Goal: Task Accomplishment & Management: Understand process/instructions

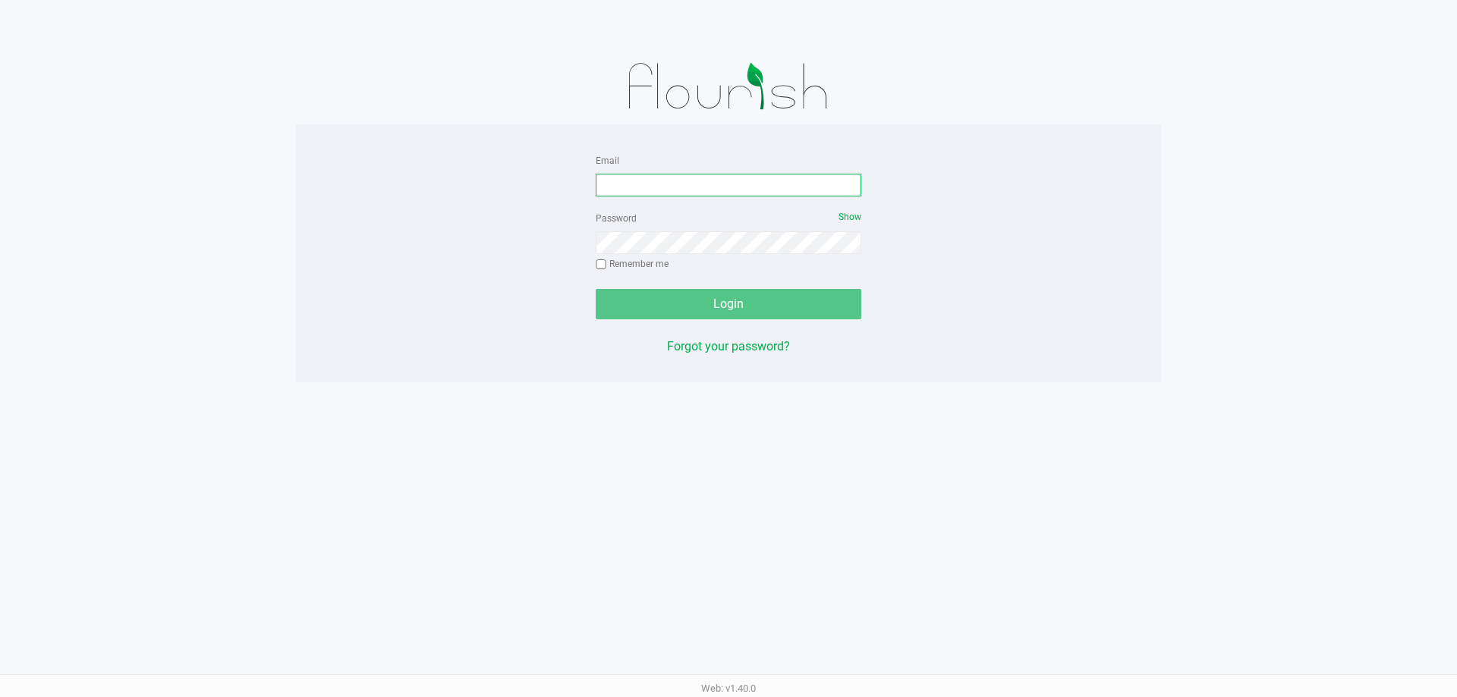
click at [670, 184] on input "Email" at bounding box center [729, 185] width 266 height 23
type input "cstutz@liveparallel.com"
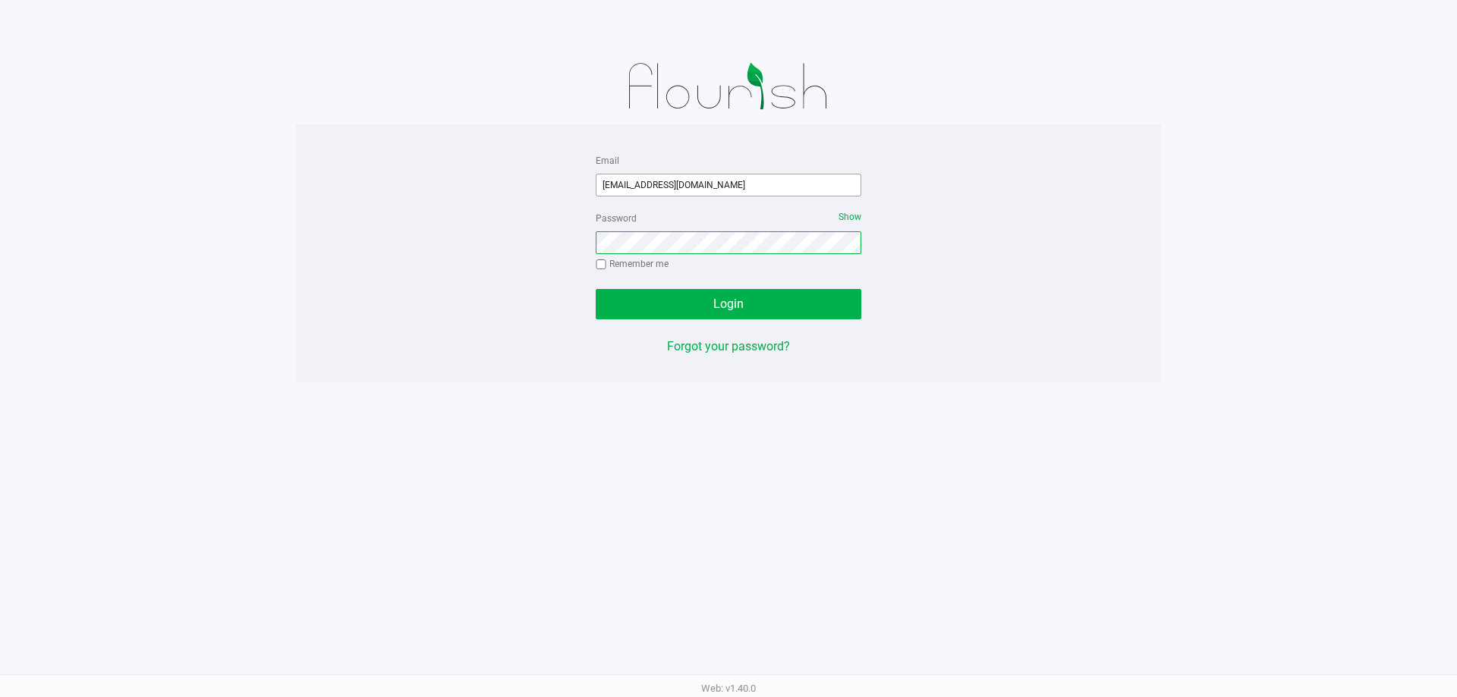
click at [596, 289] on button "Login" at bounding box center [729, 304] width 266 height 30
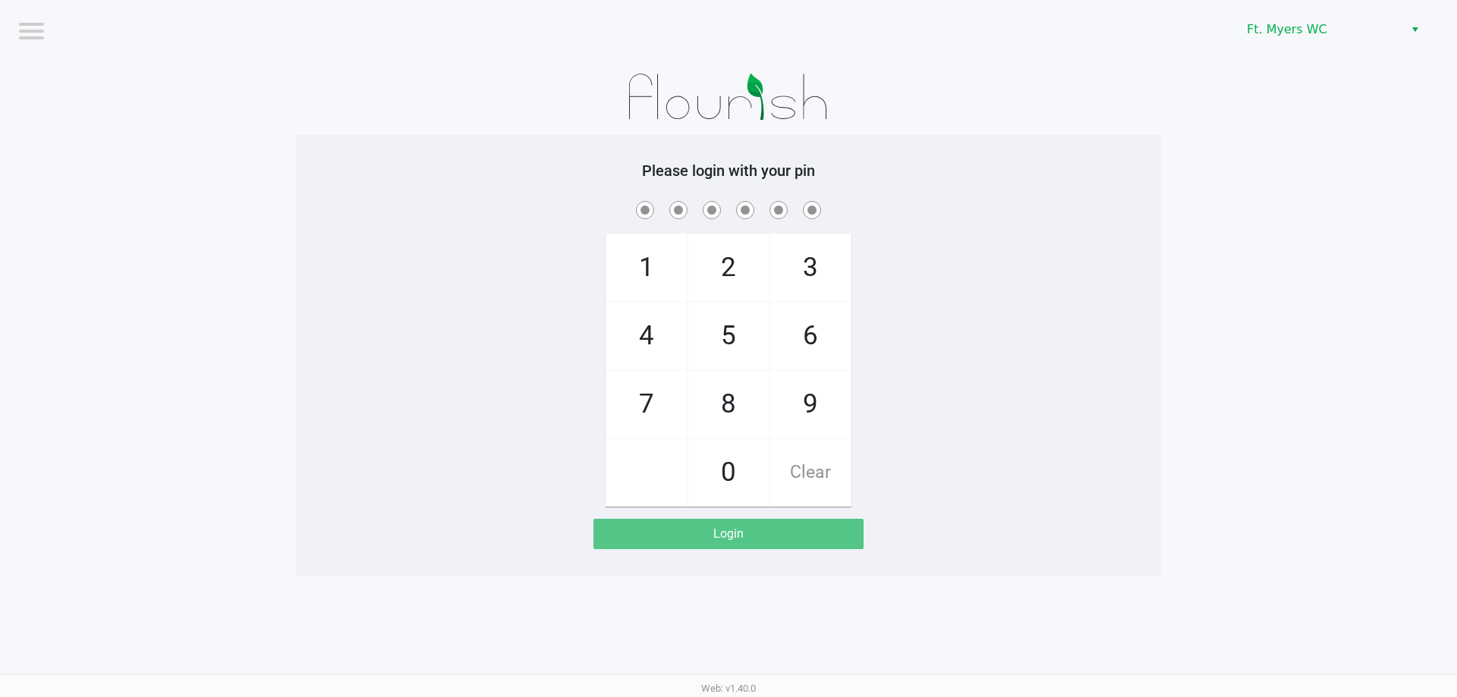
drag, startPoint x: 1129, startPoint y: 430, endPoint x: 991, endPoint y: 178, distance: 286.3
click at [1126, 430] on div "1 4 7 2 5 8 0 3 6 9 Clear" at bounding box center [728, 352] width 865 height 309
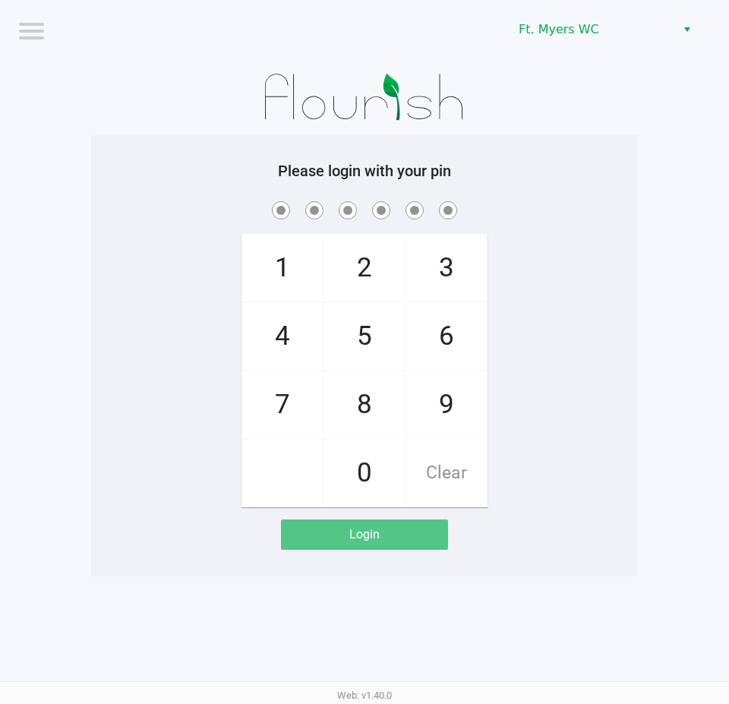
click at [530, 178] on h5 "Please login with your pin" at bounding box center [364, 171] width 524 height 18
click at [590, 86] on div at bounding box center [364, 97] width 546 height 76
checkbox input "true"
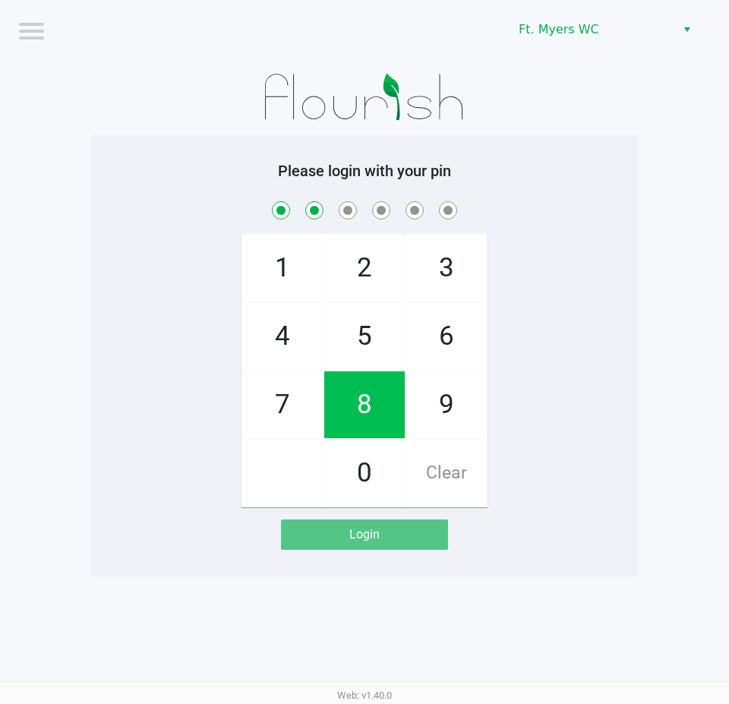
checkbox input "true"
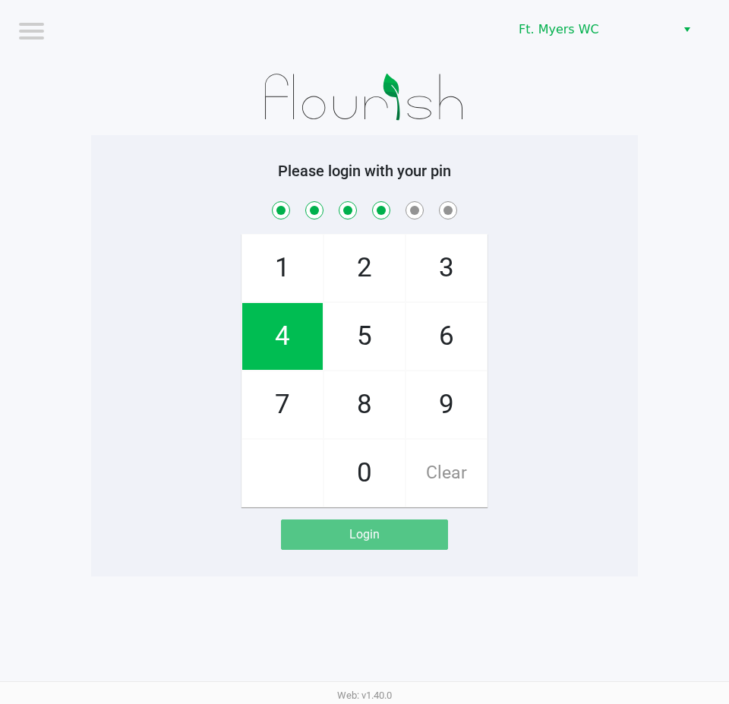
checkbox input "true"
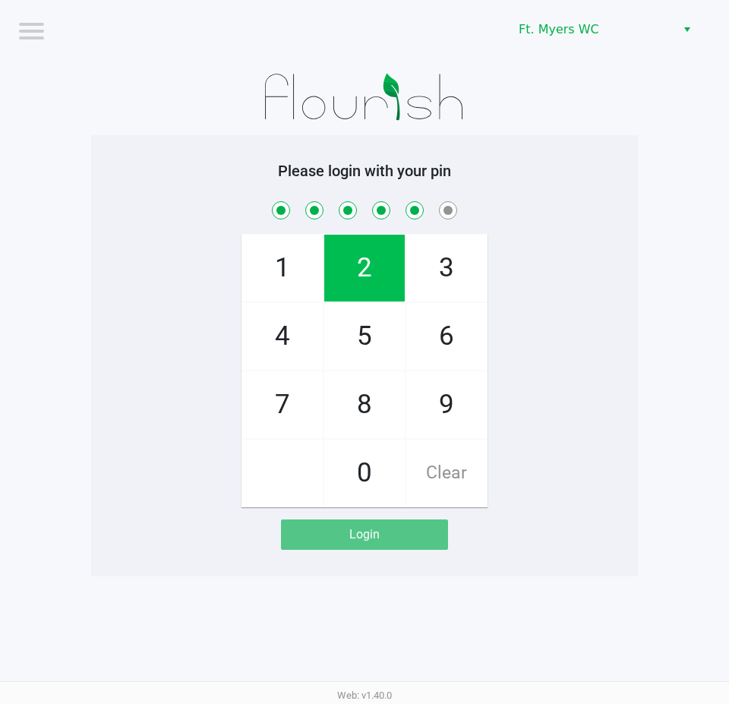
checkbox input "true"
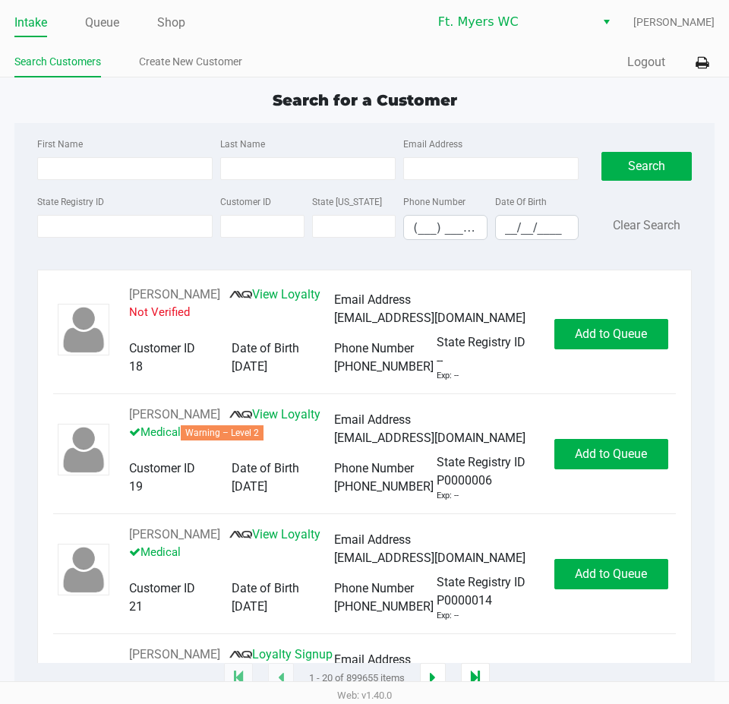
click at [96, 185] on div "First Name Last Name Email Address" at bounding box center [307, 163] width 549 height 58
click at [102, 179] on input "First Name" at bounding box center [124, 168] width 175 height 23
type input "gavin"
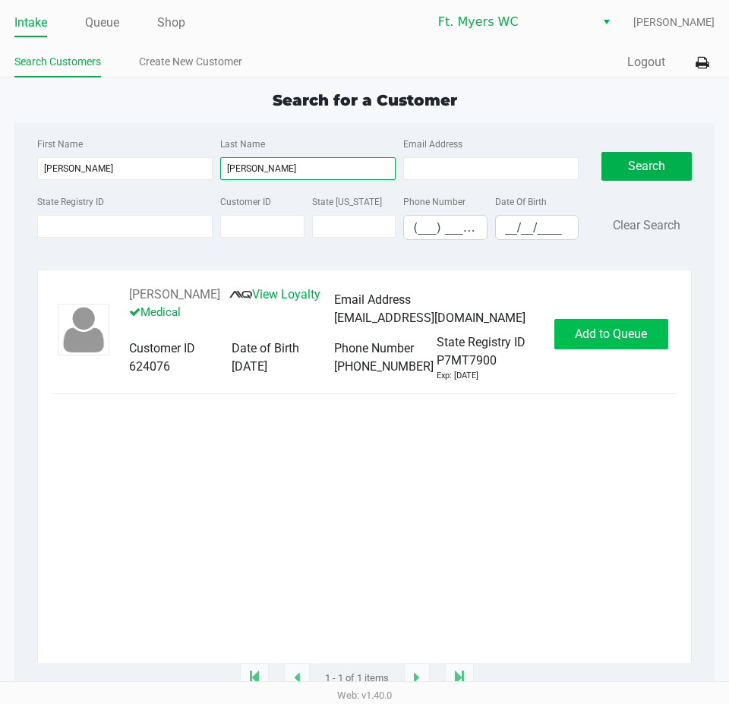
type input "perry"
click at [632, 328] on span "Add to Queue" at bounding box center [611, 333] width 72 height 14
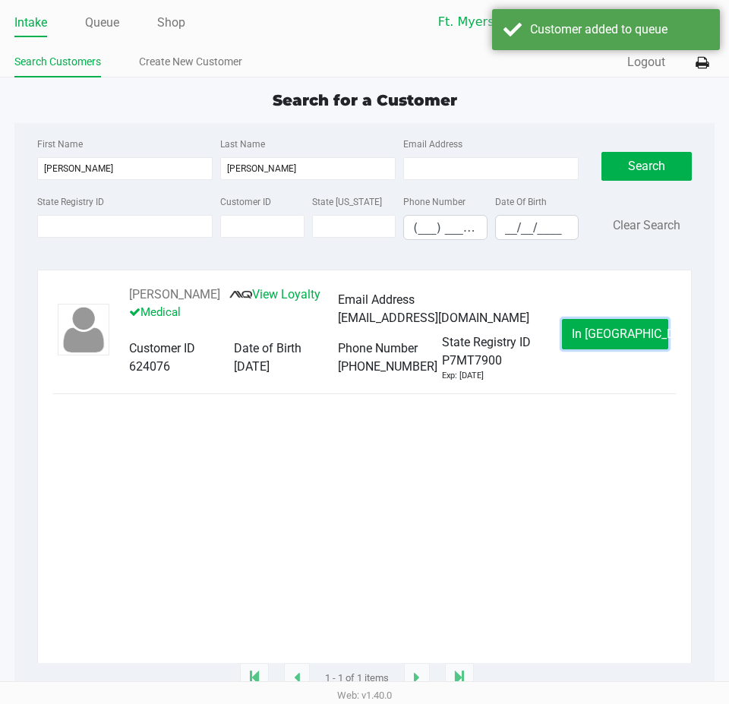
click at [632, 328] on span "In Queue" at bounding box center [635, 333] width 128 height 14
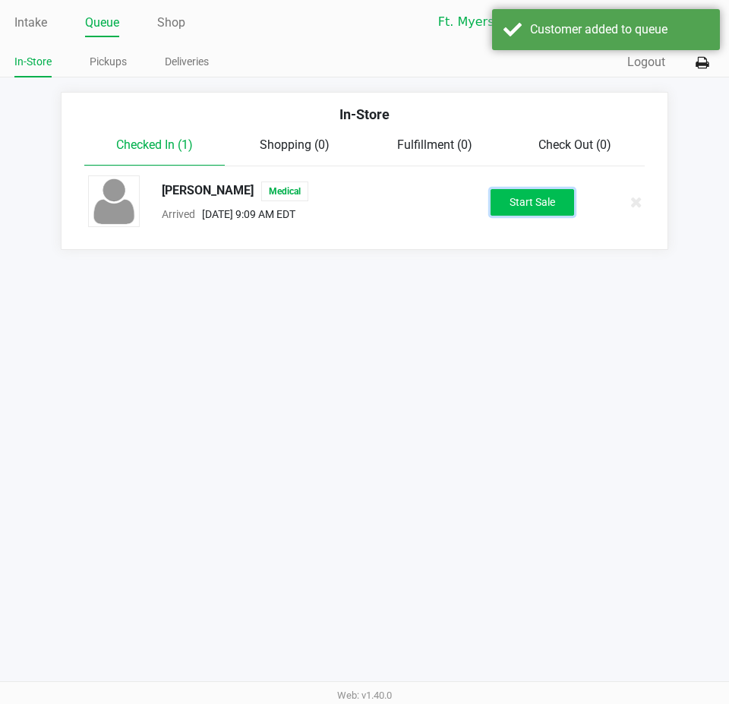
click at [549, 203] on button "Start Sale" at bounding box center [531, 202] width 83 height 27
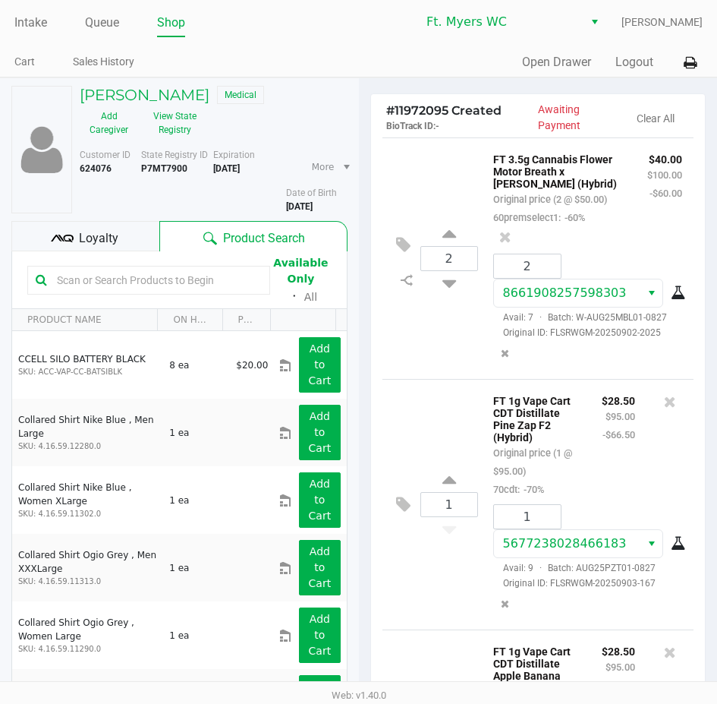
click at [122, 237] on div "Loyalty" at bounding box center [85, 236] width 148 height 30
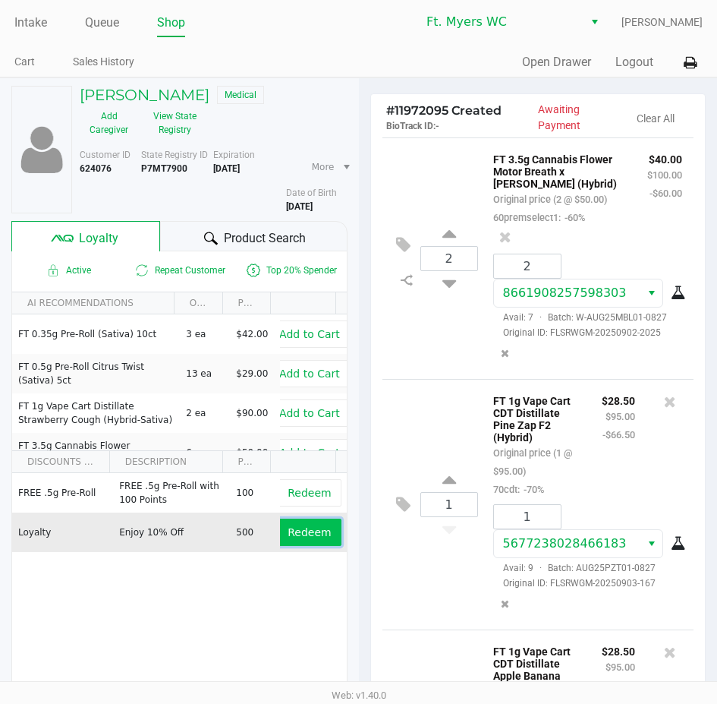
click at [298, 528] on span "Redeem" at bounding box center [309, 532] width 43 height 12
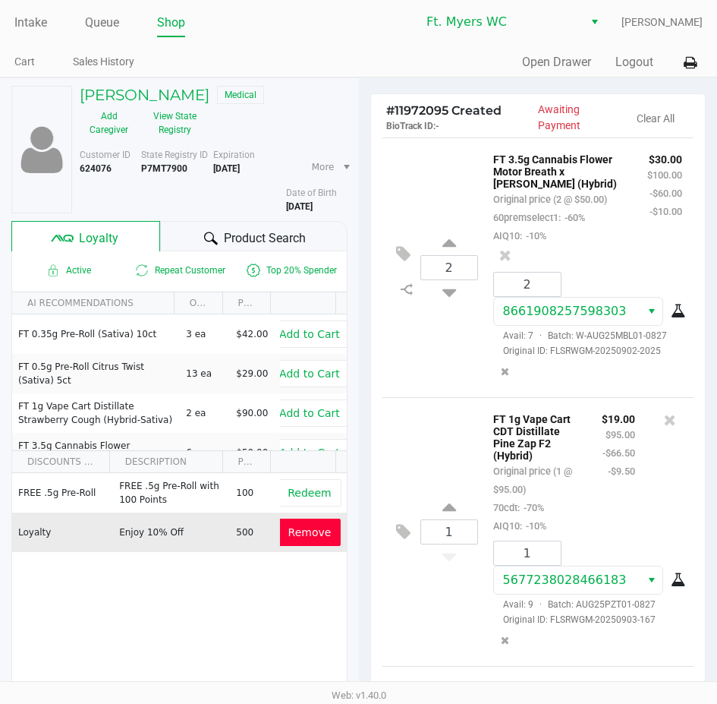
scroll to position [190, 0]
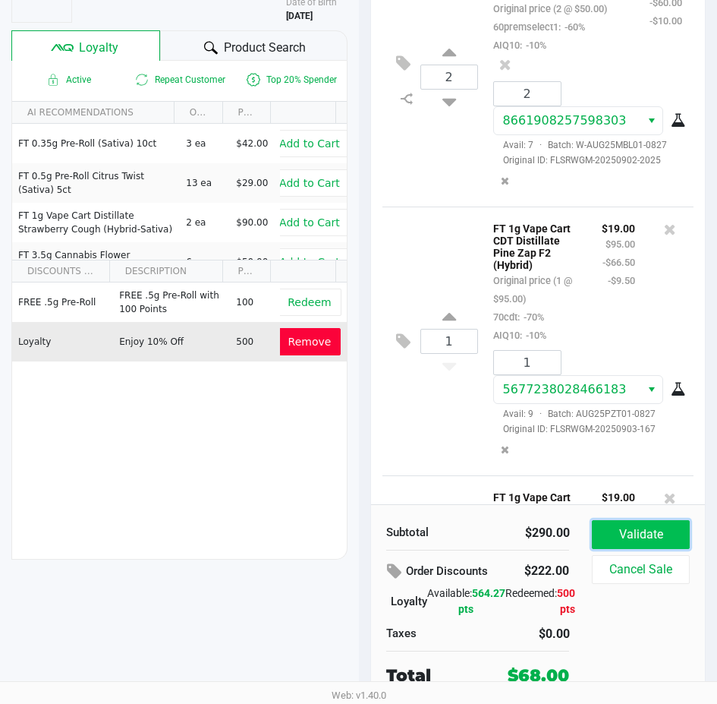
click at [672, 535] on button "Validate" at bounding box center [640, 534] width 97 height 29
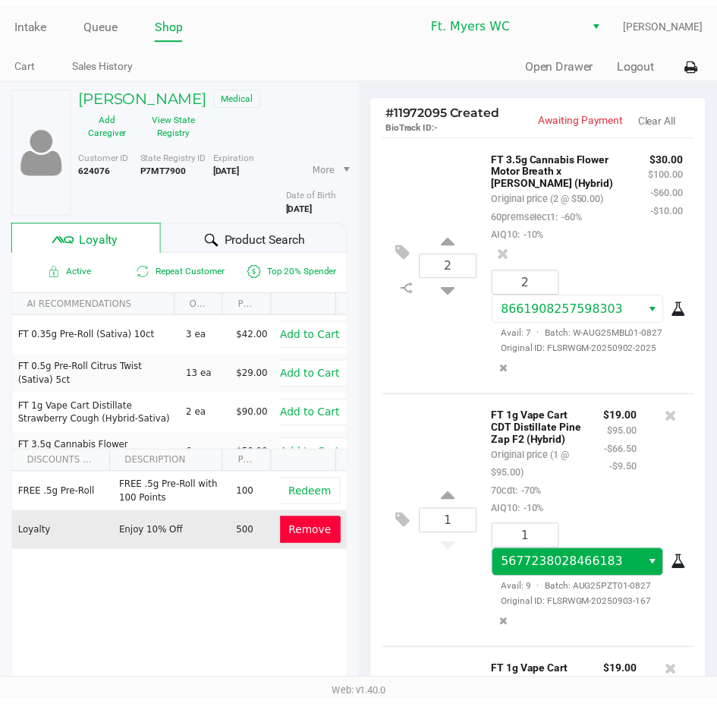
scroll to position [307, 0]
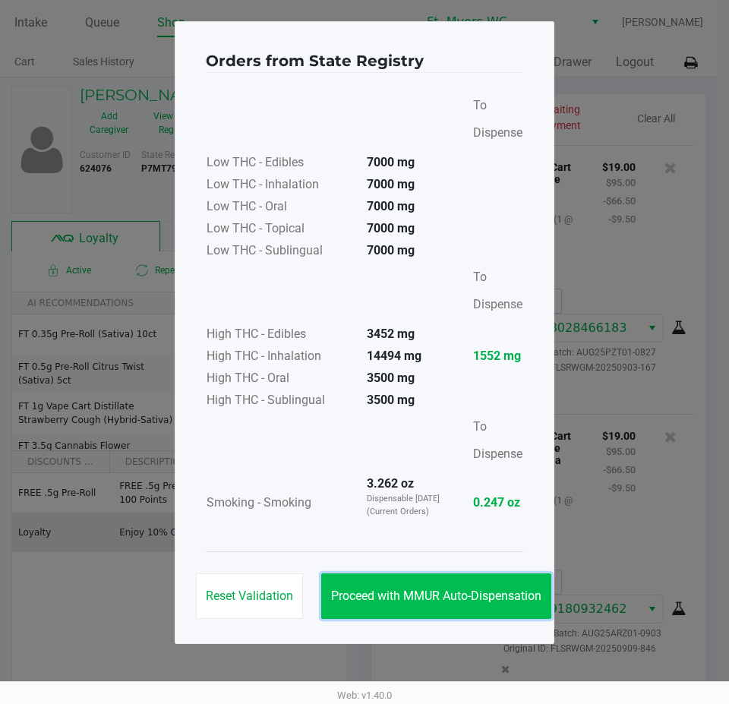
click at [474, 581] on button "Proceed with MMUR Auto-Dispensation" at bounding box center [436, 596] width 230 height 46
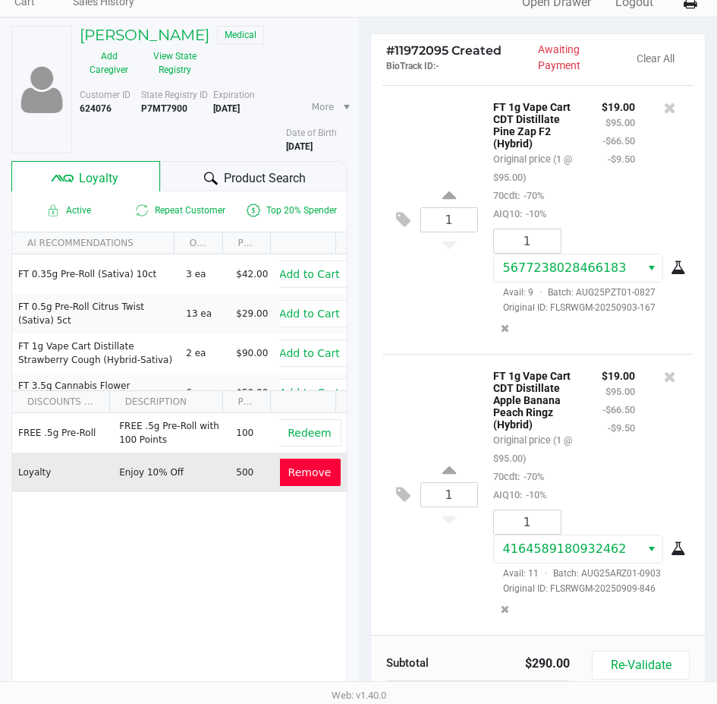
scroll to position [193, 0]
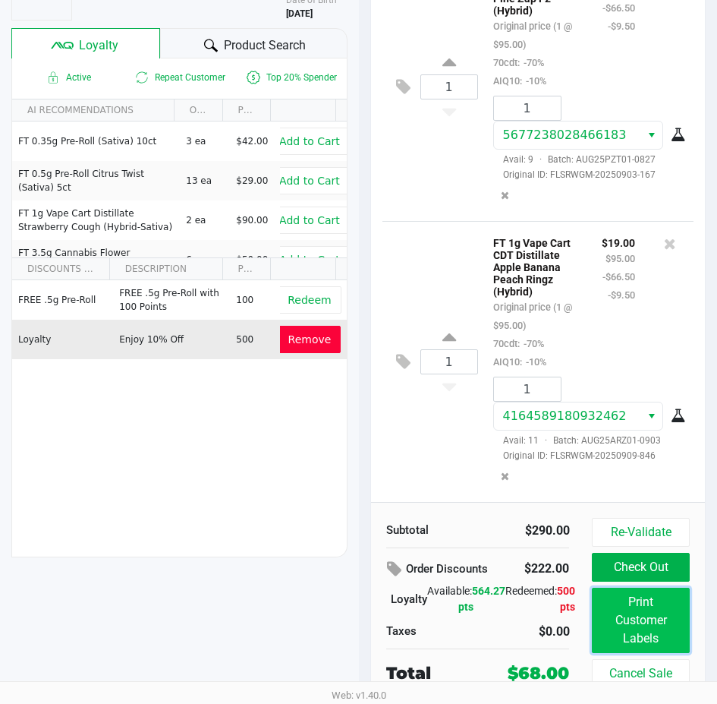
click at [626, 608] on button "Print Customer Labels" at bounding box center [640, 619] width 97 height 65
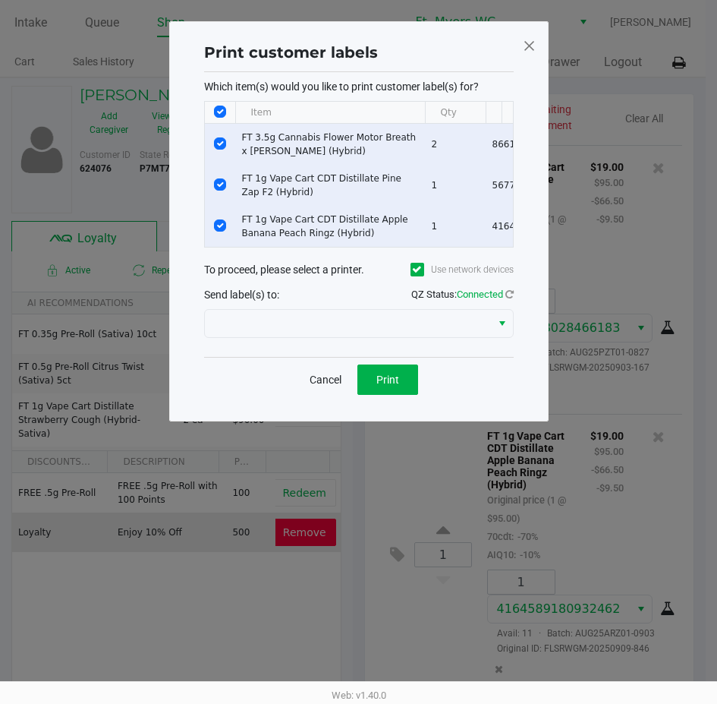
scroll to position [0, 0]
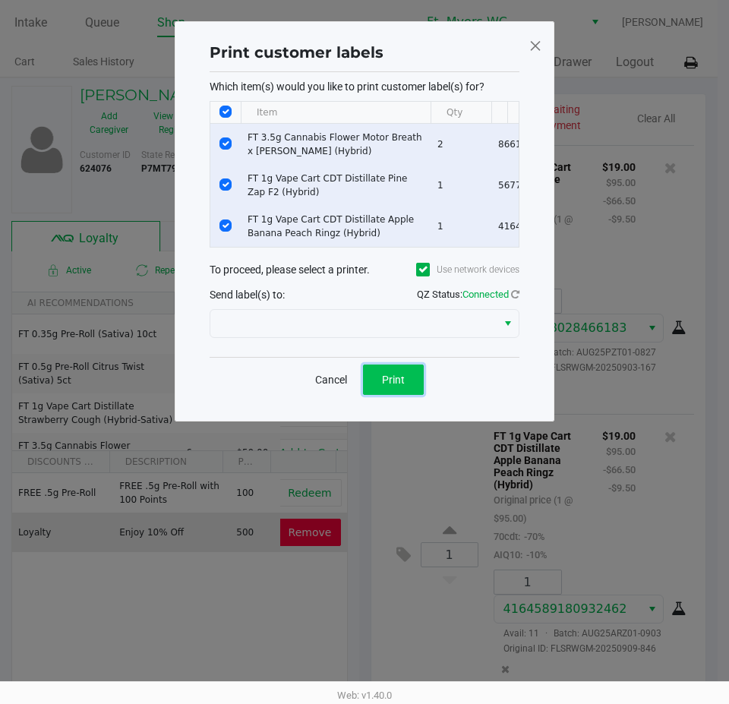
click at [395, 386] on span "Print" at bounding box center [393, 379] width 23 height 12
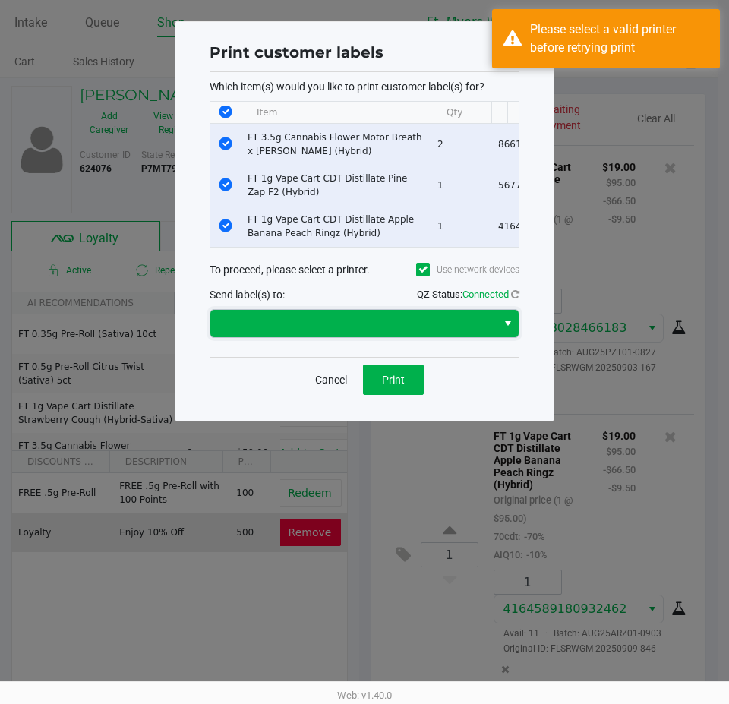
click at [493, 324] on span at bounding box center [353, 323] width 286 height 27
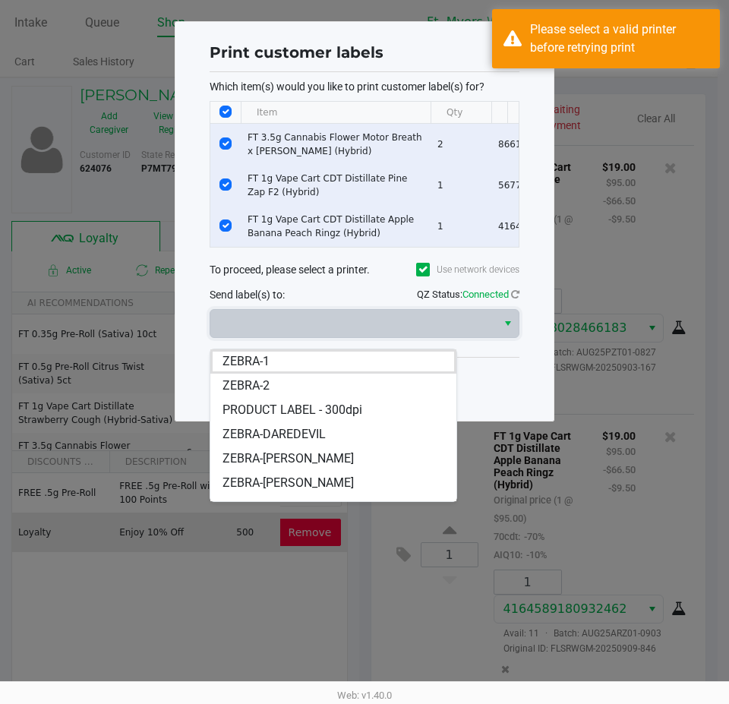
click at [357, 433] on li "ZEBRA-DAREDEVIL" at bounding box center [333, 434] width 246 height 24
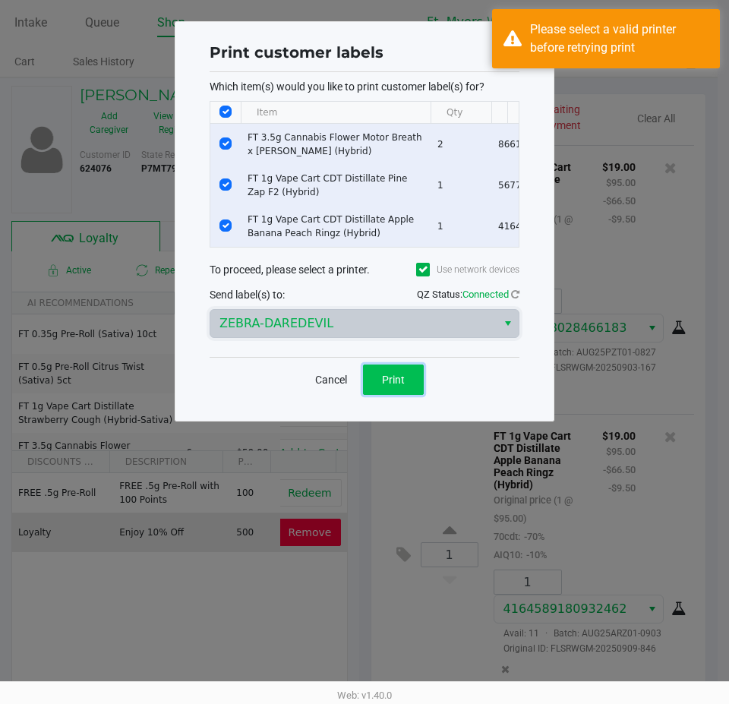
click at [397, 395] on button "Print" at bounding box center [393, 379] width 61 height 30
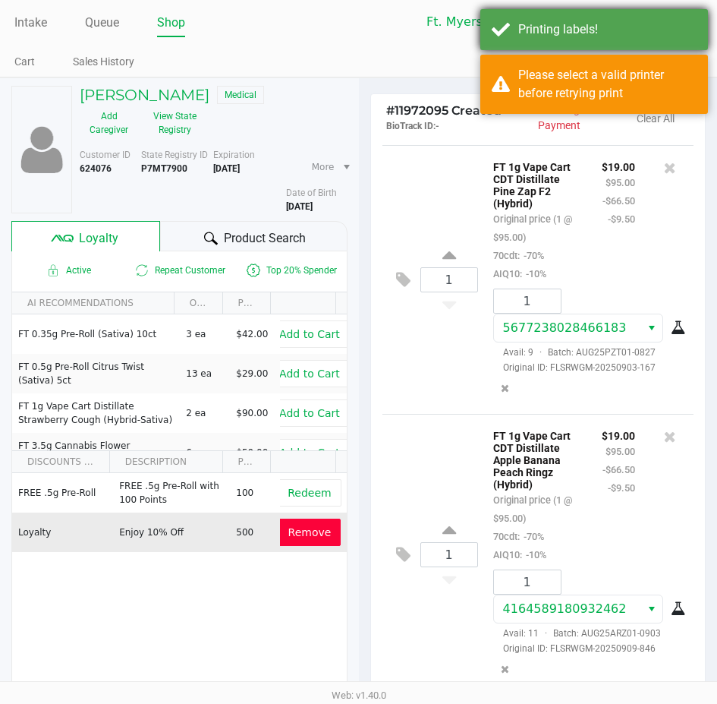
click at [632, 20] on div "Printing labels!" at bounding box center [607, 29] width 178 height 18
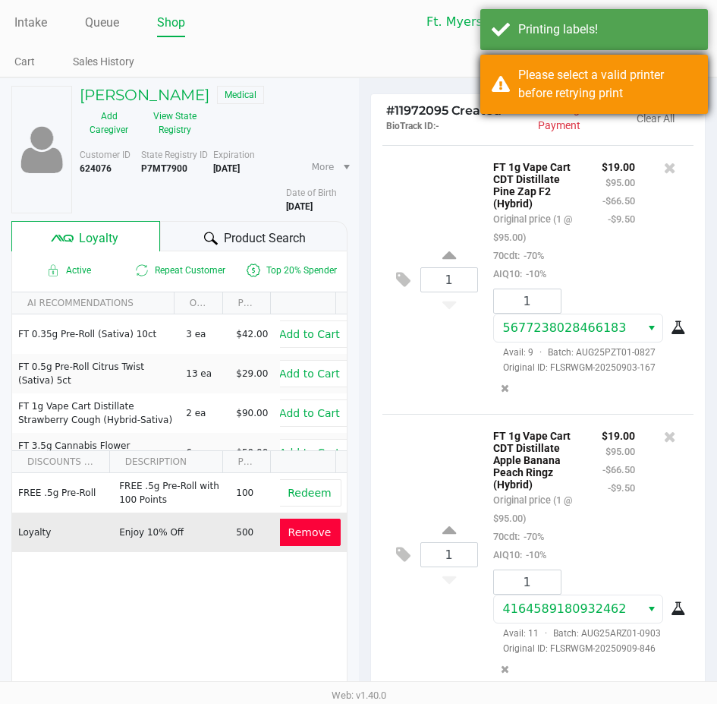
click at [660, 63] on div "Please select a valid printer before retrying print" at bounding box center [594, 84] width 228 height 59
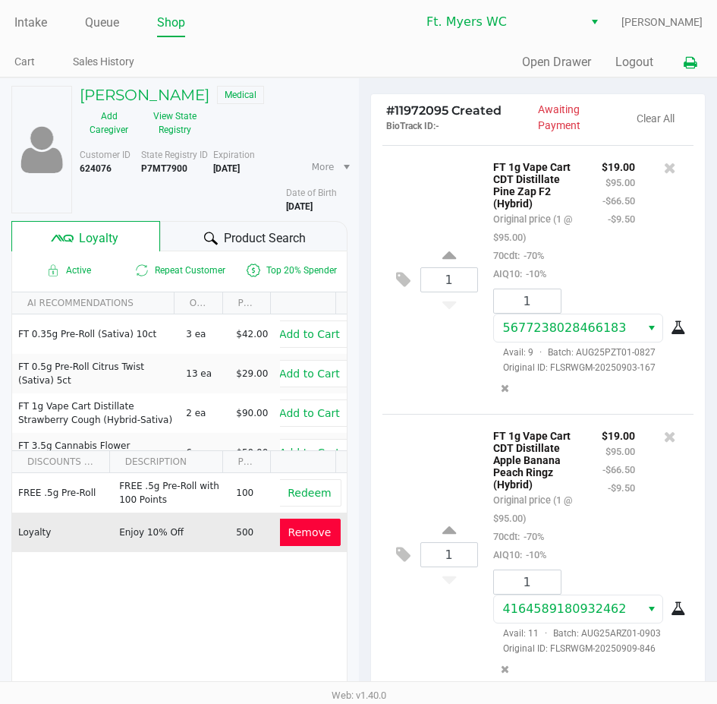
click at [691, 64] on icon at bounding box center [690, 63] width 13 height 11
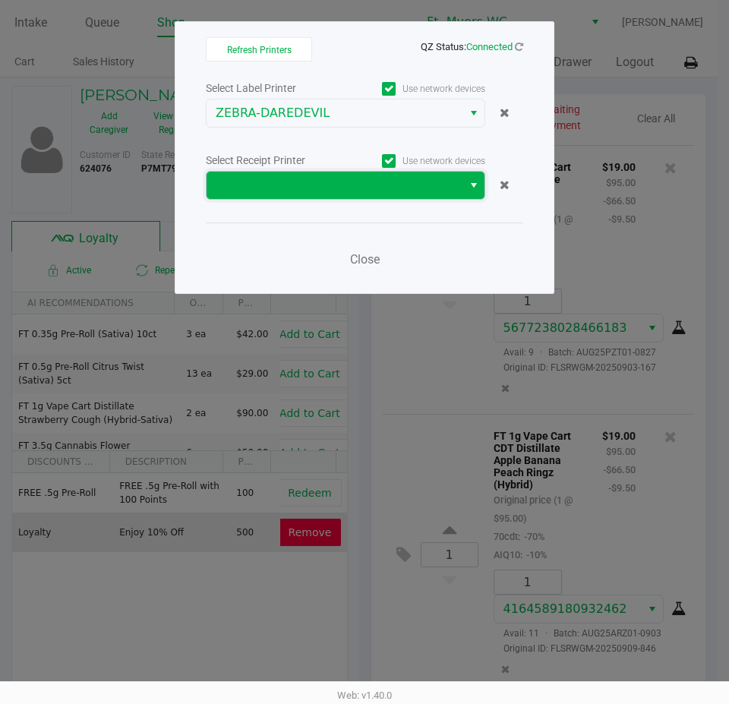
click at [361, 189] on span at bounding box center [335, 185] width 238 height 18
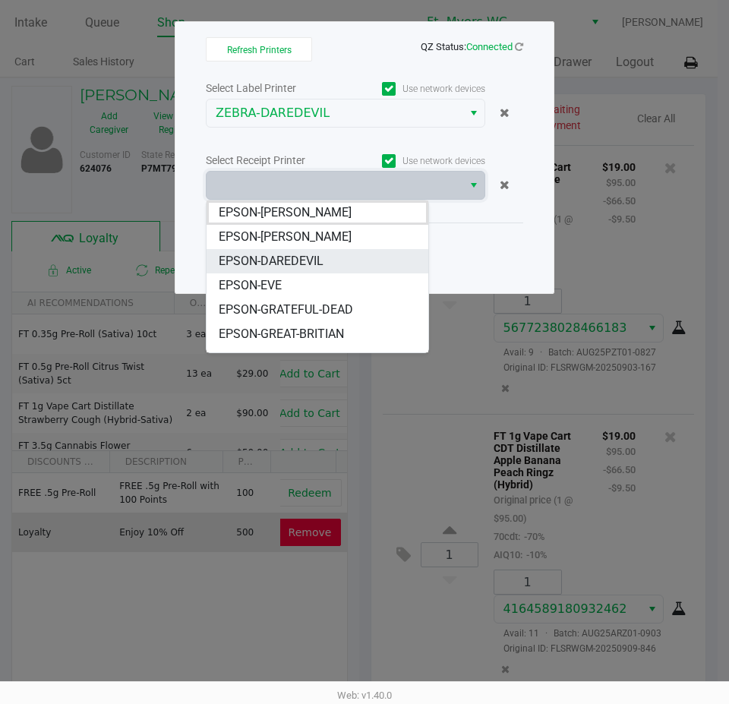
click at [363, 266] on li "EPSON-DAREDEVIL" at bounding box center [317, 261] width 222 height 24
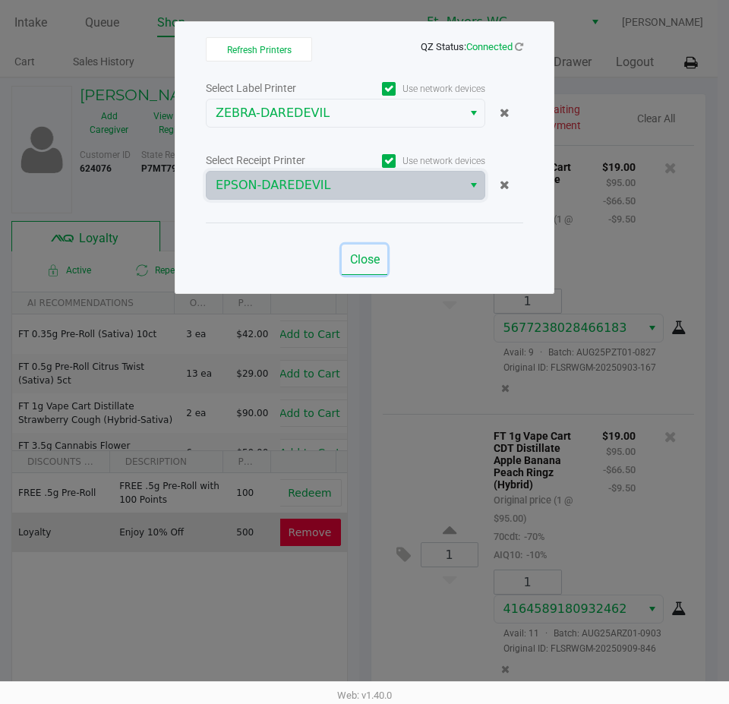
click at [370, 257] on span "Close" at bounding box center [365, 259] width 30 height 14
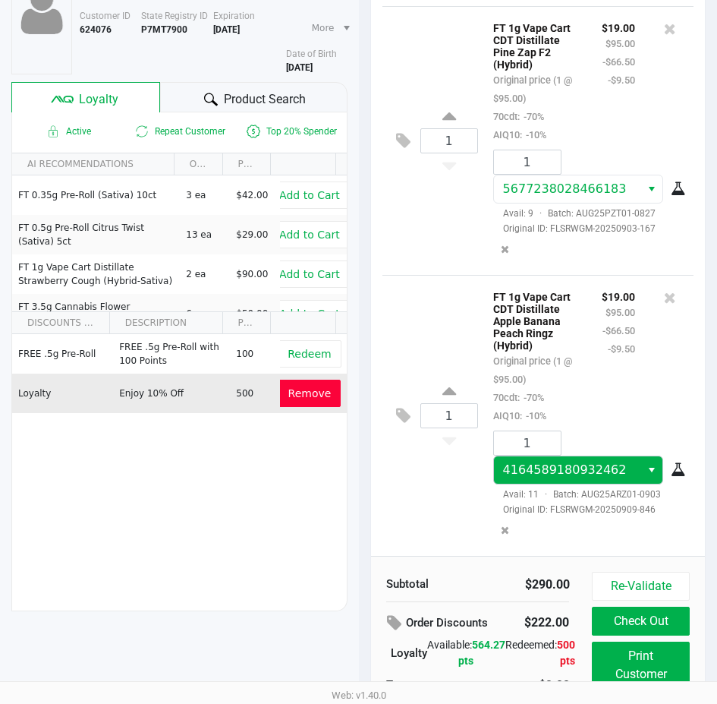
scroll to position [193, 0]
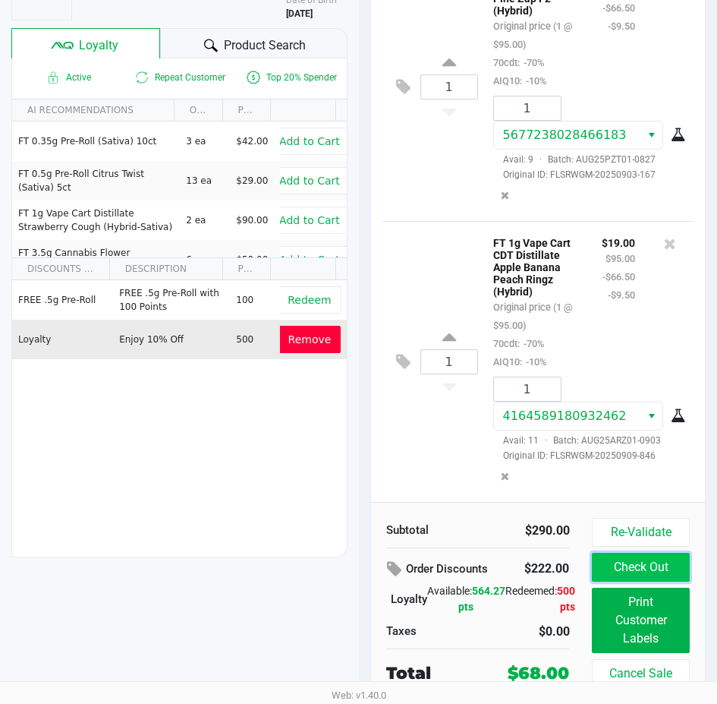
click at [670, 581] on button "Check Out" at bounding box center [640, 567] width 97 height 29
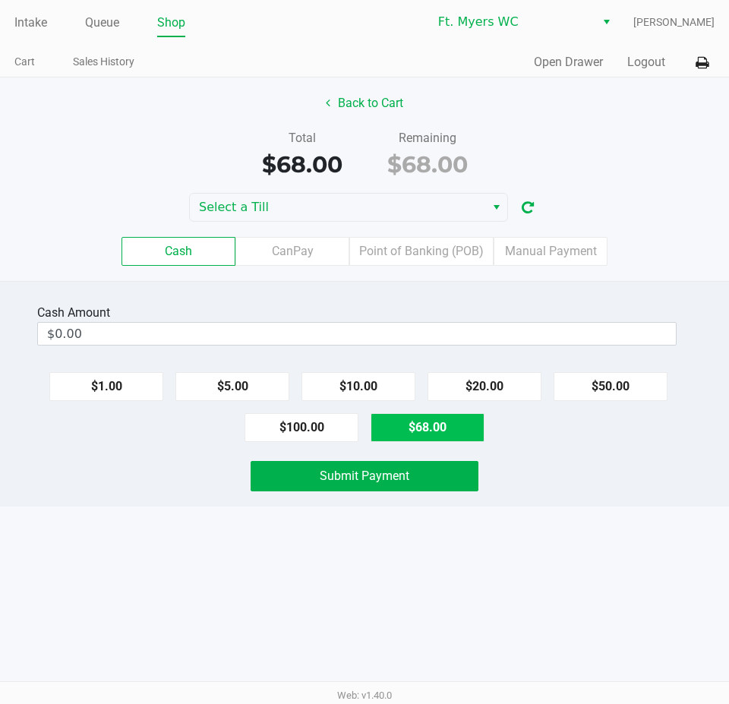
drag, startPoint x: 481, startPoint y: 427, endPoint x: 471, endPoint y: 439, distance: 16.1
click at [481, 427] on button "$68.00" at bounding box center [427, 427] width 114 height 29
type input "$68.00"
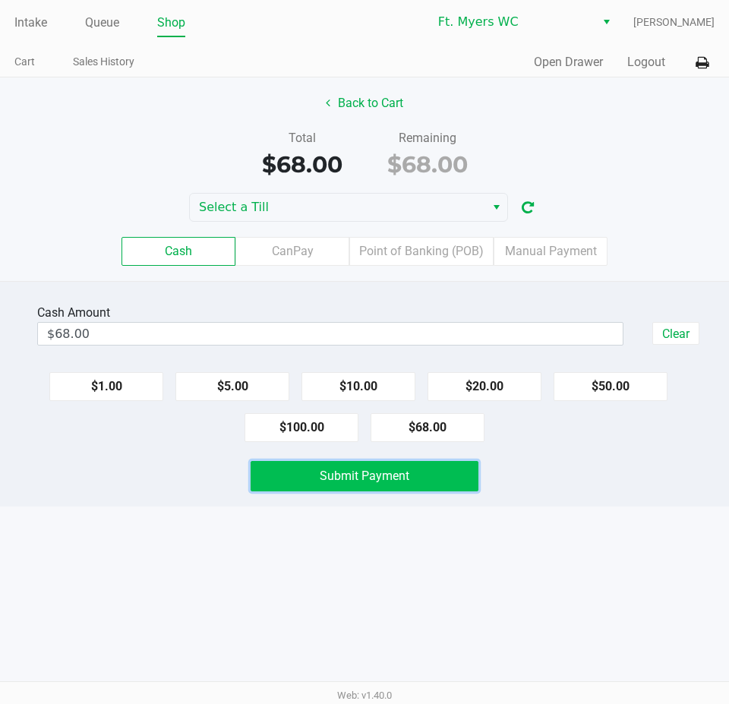
click at [446, 483] on button "Submit Payment" at bounding box center [364, 476] width 228 height 30
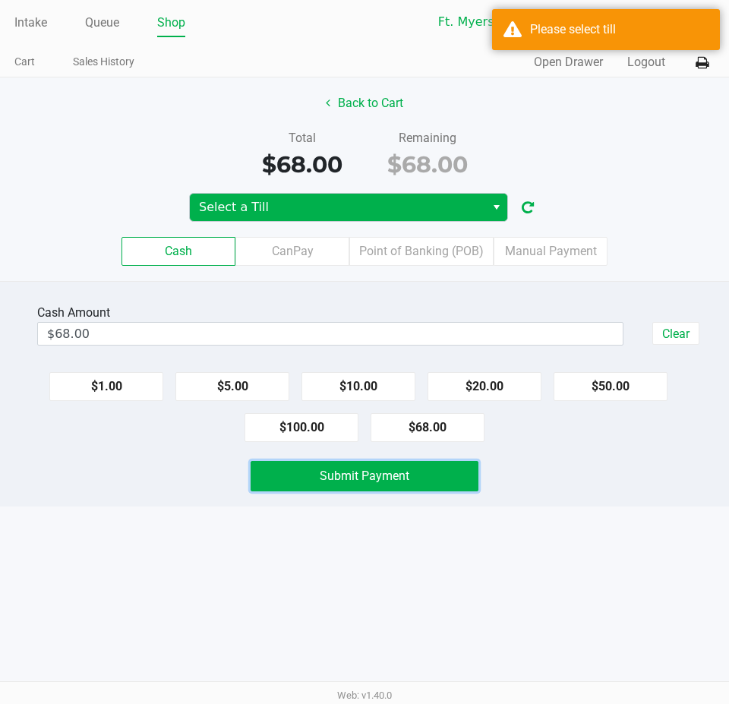
click at [493, 206] on span "Select" at bounding box center [496, 207] width 12 height 18
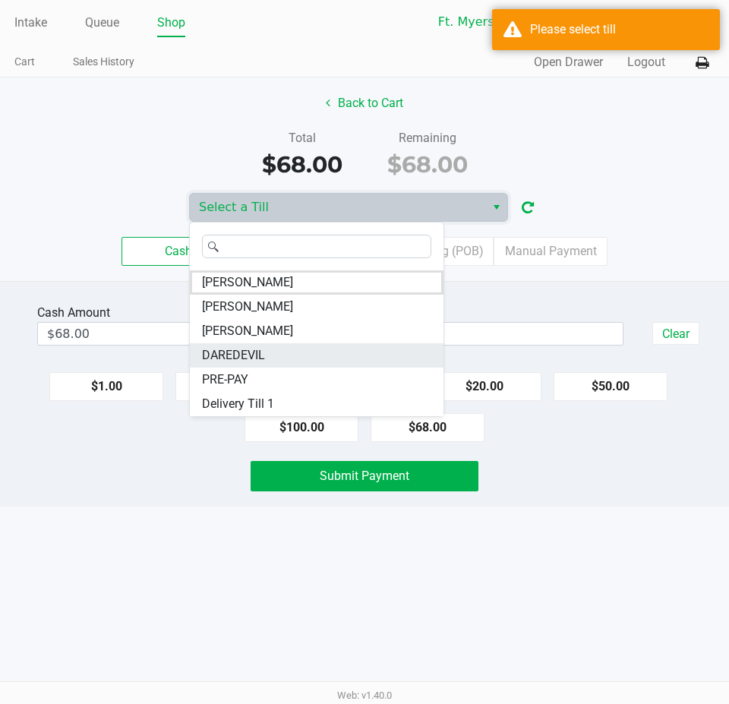
click at [364, 362] on li "DAREDEVIL" at bounding box center [316, 355] width 253 height 24
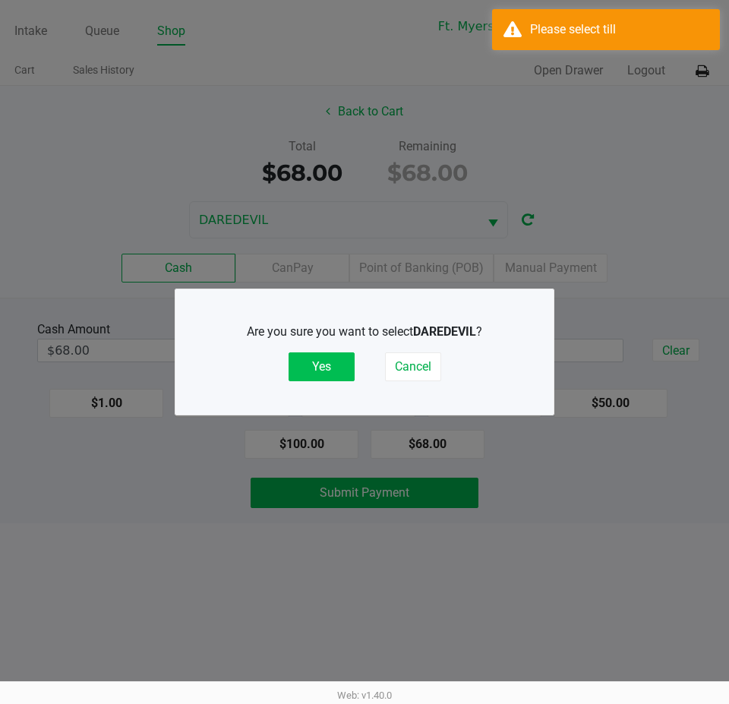
click at [342, 364] on button "Yes" at bounding box center [321, 366] width 66 height 29
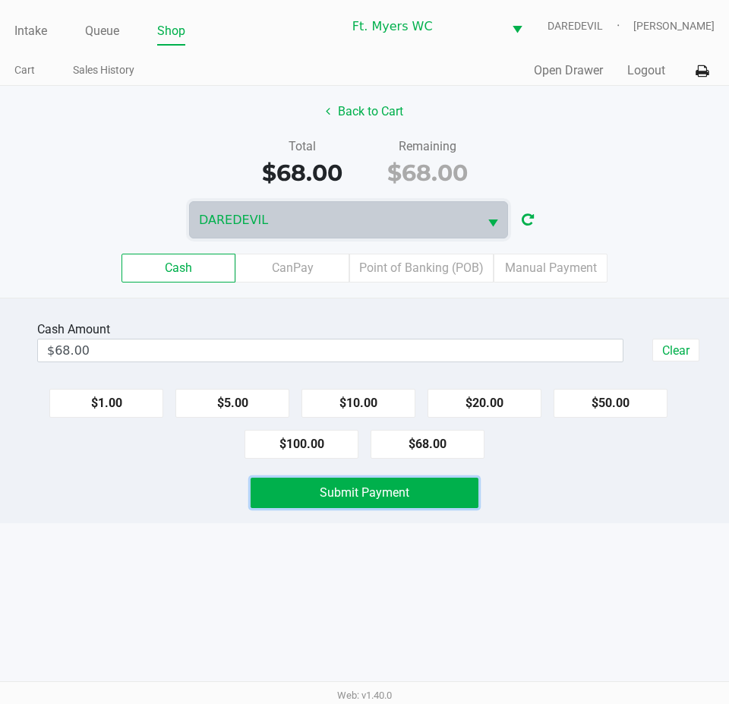
click at [376, 495] on span "Submit Payment" at bounding box center [365, 492] width 90 height 14
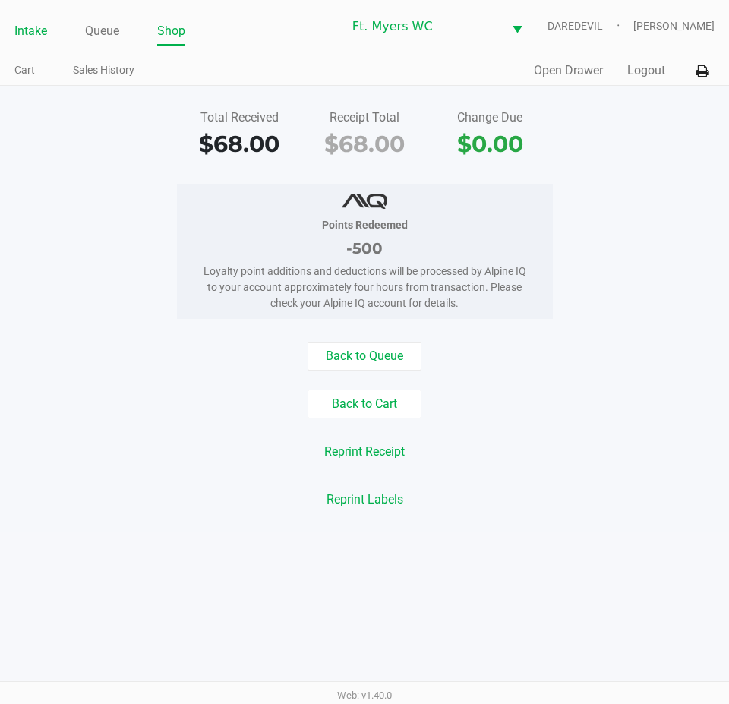
click at [33, 24] on link "Intake" at bounding box center [30, 30] width 33 height 21
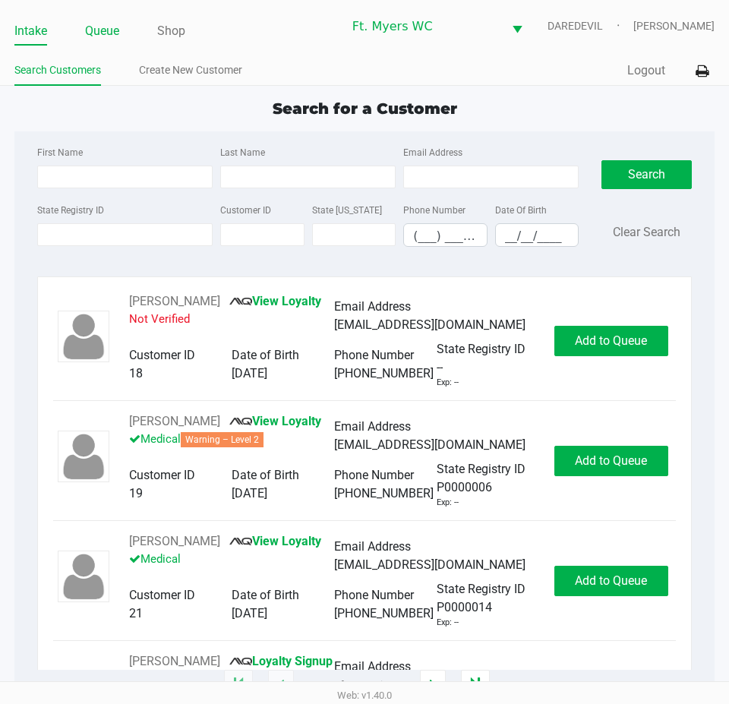
click at [94, 34] on link "Queue" at bounding box center [102, 30] width 34 height 21
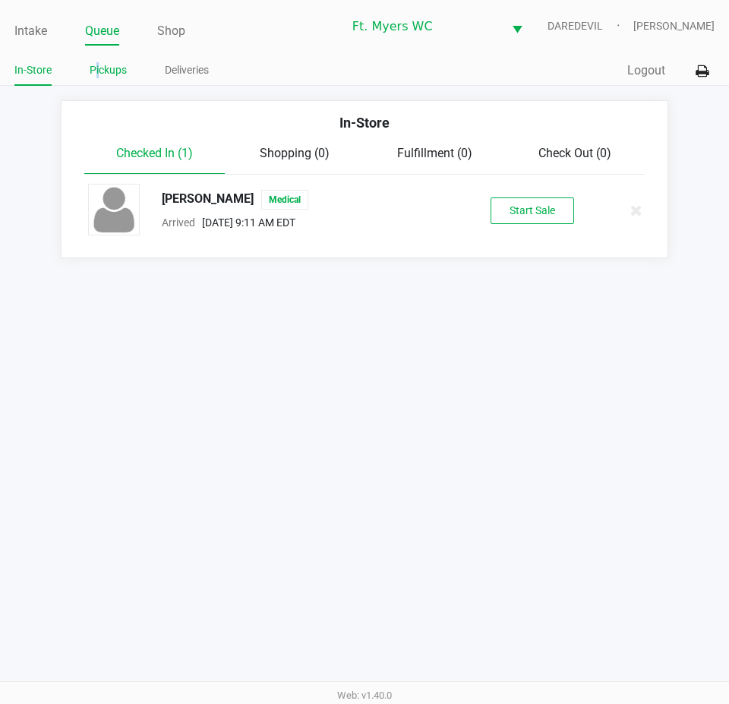
click at [97, 75] on link "Pickups" at bounding box center [108, 70] width 37 height 19
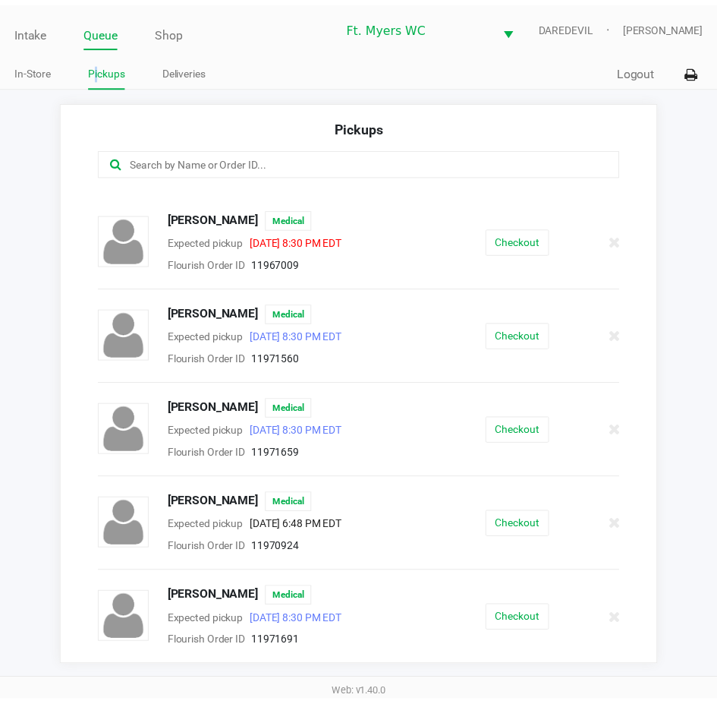
scroll to position [175, 0]
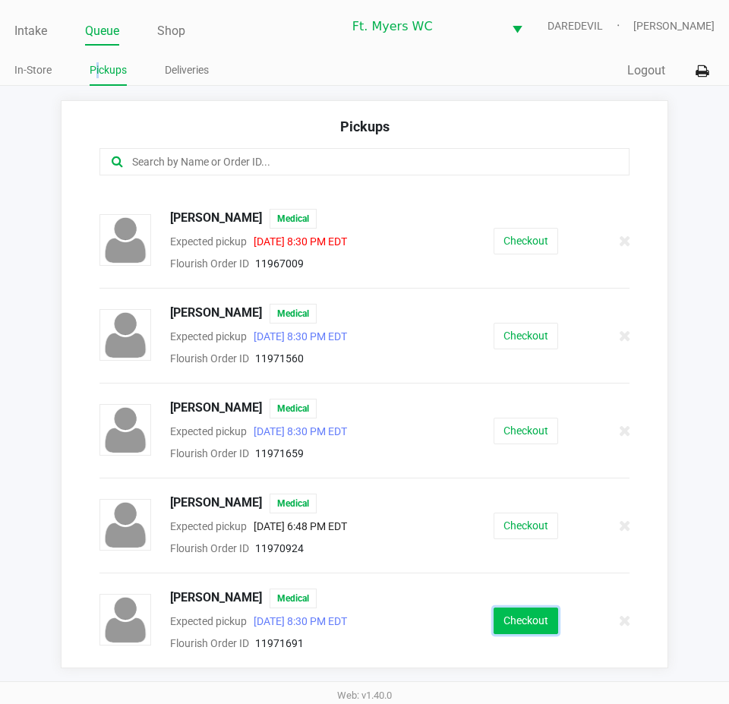
click at [502, 625] on button "Checkout" at bounding box center [525, 620] width 65 height 27
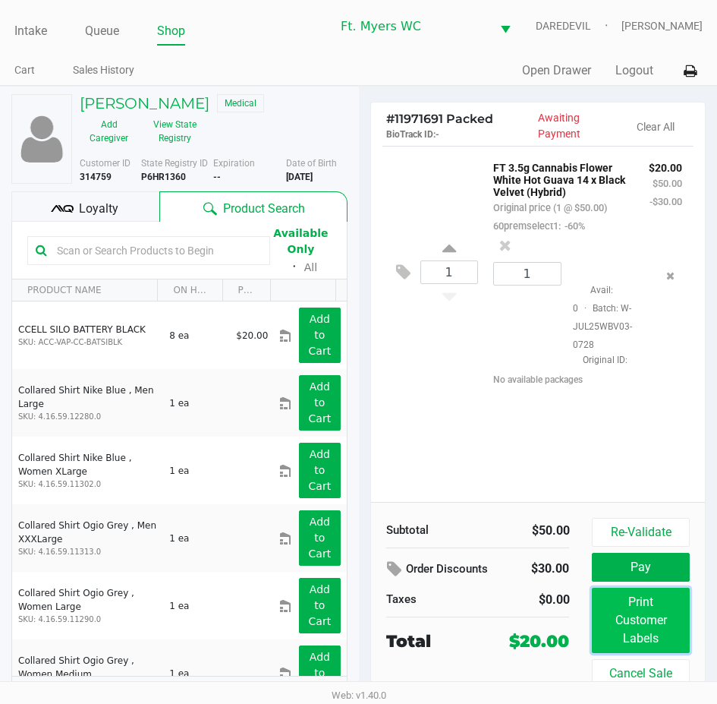
click at [665, 618] on button "Print Customer Labels" at bounding box center [640, 619] width 97 height 65
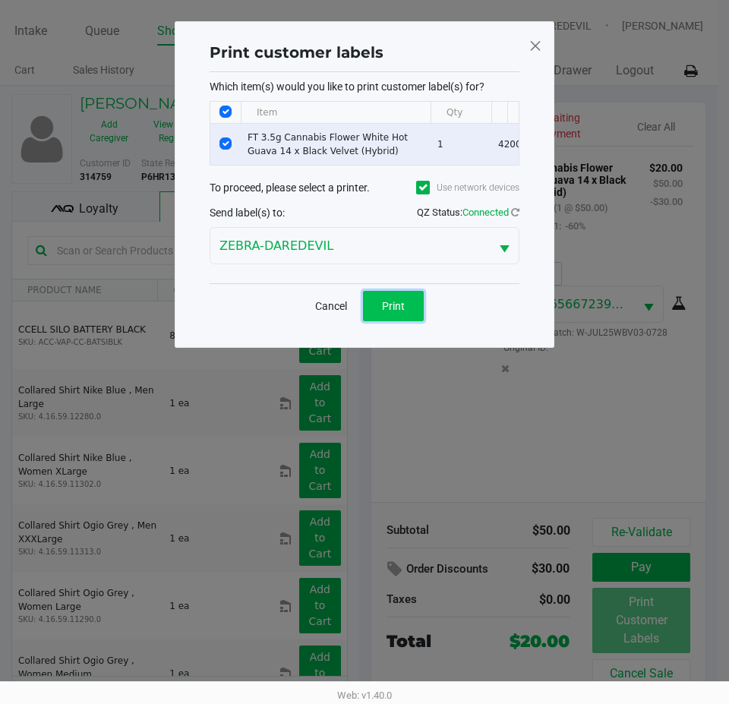
click at [423, 315] on button "Print" at bounding box center [393, 306] width 61 height 30
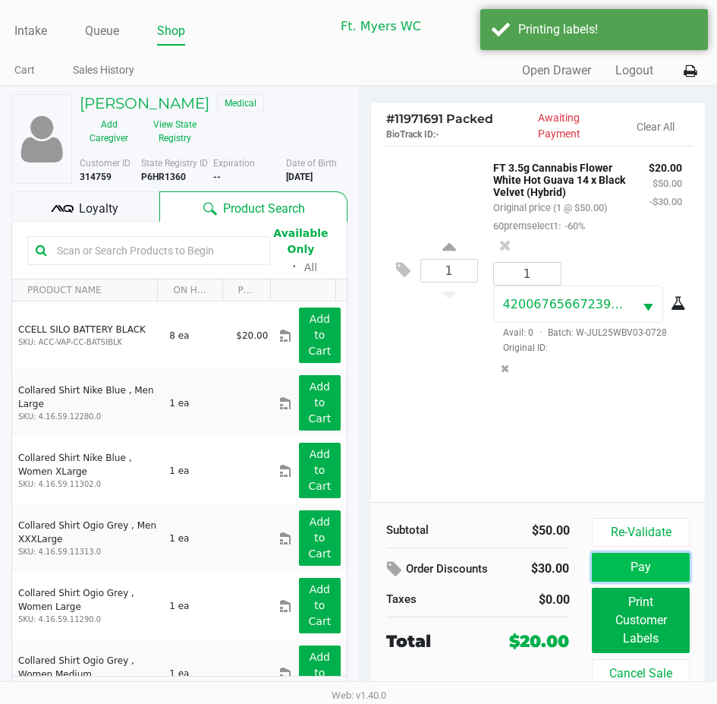
click at [650, 561] on button "Pay" at bounding box center [640, 567] width 97 height 29
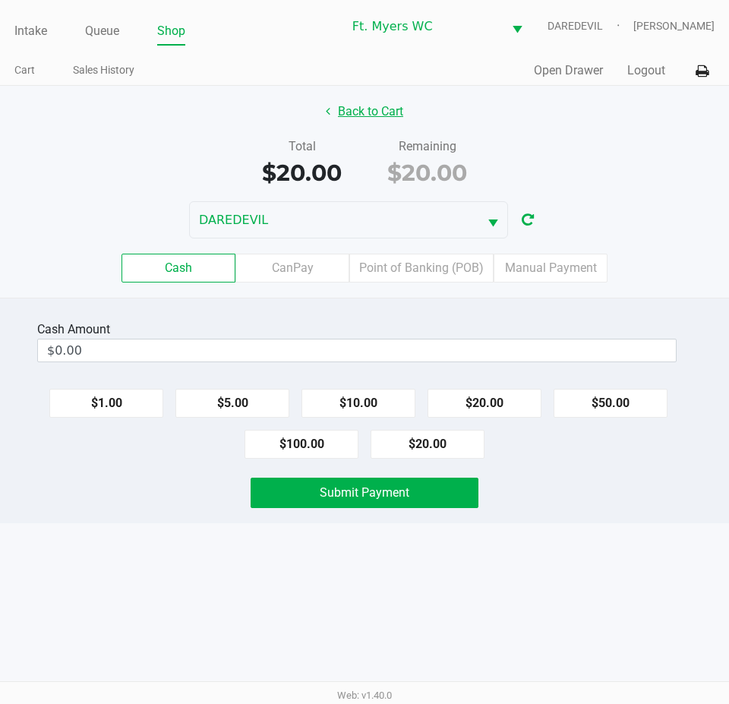
click at [373, 112] on button "Back to Cart" at bounding box center [364, 111] width 97 height 29
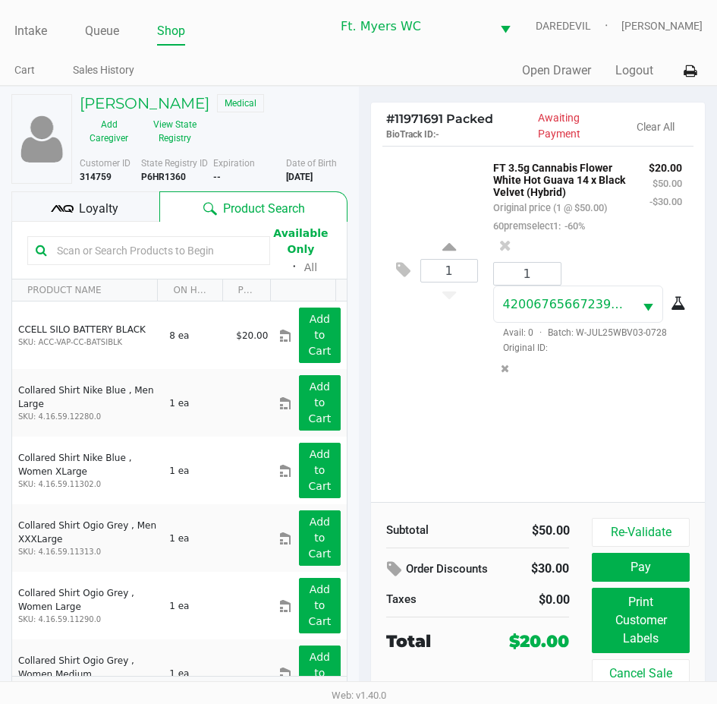
click at [125, 204] on div "Loyalty" at bounding box center [85, 206] width 148 height 30
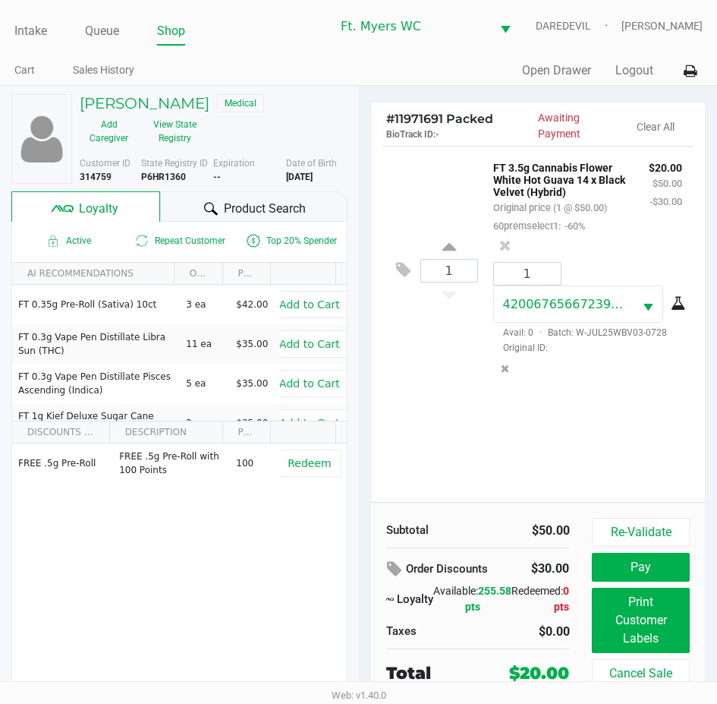
click at [496, 354] on span "Original ID:" at bounding box center [587, 348] width 189 height 14
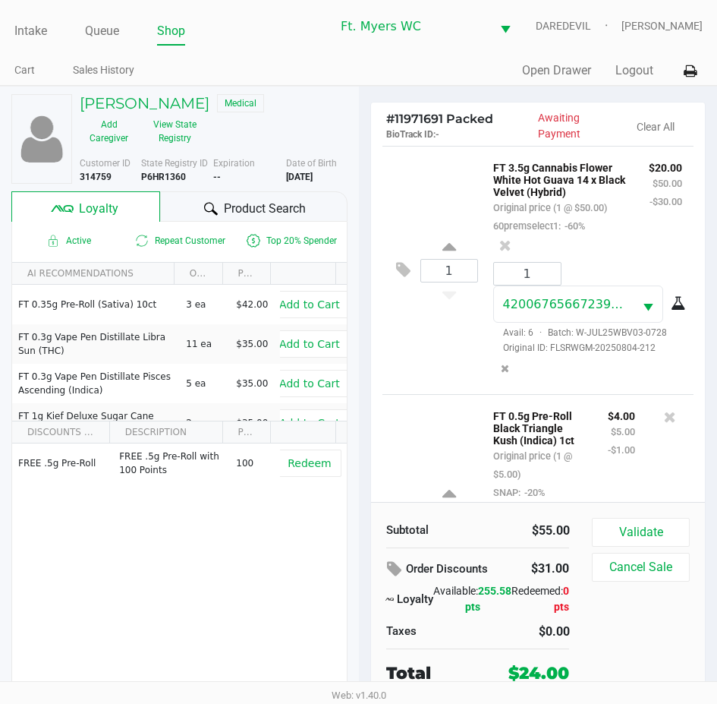
scroll to position [204, 0]
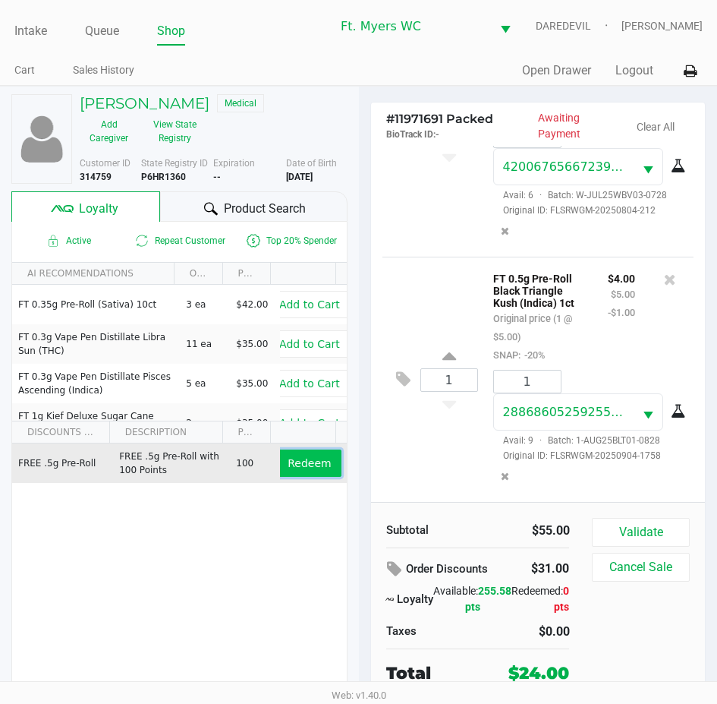
click at [288, 458] on span "Redeem" at bounding box center [309, 463] width 43 height 12
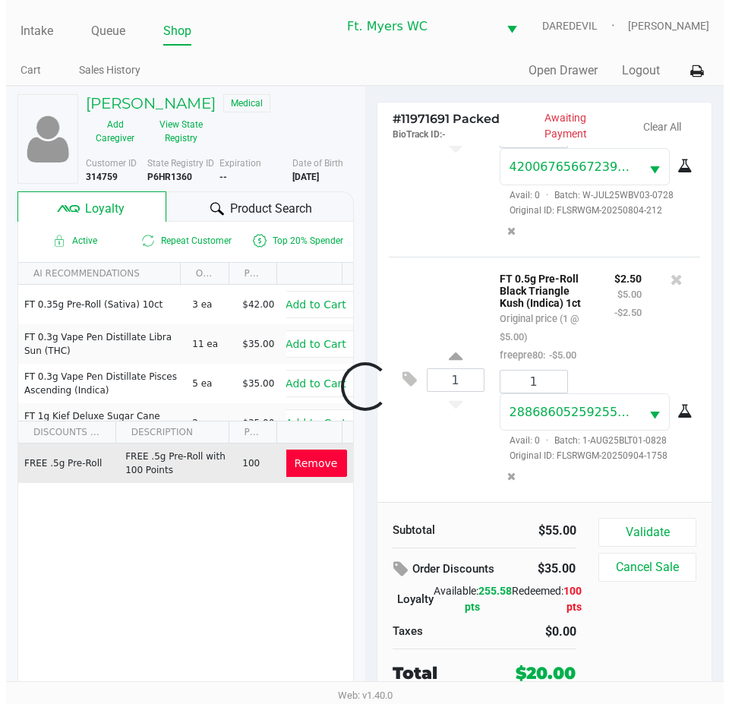
scroll to position [245, 0]
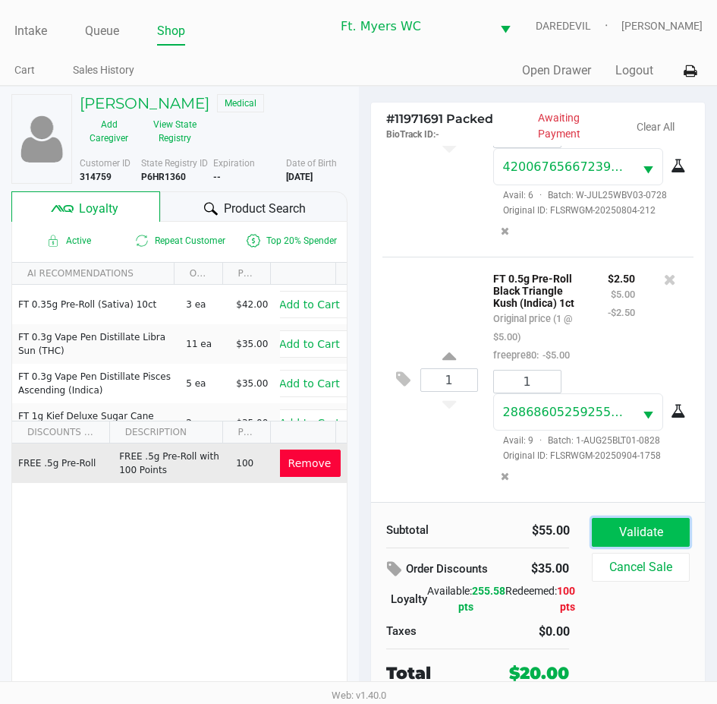
click at [650, 536] on button "Validate" at bounding box center [640, 532] width 97 height 29
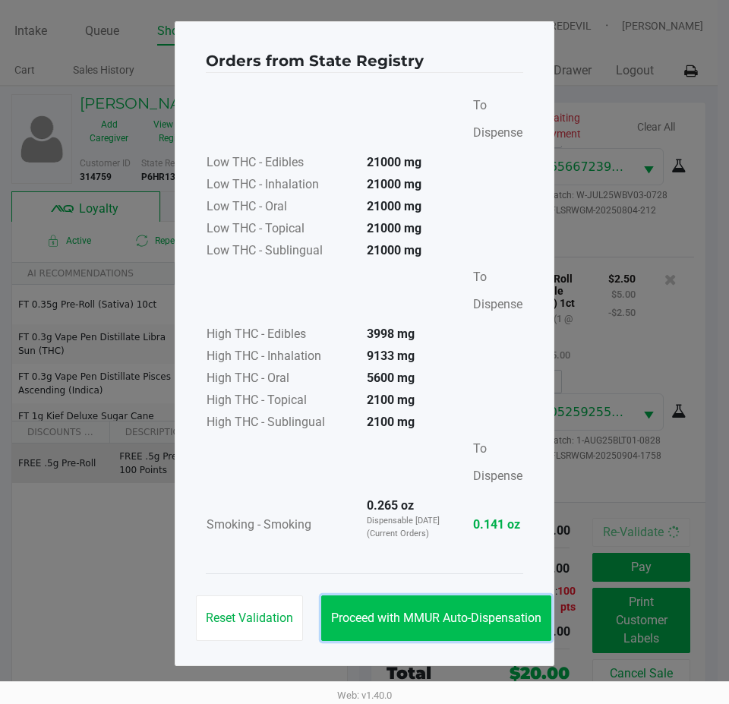
click at [508, 612] on span "Proceed with MMUR Auto-Dispensation" at bounding box center [436, 617] width 210 height 14
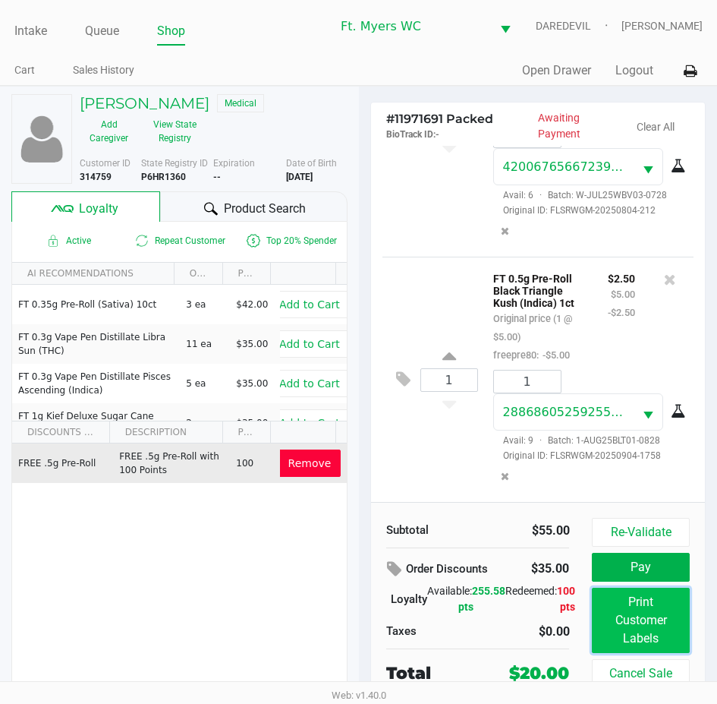
click at [678, 641] on button "Print Customer Labels" at bounding box center [640, 619] width 97 height 65
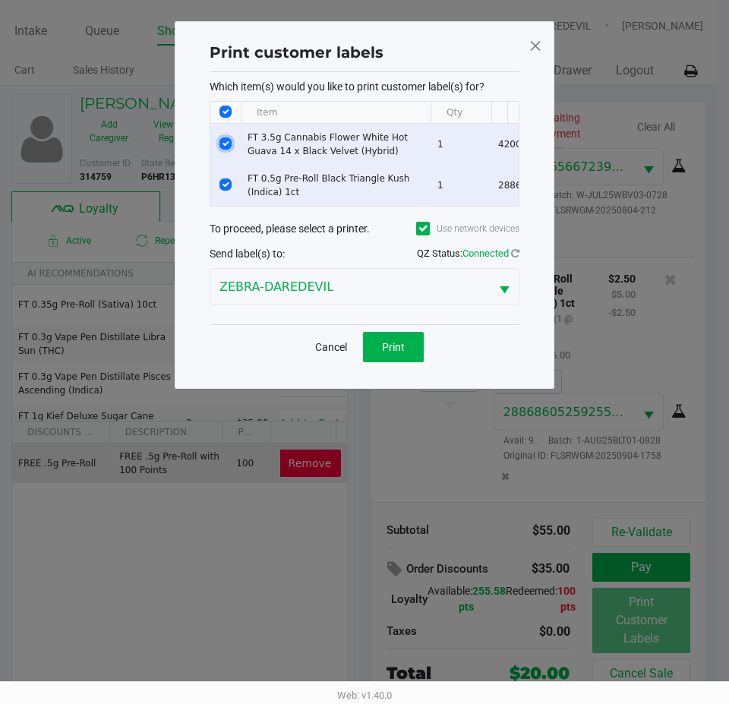
click at [228, 143] on input "Select Row" at bounding box center [225, 143] width 12 height 12
checkbox input "false"
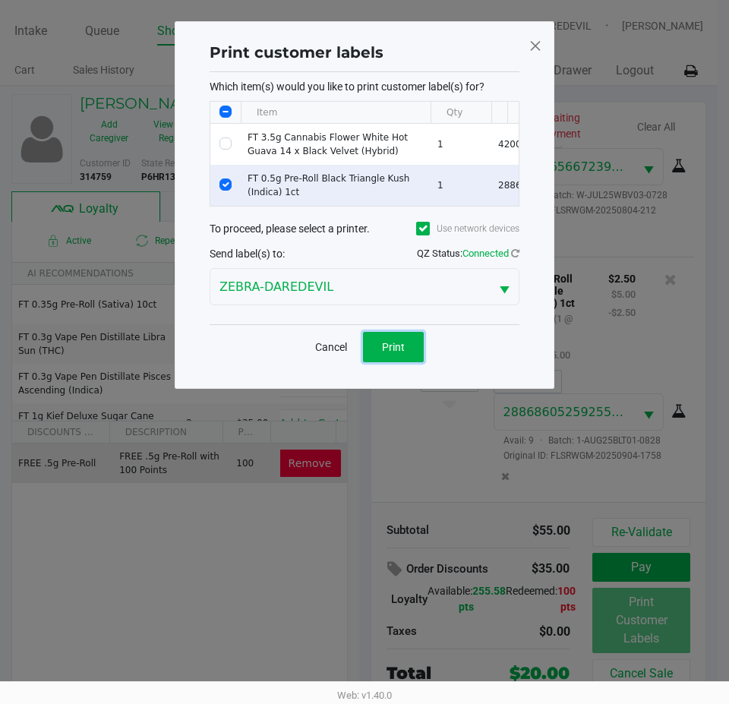
drag, startPoint x: 394, startPoint y: 357, endPoint x: 707, endPoint y: 616, distance: 406.0
click at [394, 353] on span "Print" at bounding box center [393, 347] width 23 height 12
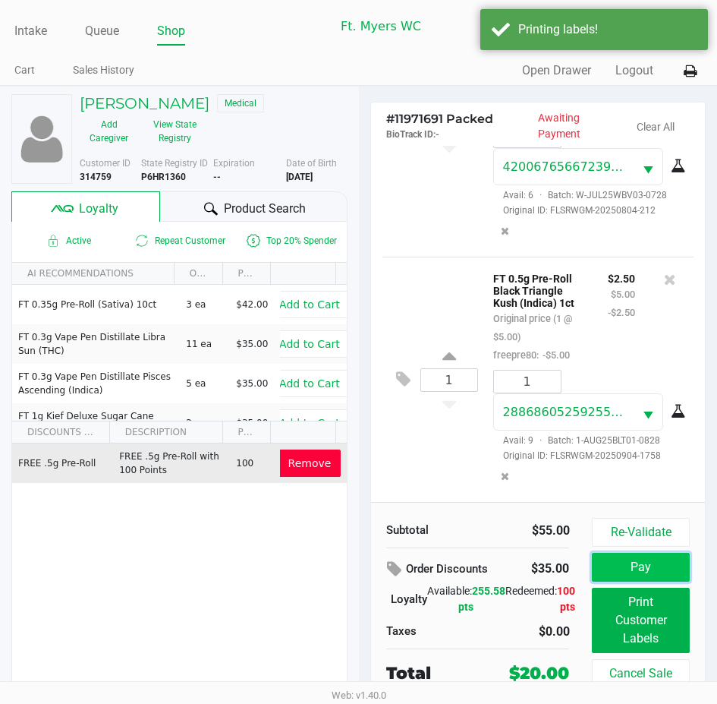
click at [663, 575] on button "Pay" at bounding box center [640, 567] width 97 height 29
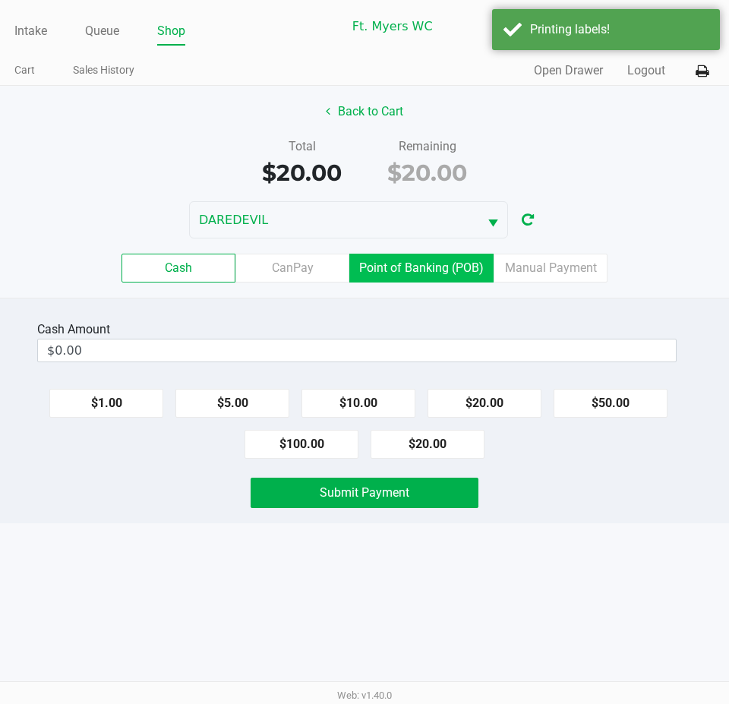
click at [413, 274] on label "Point of Banking (POB)" at bounding box center [421, 267] width 144 height 29
click at [0, 0] on 7 "Point of Banking (POB)" at bounding box center [0, 0] width 0 height 0
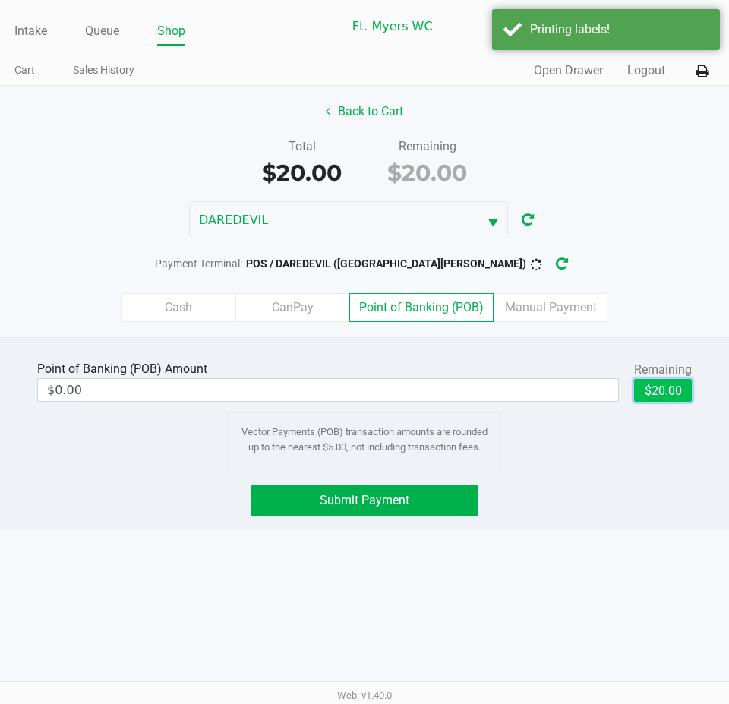
click at [671, 393] on button "$20.00" at bounding box center [663, 390] width 58 height 23
type input "$20.00"
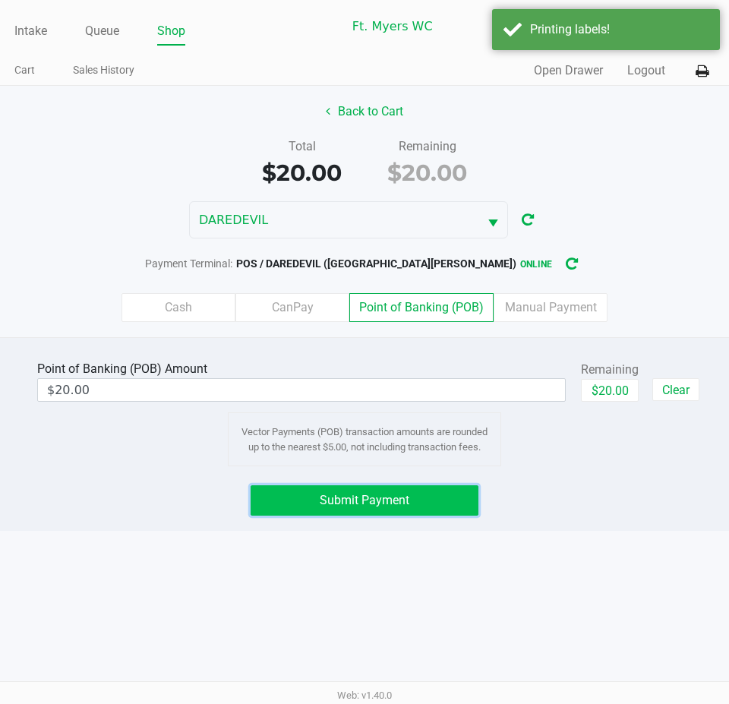
click at [424, 508] on button "Submit Payment" at bounding box center [364, 500] width 228 height 30
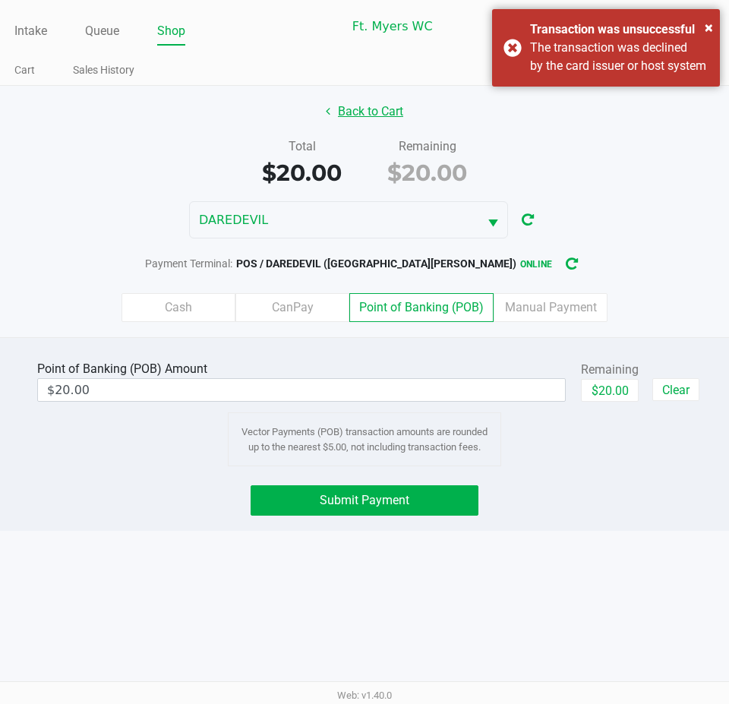
click at [332, 118] on button "Back to Cart" at bounding box center [364, 111] width 97 height 29
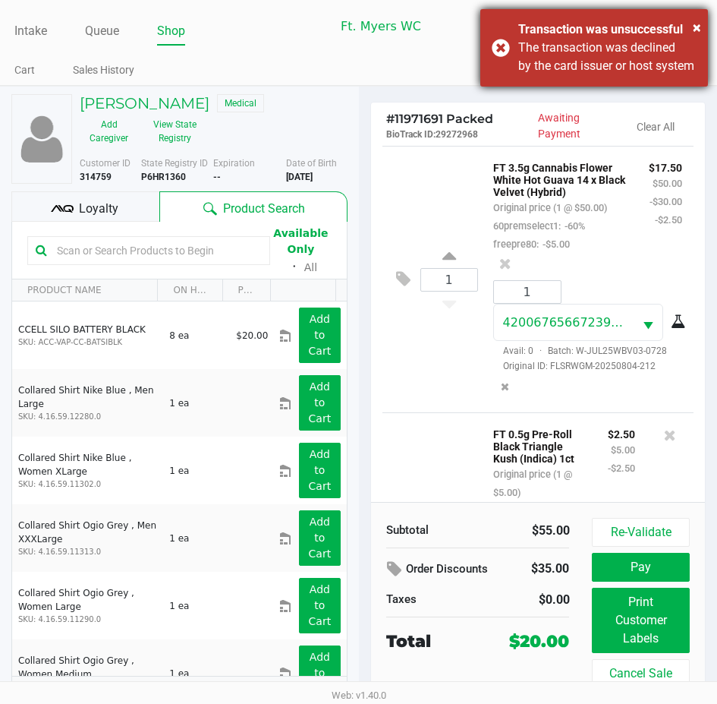
click at [530, 58] on div "The transaction was declined by the card issuer or host system" at bounding box center [607, 57] width 178 height 36
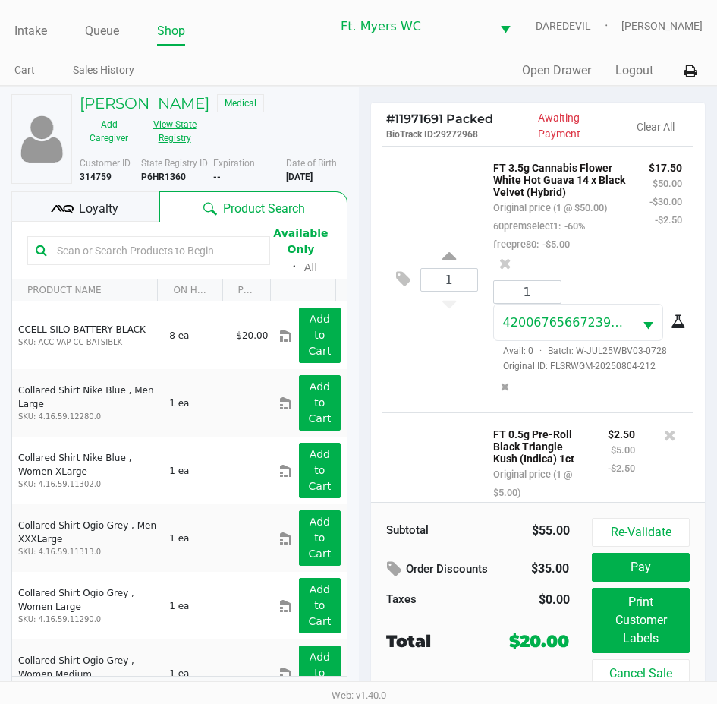
click at [174, 146] on button "View State Registry" at bounding box center [170, 131] width 64 height 38
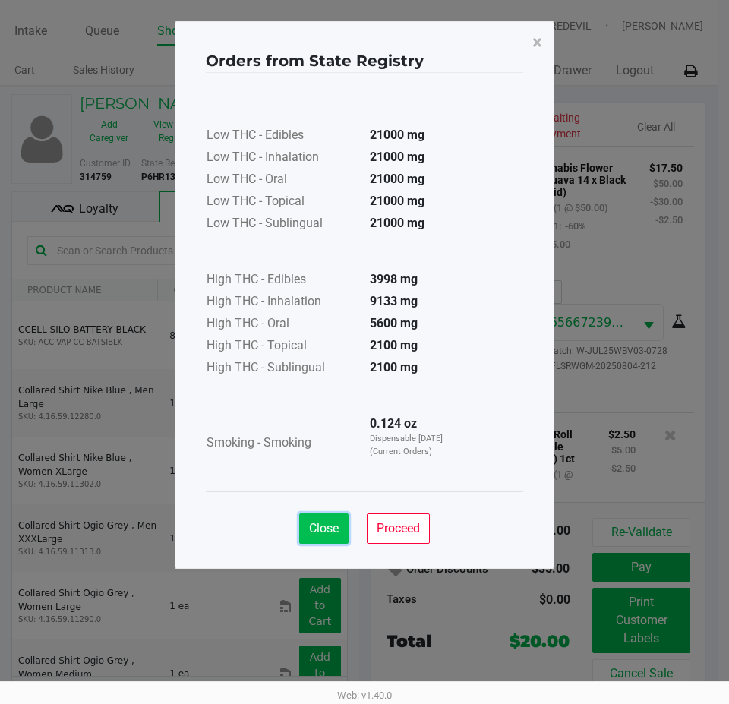
click at [337, 527] on span "Close" at bounding box center [324, 528] width 30 height 14
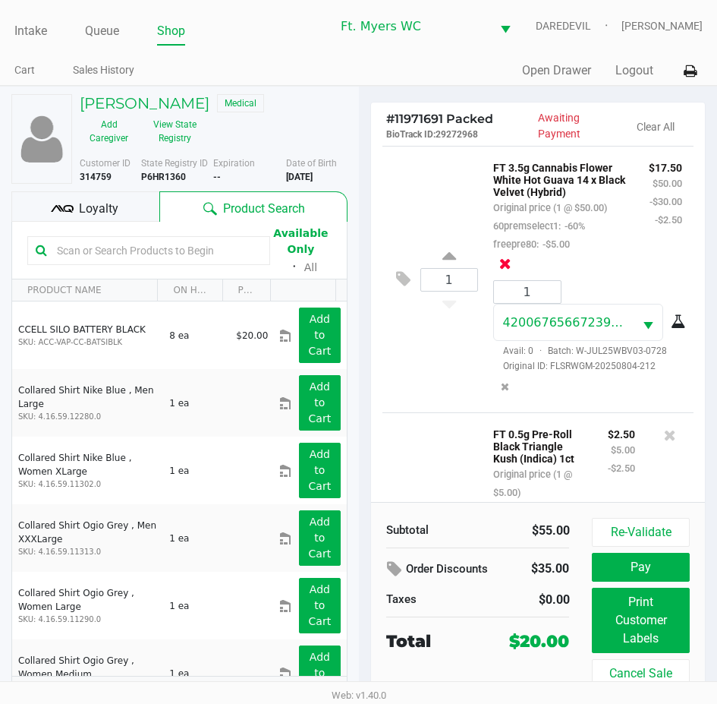
click at [512, 256] on icon at bounding box center [505, 263] width 12 height 15
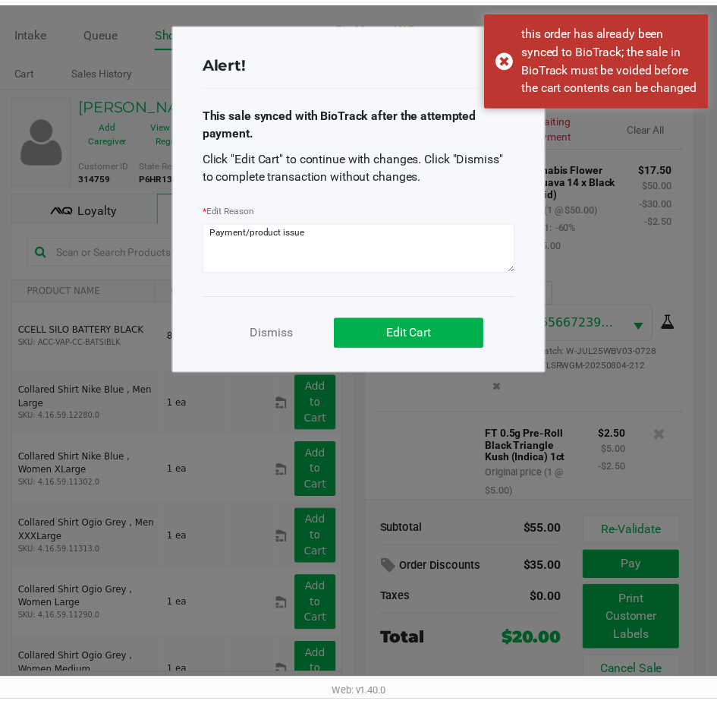
scroll to position [245, 0]
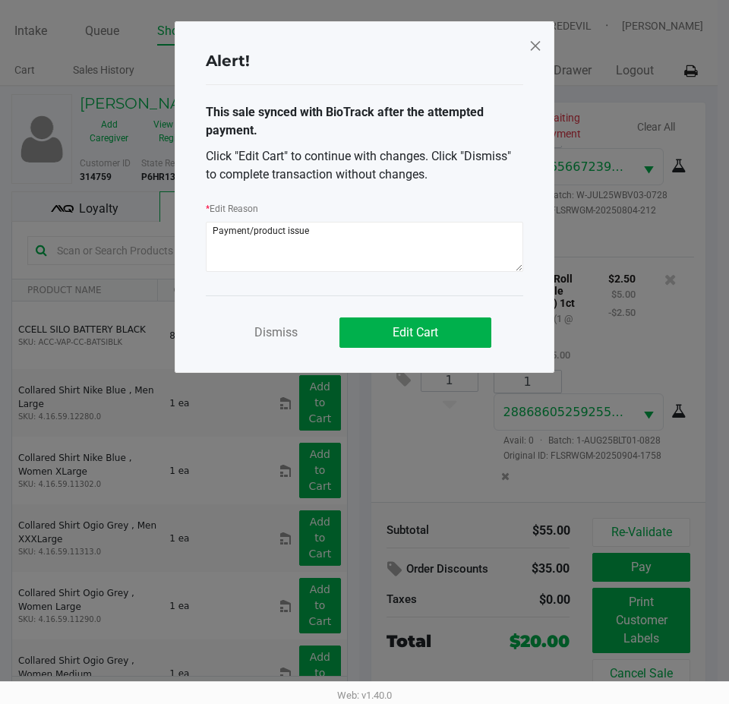
click at [434, 350] on div "Dismiss Edit Cart" at bounding box center [364, 325] width 317 height 61
click at [385, 332] on button "Edit Cart" at bounding box center [415, 332] width 152 height 30
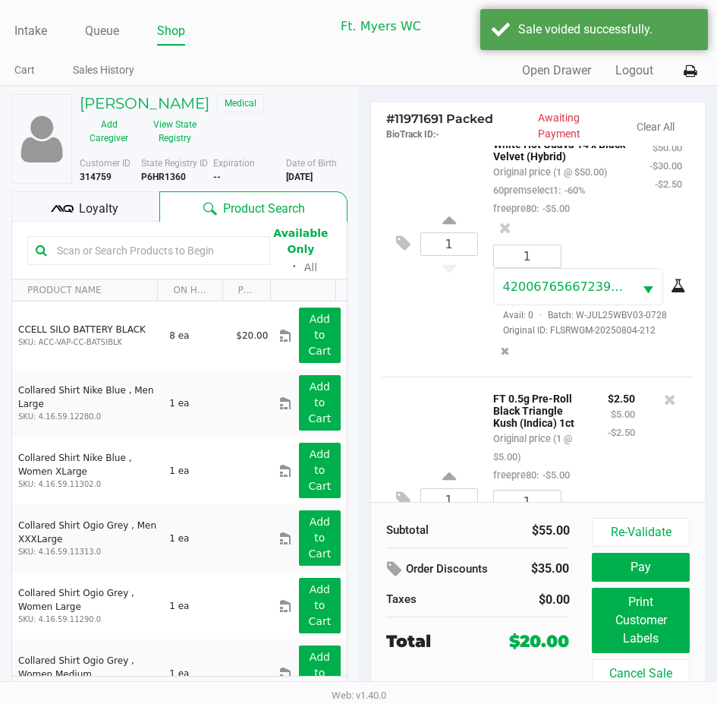
scroll to position [0, 0]
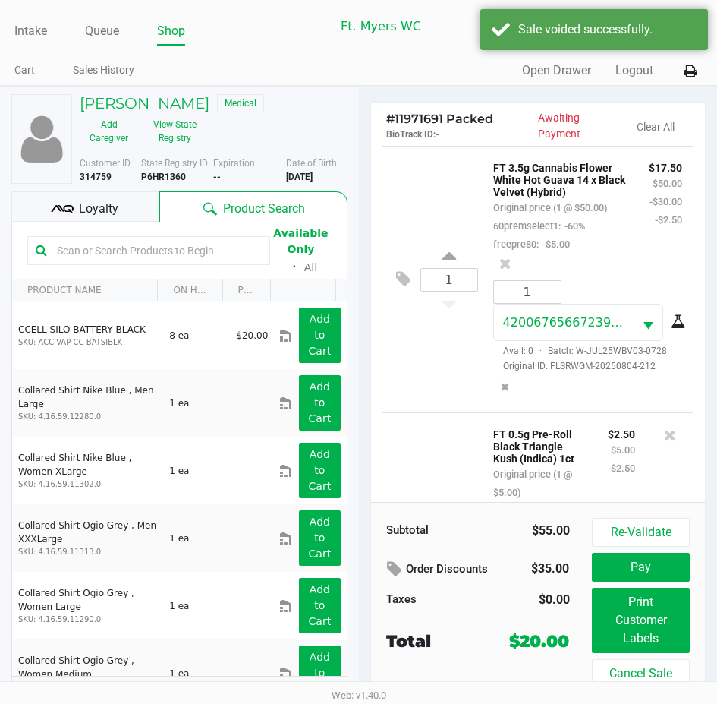
click at [518, 253] on div at bounding box center [505, 263] width 24 height 21
click at [512, 256] on icon at bounding box center [505, 263] width 12 height 15
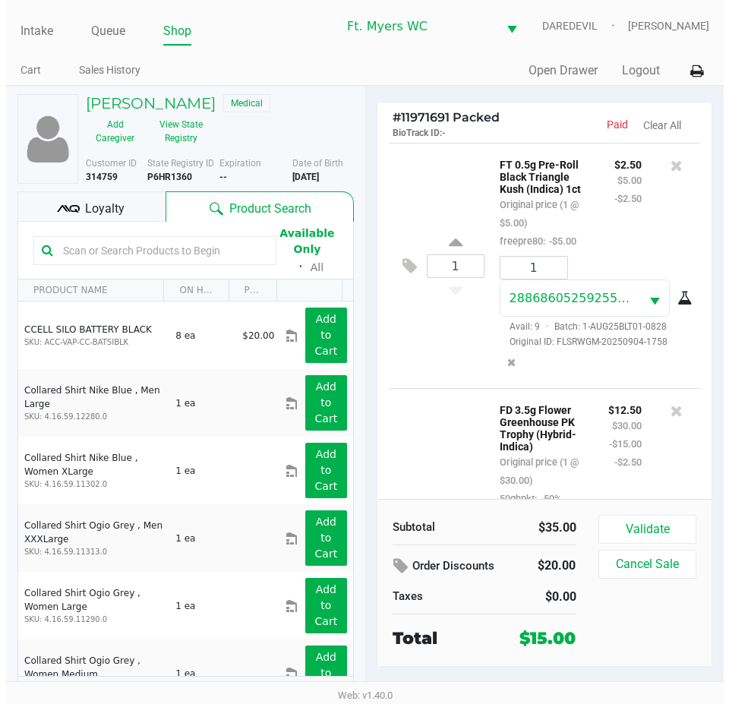
scroll to position [197, 0]
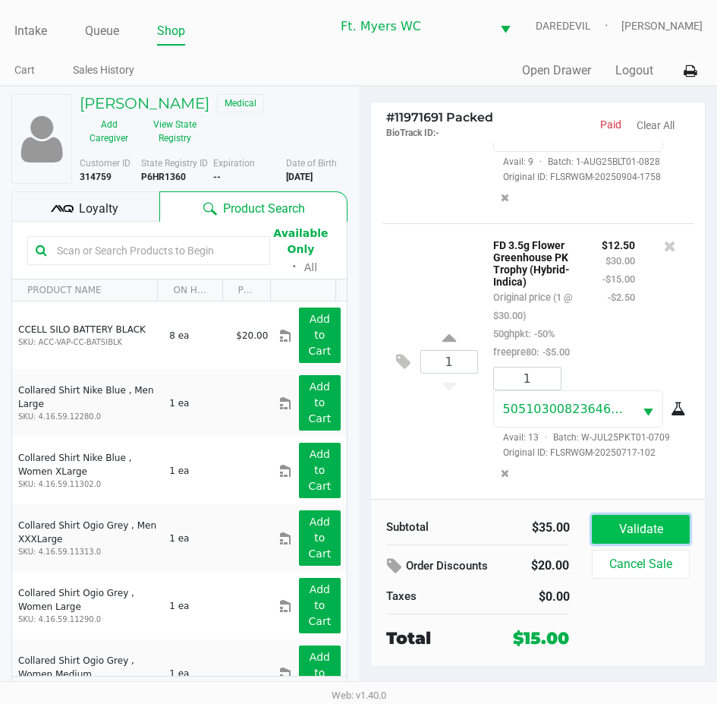
click at [663, 531] on button "Validate" at bounding box center [640, 529] width 97 height 29
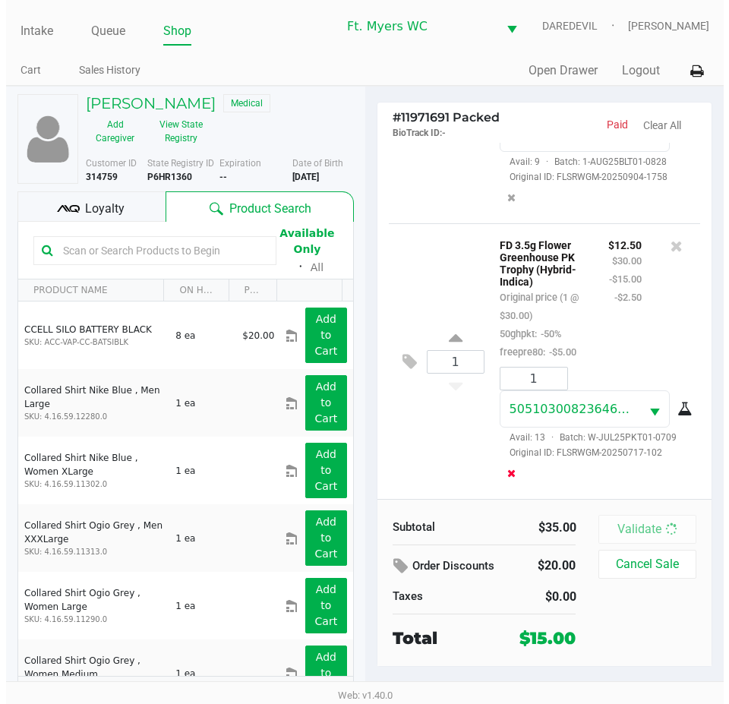
scroll to position [201, 0]
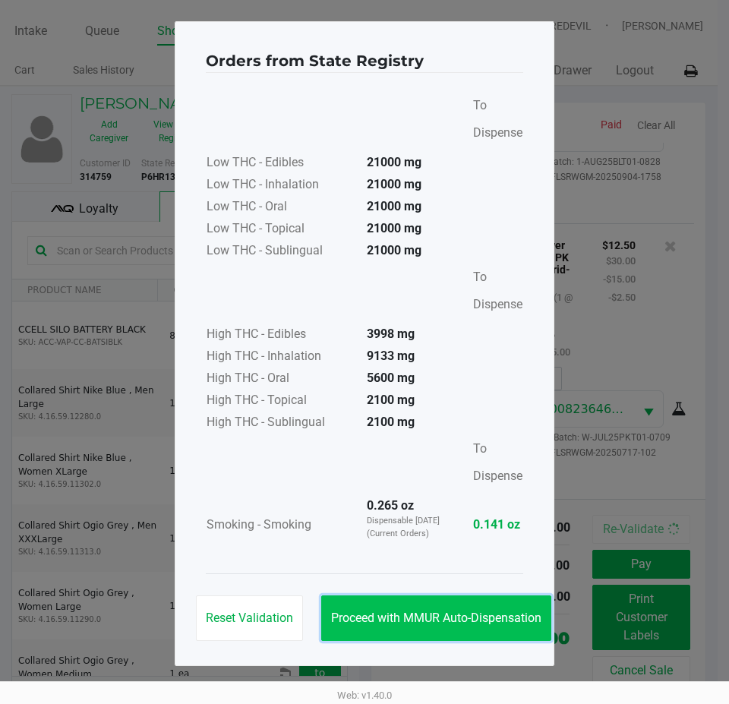
click at [515, 626] on button "Proceed with MMUR Auto-Dispensation" at bounding box center [436, 618] width 230 height 46
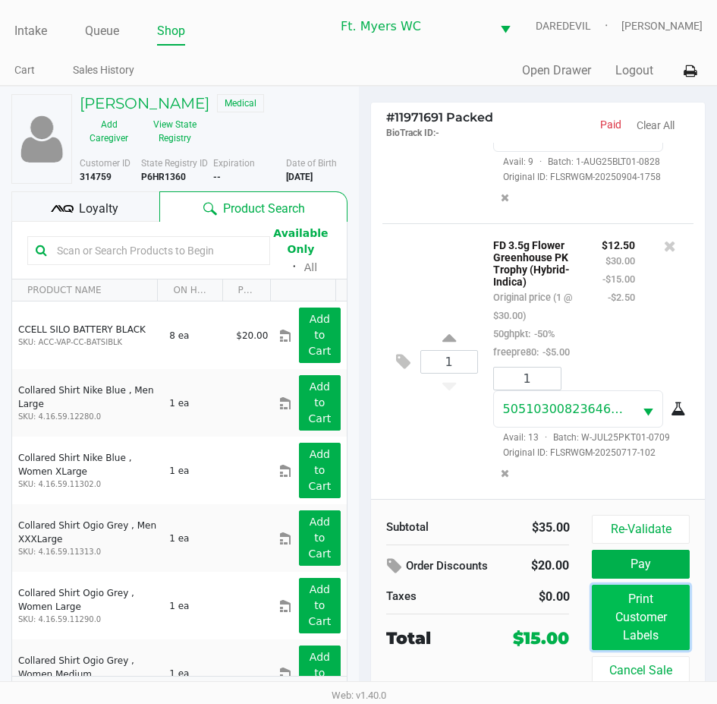
click at [651, 634] on button "Print Customer Labels" at bounding box center [640, 616] width 97 height 65
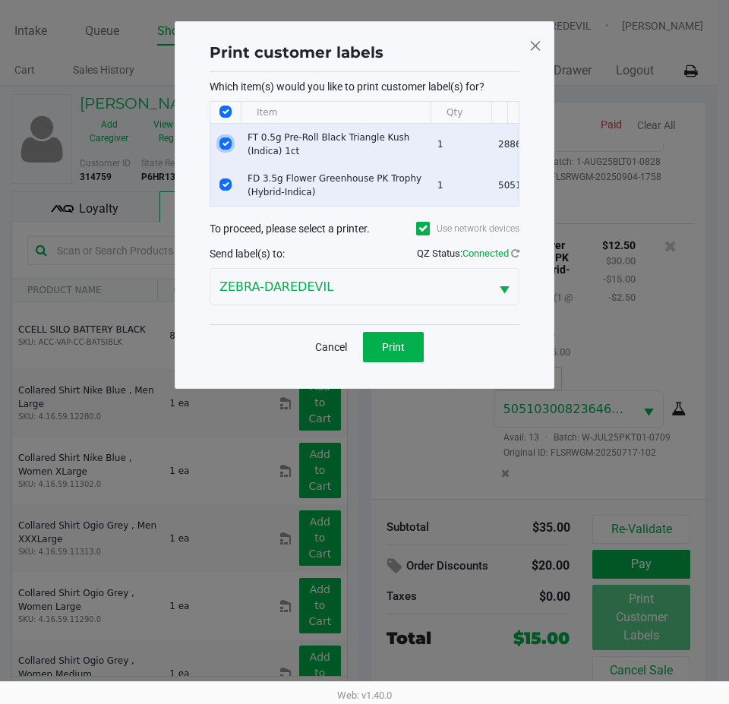
click at [227, 137] on input "Select Row" at bounding box center [225, 143] width 12 height 12
checkbox input "false"
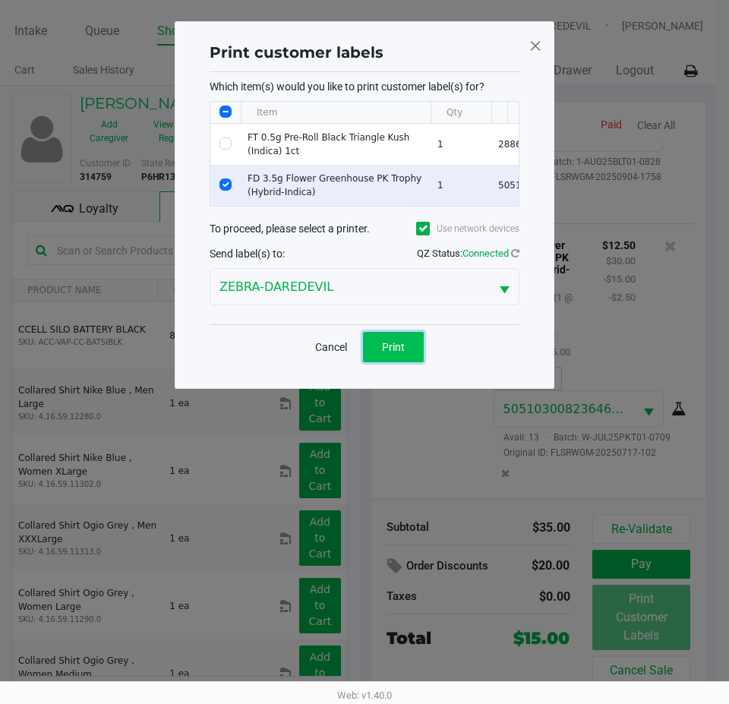
click at [417, 349] on button "Print" at bounding box center [393, 347] width 61 height 30
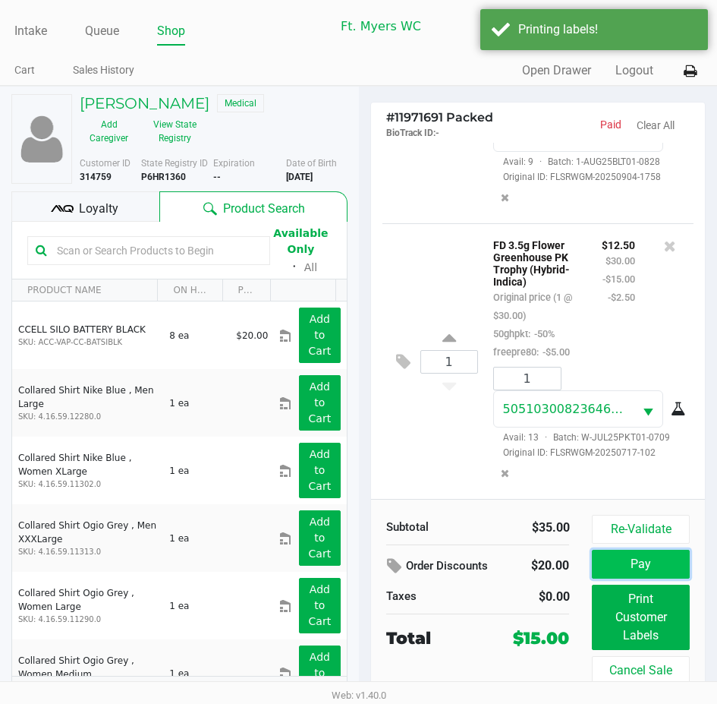
click at [647, 571] on button "Pay" at bounding box center [640, 563] width 97 height 29
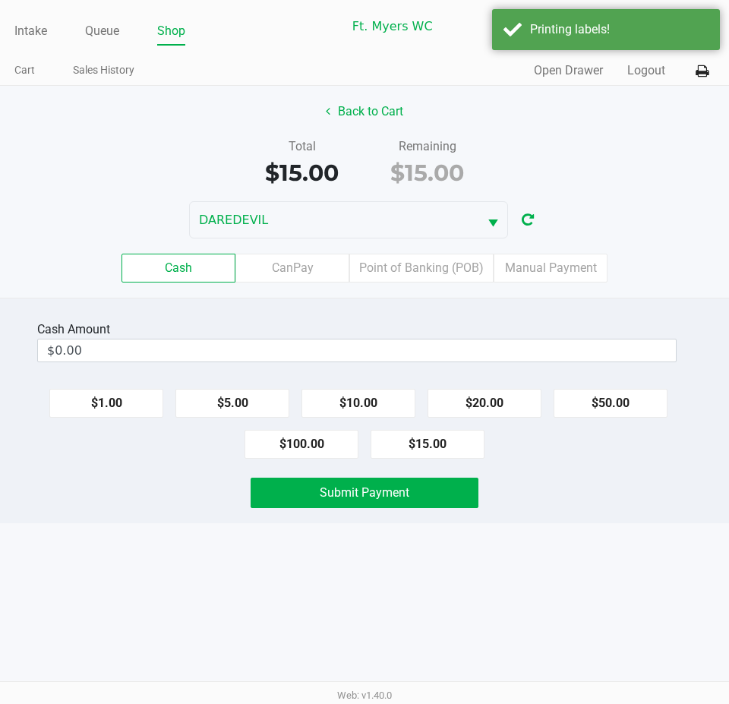
drag, startPoint x: 405, startPoint y: 270, endPoint x: 430, endPoint y: 283, distance: 27.5
click at [406, 270] on label "Point of Banking (POB)" at bounding box center [421, 267] width 144 height 29
click at [0, 0] on 7 "Point of Banking (POB)" at bounding box center [0, 0] width 0 height 0
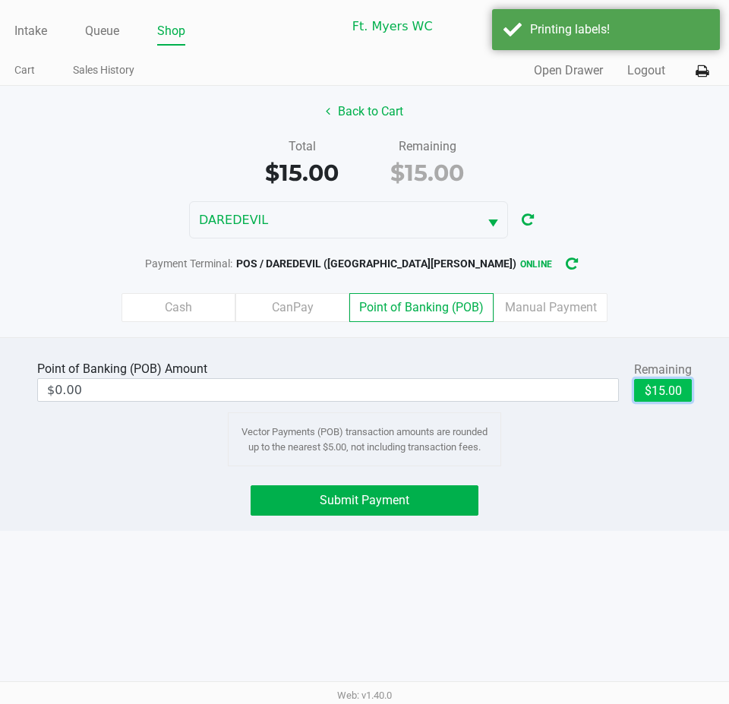
click at [652, 385] on button "$15.00" at bounding box center [663, 390] width 58 height 23
type input "$15.00"
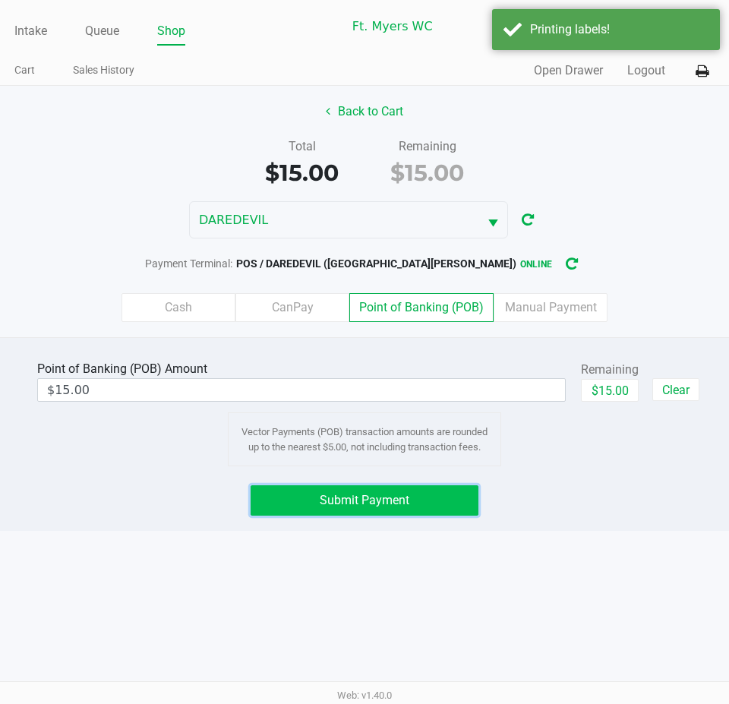
click at [340, 506] on span "Submit Payment" at bounding box center [365, 500] width 90 height 14
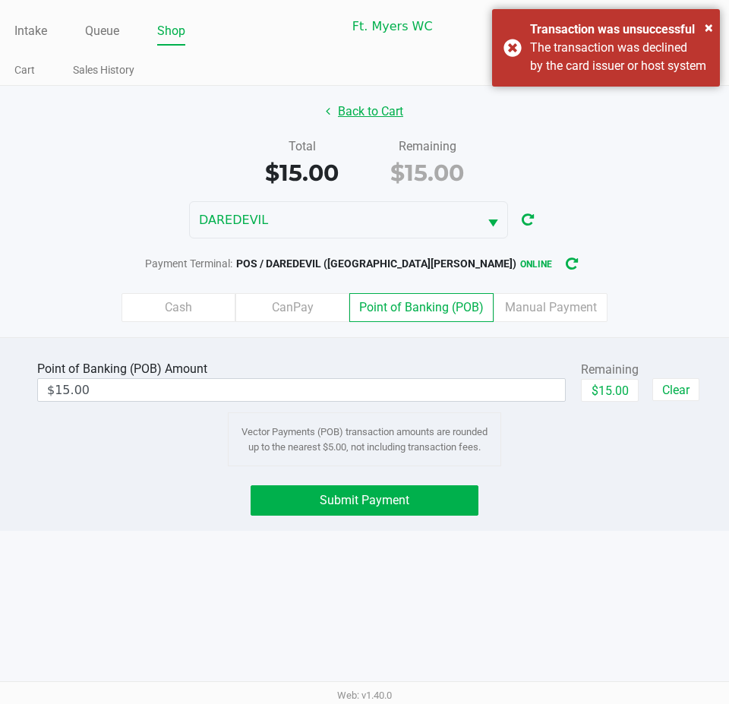
click at [367, 97] on div "Back to Cart Total $15.00 Remaining $15.00 DAREDEVIL Payment Terminal: POS / DA…" at bounding box center [364, 211] width 729 height 251
click at [371, 115] on button "Back to Cart" at bounding box center [364, 111] width 97 height 29
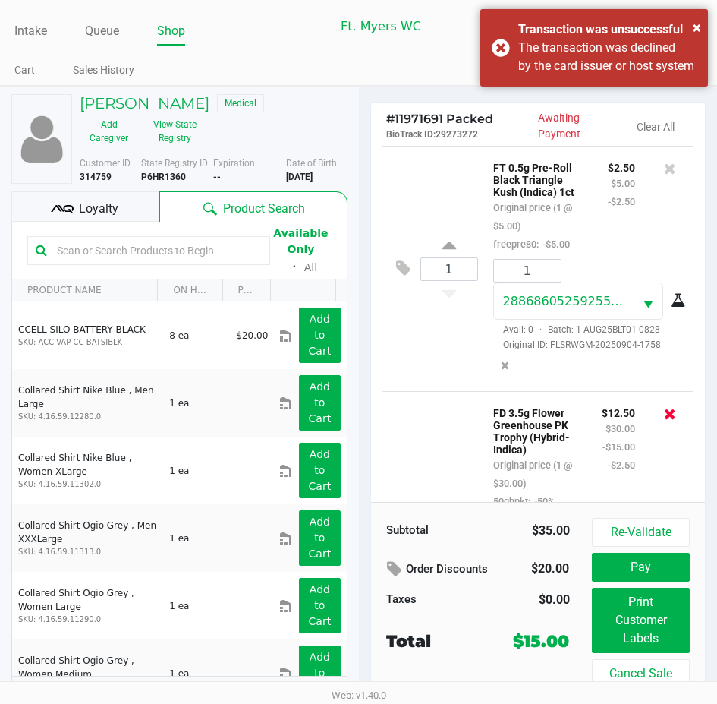
click at [664, 421] on icon at bounding box center [670, 413] width 12 height 15
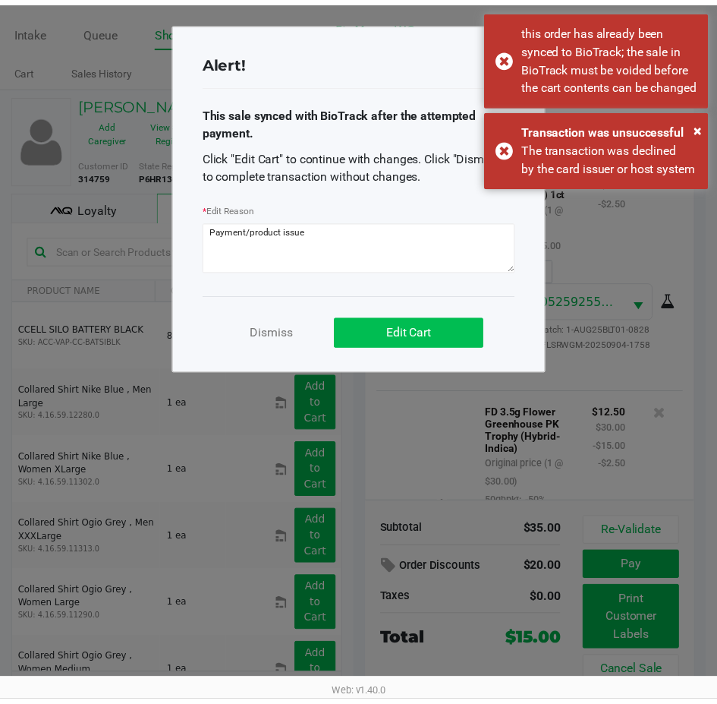
scroll to position [201, 0]
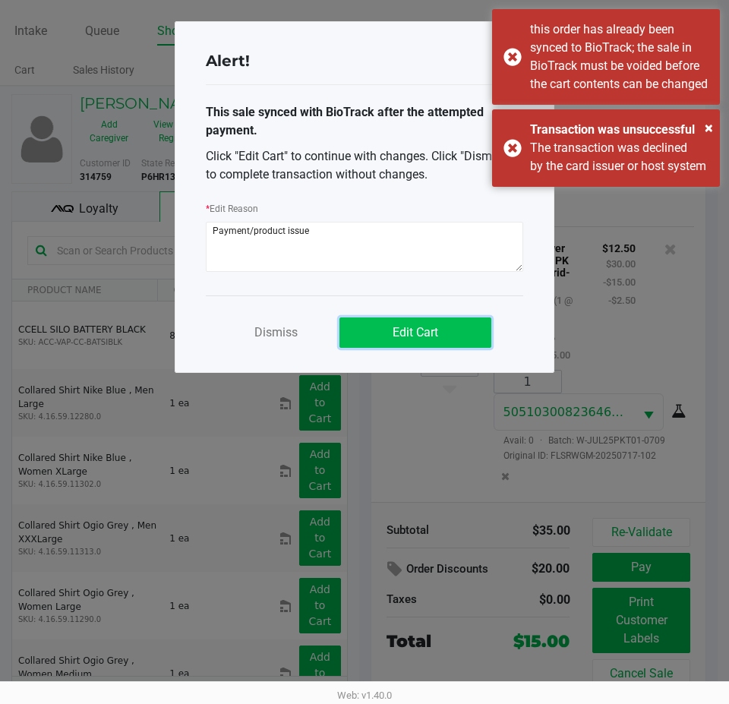
click at [426, 319] on button "Edit Cart" at bounding box center [415, 332] width 152 height 30
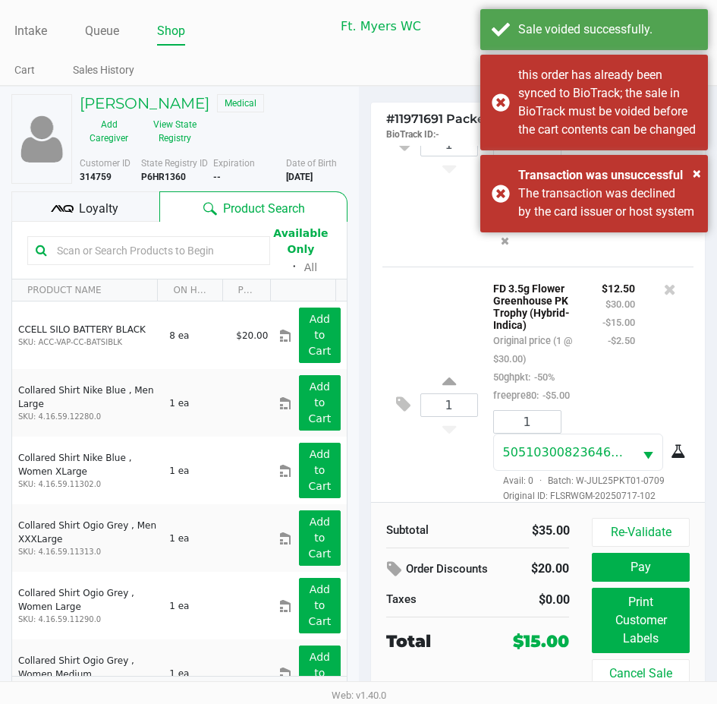
scroll to position [0, 0]
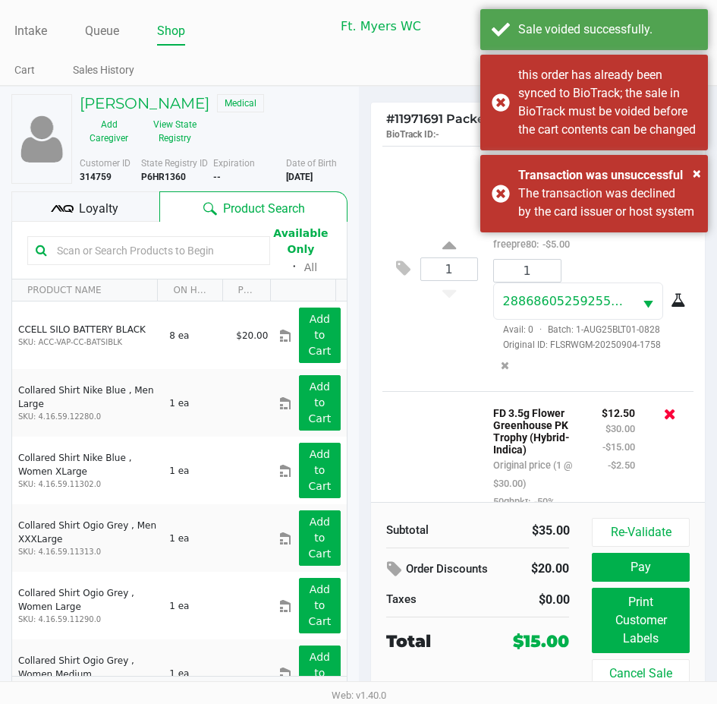
click at [664, 421] on icon at bounding box center [670, 413] width 12 height 15
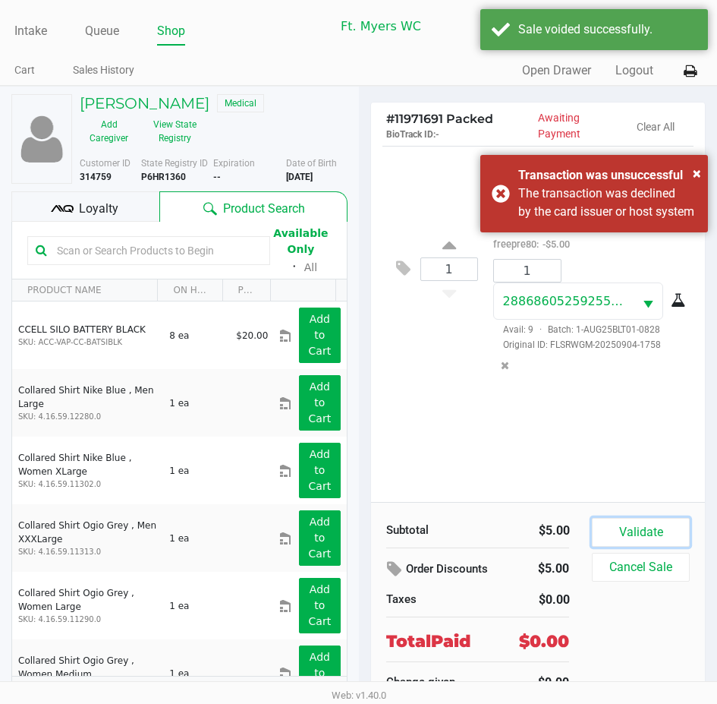
click at [646, 529] on button "Validate" at bounding box center [640, 532] width 97 height 29
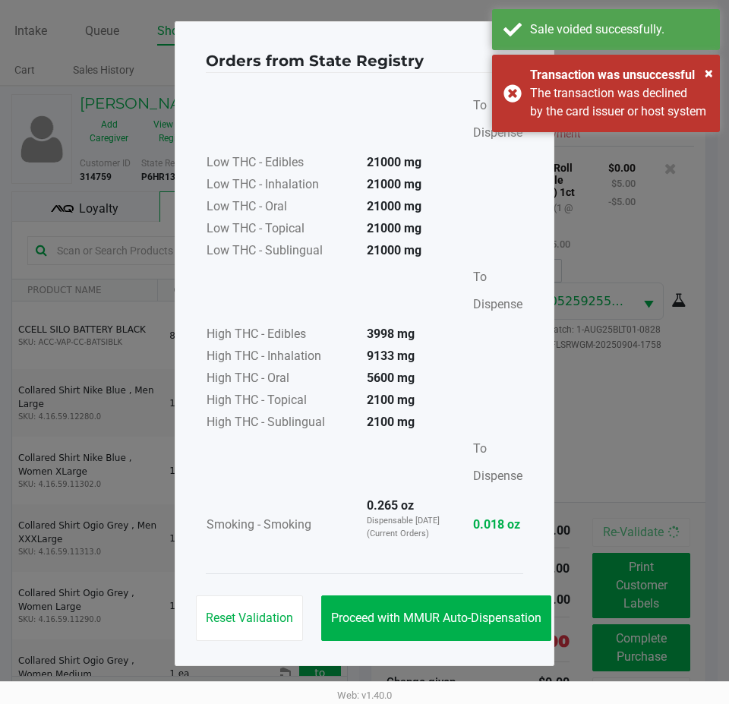
click at [480, 593] on div "Reset Validation Proceed with MMUR Auto-Dispensation" at bounding box center [364, 611] width 317 height 77
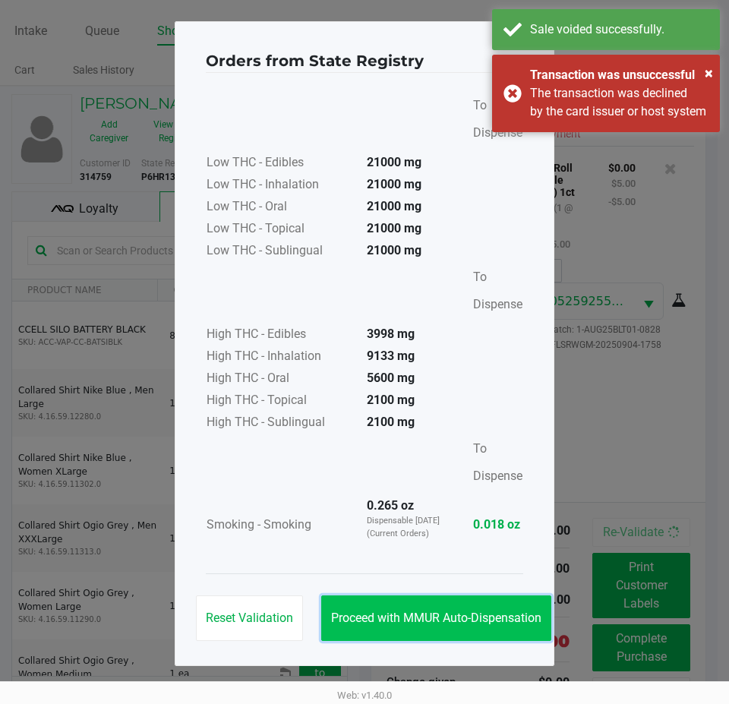
click at [505, 622] on span "Proceed with MMUR Auto-Dispensation" at bounding box center [436, 617] width 210 height 14
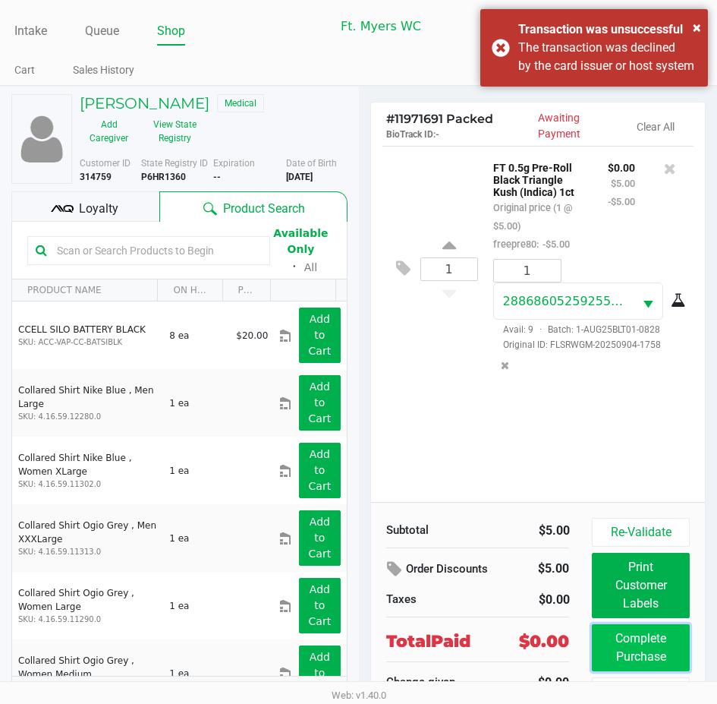
click at [664, 656] on button "Complete Purchase" at bounding box center [640, 647] width 97 height 47
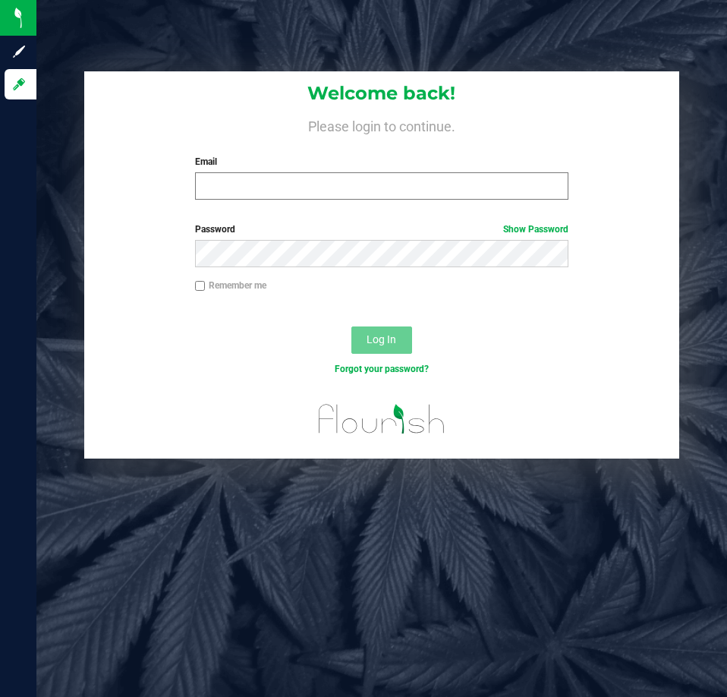
drag, startPoint x: 386, startPoint y: 162, endPoint x: 364, endPoint y: 198, distance: 41.9
click at [385, 162] on label "Email" at bounding box center [381, 162] width 373 height 14
click at [385, 172] on input "Email" at bounding box center [381, 185] width 373 height 27
click at [364, 198] on input "Email" at bounding box center [381, 185] width 373 height 27
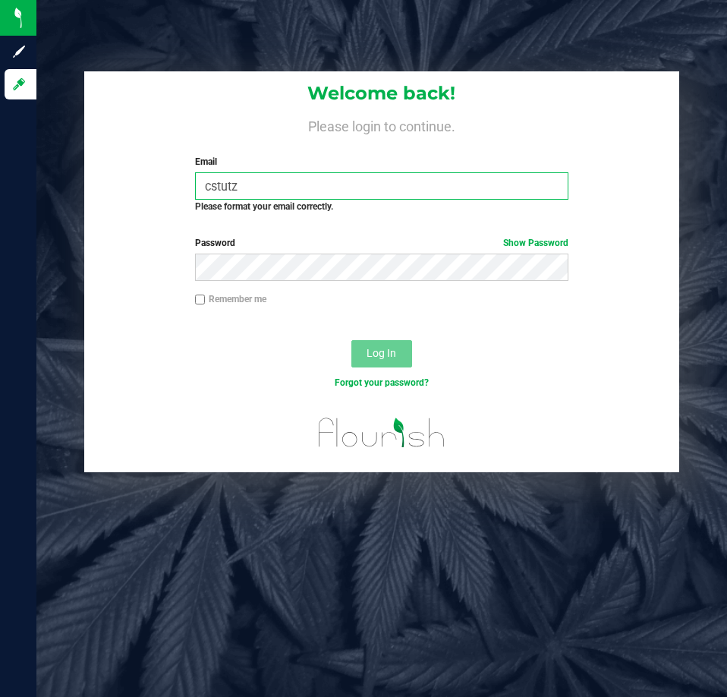
click at [364, 177] on input "cstutz" at bounding box center [381, 185] width 373 height 27
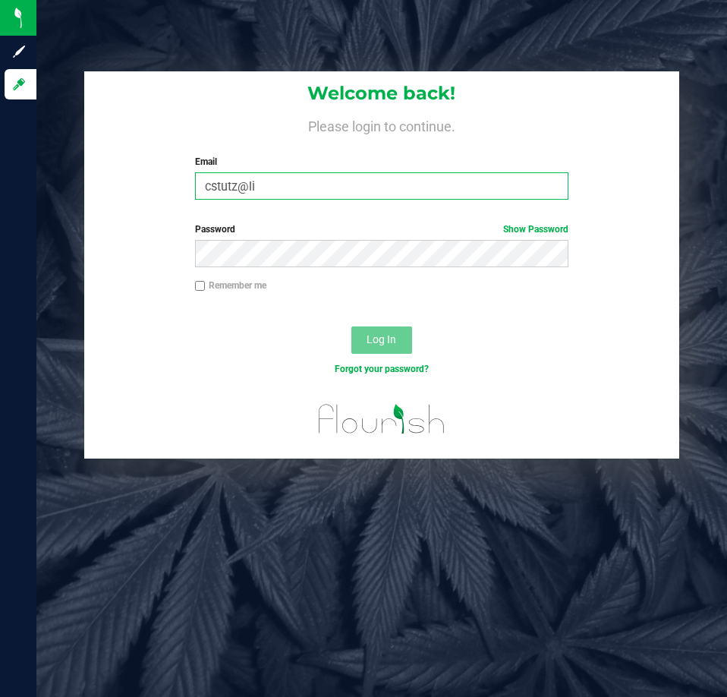
click at [335, 198] on input "cstutz@li" at bounding box center [381, 185] width 373 height 27
click at [313, 181] on input "cstutz@liveparall" at bounding box center [381, 185] width 373 height 27
type input "[EMAIL_ADDRESS][DOMAIN_NAME]"
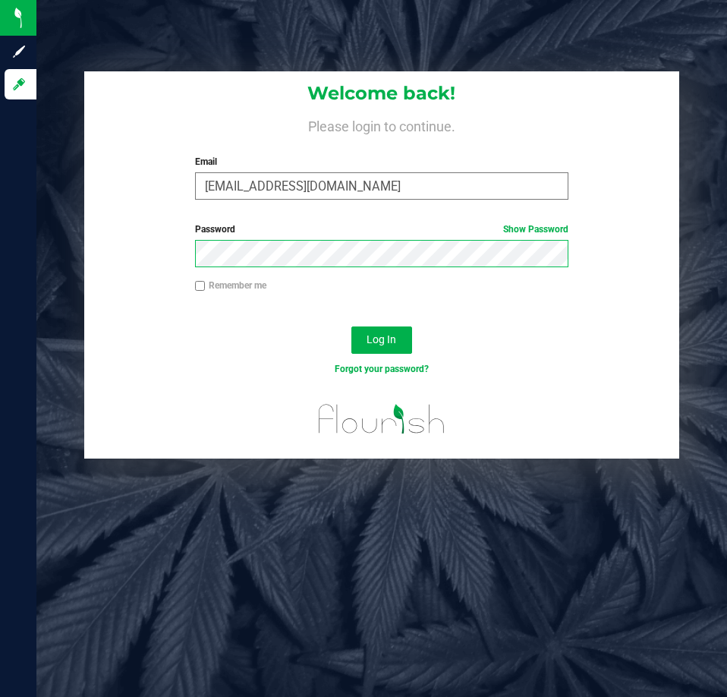
click at [351, 326] on button "Log In" at bounding box center [381, 339] width 61 height 27
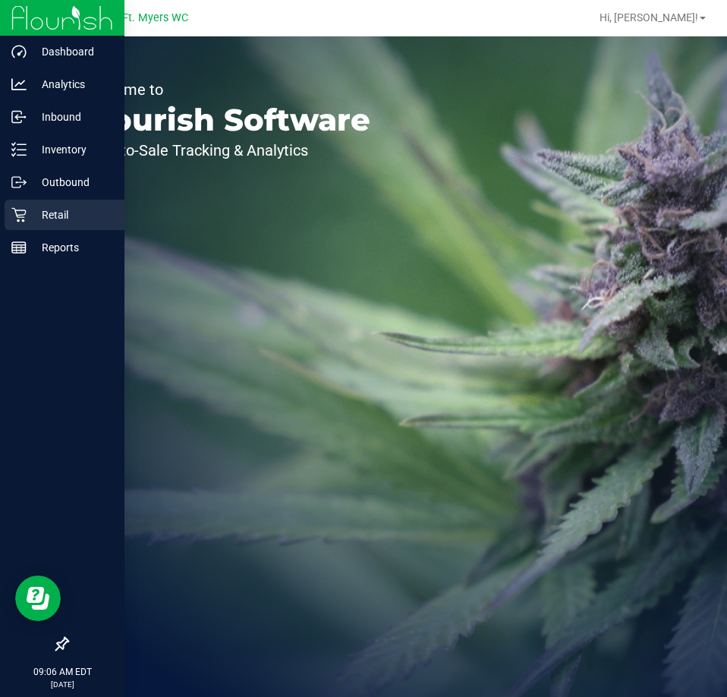
click at [21, 209] on icon at bounding box center [18, 214] width 15 height 15
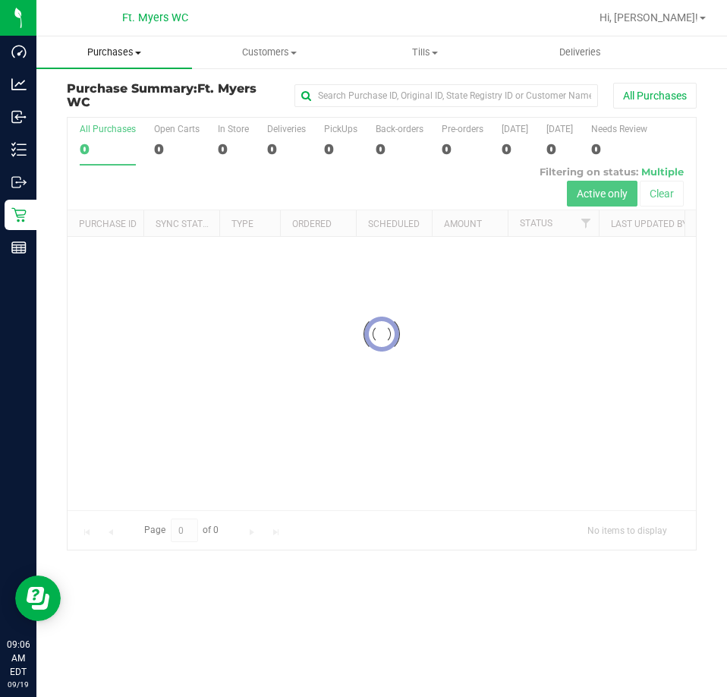
click at [112, 63] on uib-tab-heading "Purchases Summary of purchases Fulfillment All purchases" at bounding box center [114, 52] width 156 height 32
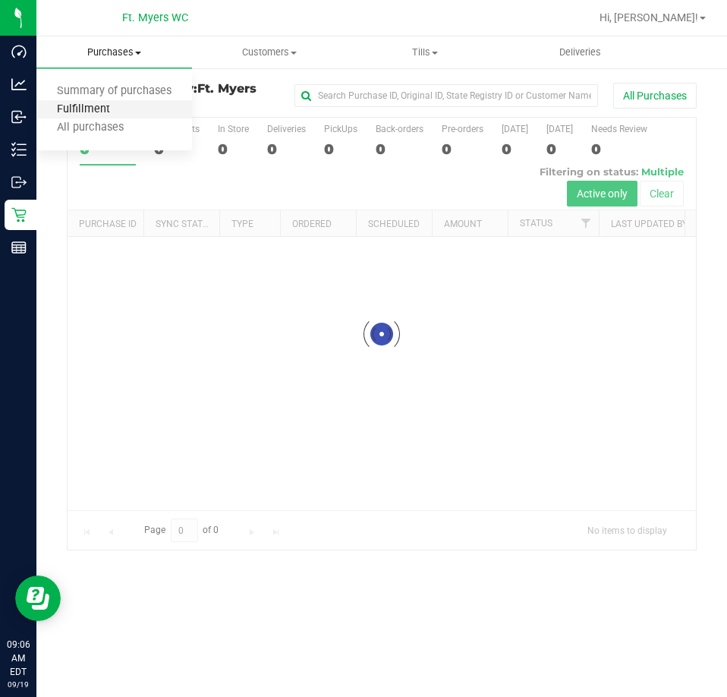
click at [93, 105] on span "Fulfillment" at bounding box center [83, 109] width 94 height 13
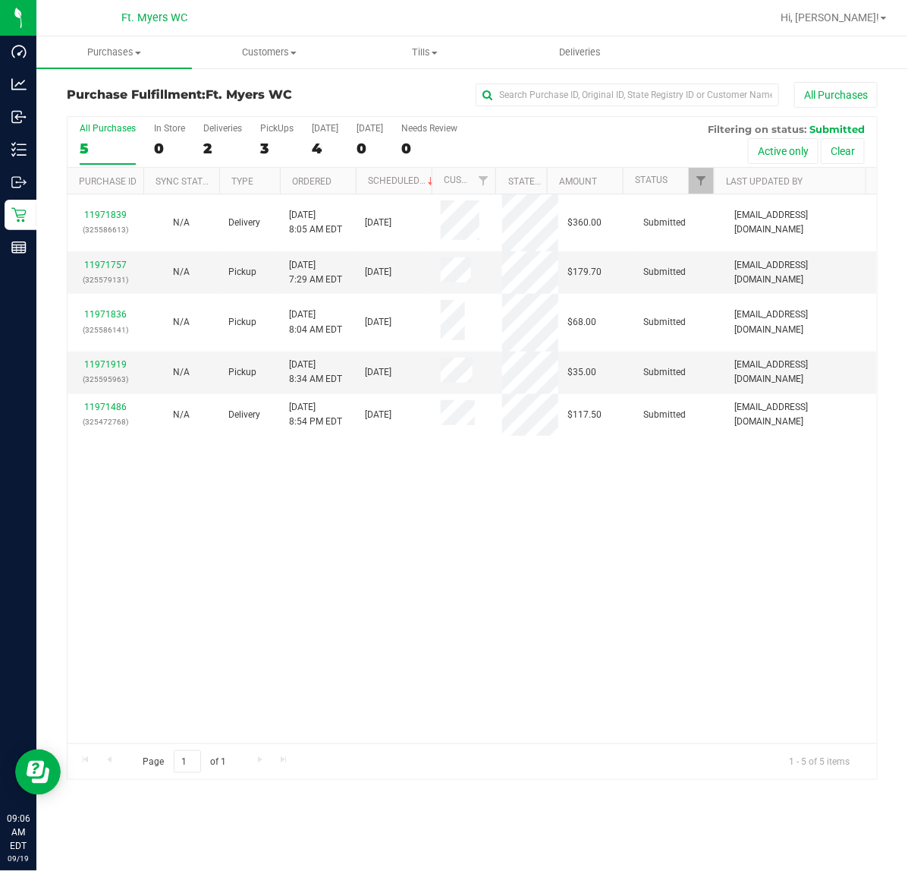
click at [343, 183] on th "Ordered" at bounding box center [318, 181] width 76 height 27
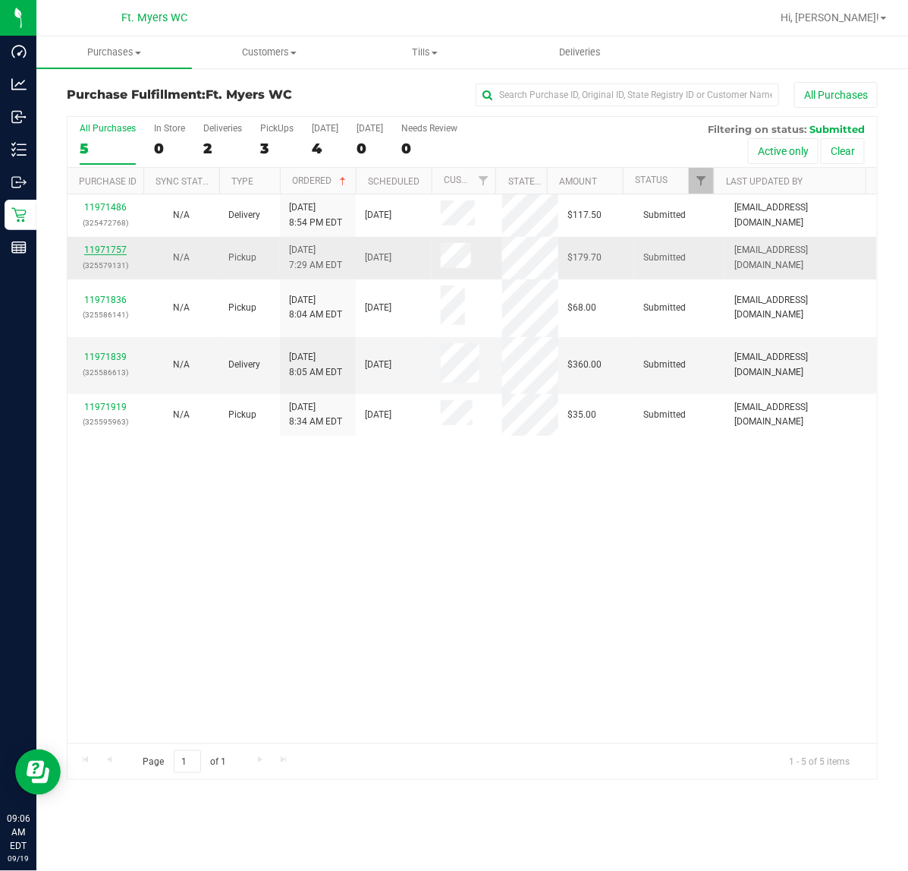
click at [111, 247] on link "11971757" at bounding box center [105, 249] width 43 height 11
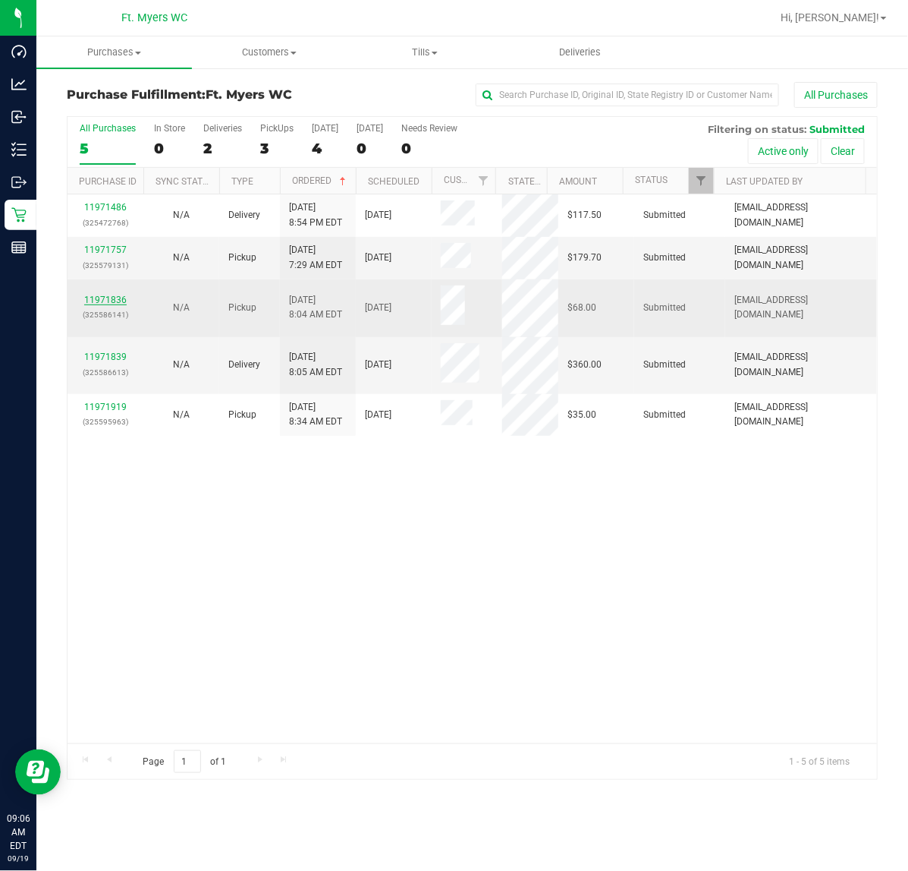
click at [114, 304] on link "11971836" at bounding box center [105, 299] width 43 height 11
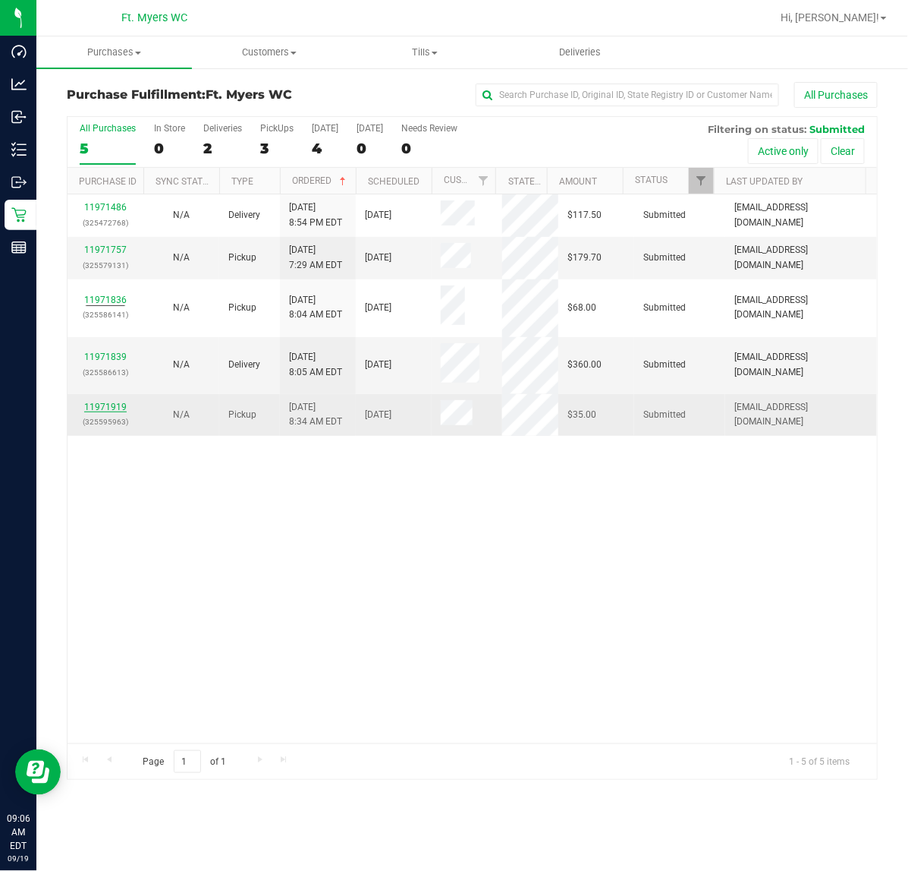
click at [119, 404] on link "11971919" at bounding box center [105, 406] width 43 height 11
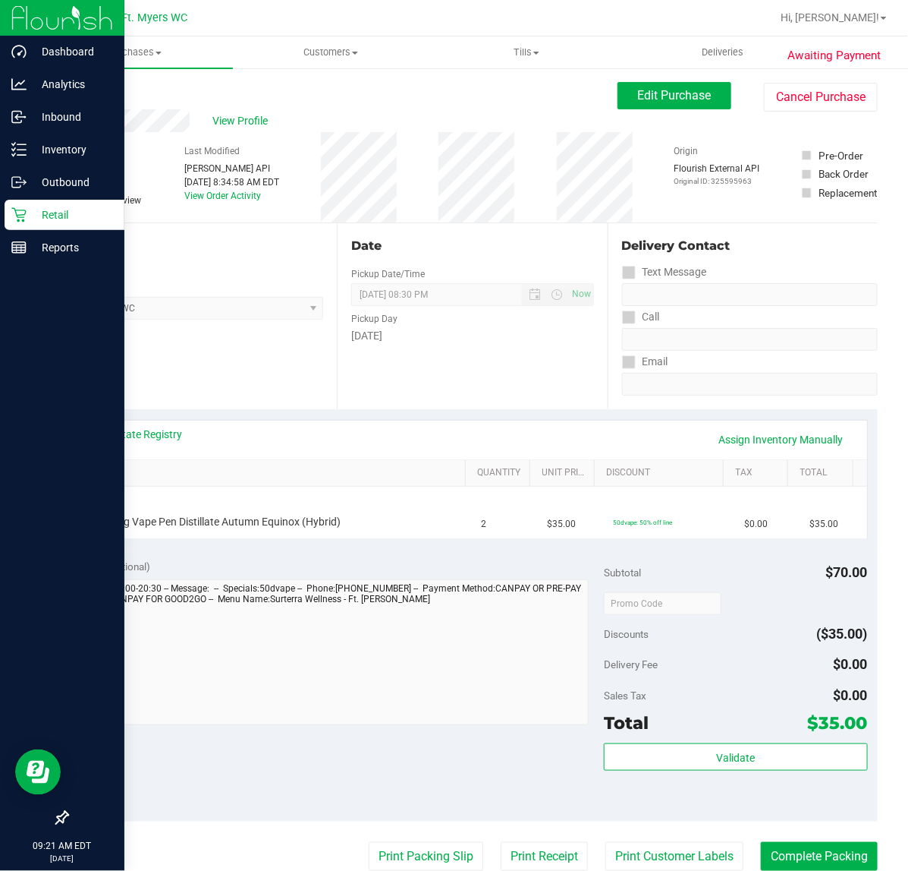
click at [24, 202] on div "Retail" at bounding box center [65, 215] width 120 height 30
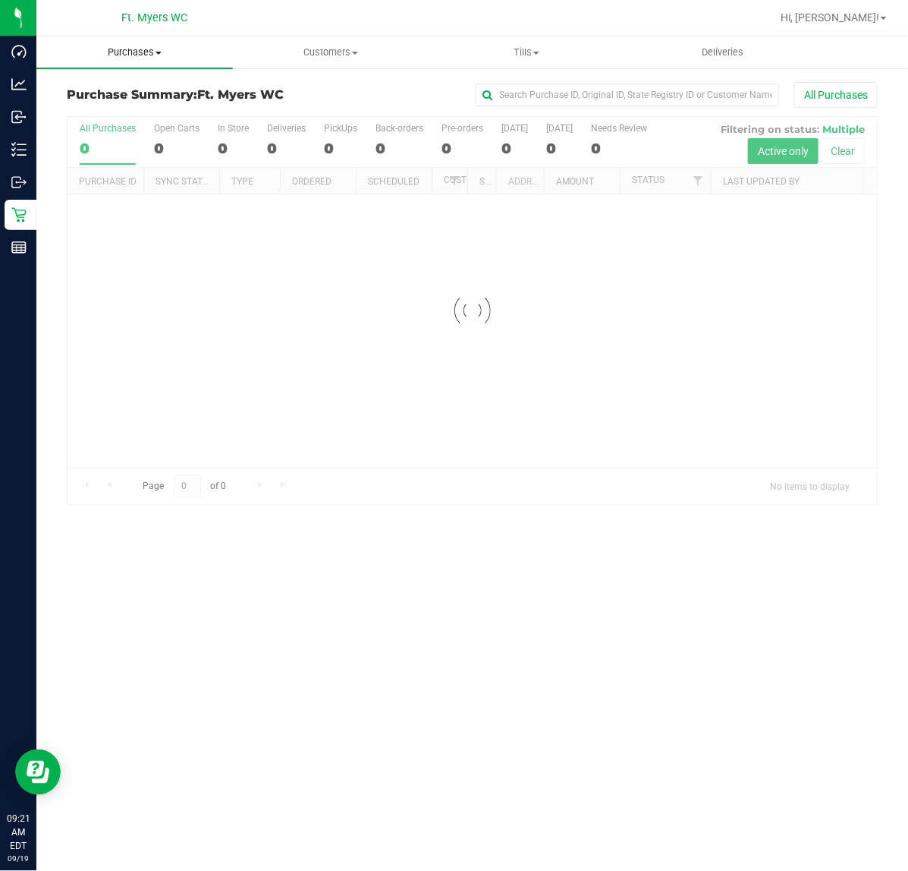
click at [202, 48] on span "Purchases" at bounding box center [134, 53] width 197 height 14
click at [176, 115] on li "Fulfillment" at bounding box center [134, 110] width 197 height 18
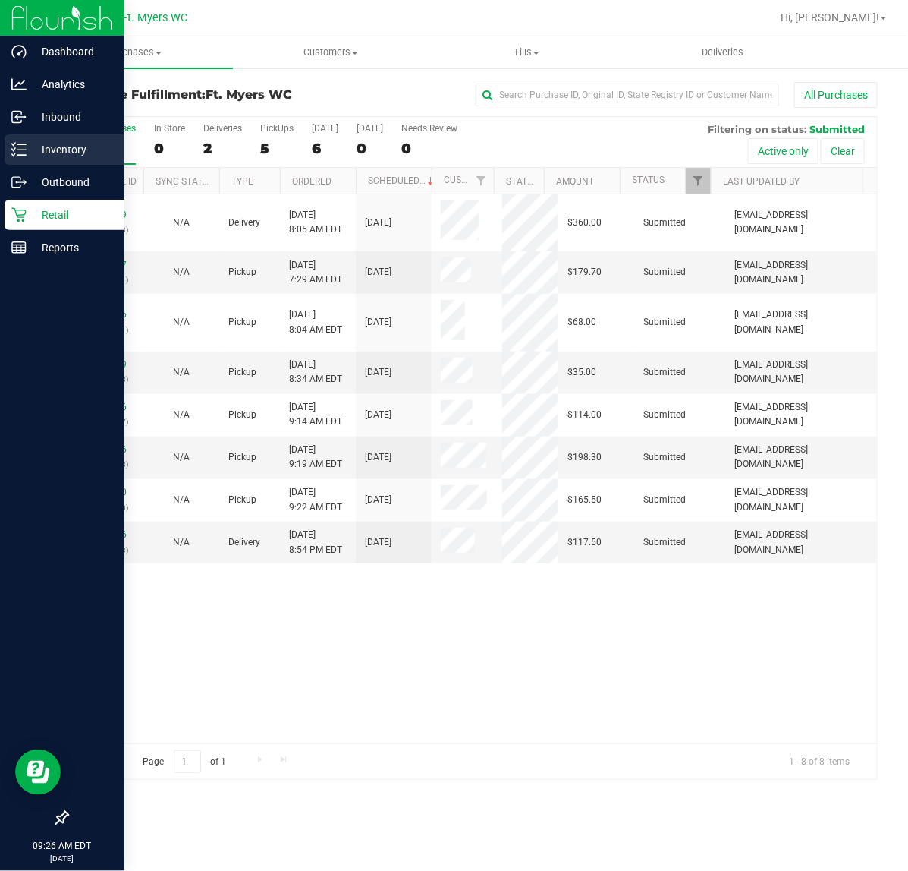
click at [17, 153] on icon at bounding box center [18, 149] width 15 height 15
click at [53, 146] on p "Inventory" at bounding box center [72, 149] width 91 height 18
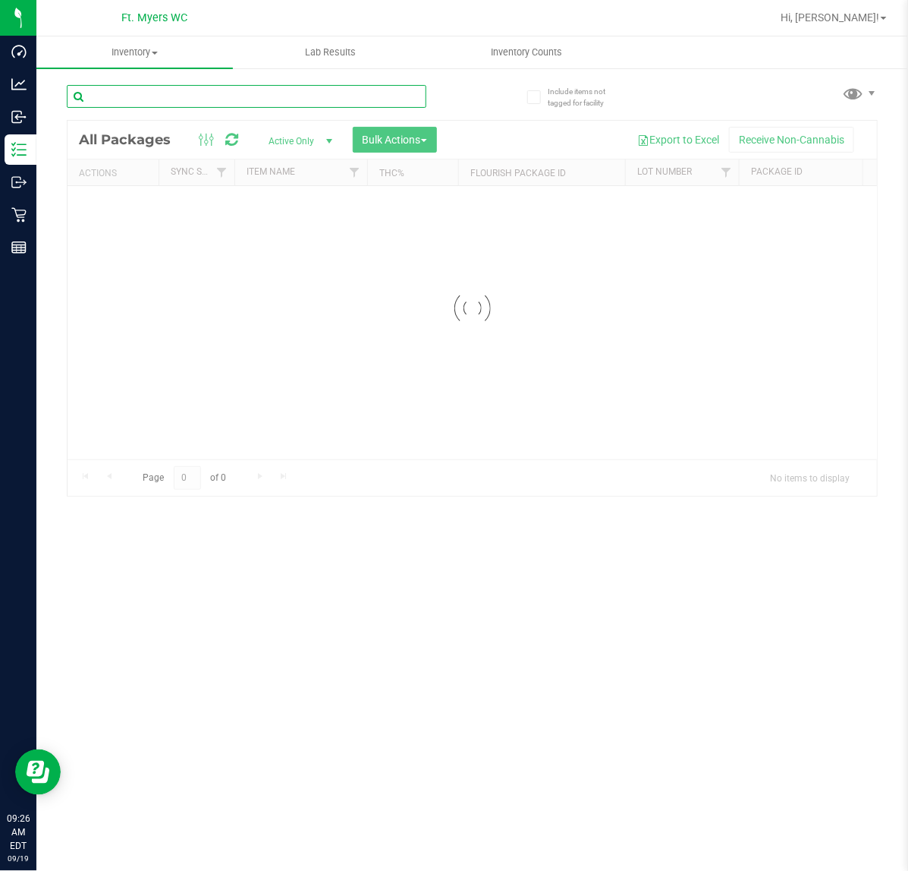
click at [243, 103] on input "text" at bounding box center [247, 96] width 360 height 23
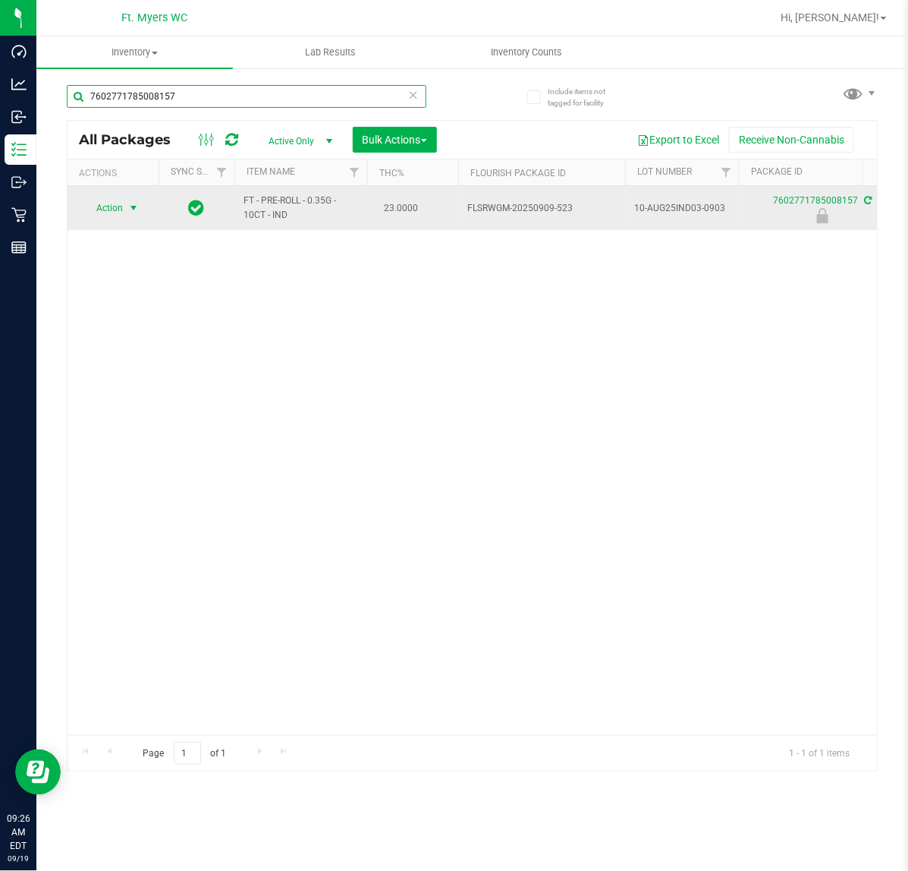
type input "7602771785008157"
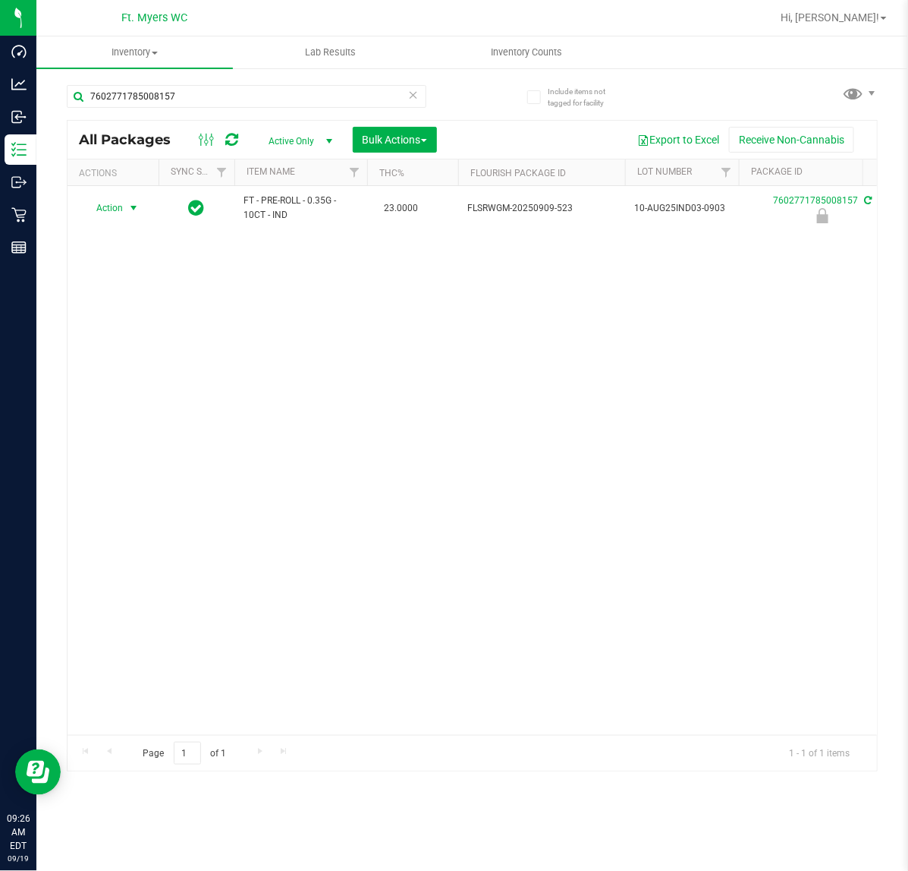
click at [114, 218] on span "Action" at bounding box center [103, 207] width 41 height 21
click at [156, 378] on li "Unlock package" at bounding box center [132, 389] width 98 height 23
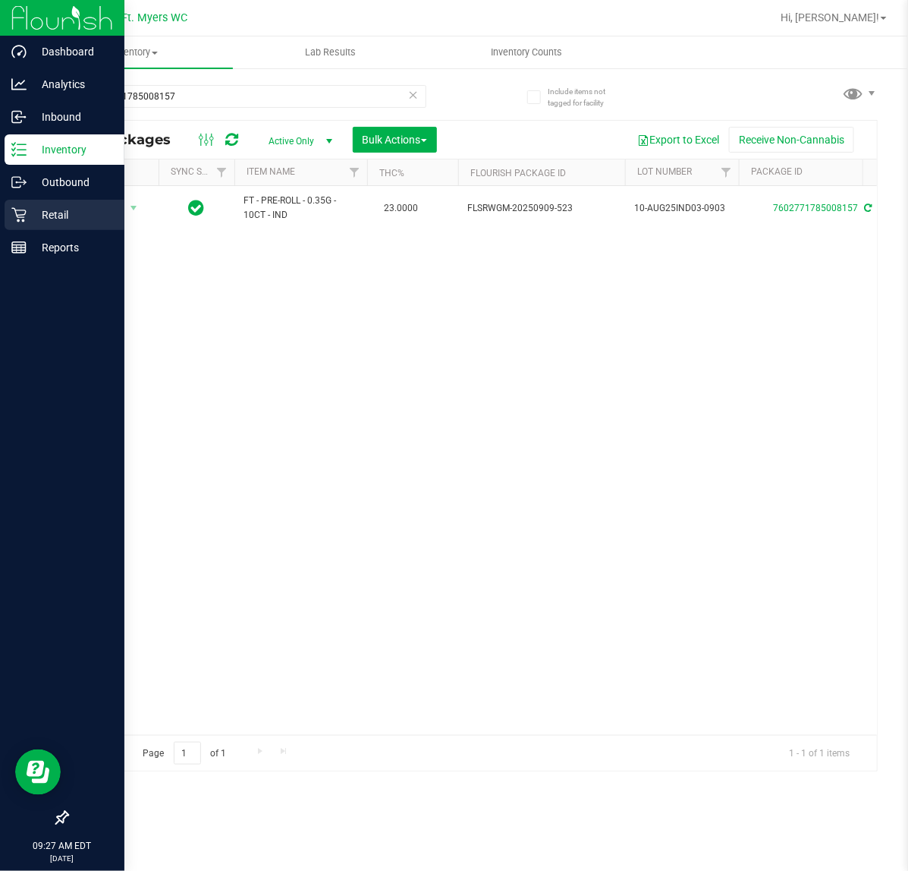
click at [15, 217] on icon at bounding box center [18, 214] width 15 height 15
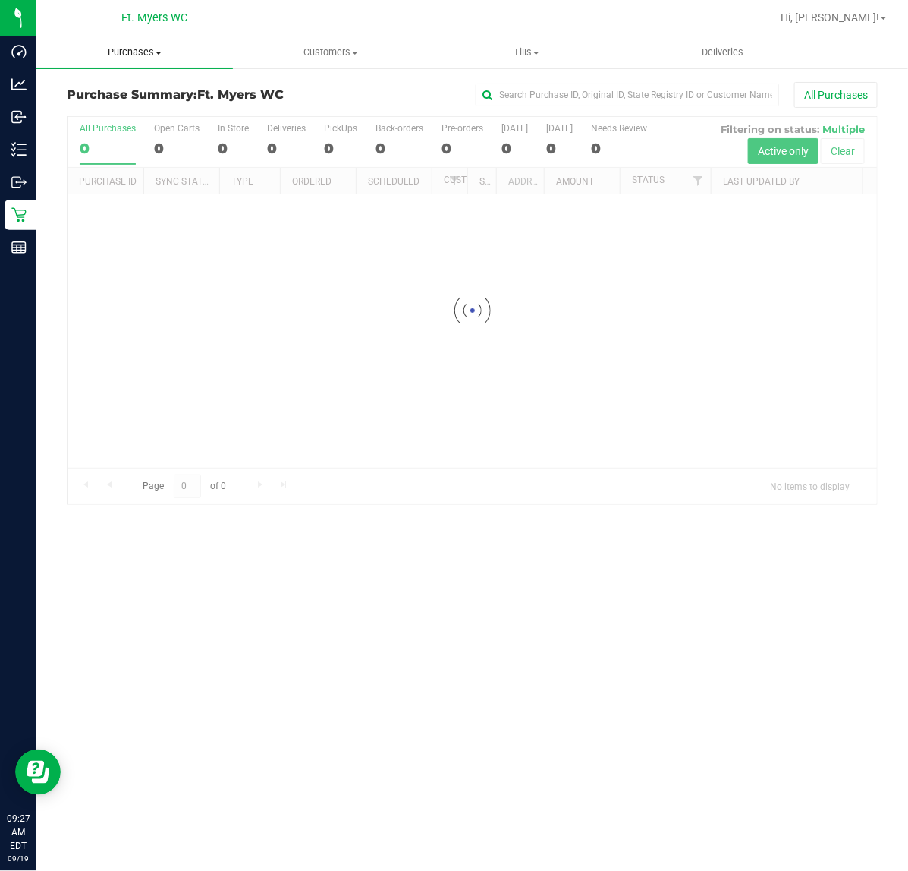
click at [140, 59] on uib-tab-heading "Purchases Summary of purchases Fulfillment All purchases" at bounding box center [134, 52] width 197 height 32
click at [156, 110] on li "Fulfillment" at bounding box center [134, 110] width 197 height 18
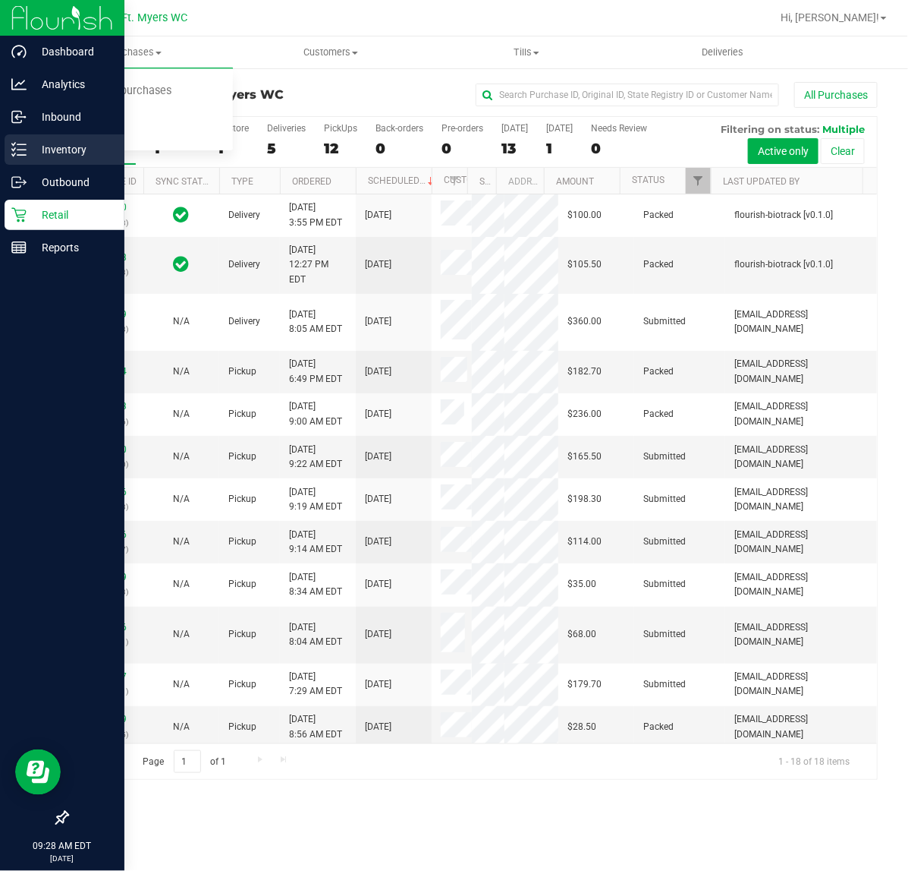
click at [35, 153] on p "Inventory" at bounding box center [72, 149] width 91 height 18
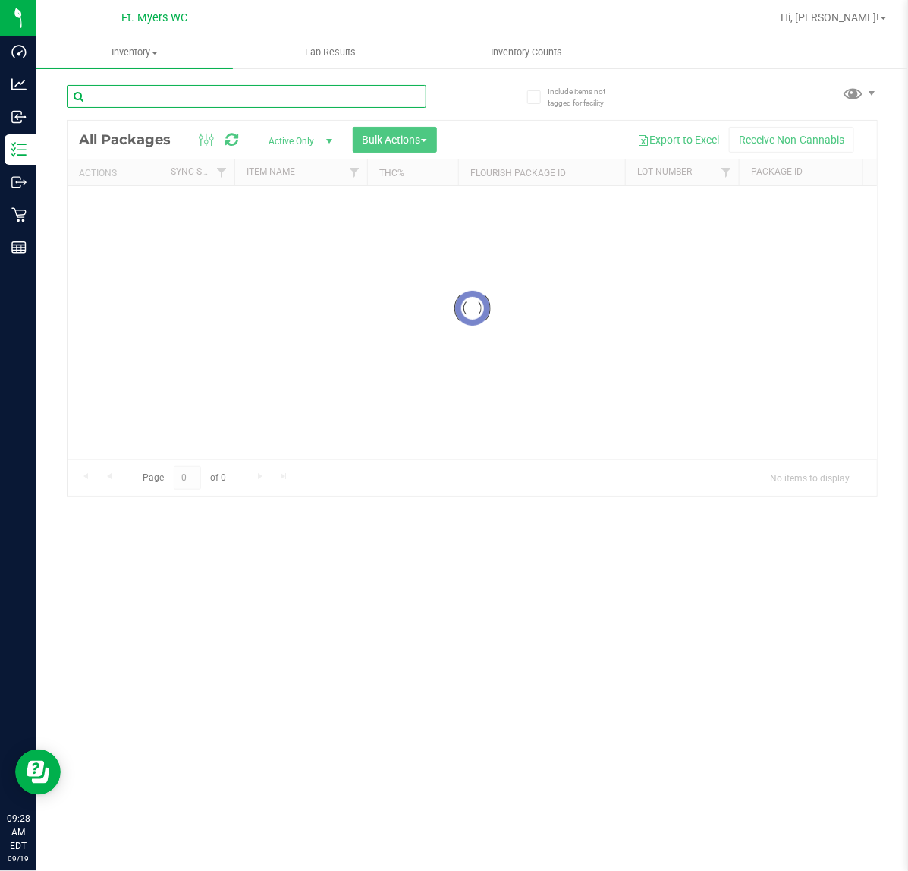
click at [178, 96] on input "text" at bounding box center [247, 96] width 360 height 23
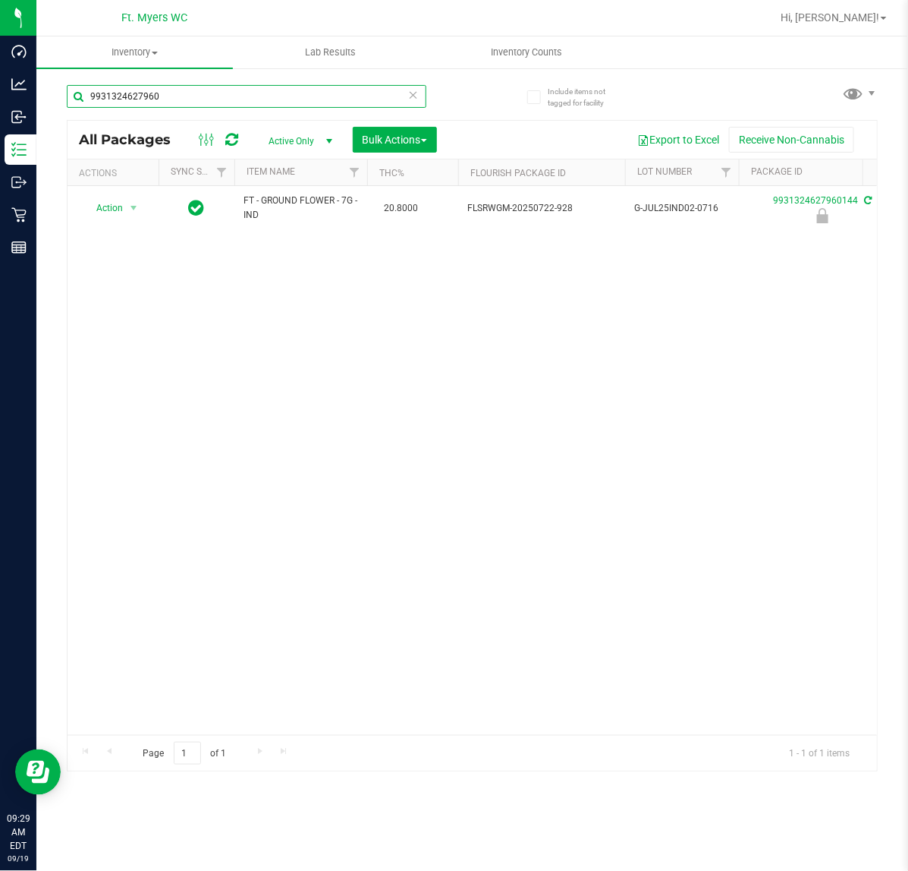
click at [197, 90] on input "9931324627960" at bounding box center [247, 96] width 360 height 23
click at [197, 90] on div "Inventory All packages All inventory Waste log Create inventory Lab Results Inv…" at bounding box center [472, 453] width 872 height 834
click at [197, 89] on input "9931324627960" at bounding box center [247, 96] width 360 height 23
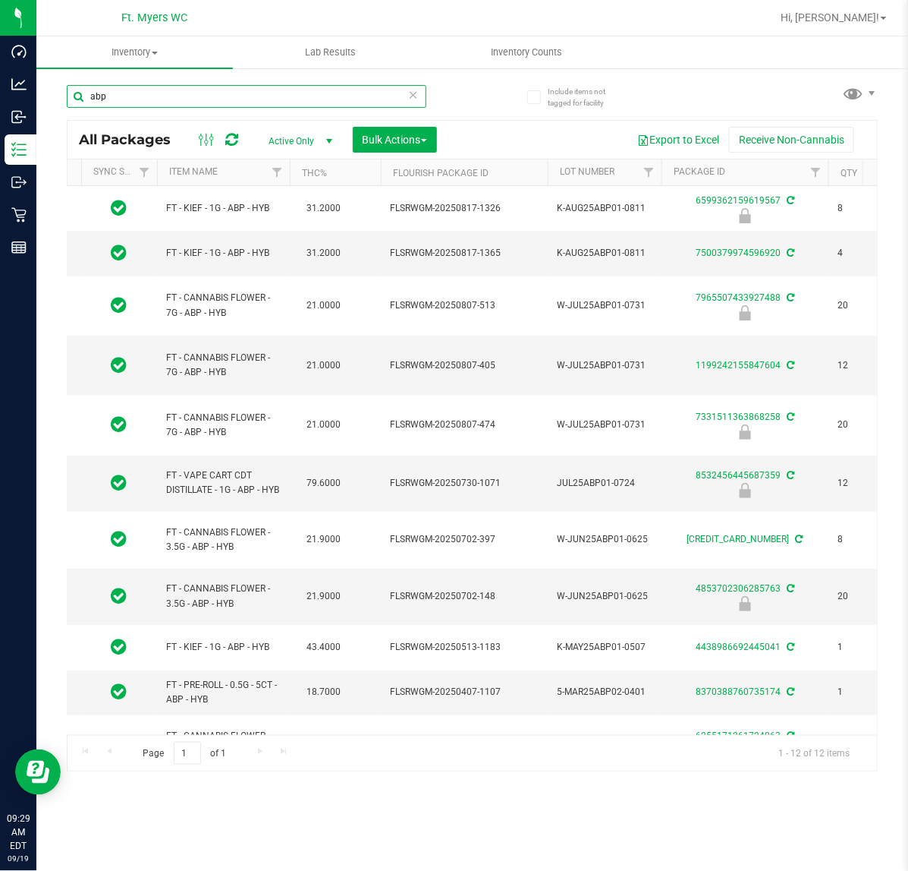
scroll to position [0, 92]
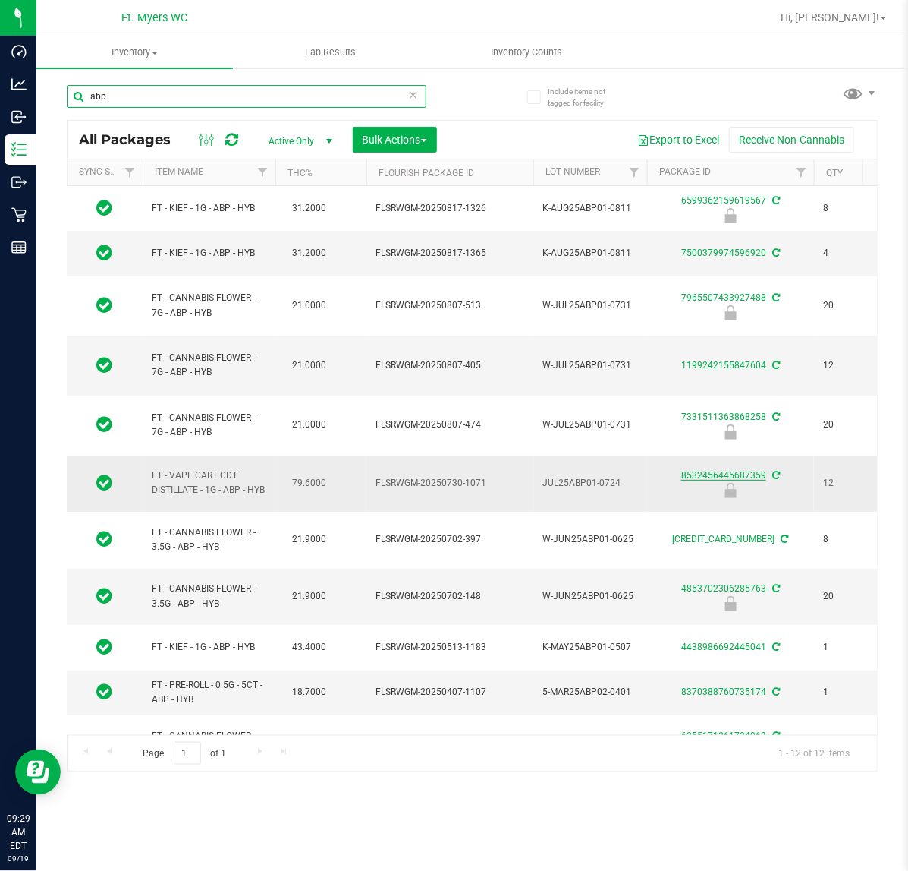
type input "abp"
click at [755, 470] on link "8532456445687359" at bounding box center [724, 475] width 85 height 11
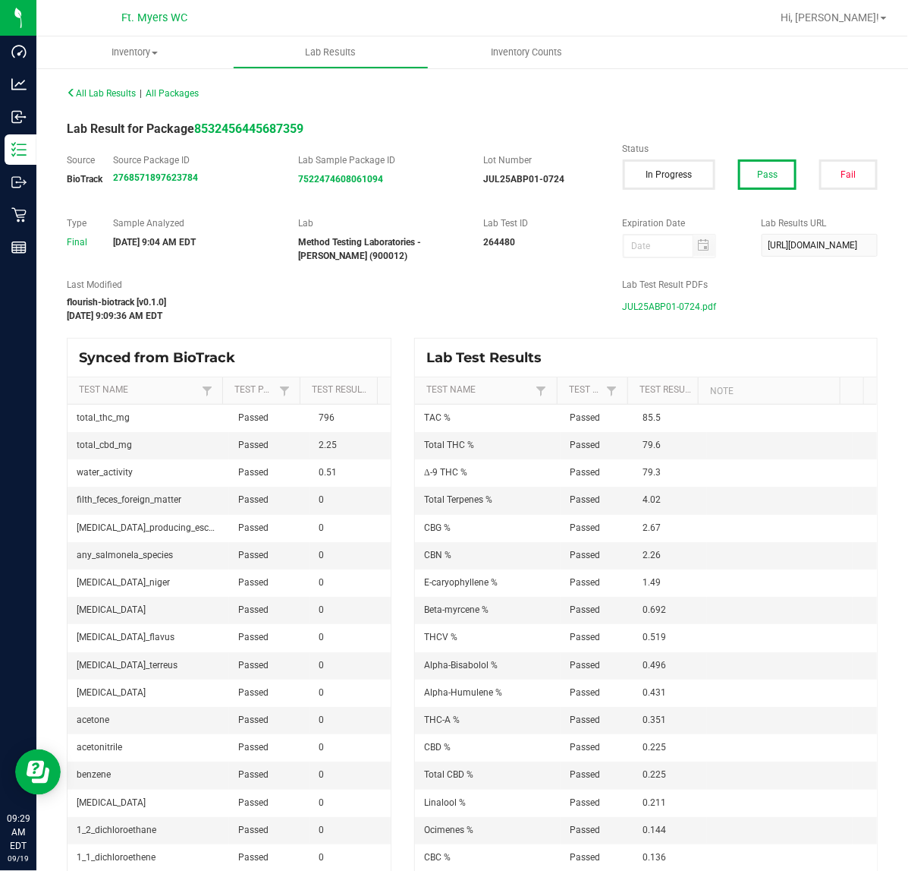
click at [691, 312] on span "JUL25ABP01-0724.pdf" at bounding box center [670, 306] width 94 height 23
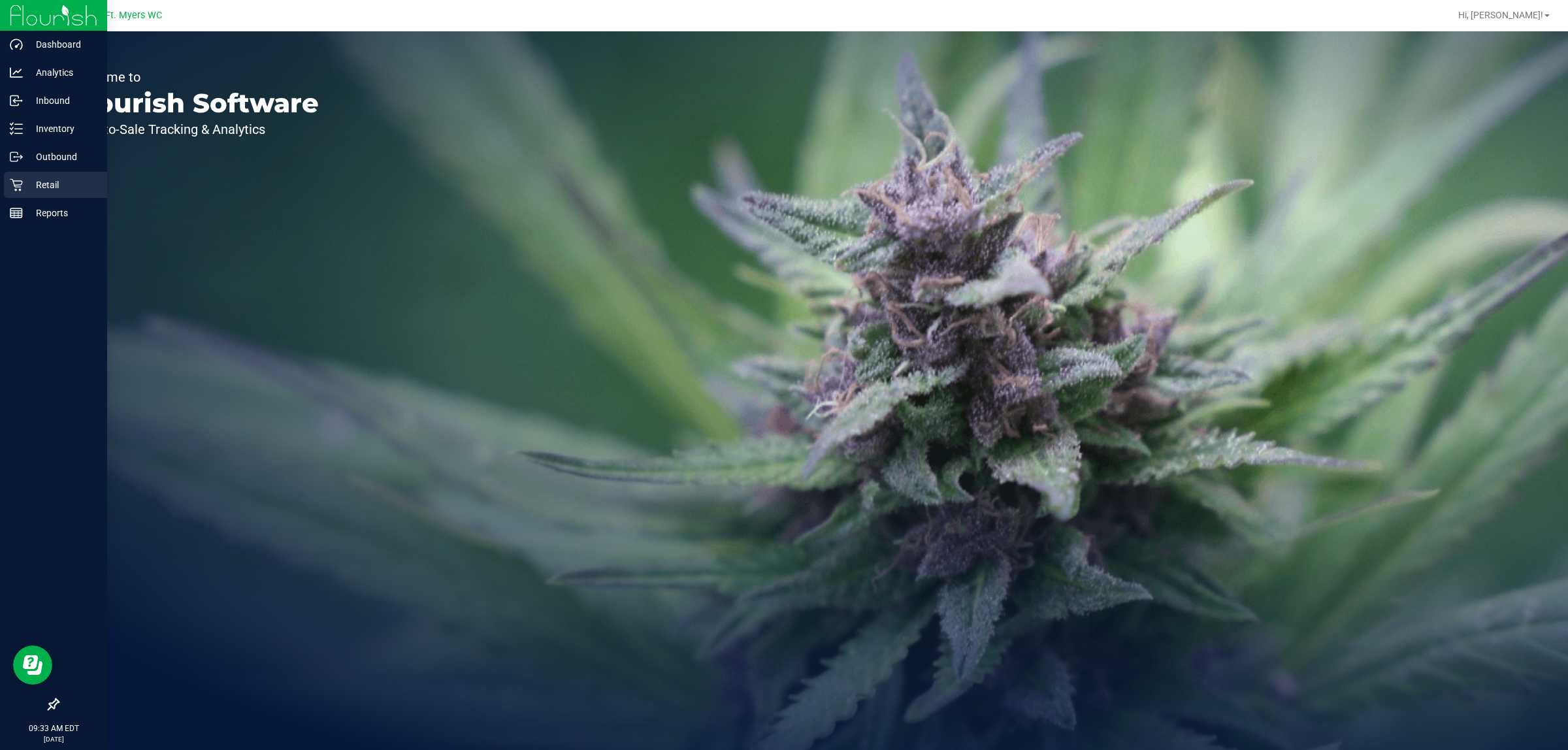
click at [30, 180] on p "Retail" at bounding box center [62, 185] width 78 height 15
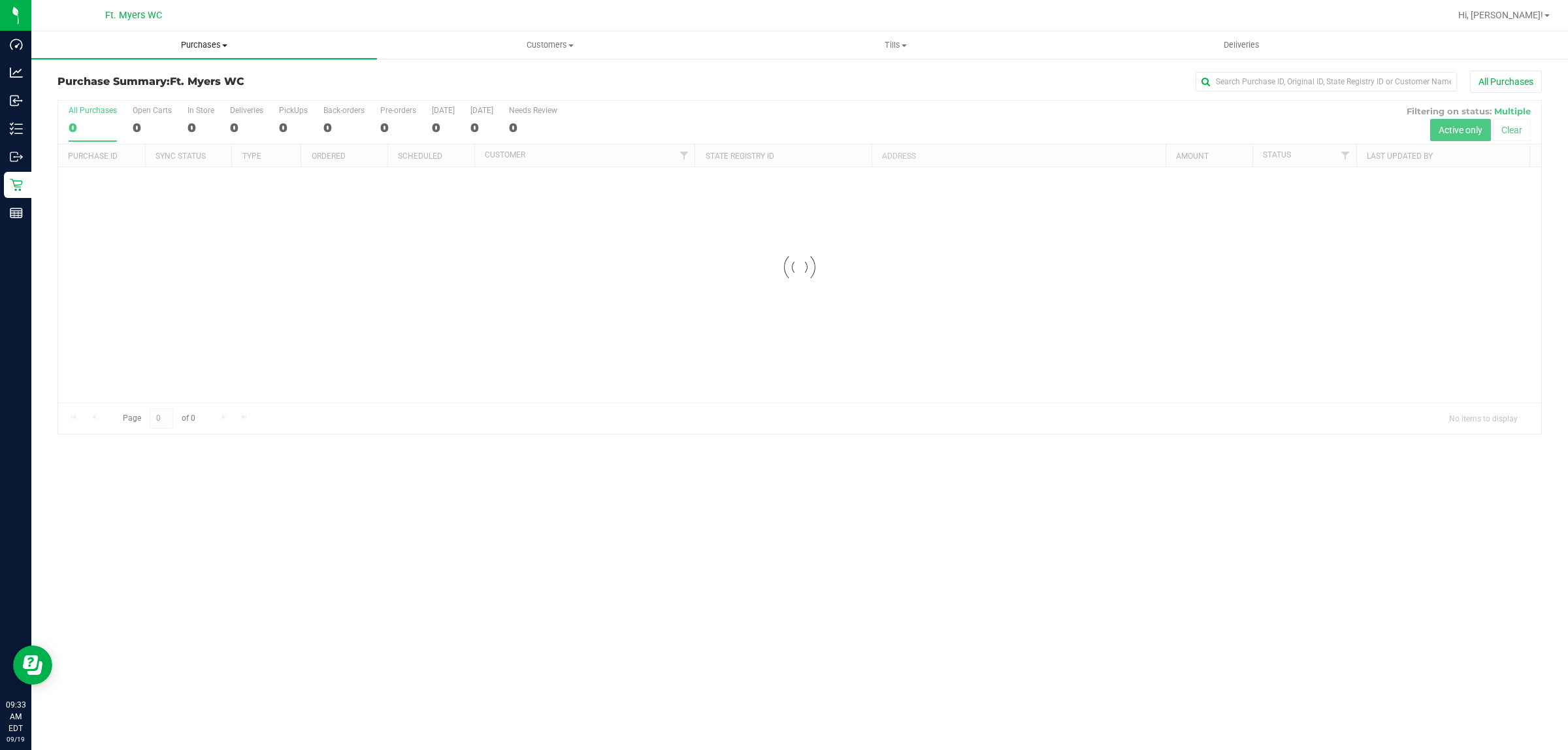
click at [226, 45] on span at bounding box center [225, 46] width 5 height 3
click at [177, 87] on li "Fulfillment" at bounding box center [203, 95] width 345 height 15
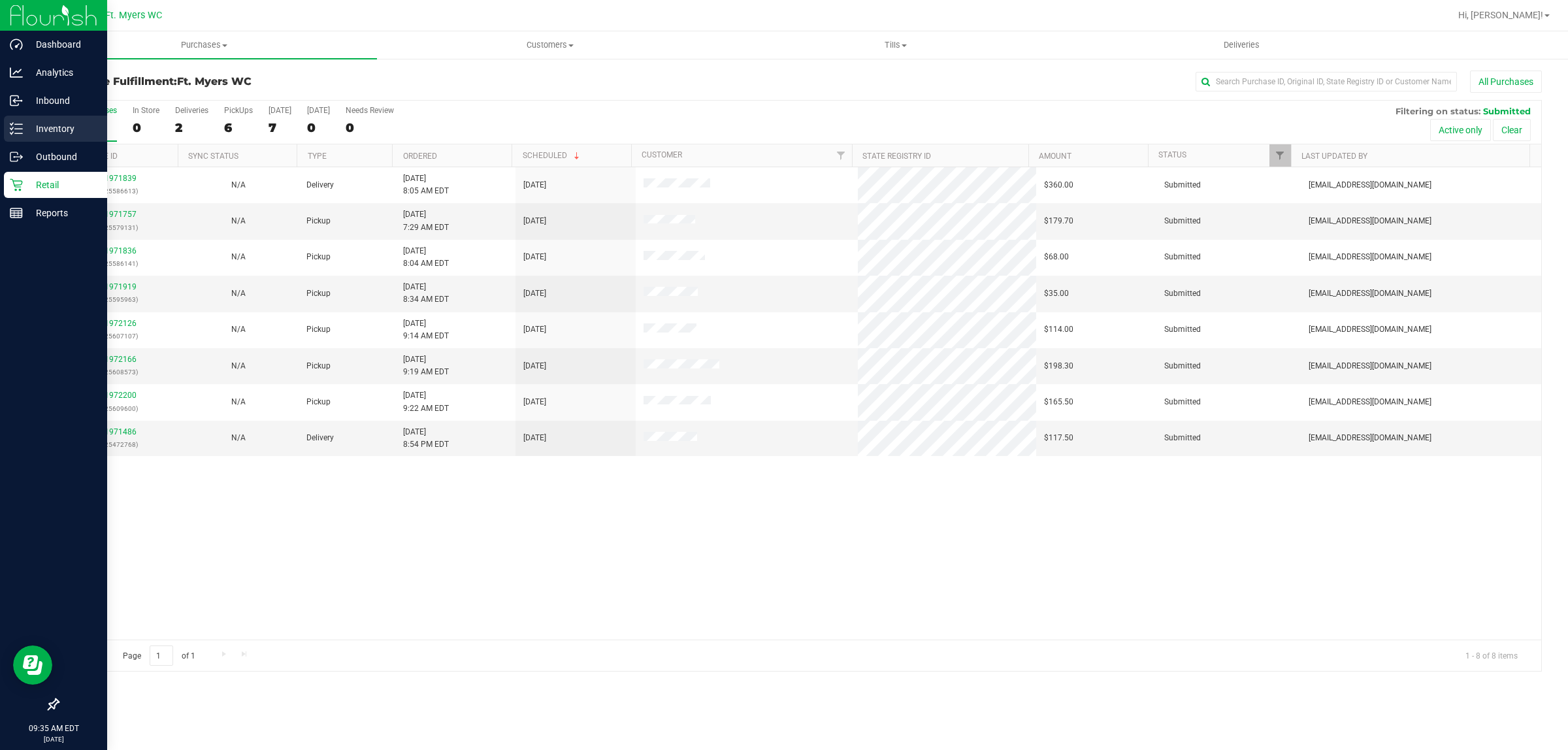
click at [46, 123] on p "Inventory" at bounding box center [62, 128] width 78 height 15
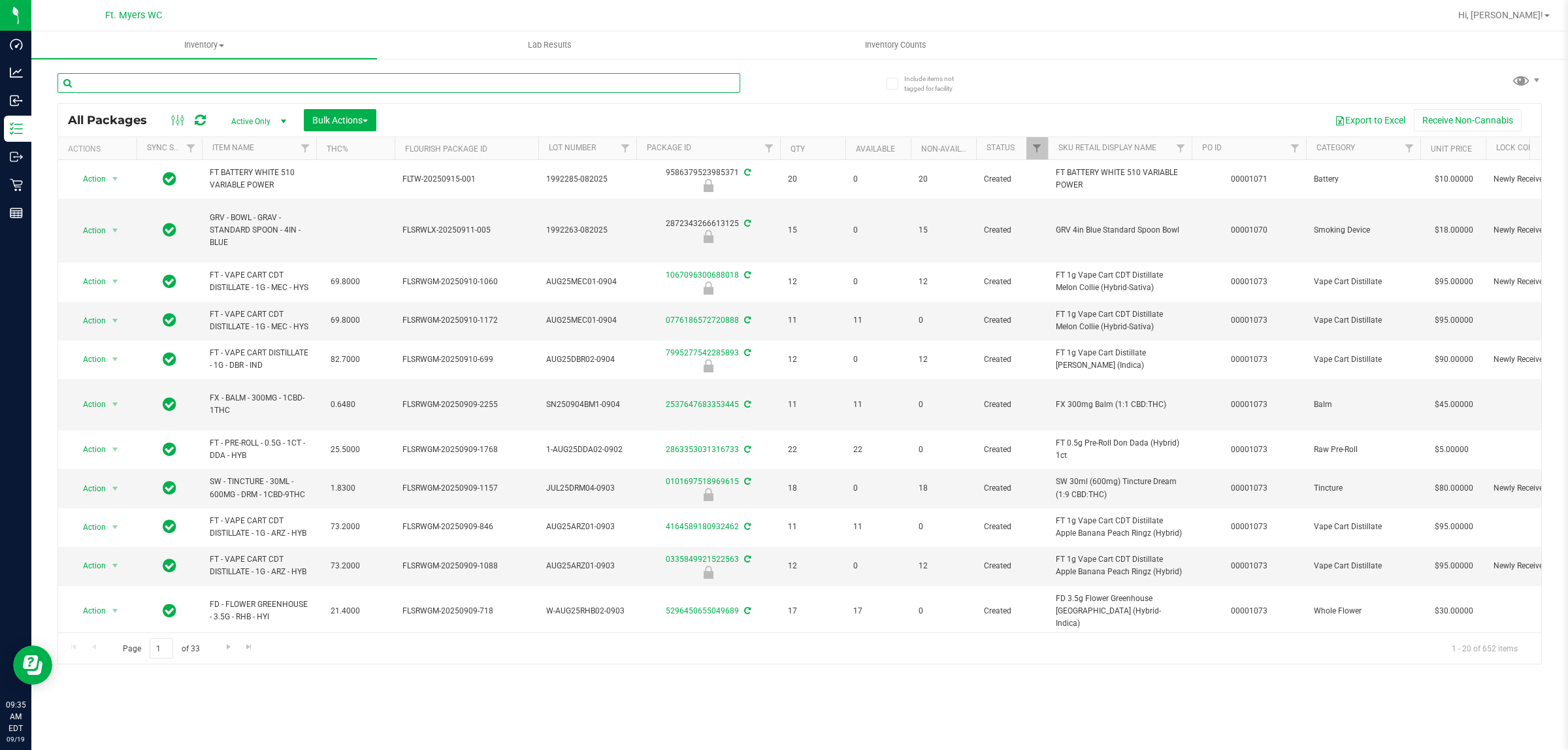
click at [120, 74] on input "text" at bounding box center [399, 83] width 683 height 20
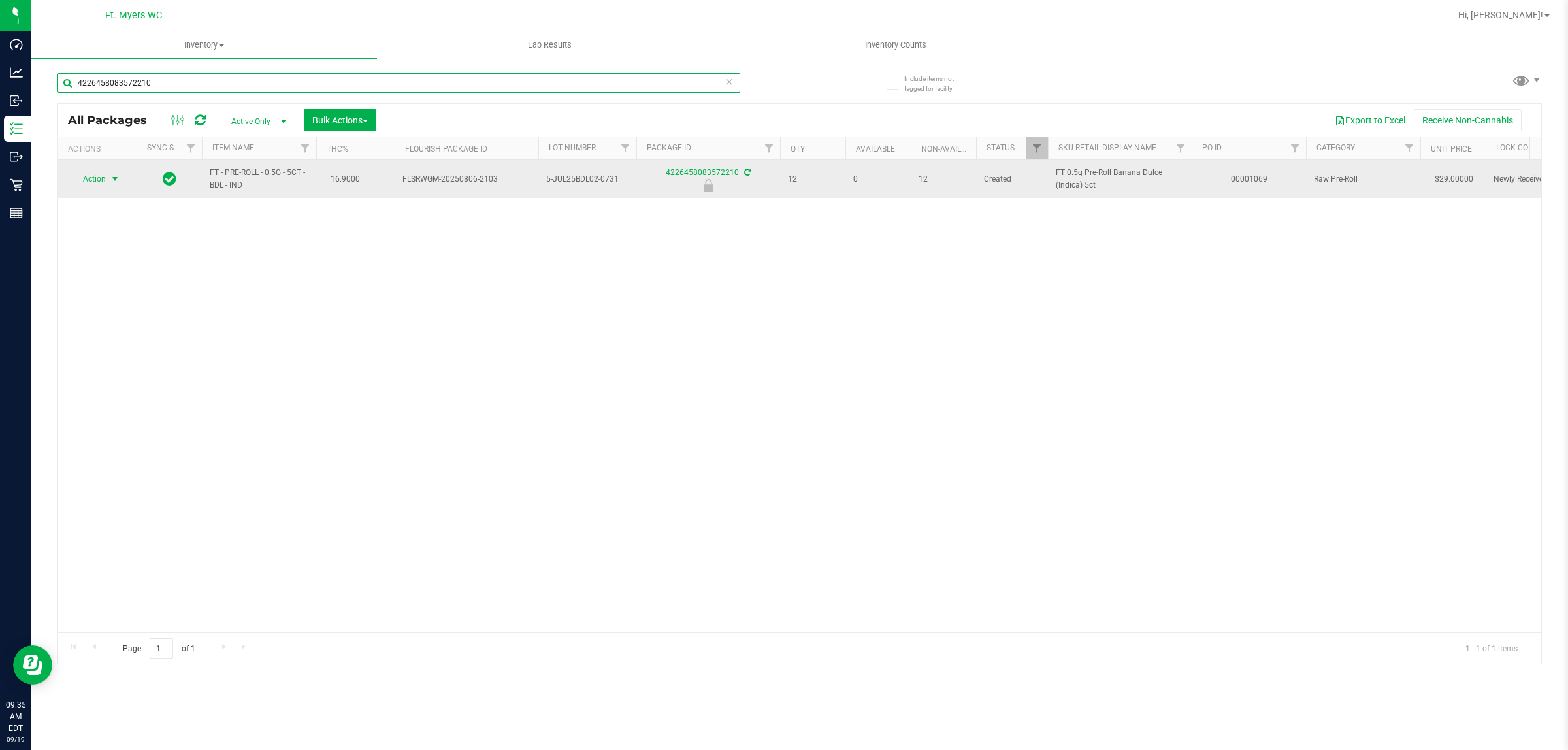
type input "4226458083572210"
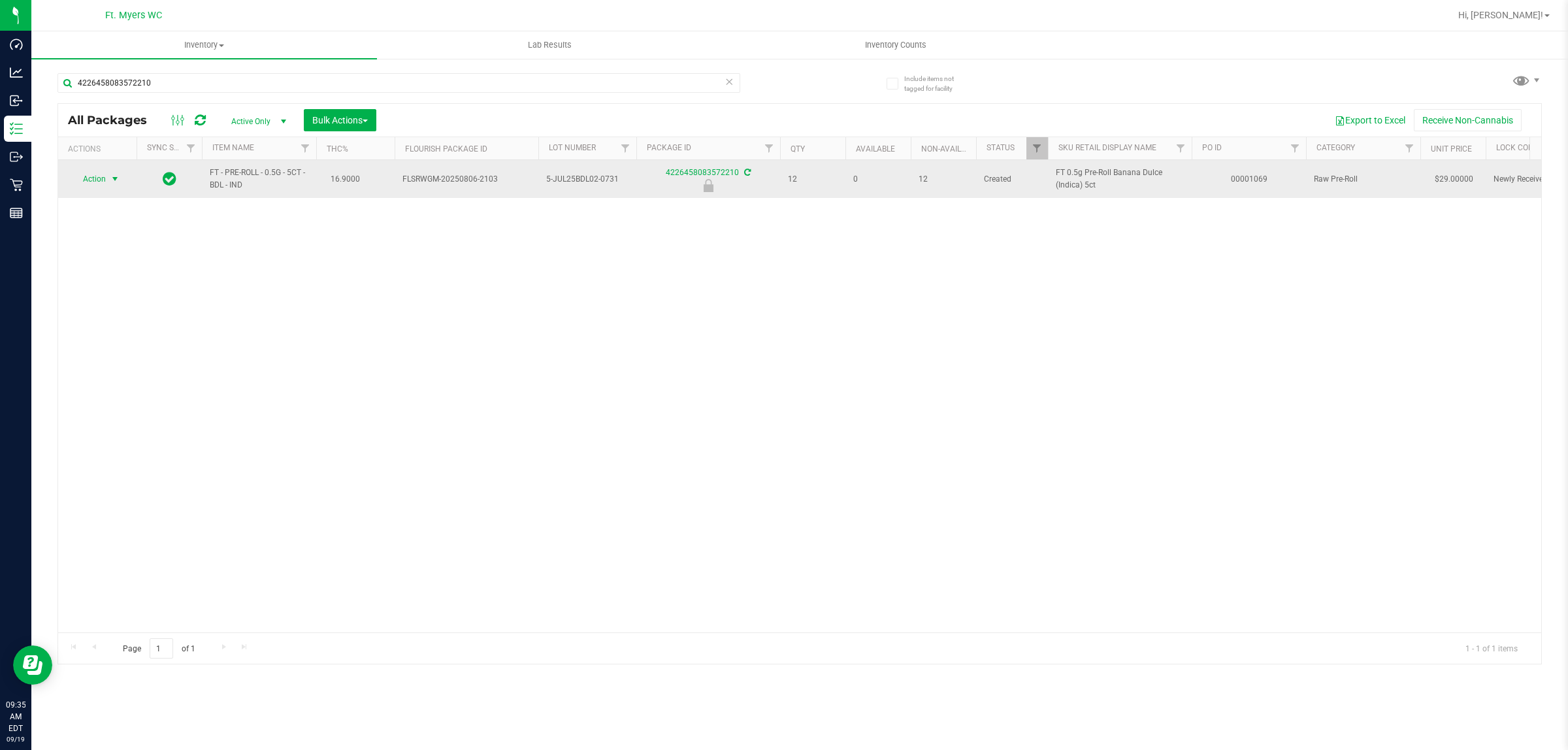
click at [108, 177] on span "select" at bounding box center [115, 178] width 16 height 18
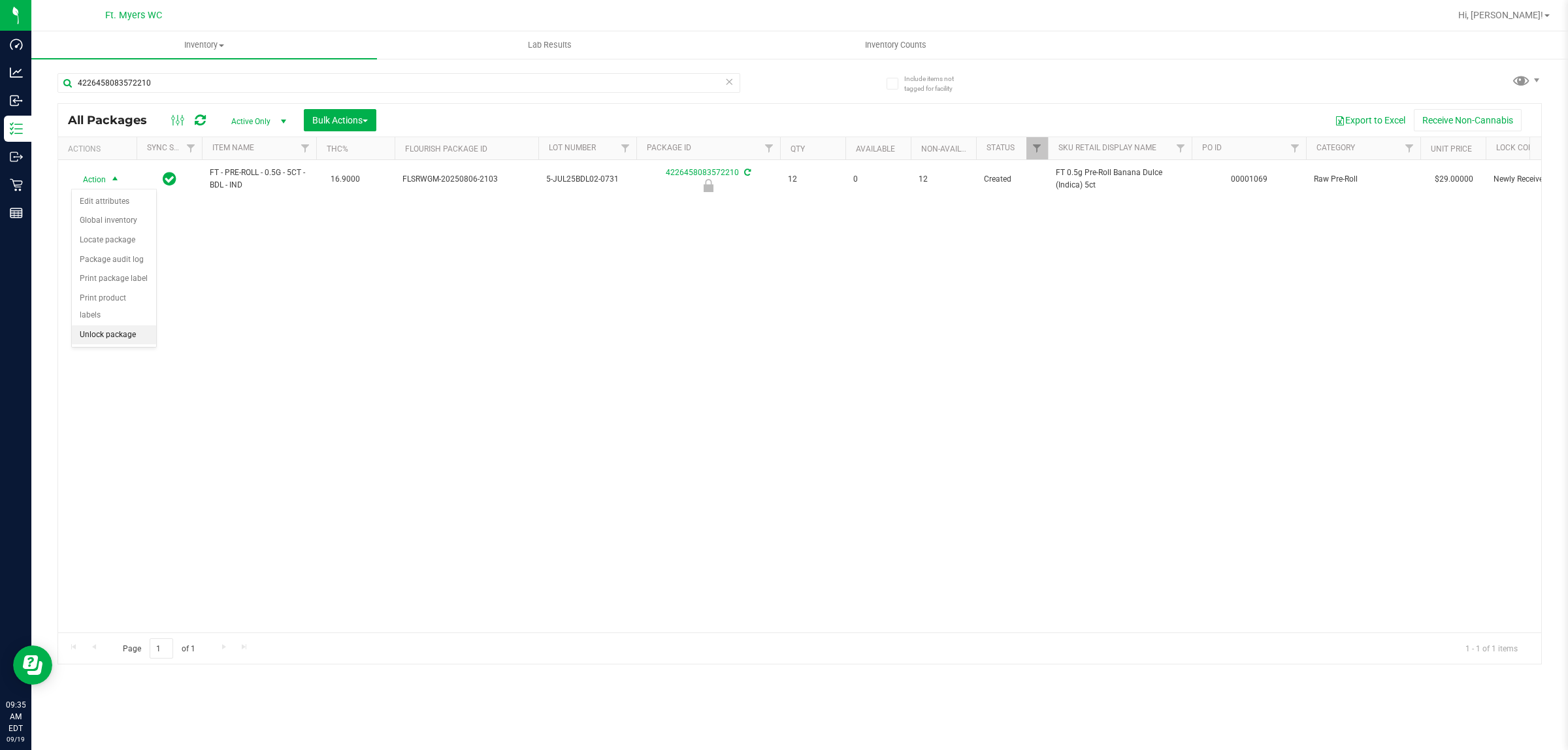
click at [126, 325] on li "Unlock package" at bounding box center [114, 335] width 84 height 20
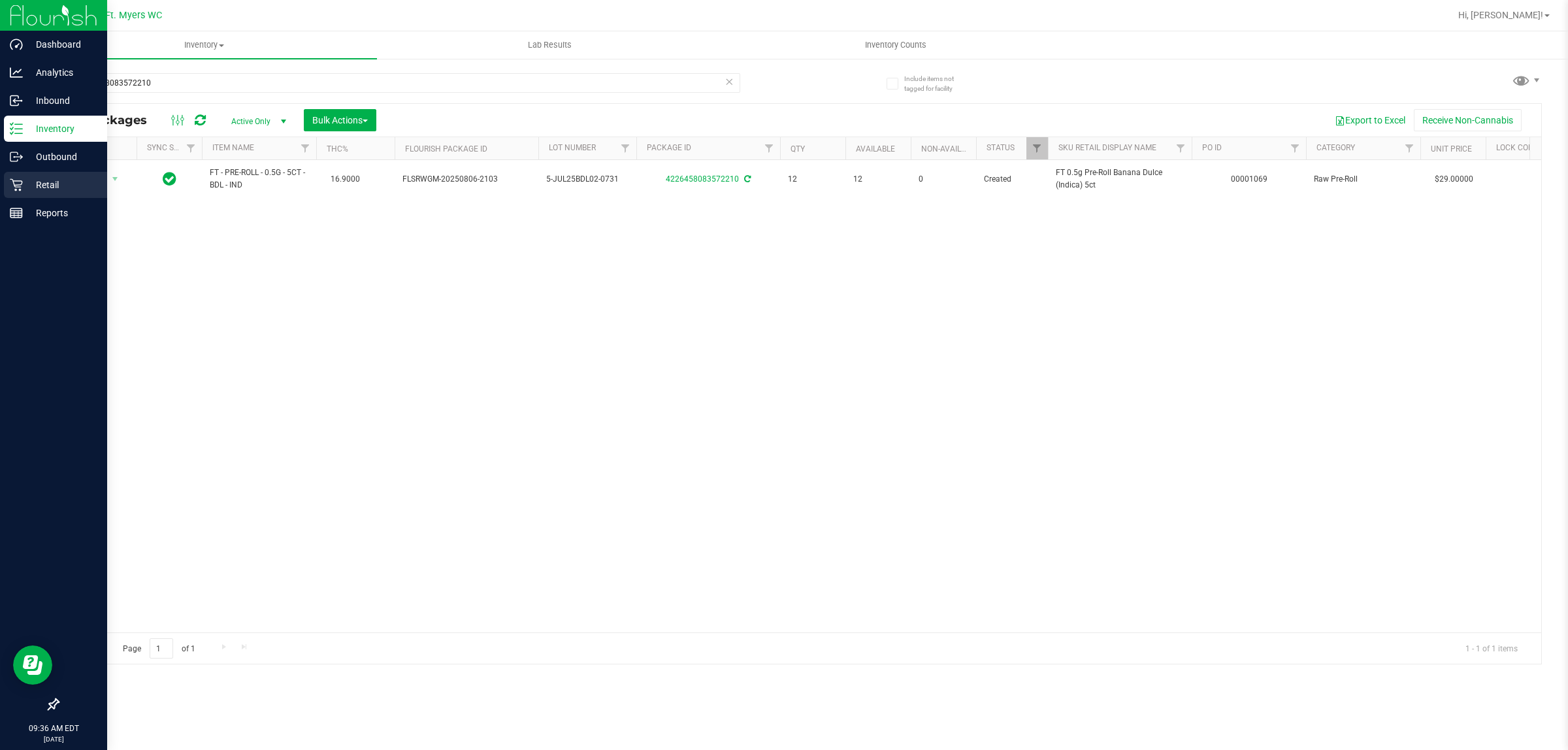
click at [25, 195] on div "Retail" at bounding box center [56, 185] width 103 height 26
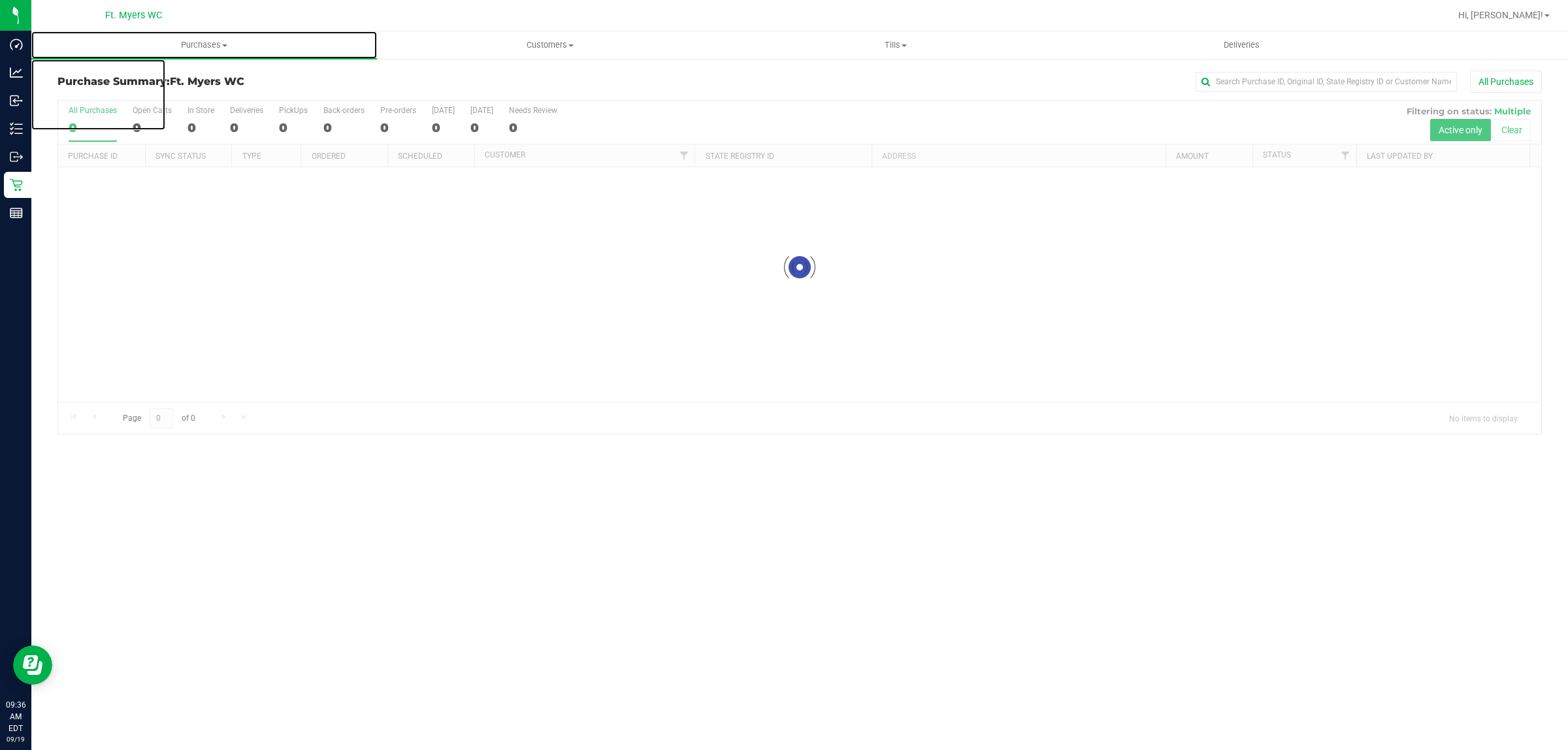
click at [240, 40] on span "Purchases" at bounding box center [203, 46] width 345 height 12
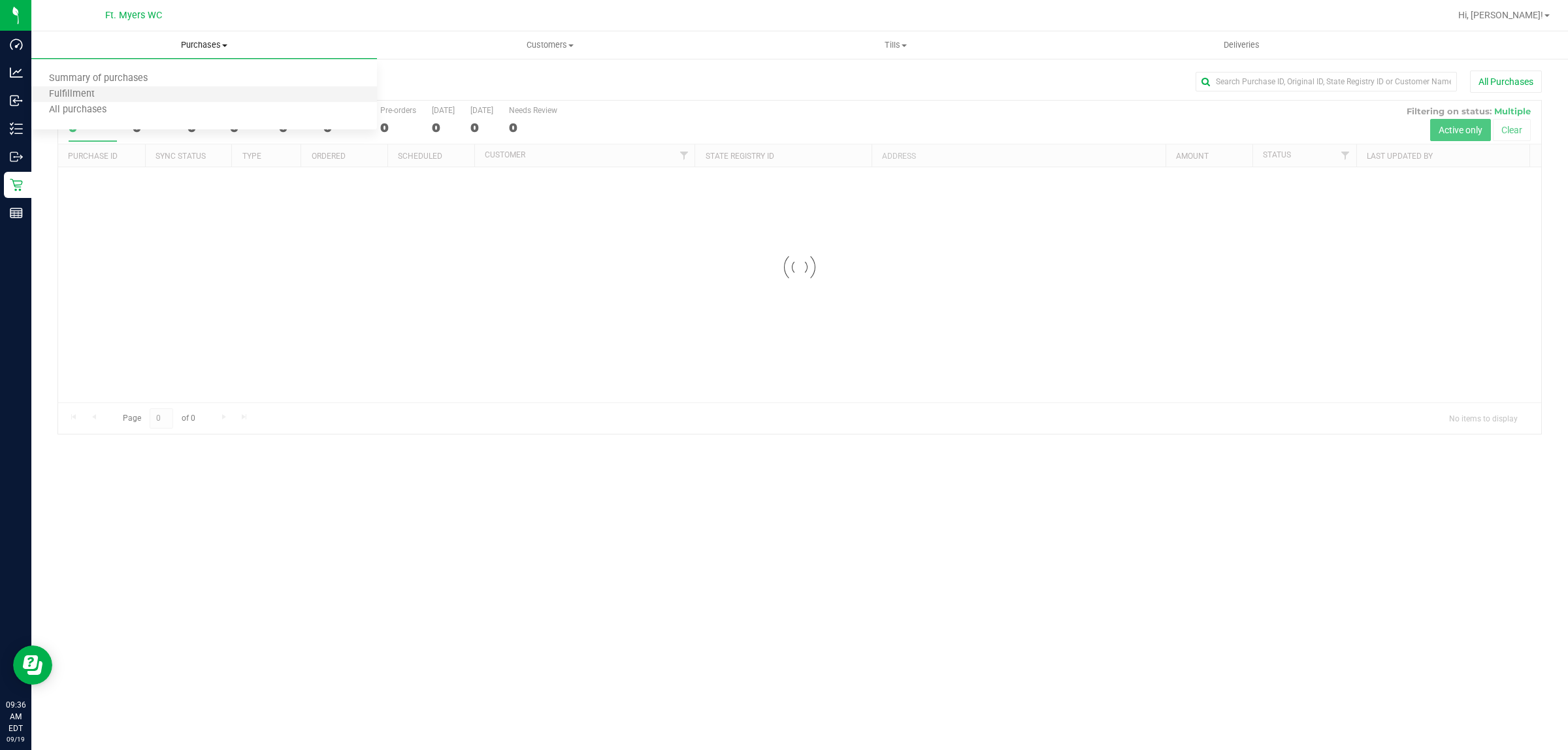
click at [214, 100] on li "Fulfillment" at bounding box center [203, 95] width 345 height 15
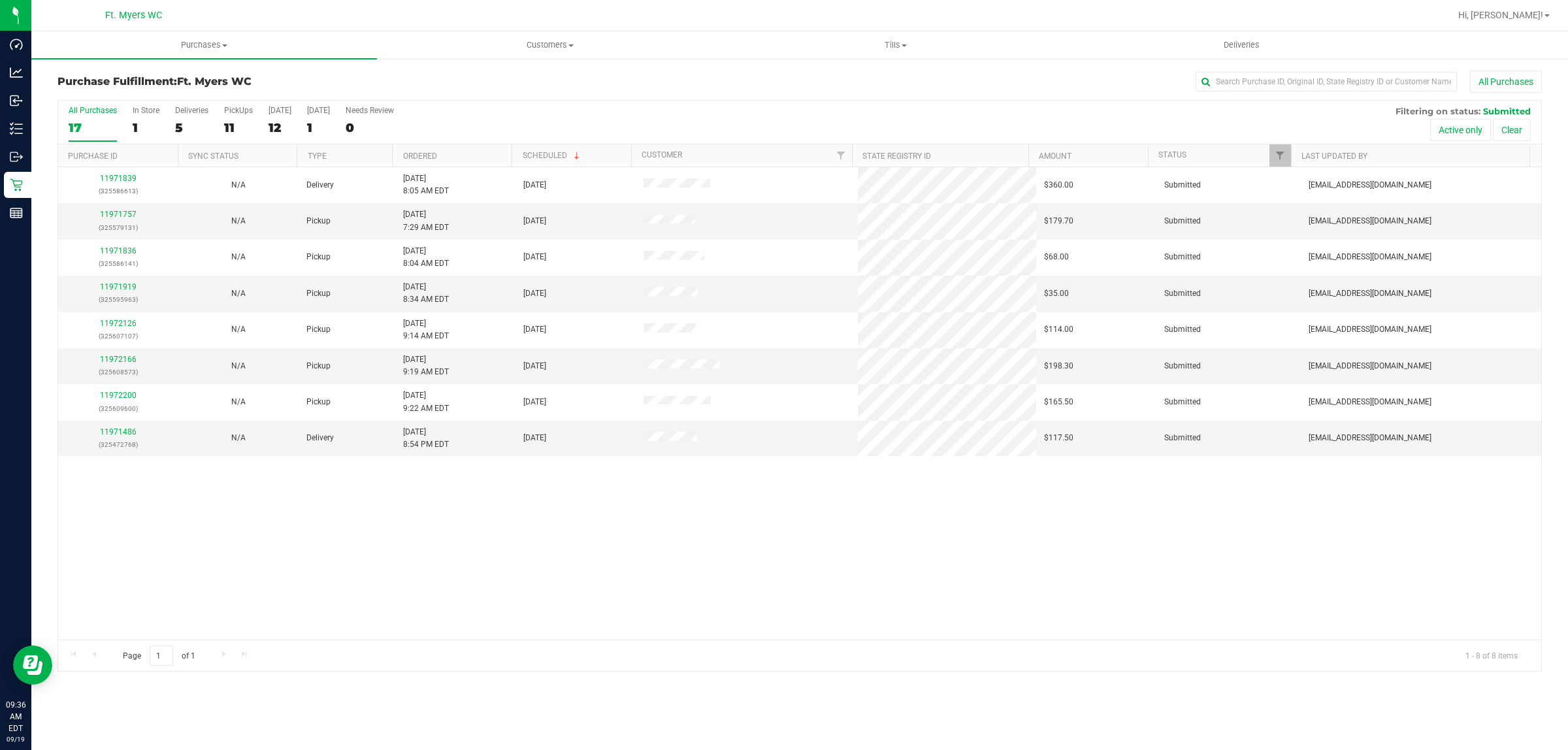
click at [475, 152] on th "Ordered" at bounding box center [451, 156] width 120 height 23
click at [128, 210] on div "11971757 (325579131)" at bounding box center [118, 220] width 104 height 25
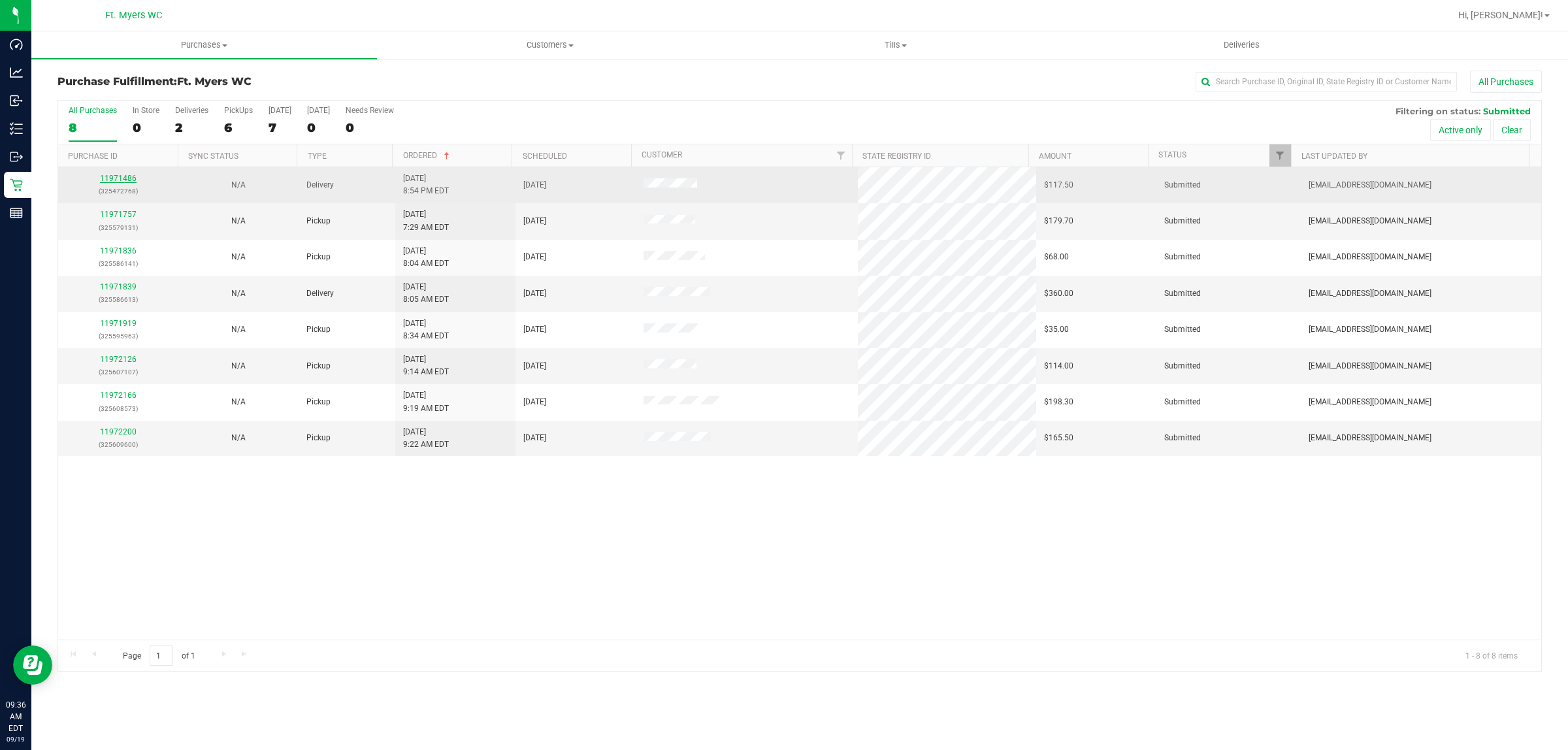
click at [129, 180] on link "11971486" at bounding box center [118, 178] width 37 height 9
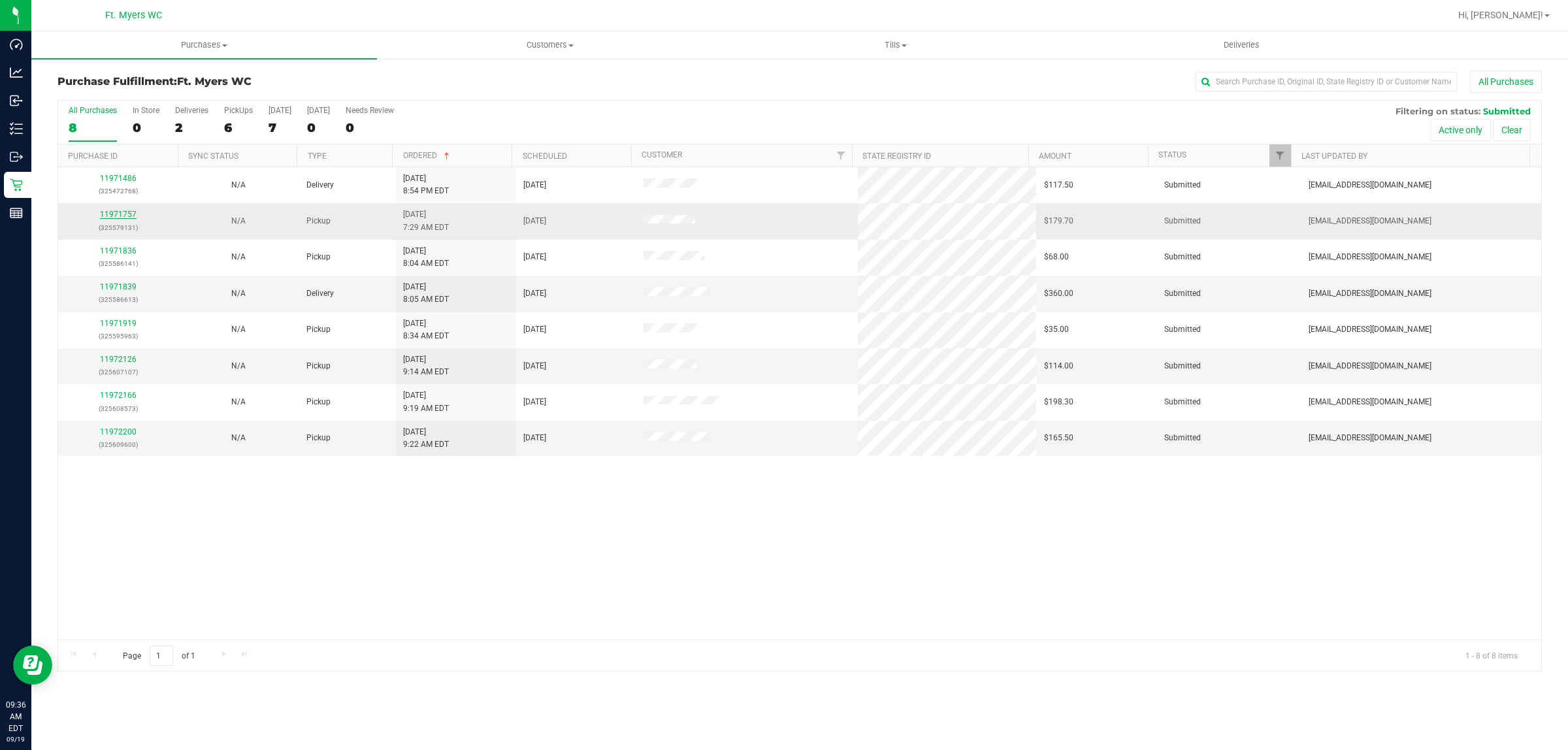
click at [132, 218] on link "11971757" at bounding box center [118, 214] width 37 height 9
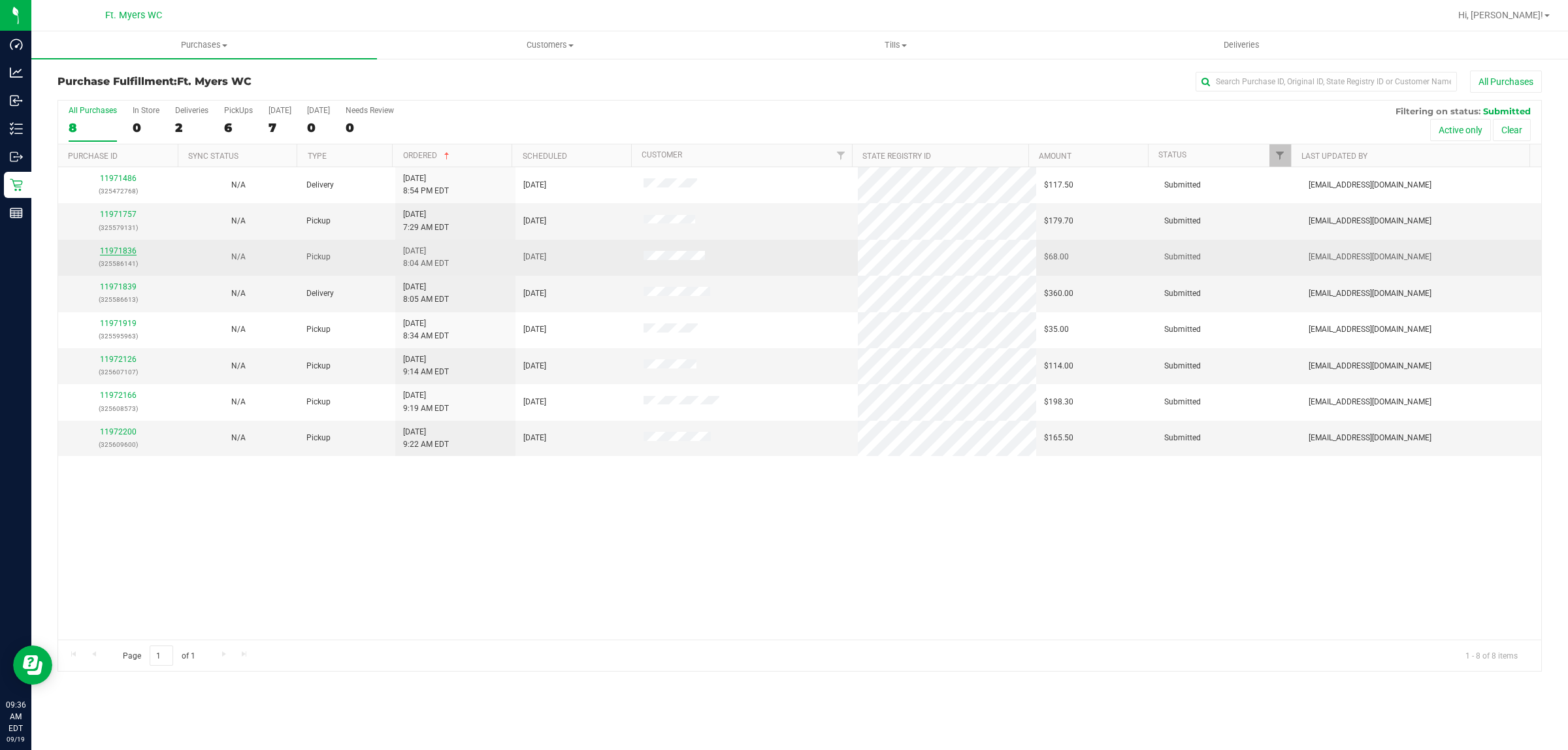
click at [122, 253] on link "11971836" at bounding box center [118, 251] width 37 height 9
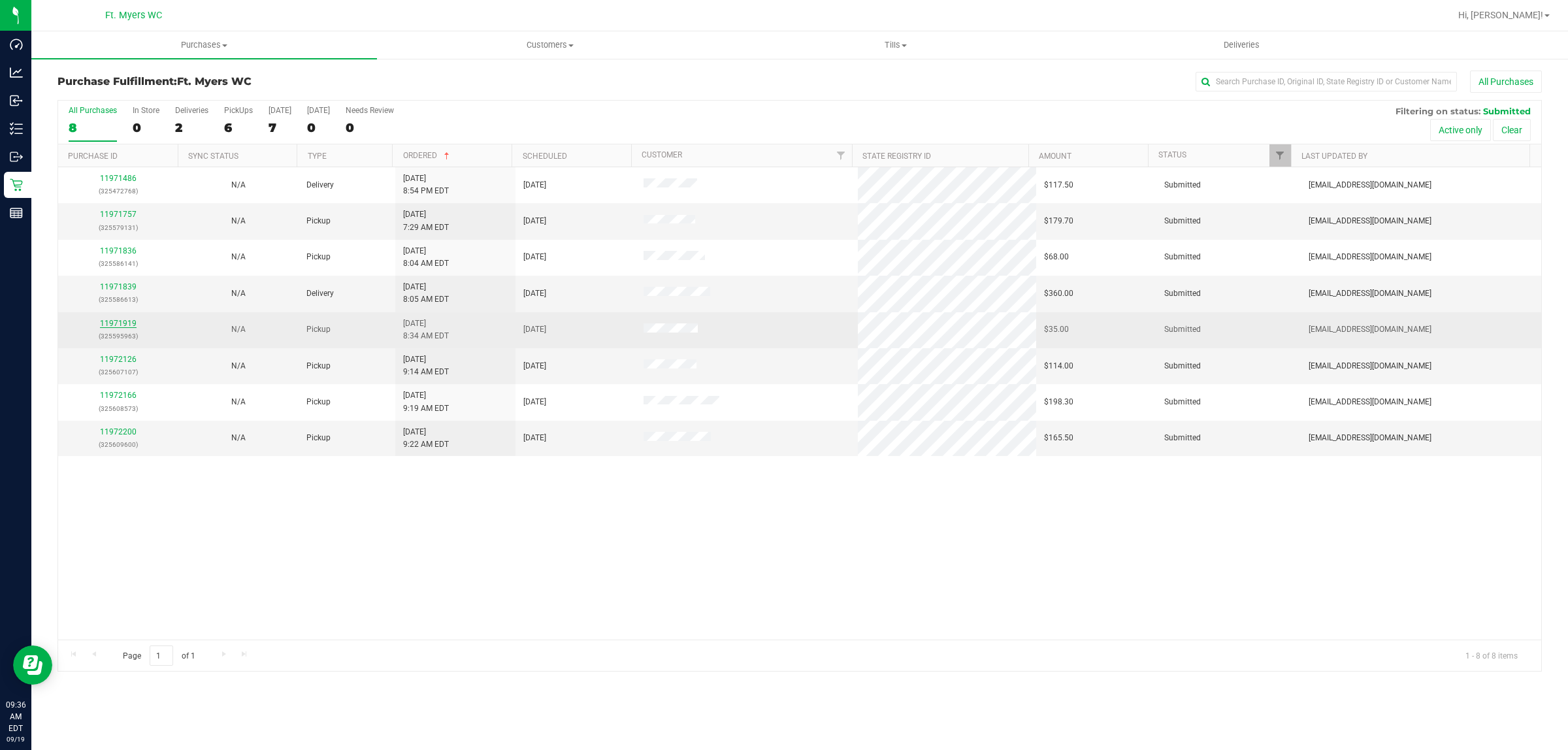
click at [124, 326] on link "11971919" at bounding box center [118, 323] width 37 height 9
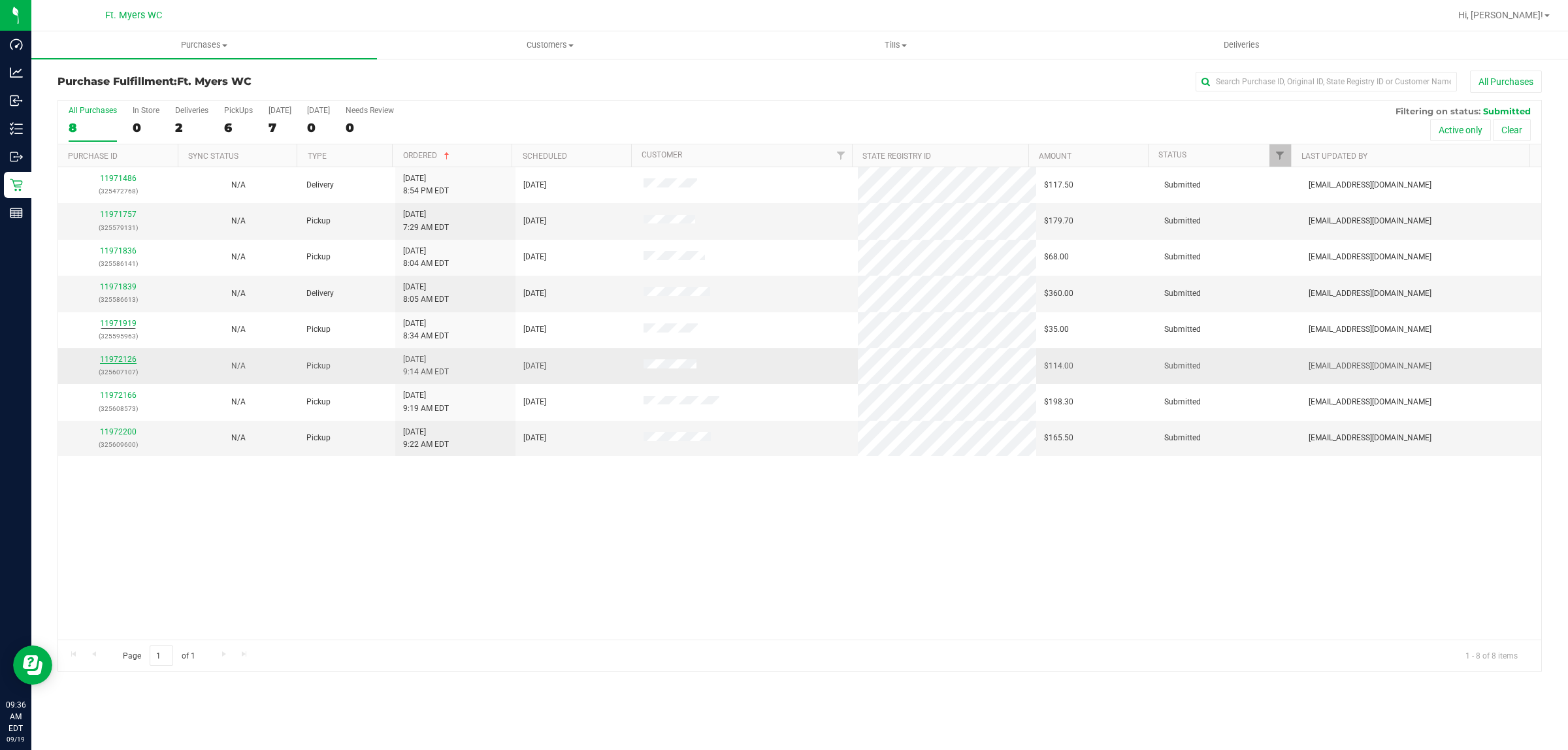
click at [126, 363] on link "11972126" at bounding box center [118, 359] width 37 height 9
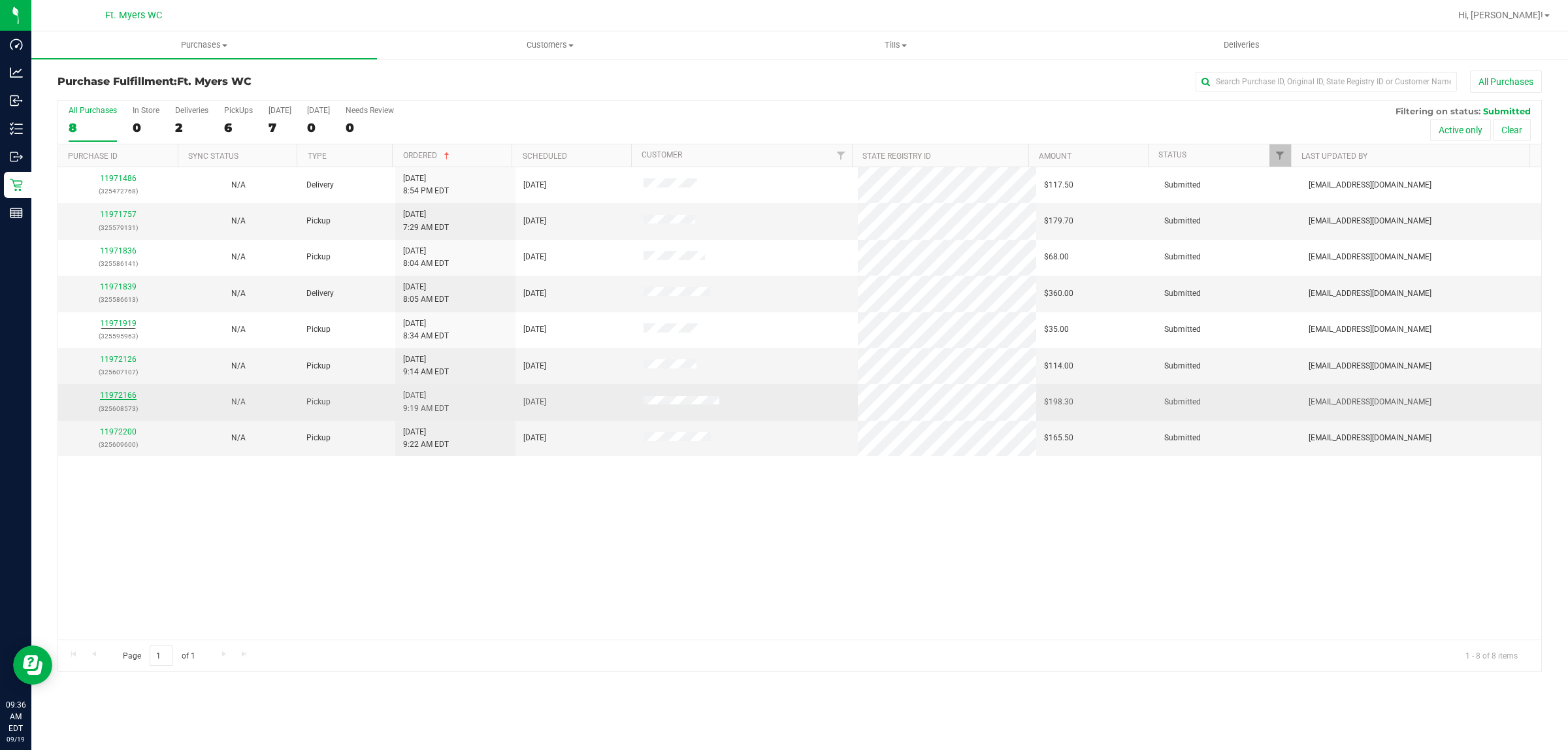
click at [122, 396] on link "11972166" at bounding box center [118, 395] width 37 height 9
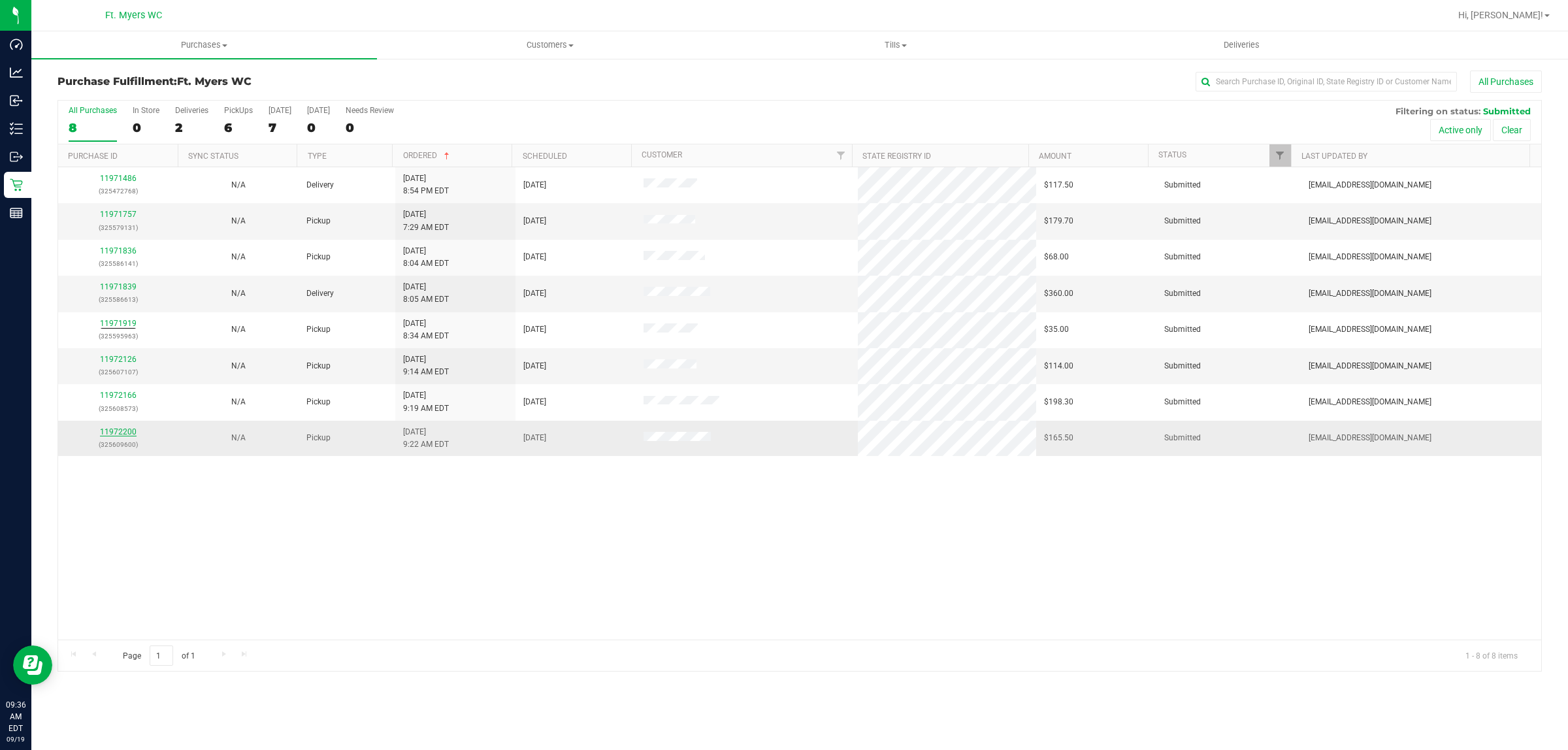
click at [121, 435] on link "11972200" at bounding box center [118, 431] width 37 height 9
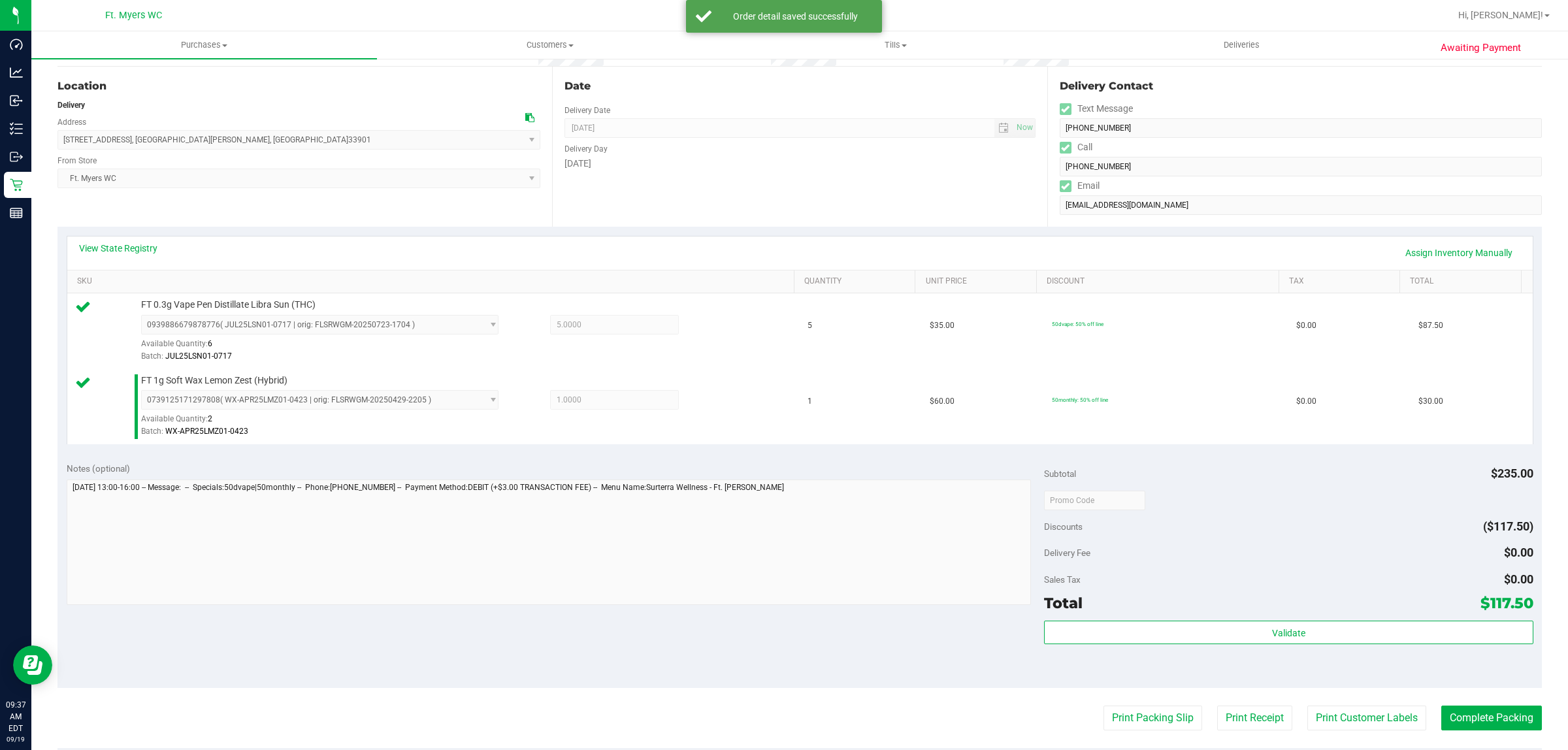
scroll to position [164, 0]
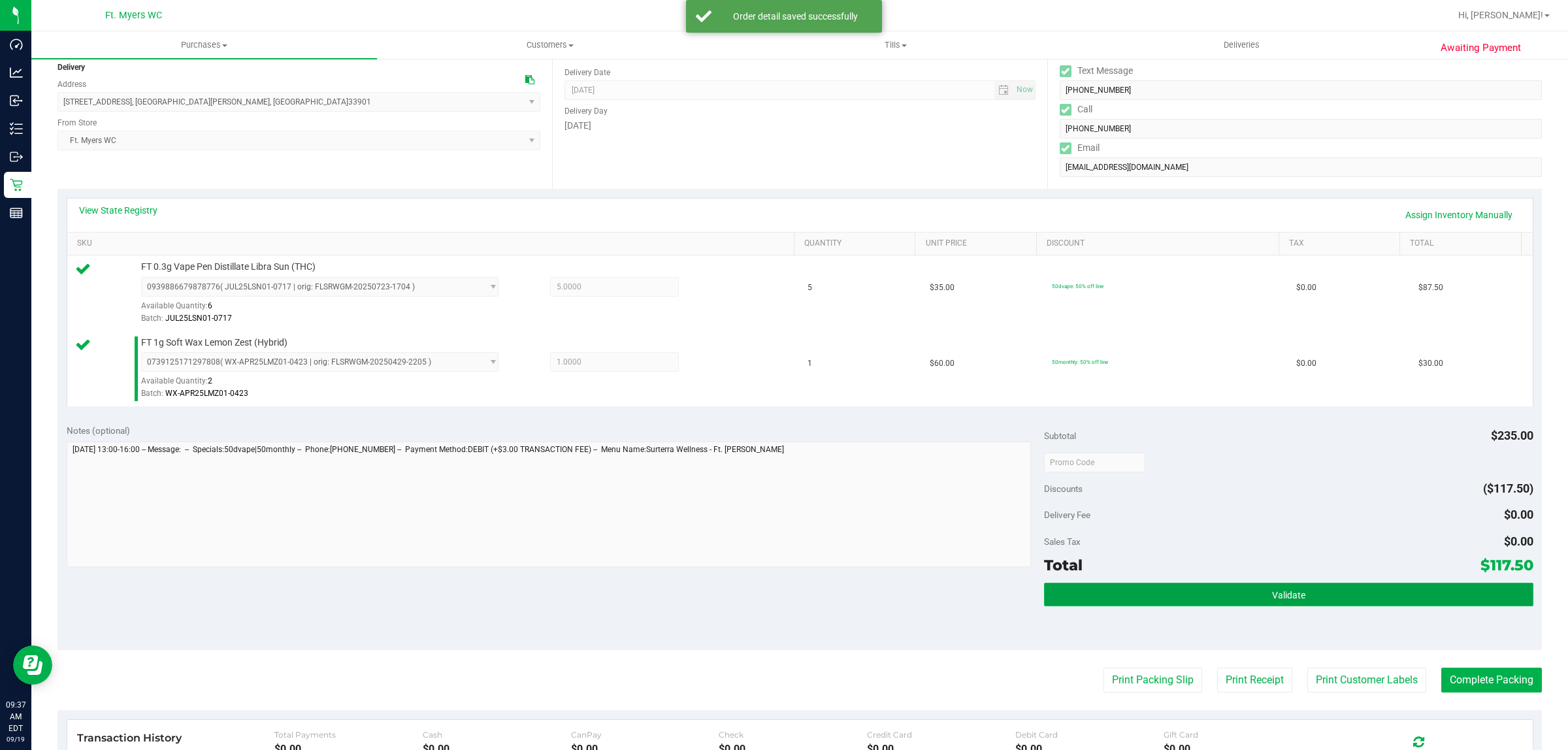
click at [1285, 600] on span "Validate" at bounding box center [1289, 595] width 34 height 10
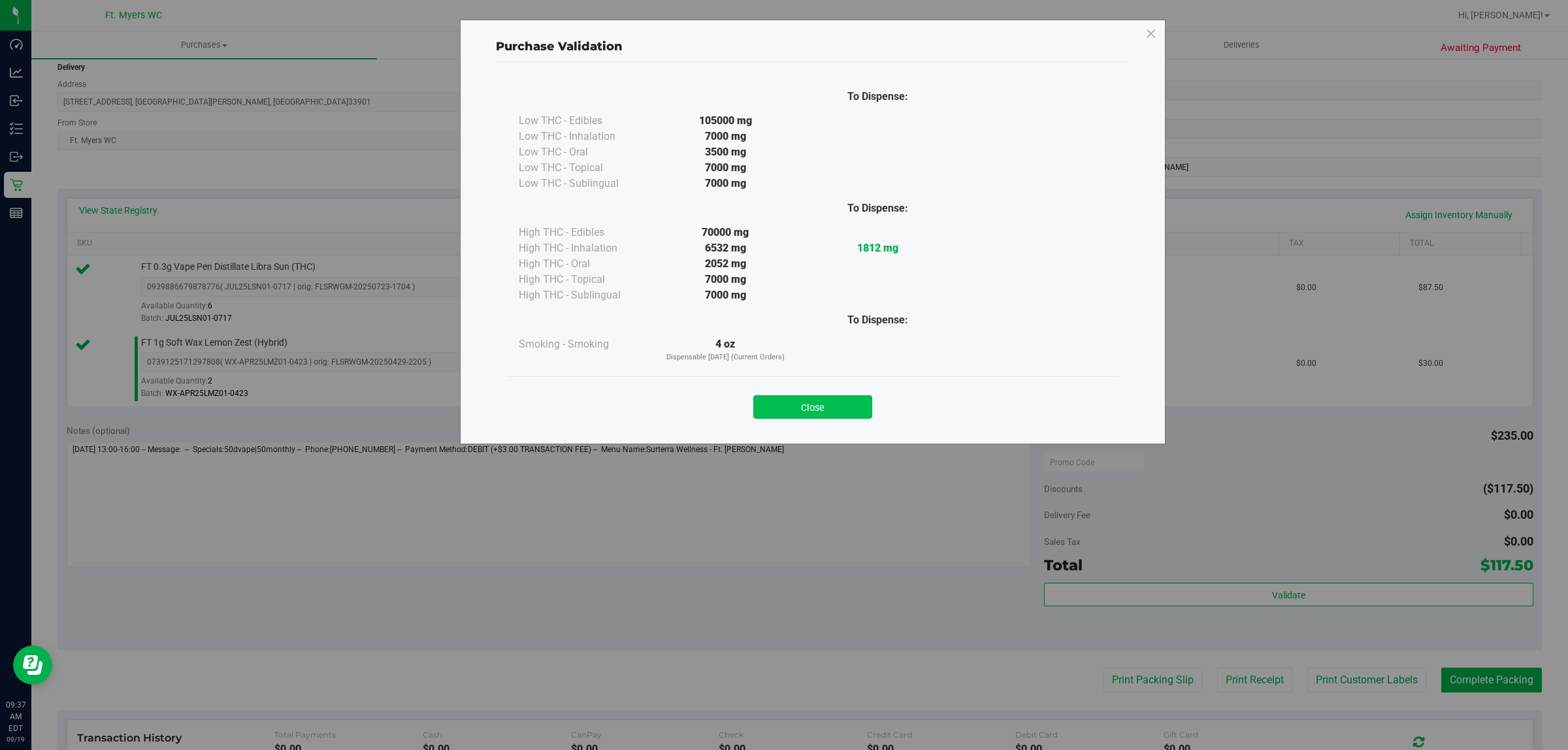
click at [820, 397] on button "Close" at bounding box center [813, 406] width 119 height 23
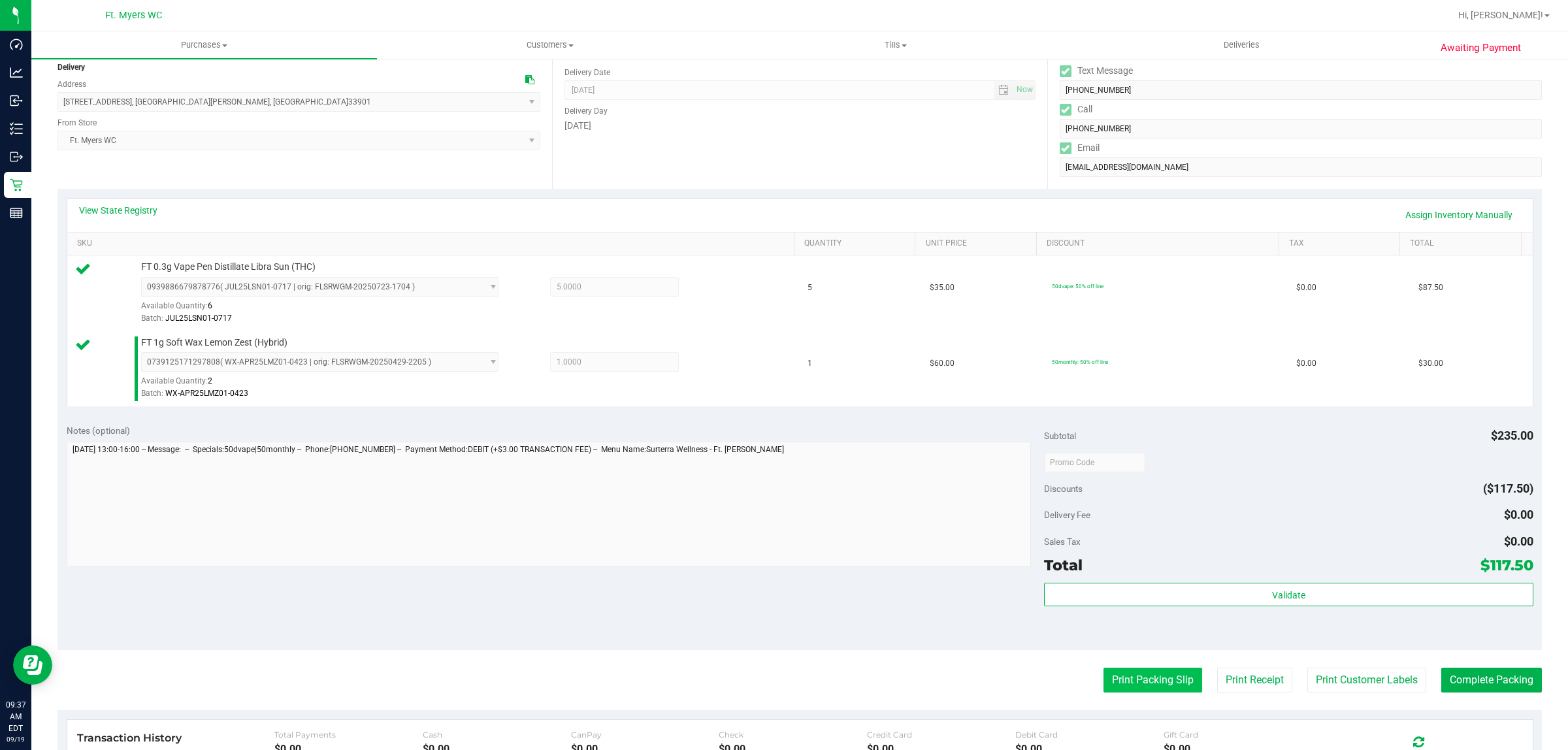
click at [1119, 687] on button "Print Packing Slip" at bounding box center [1153, 680] width 99 height 25
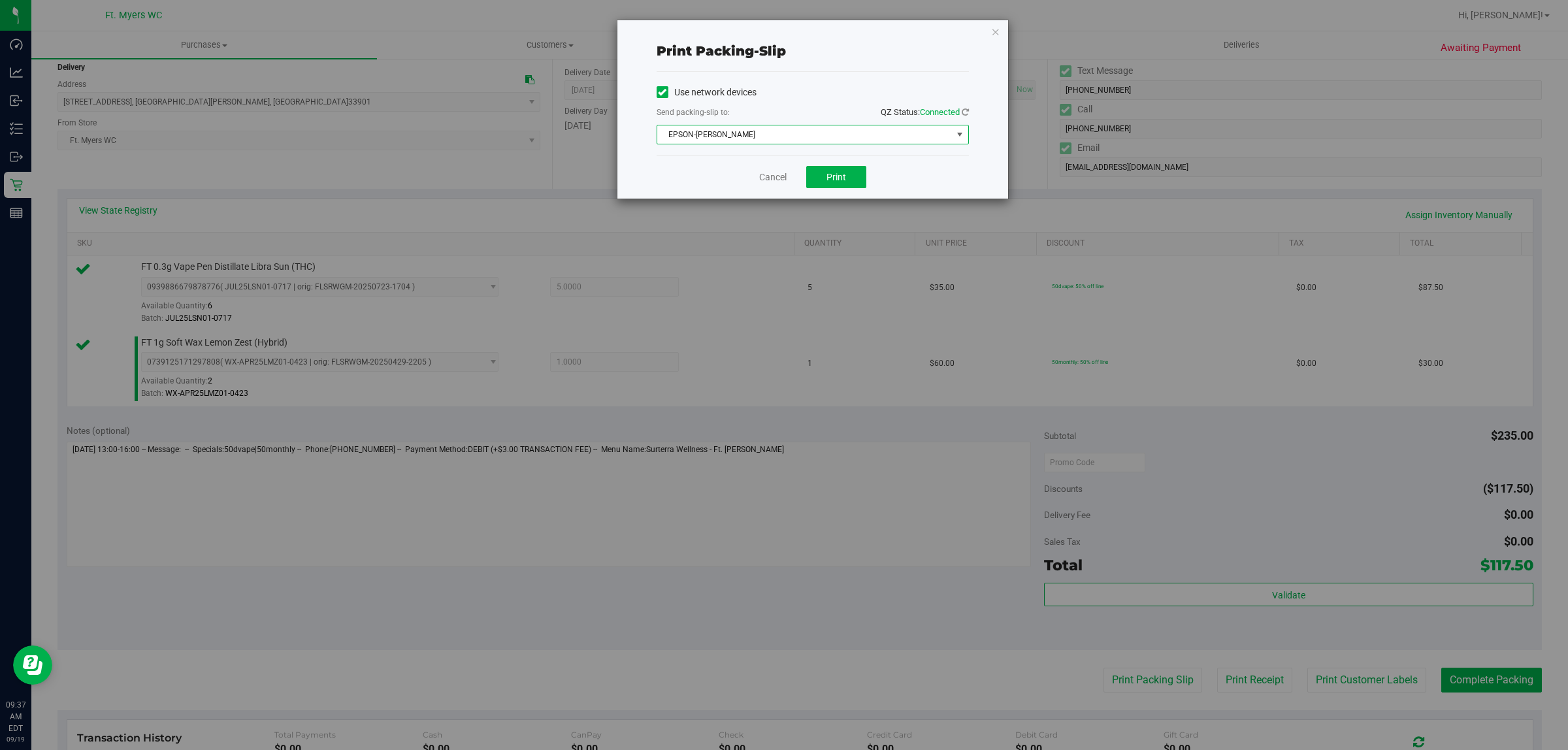
click at [835, 136] on span "EPSON-[PERSON_NAME]" at bounding box center [804, 134] width 294 height 18
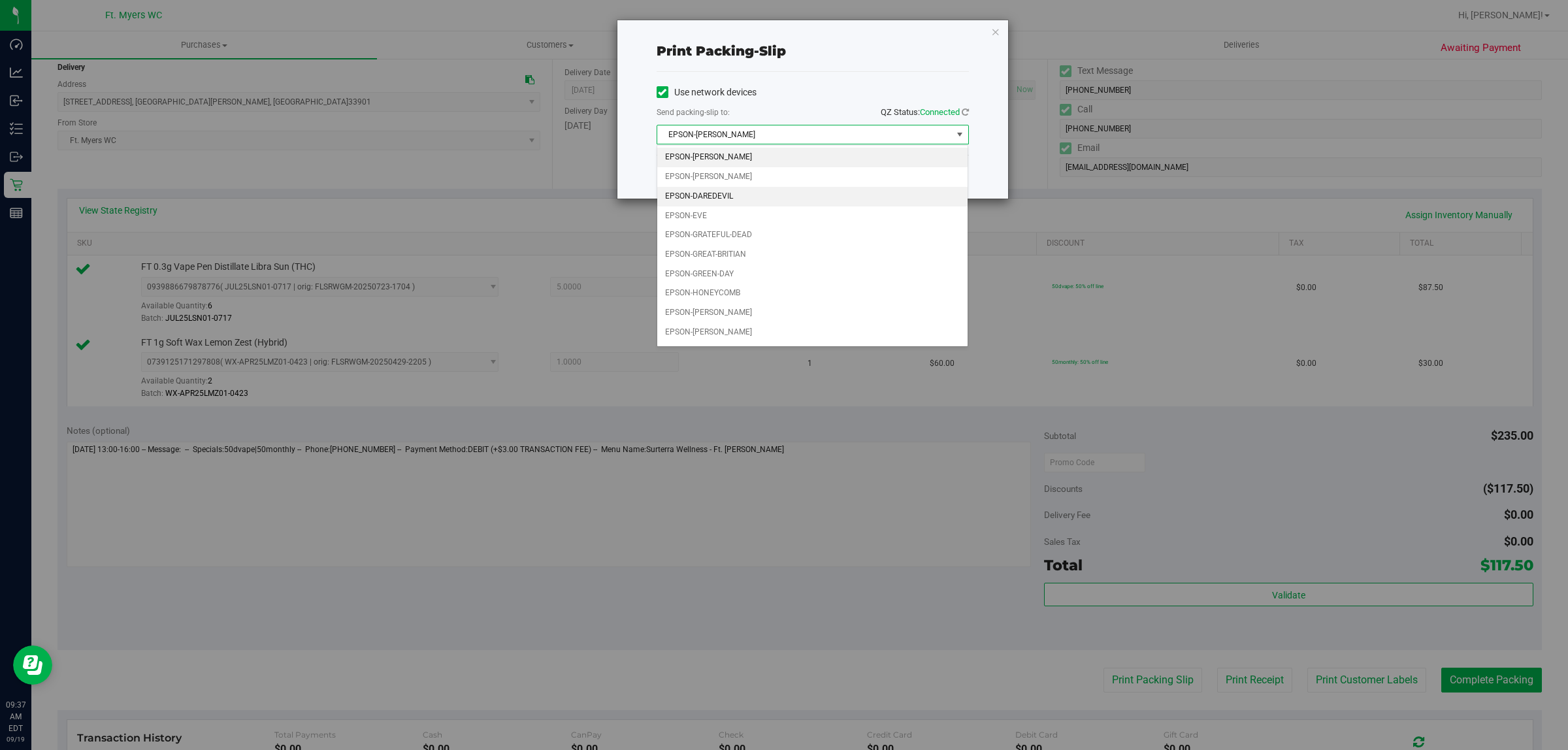
click at [760, 199] on li "EPSON-DAREDEVIL" at bounding box center [812, 196] width 311 height 20
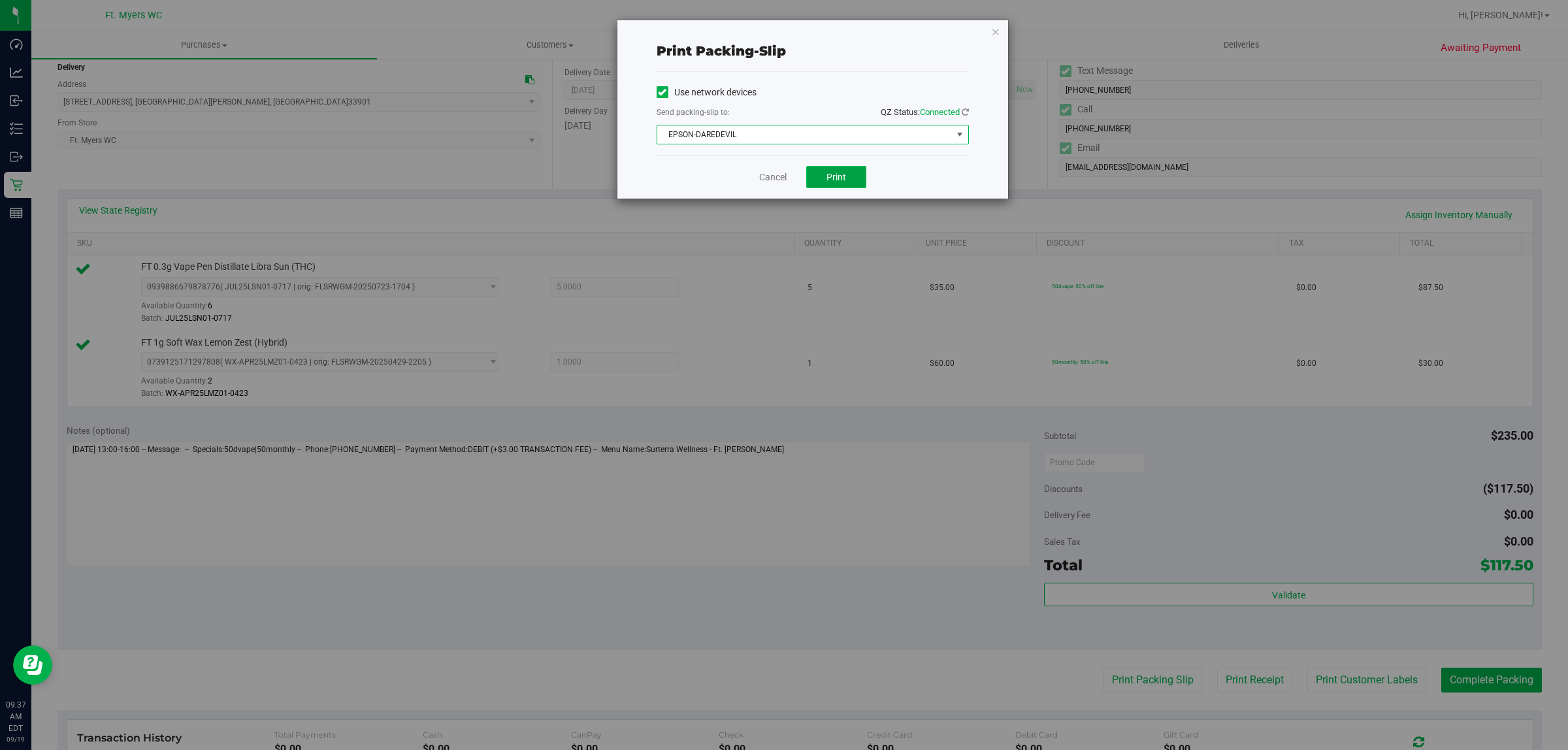
click at [826, 180] on button "Print" at bounding box center [837, 177] width 60 height 22
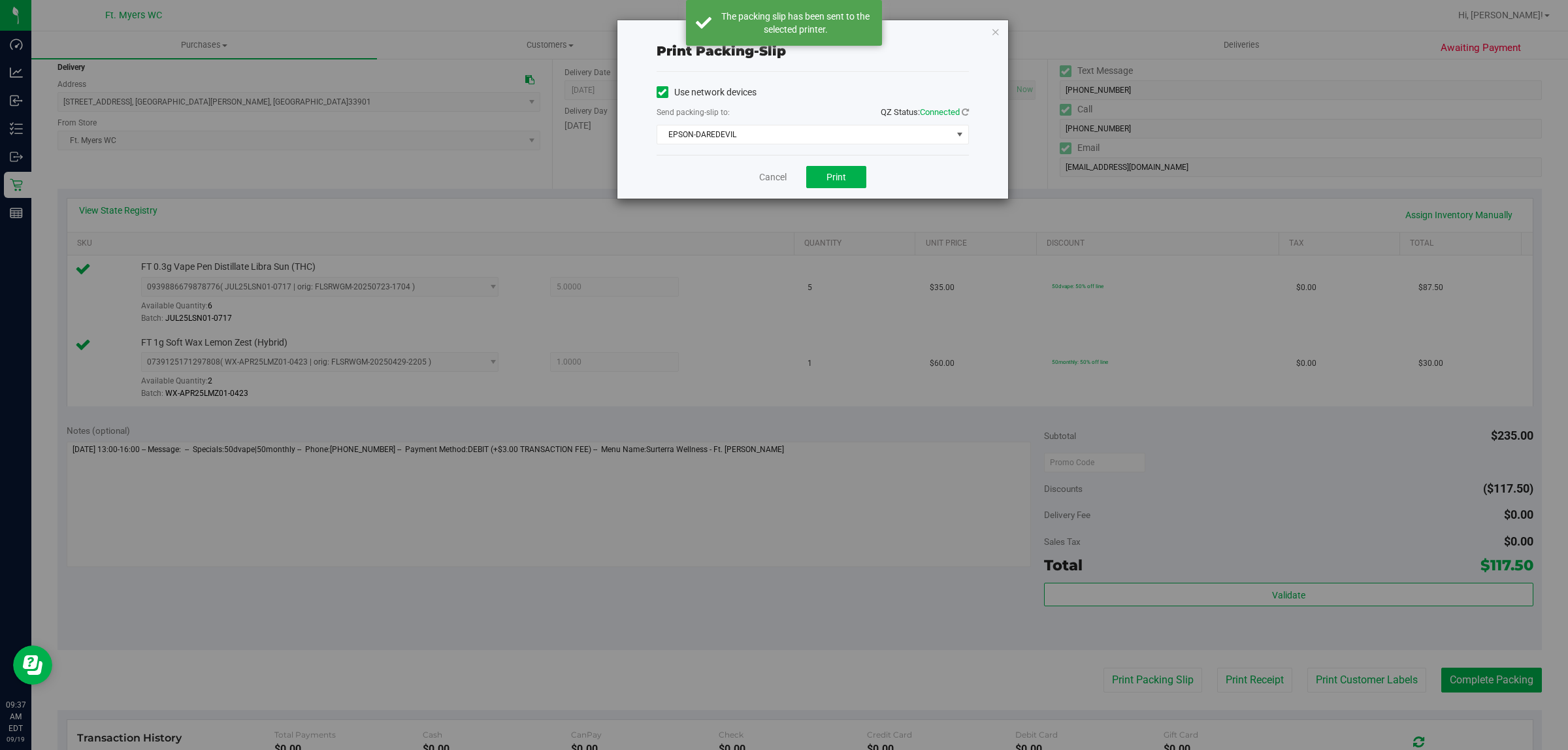
click at [769, 169] on div "Cancel Print" at bounding box center [813, 177] width 313 height 44
drag, startPoint x: 769, startPoint y: 169, endPoint x: 783, endPoint y: 189, distance: 24.4
click at [769, 170] on div "Cancel Print" at bounding box center [813, 177] width 313 height 44
click at [777, 185] on div "Cancel Print" at bounding box center [813, 177] width 313 height 44
click at [779, 177] on link "Cancel" at bounding box center [773, 177] width 28 height 14
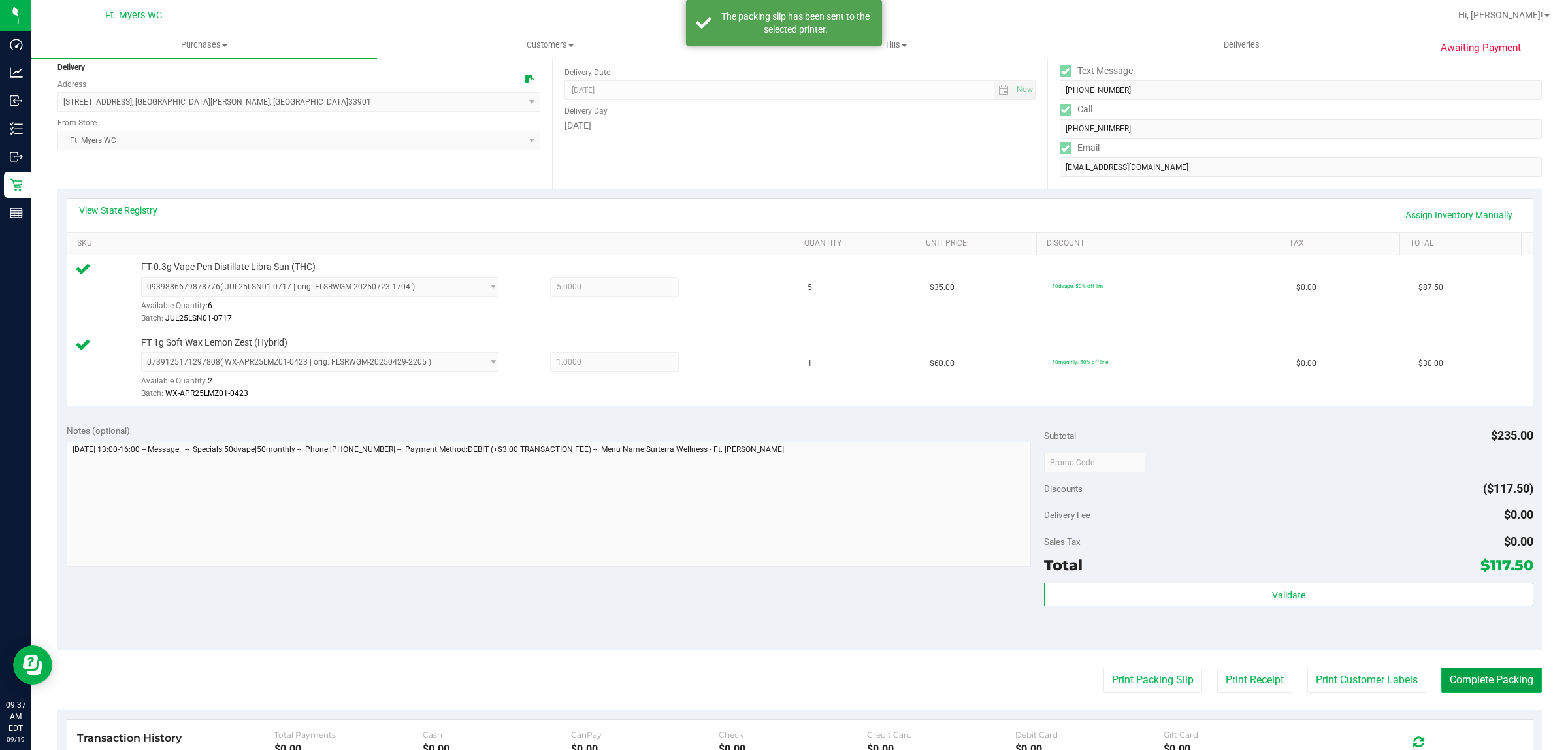
click at [1492, 671] on button "Complete Packing" at bounding box center [1491, 680] width 101 height 25
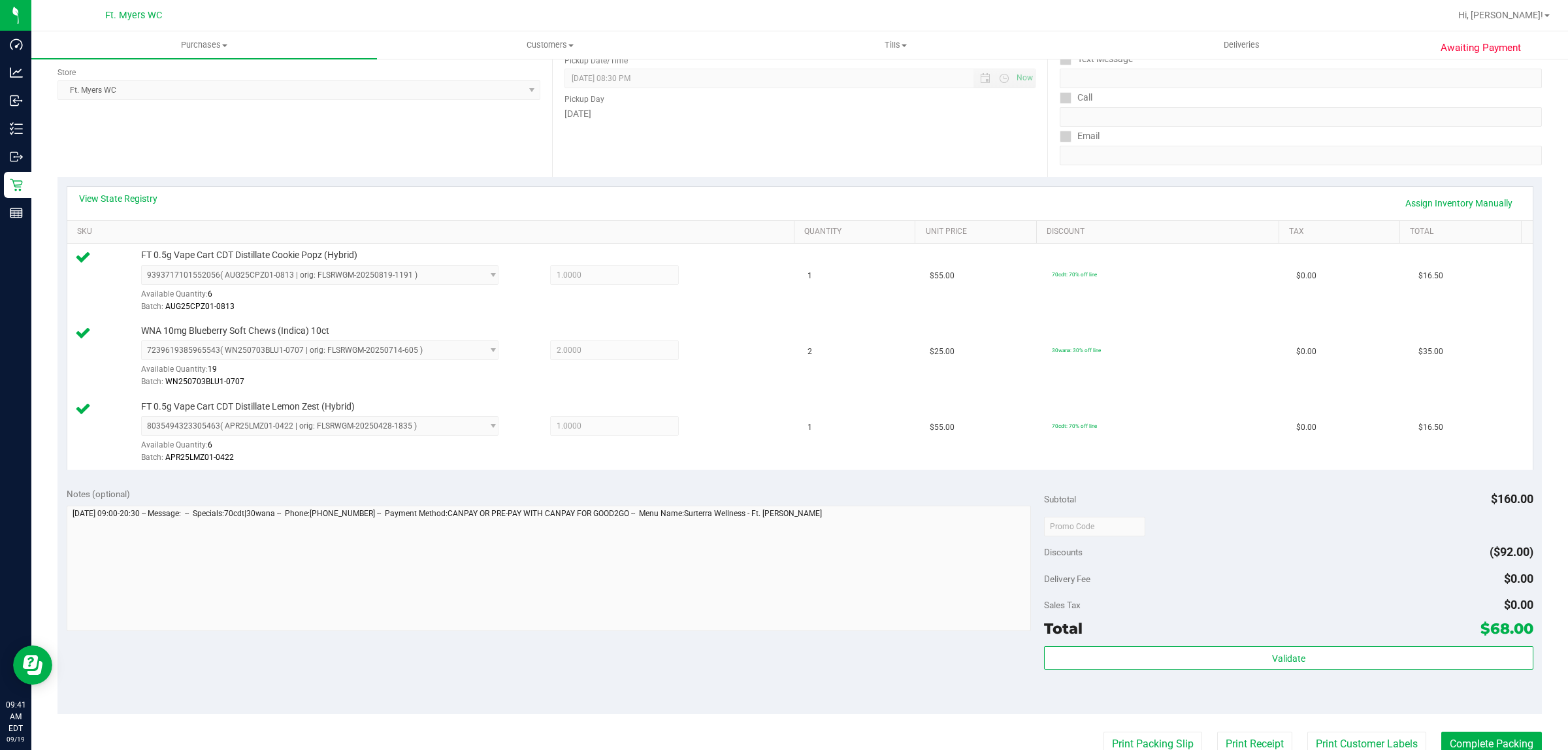
scroll to position [469, 0]
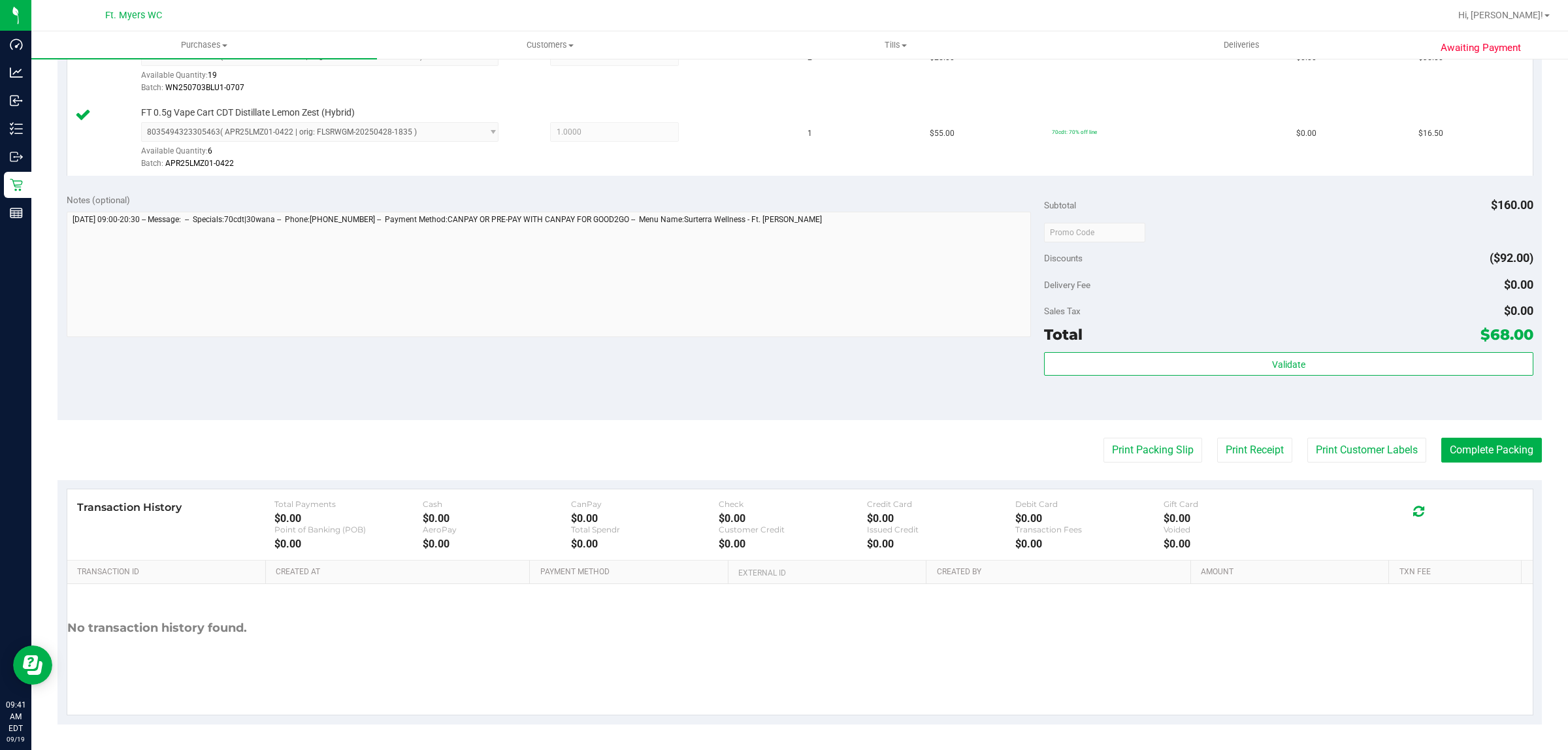
click at [1249, 377] on div "Validate" at bounding box center [1289, 364] width 489 height 25
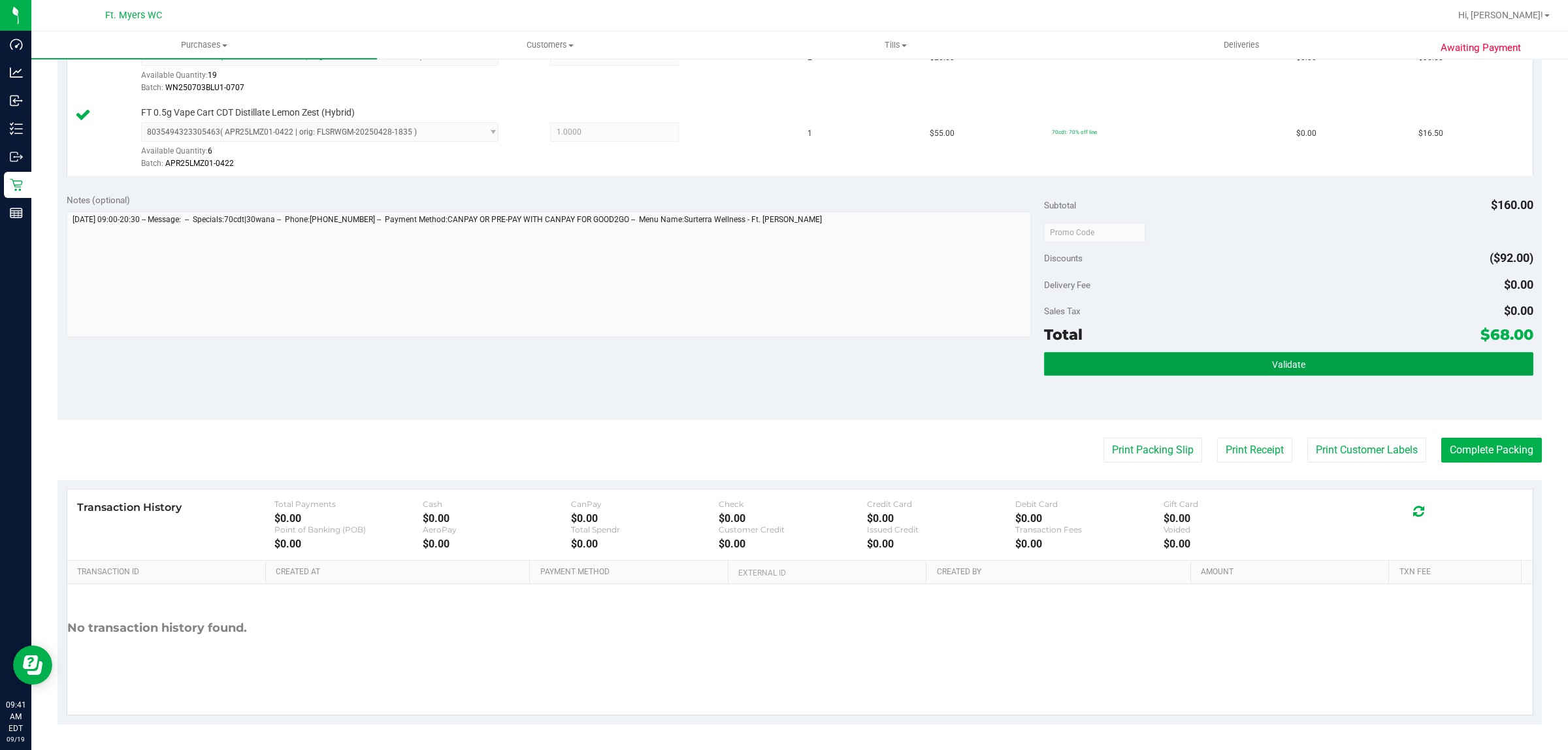
click at [1252, 367] on button "Validate" at bounding box center [1289, 363] width 489 height 23
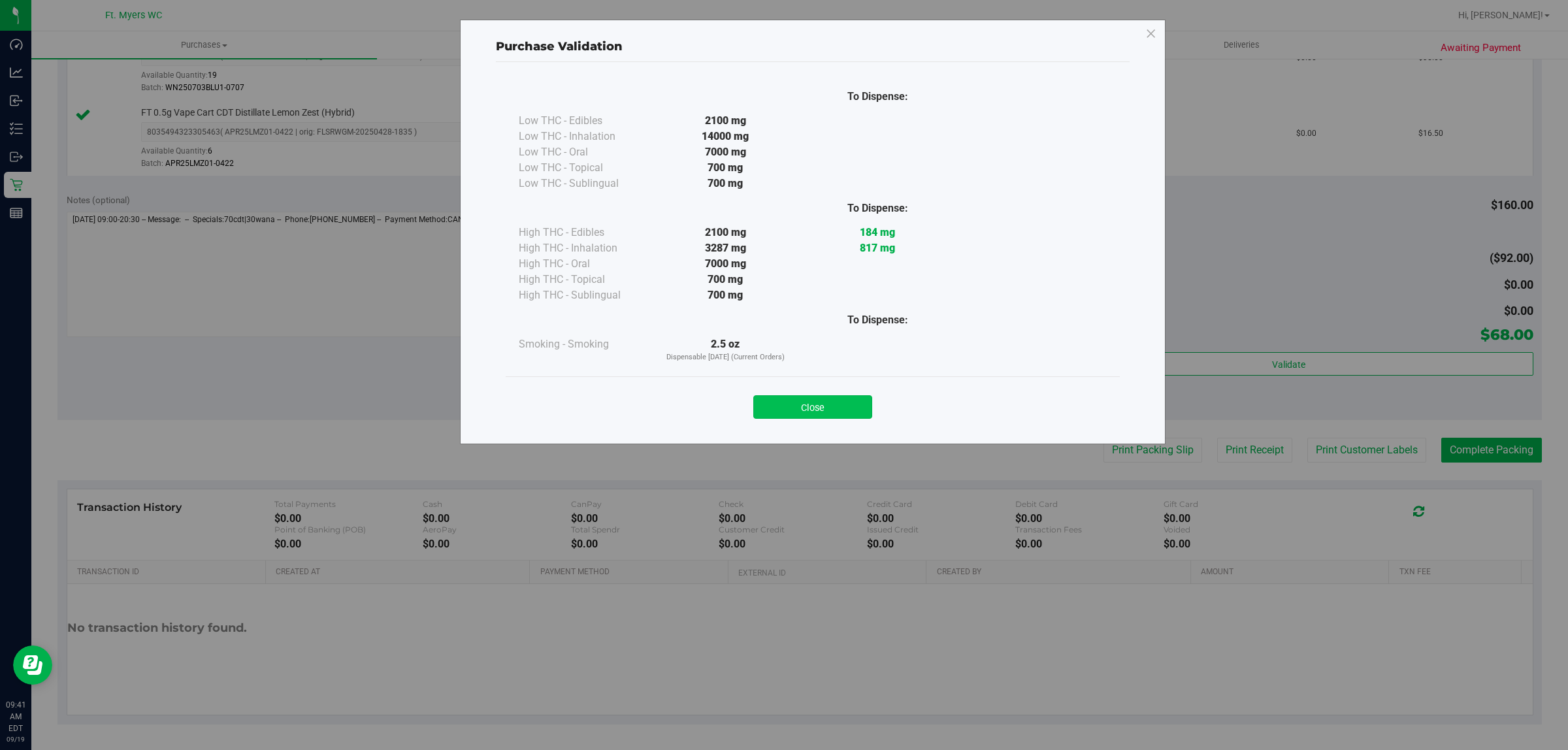
drag, startPoint x: 852, startPoint y: 389, endPoint x: 850, endPoint y: 406, distance: 17.1
click at [853, 389] on div "Close" at bounding box center [813, 403] width 595 height 33
click at [850, 406] on button "Close" at bounding box center [813, 406] width 119 height 23
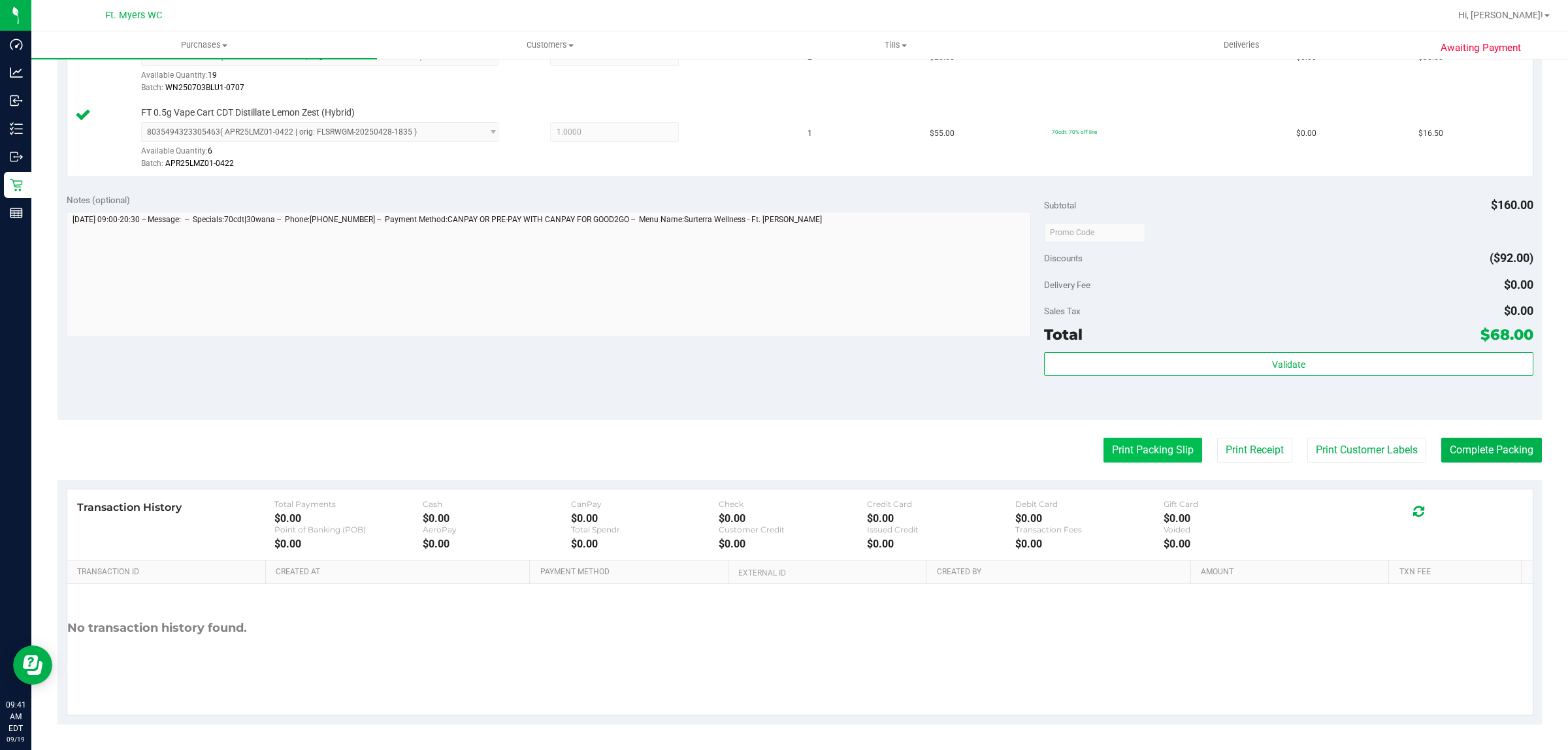
click at [1170, 440] on button "Print Packing Slip" at bounding box center [1153, 449] width 99 height 25
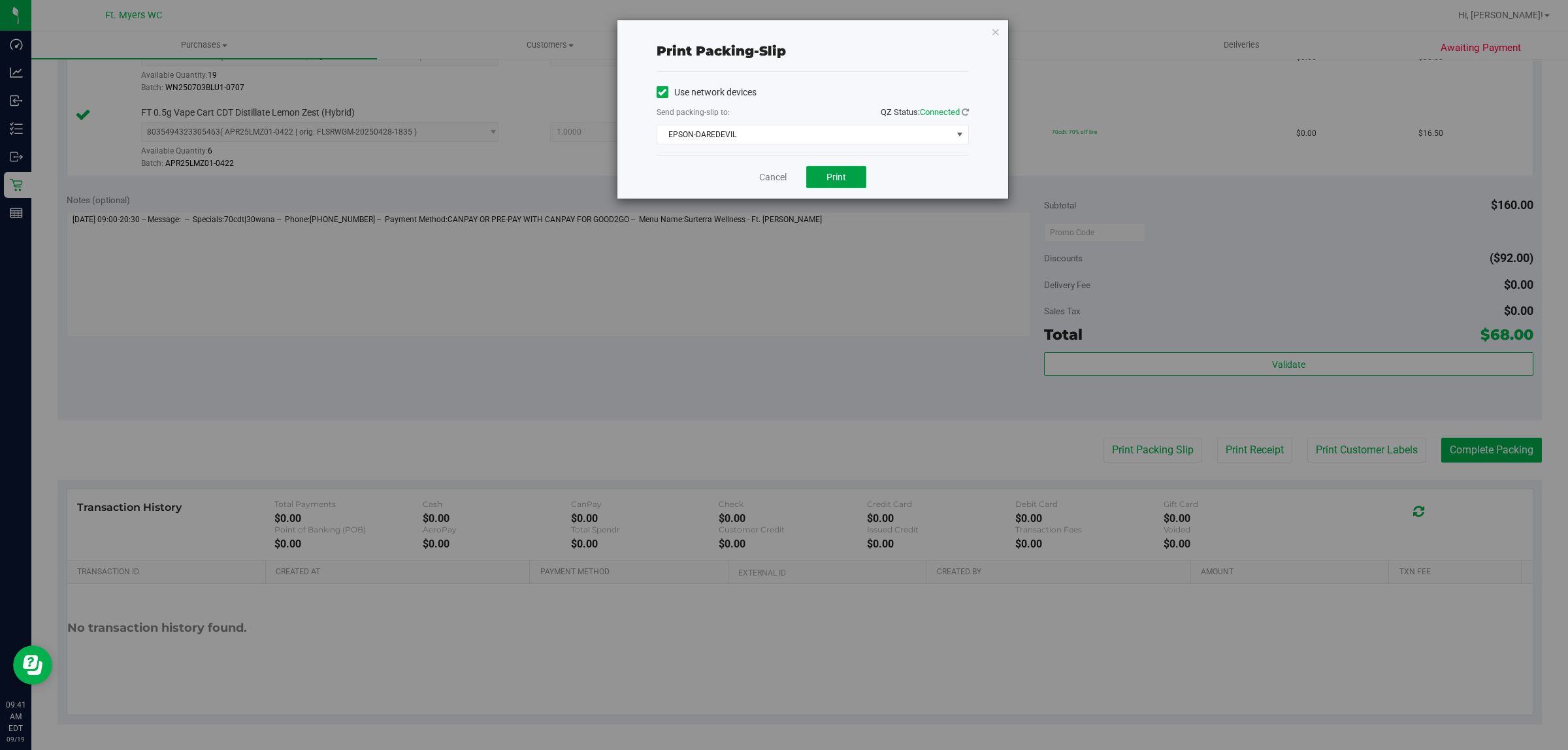
click at [856, 174] on button "Print" at bounding box center [837, 177] width 60 height 22
click at [778, 178] on link "Cancel" at bounding box center [773, 177] width 28 height 14
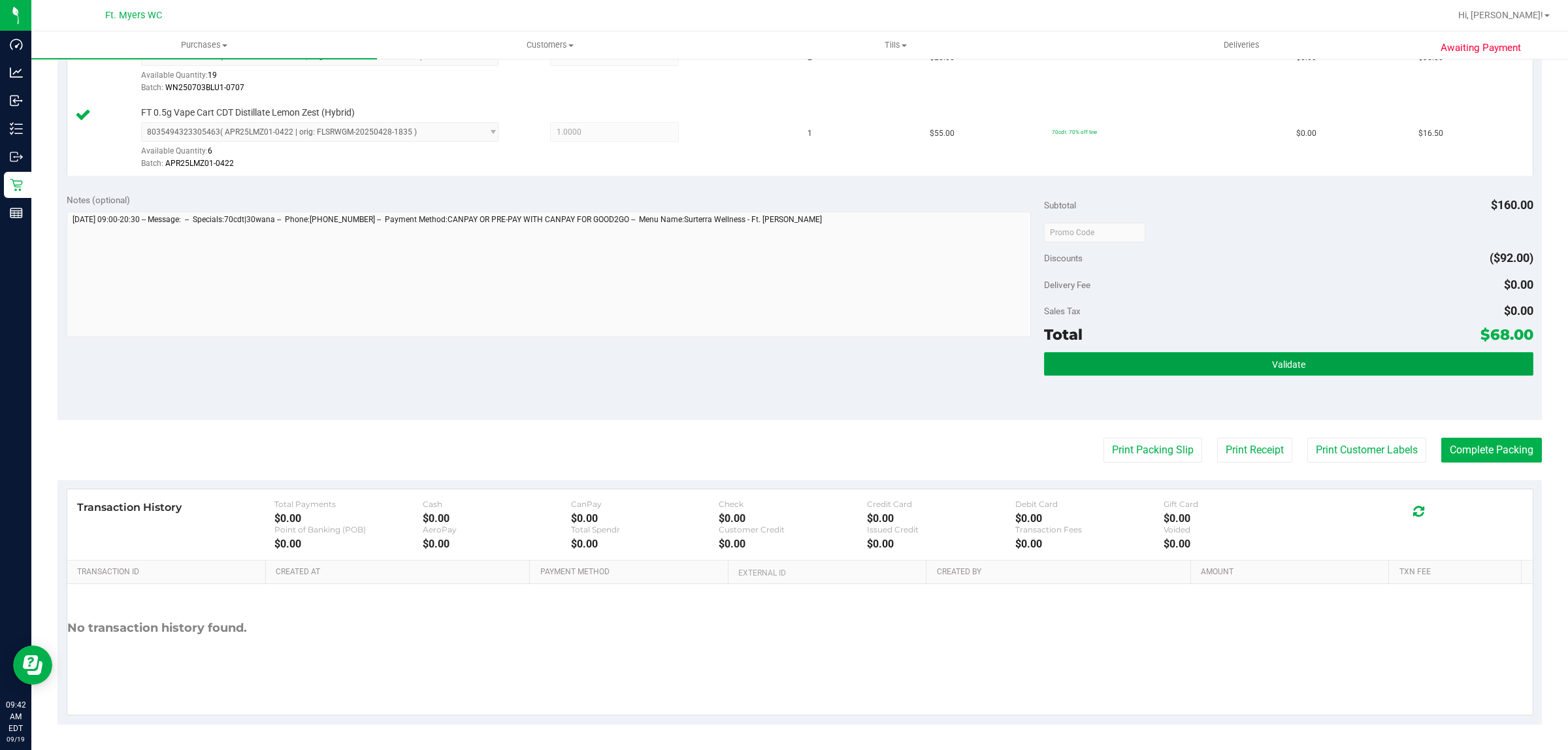
click at [1341, 367] on button "Validate" at bounding box center [1289, 363] width 489 height 23
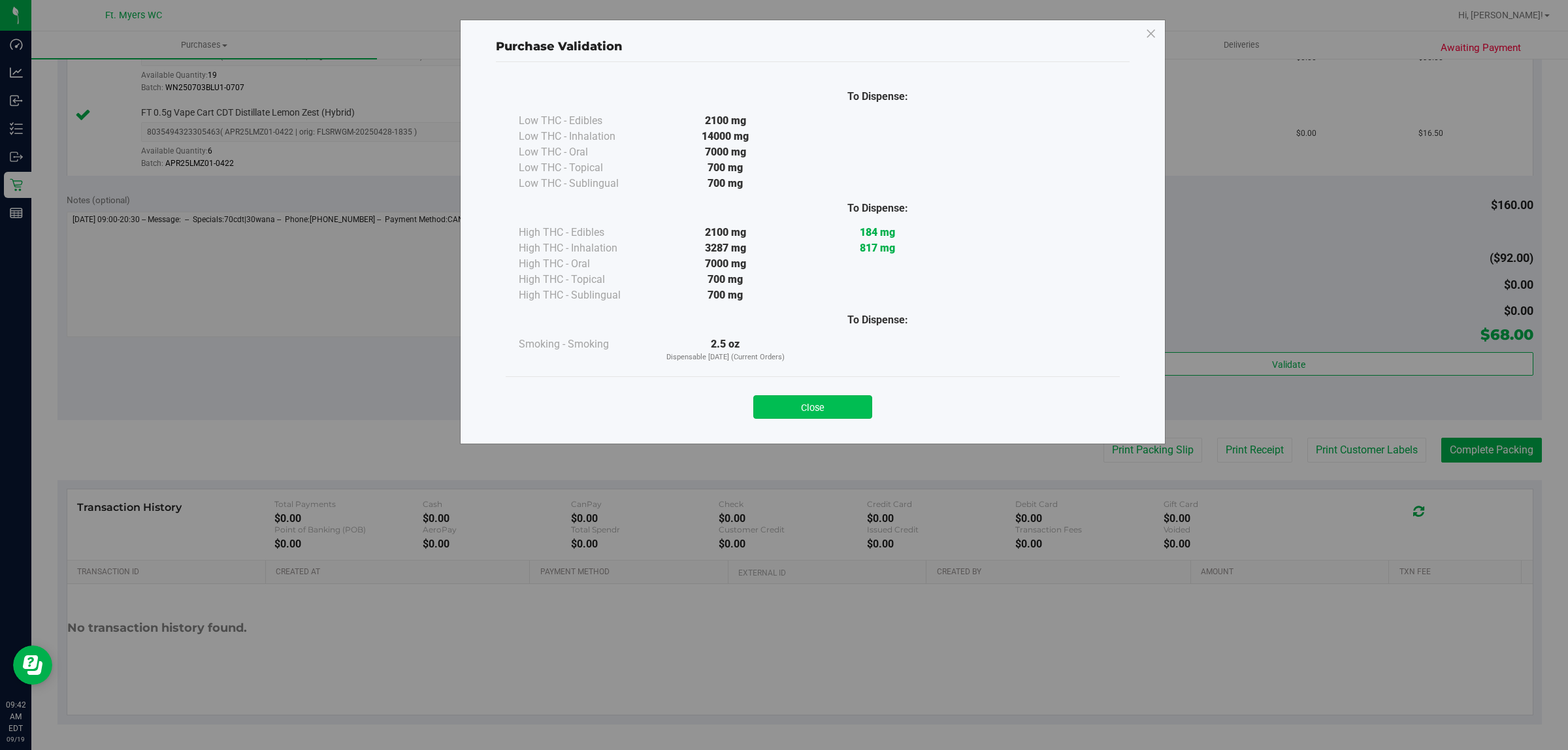
click at [847, 410] on button "Close" at bounding box center [813, 406] width 119 height 23
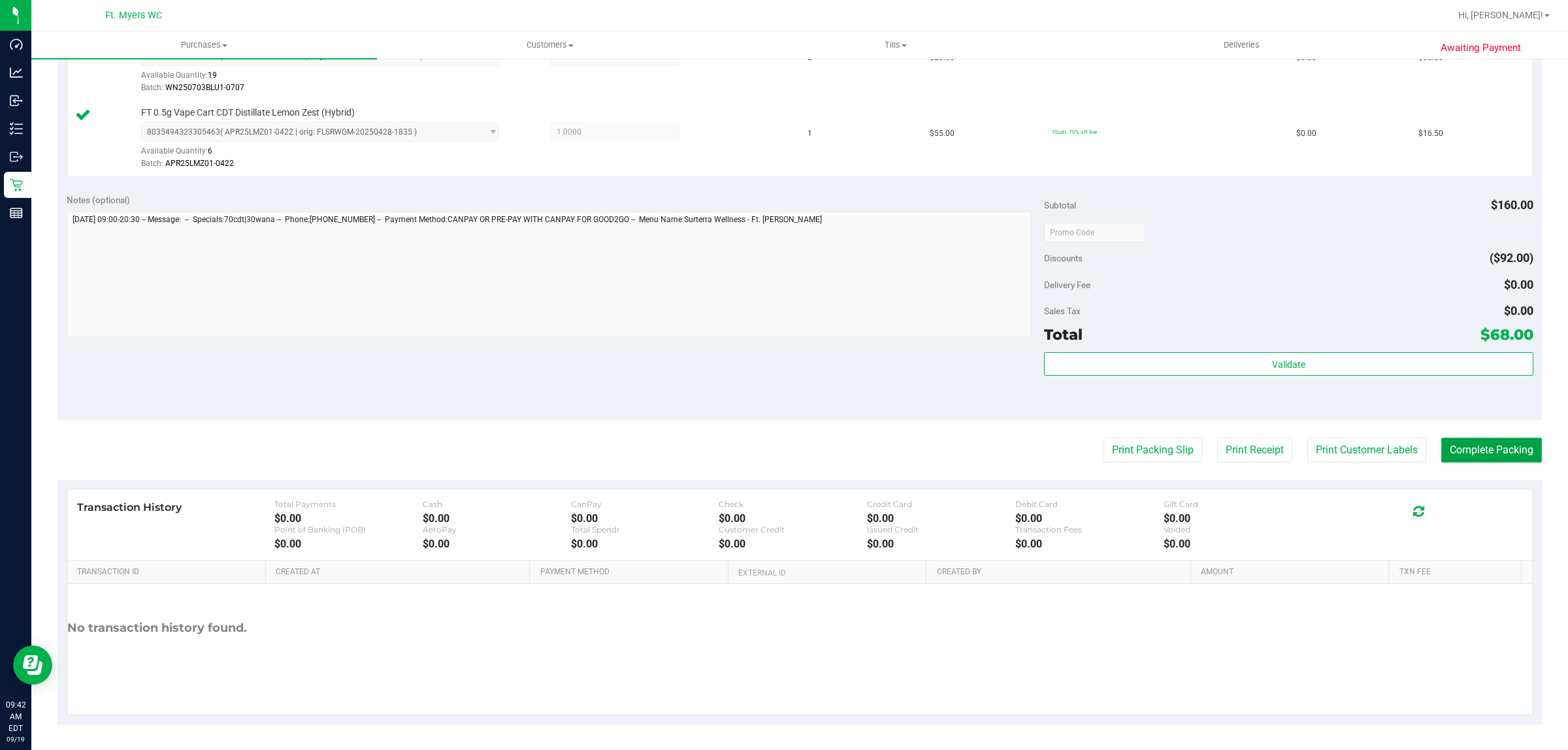
click at [1459, 449] on button "Complete Packing" at bounding box center [1491, 449] width 101 height 25
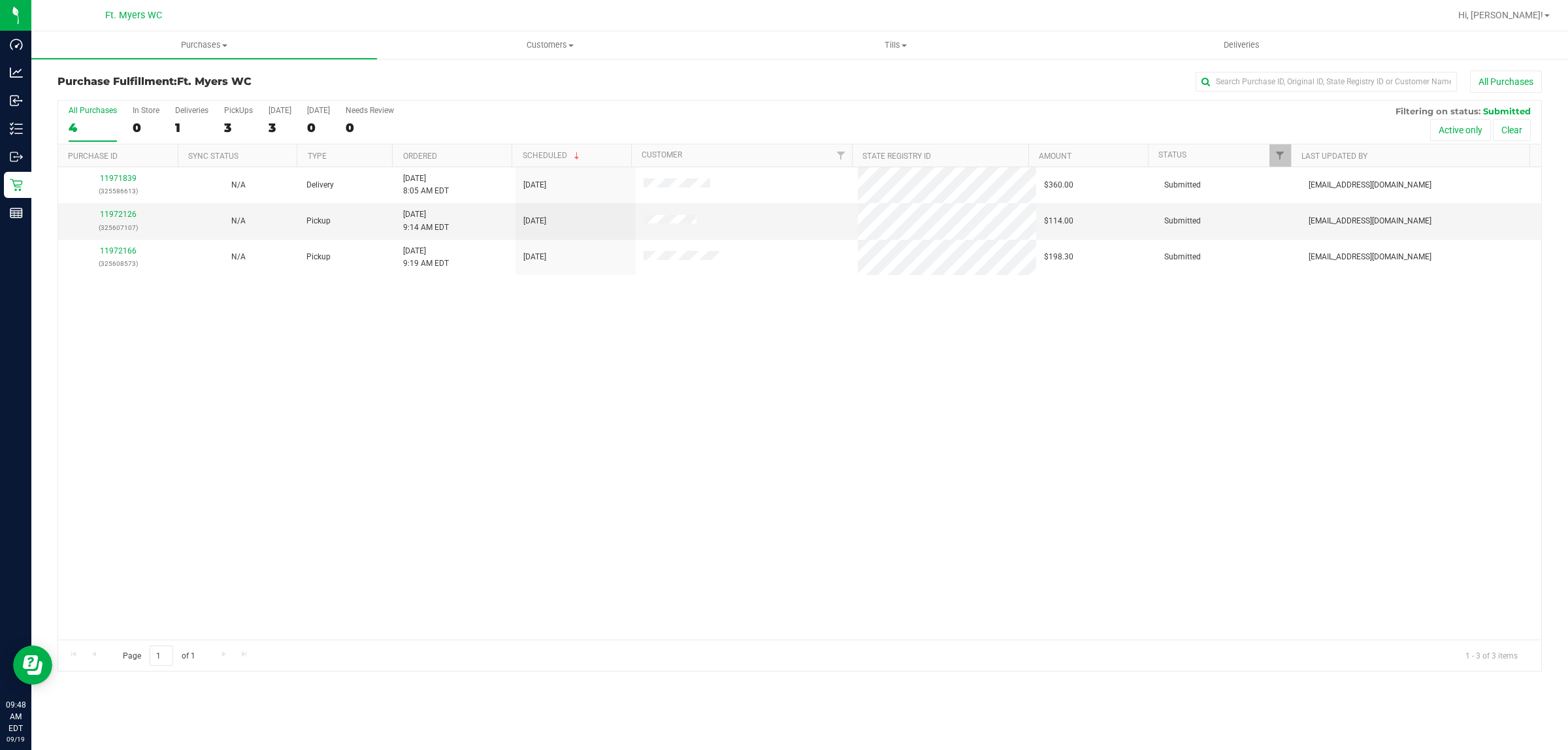
click at [96, 132] on div "4" at bounding box center [93, 127] width 48 height 15
click at [0, 0] on input "All Purchases 4" at bounding box center [0, 0] width 0 height 0
click at [191, 28] on div "Ft. Myers WC" at bounding box center [136, 15] width 196 height 26
click at [231, 27] on div "Ft. Myers WC" at bounding box center [136, 15] width 196 height 26
click at [227, 40] on span "Purchases" at bounding box center [203, 46] width 345 height 12
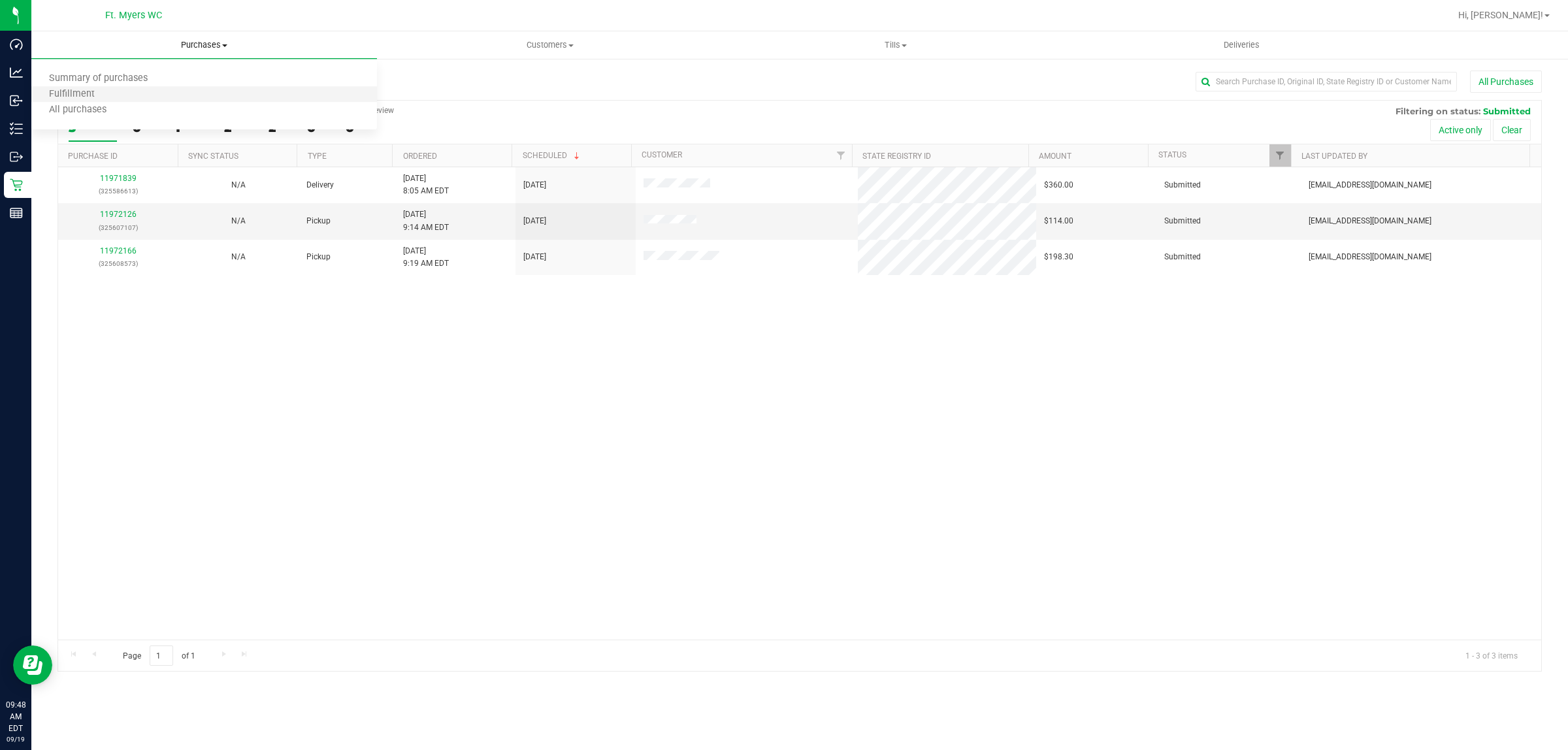
click at [184, 96] on li "Fulfillment" at bounding box center [203, 95] width 345 height 15
click at [475, 404] on div "11971839 (325586613) N/A Delivery 9/19/2025 8:05 AM EDT 9/21/2025 $360.00 Submi…" at bounding box center [800, 403] width 1484 height 473
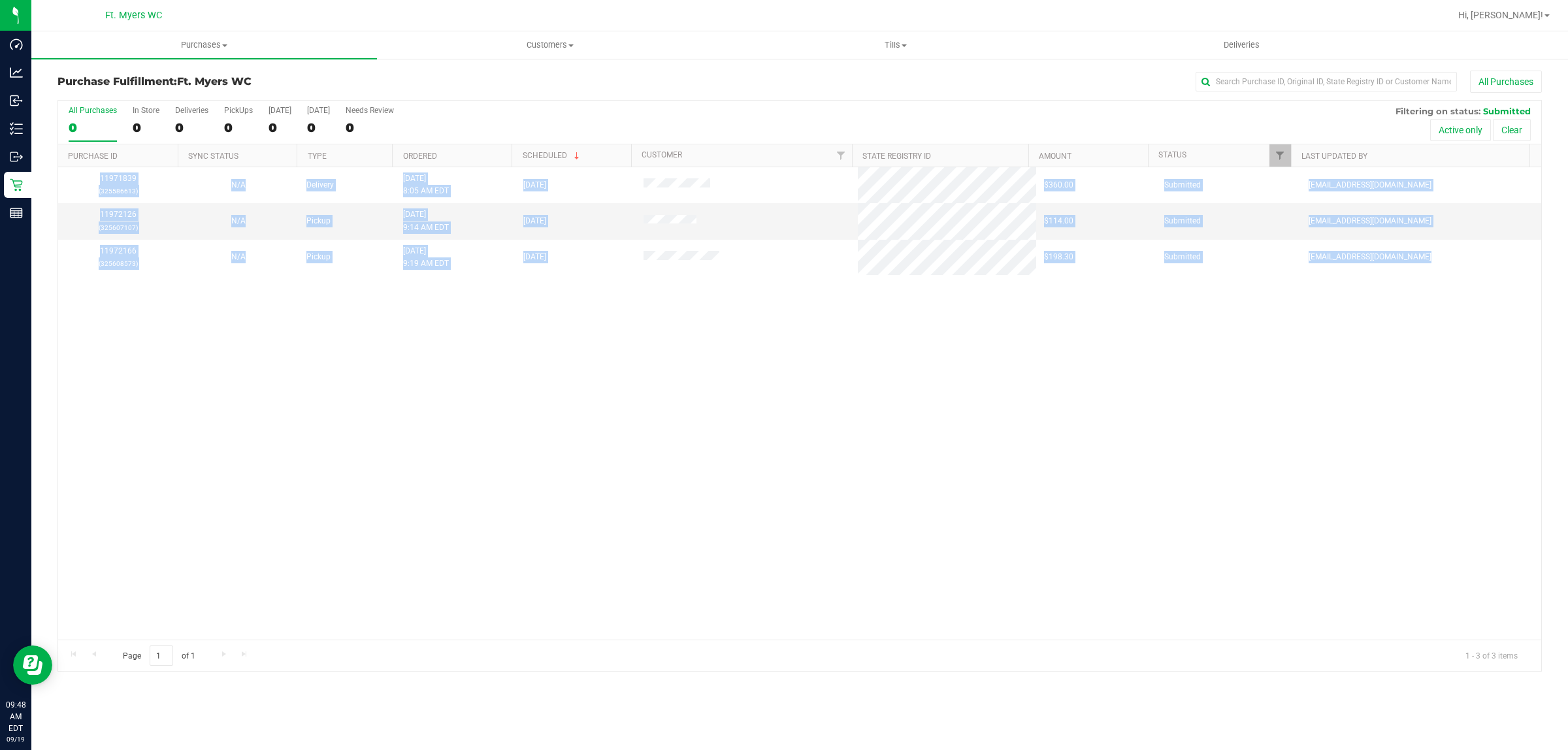
click at [475, 404] on div "11971839 (325586613) N/A Delivery 9/19/2025 8:05 AM EDT 9/21/2025 $360.00 Submi…" at bounding box center [800, 403] width 1484 height 473
click at [455, 363] on div "11971839 (325586613) N/A Delivery 9/19/2025 8:05 AM EDT 9/21/2025 $360.00 Submi…" at bounding box center [800, 403] width 1484 height 473
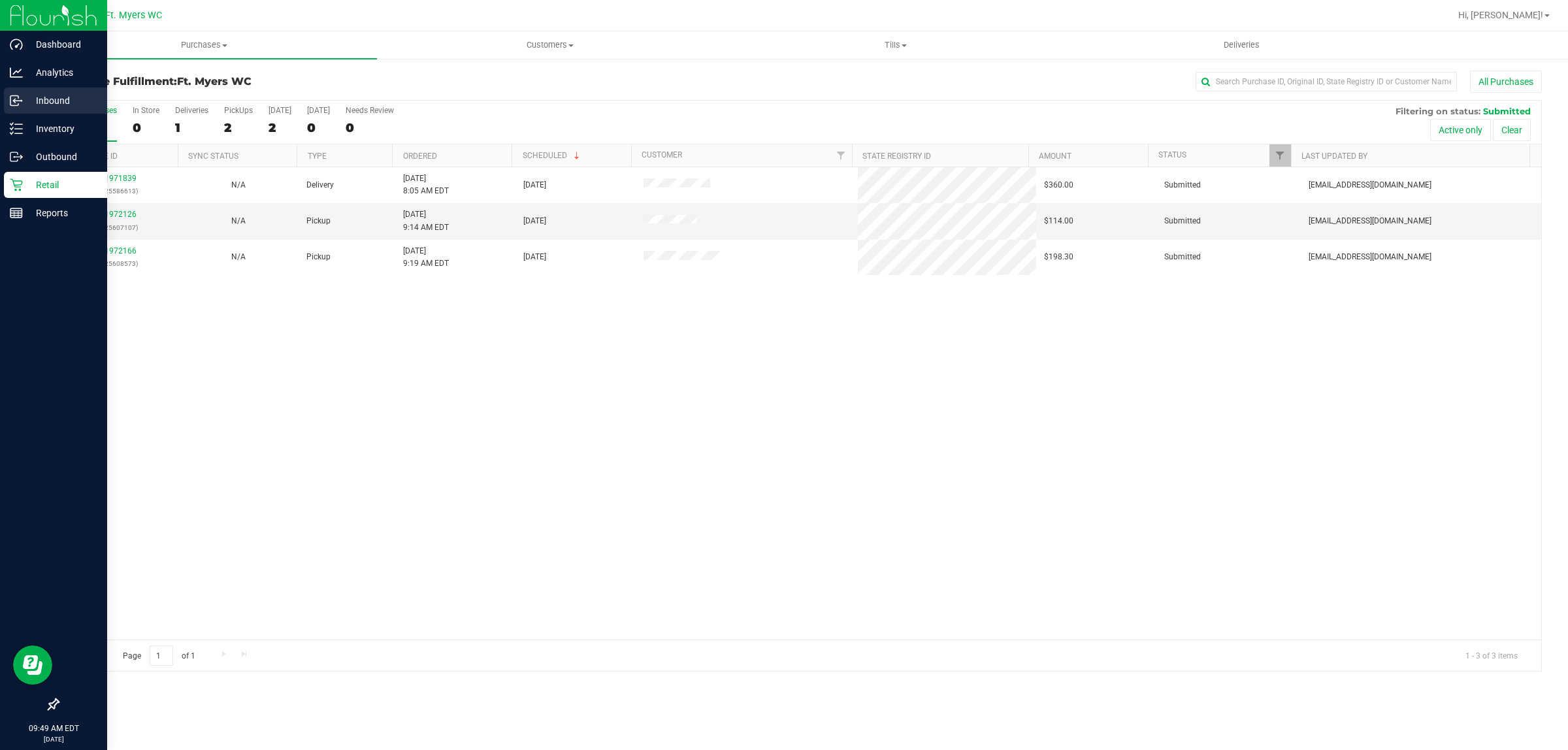
click at [34, 99] on p "Inbound" at bounding box center [62, 101] width 78 height 15
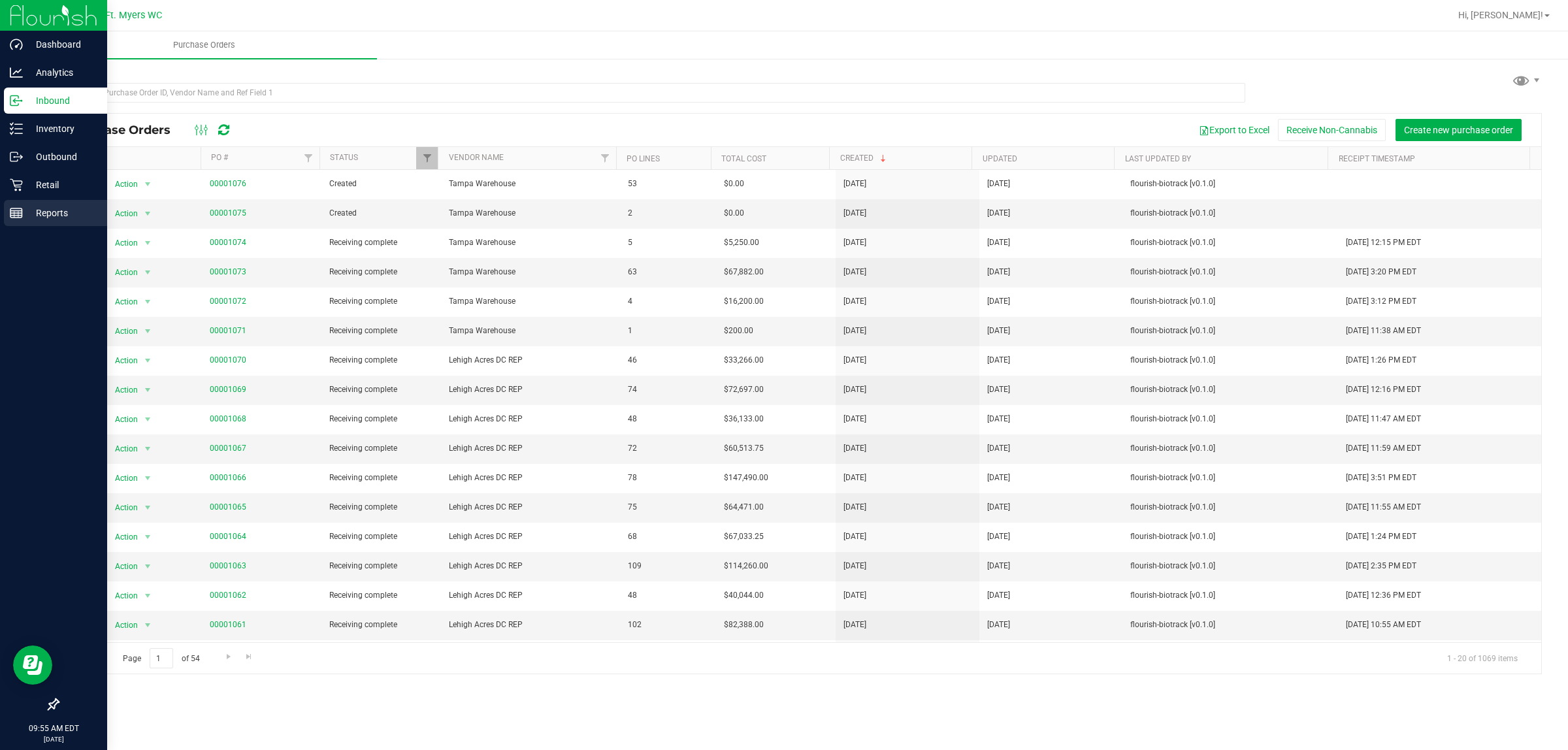
click at [22, 208] on div "Reports" at bounding box center [56, 213] width 103 height 26
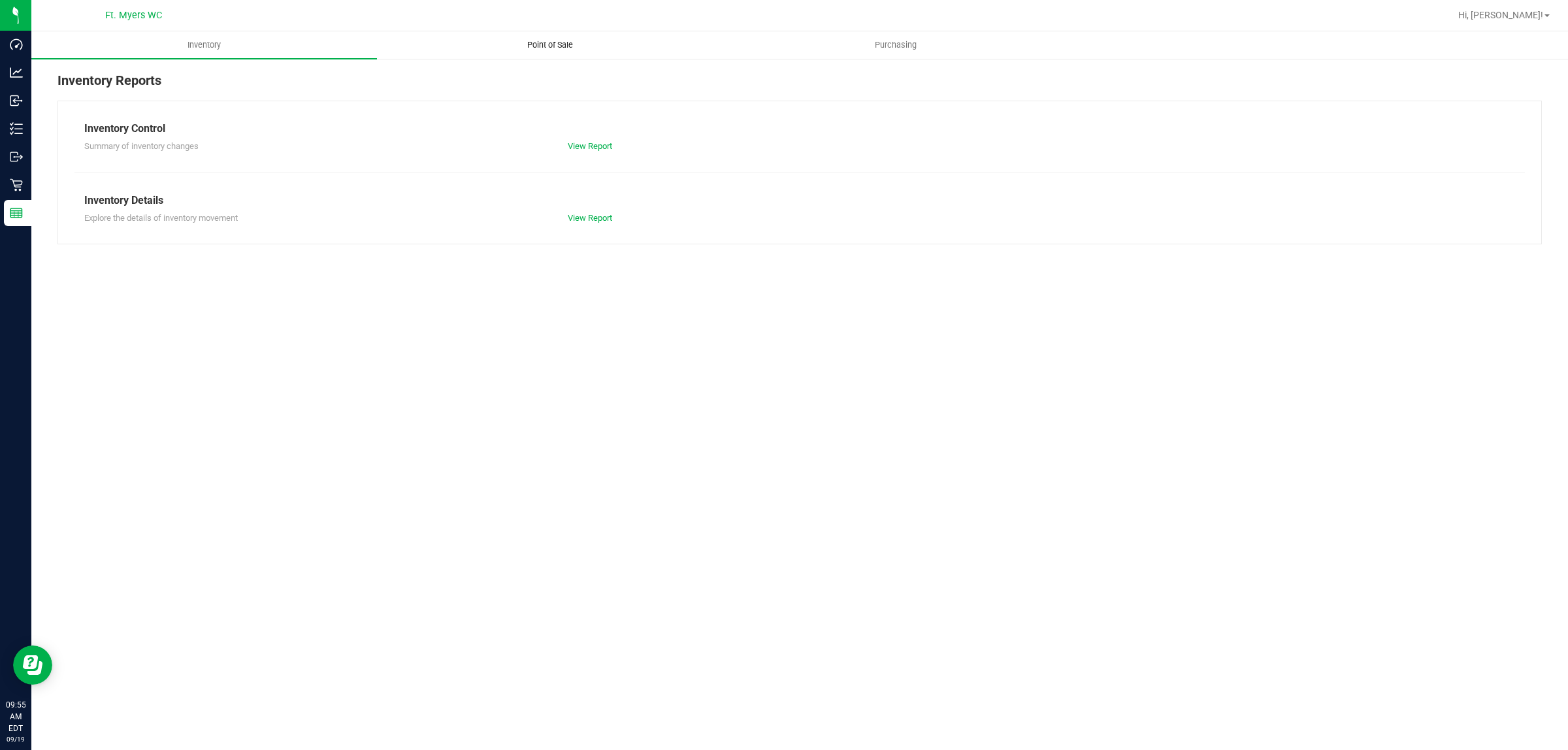
click at [478, 45] on uib-tab-heading "Point of Sale" at bounding box center [550, 45] width 344 height 26
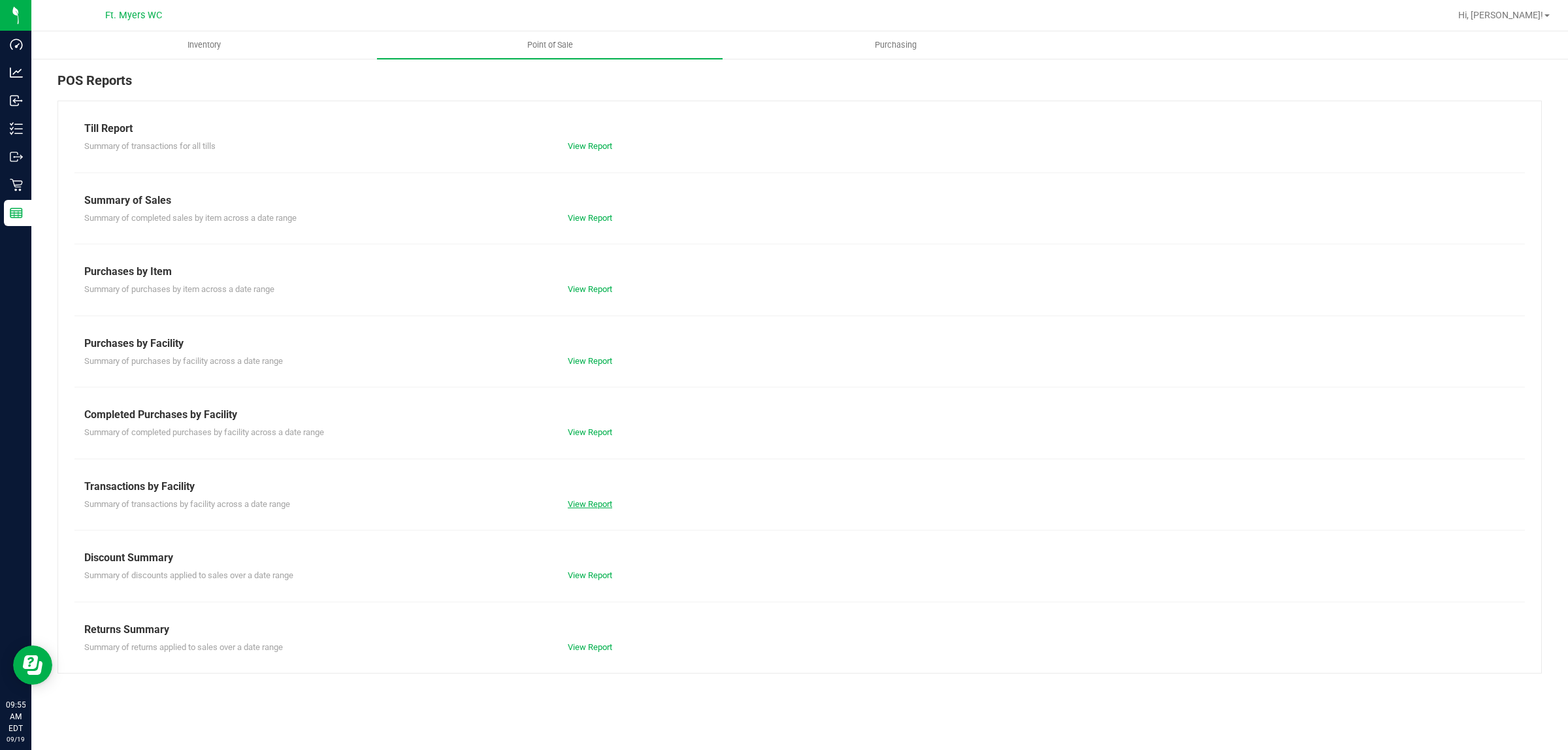
click at [600, 509] on link "View Report" at bounding box center [591, 504] width 45 height 9
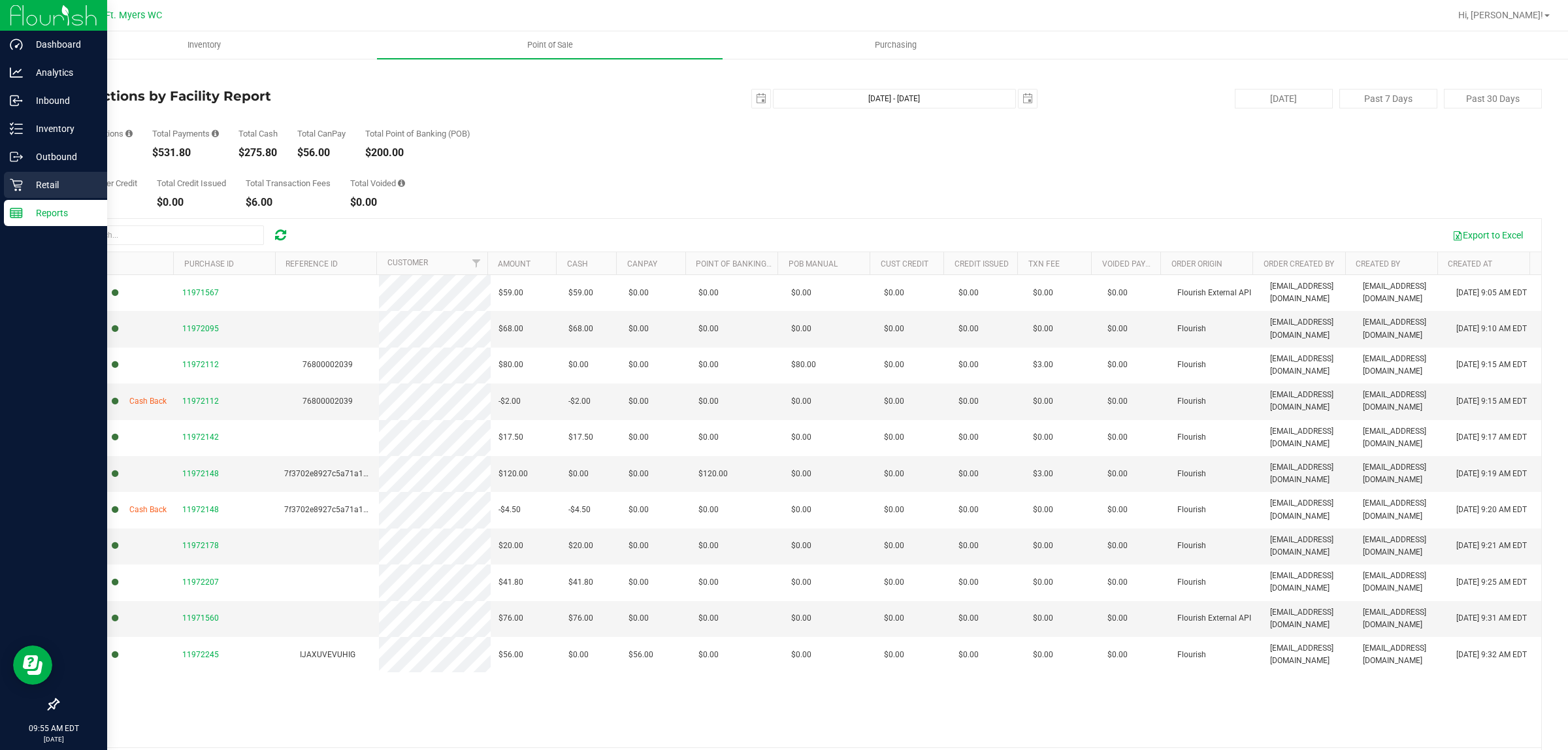
click at [36, 191] on p "Retail" at bounding box center [62, 185] width 78 height 15
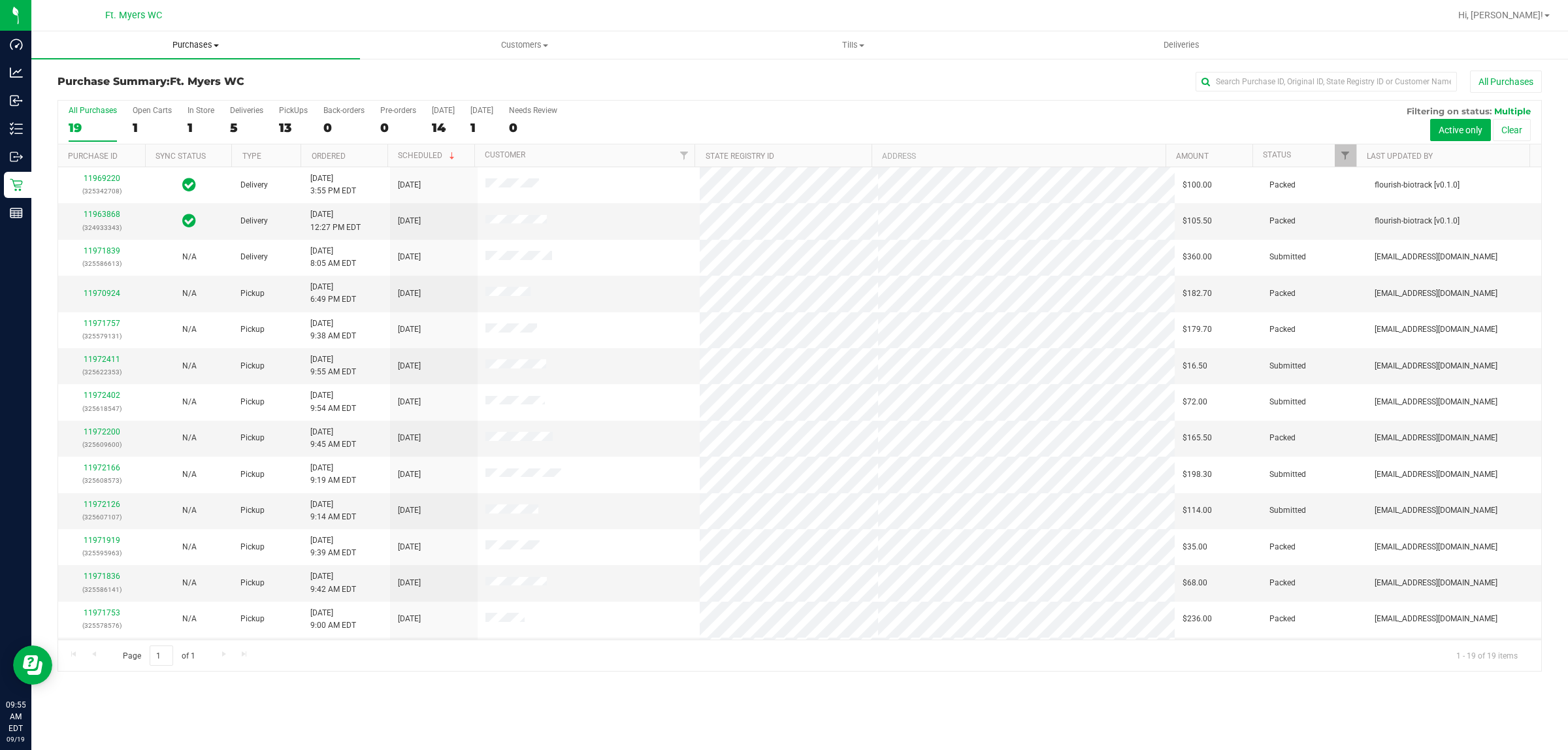
click at [177, 46] on span "Purchases" at bounding box center [195, 46] width 329 height 12
click at [158, 96] on li "Fulfillment" at bounding box center [195, 95] width 329 height 15
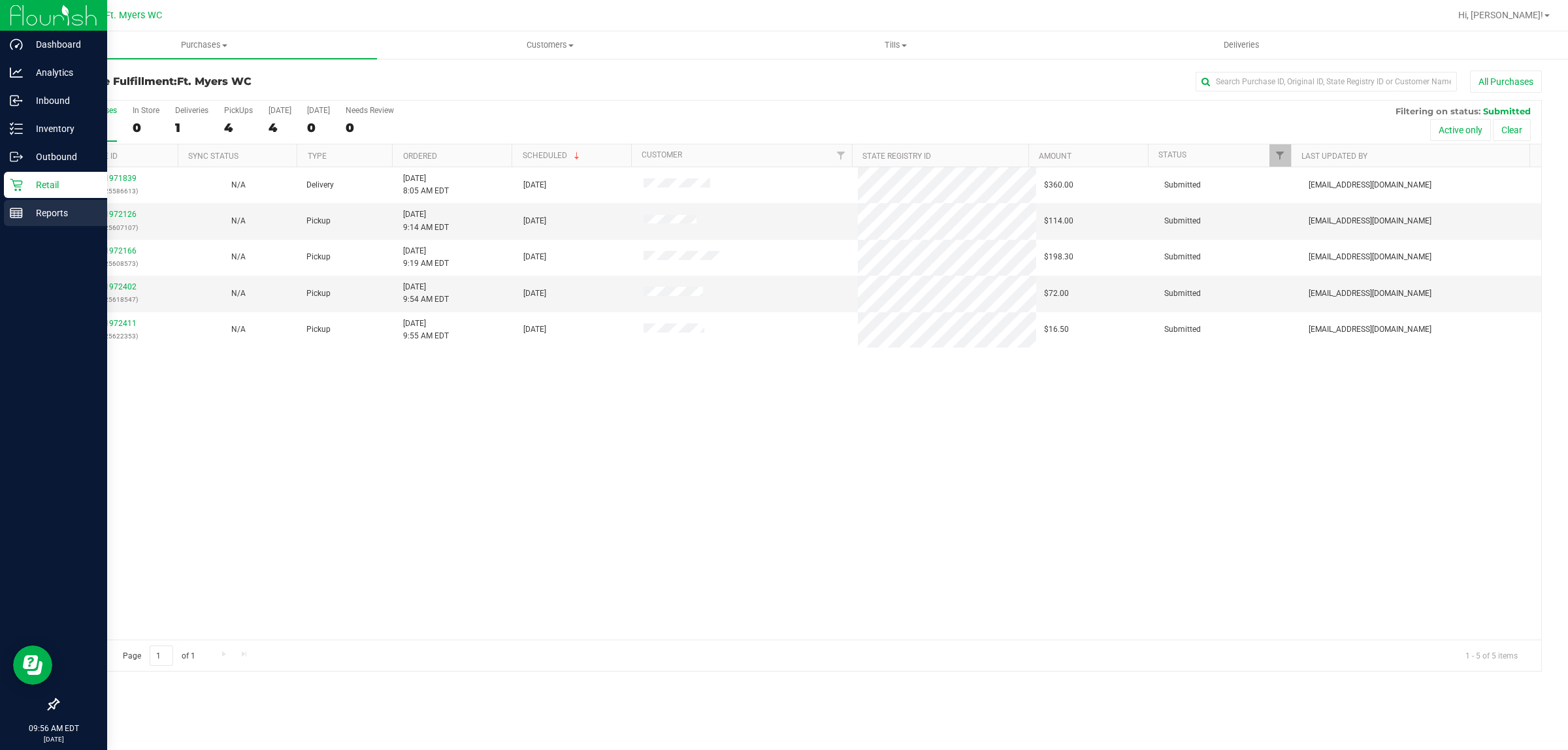
drag, startPoint x: 57, startPoint y: 206, endPoint x: 105, endPoint y: 207, distance: 48.0
click at [59, 205] on p "Reports" at bounding box center [62, 213] width 78 height 15
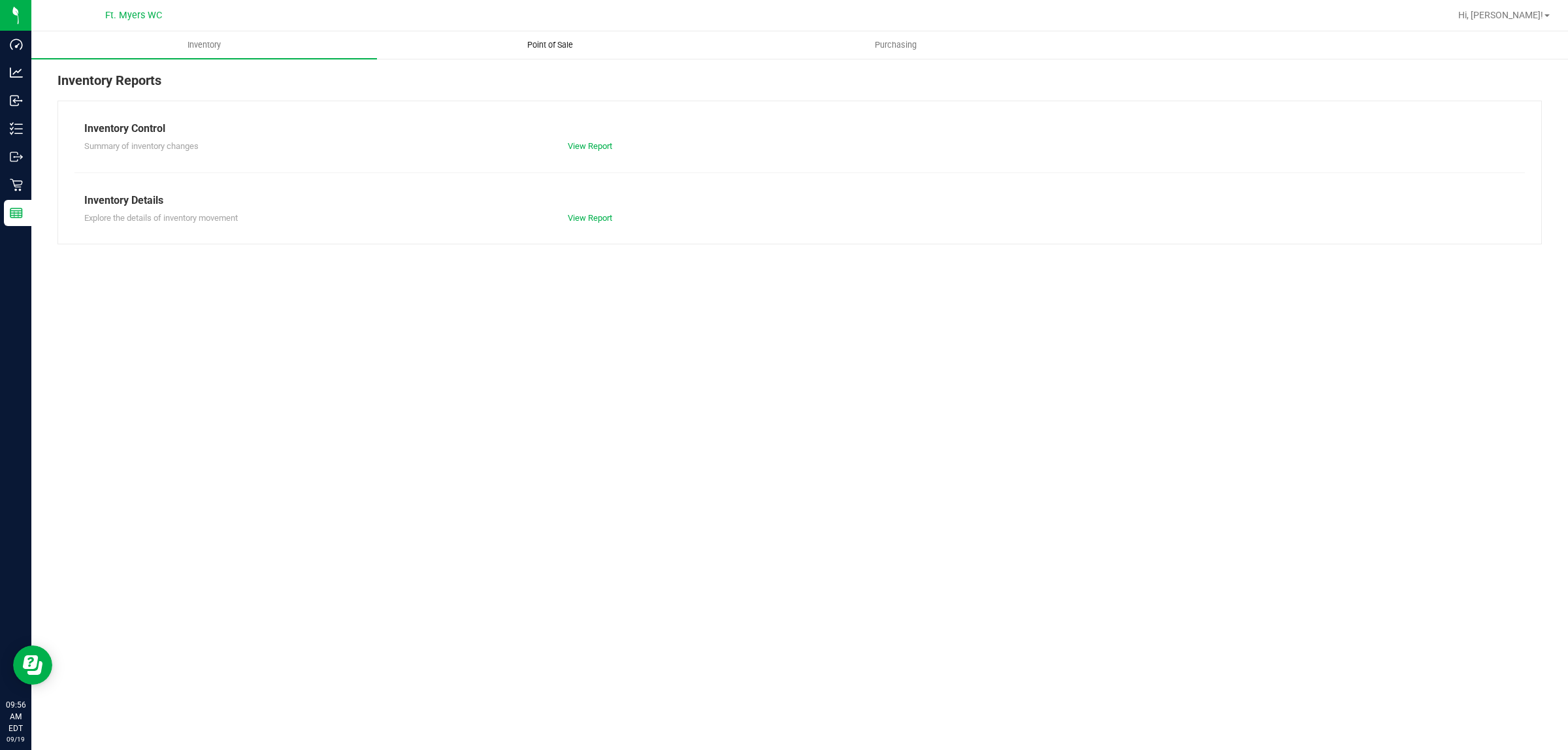
click at [626, 50] on uib-tab-heading "Point of Sale" at bounding box center [550, 45] width 344 height 26
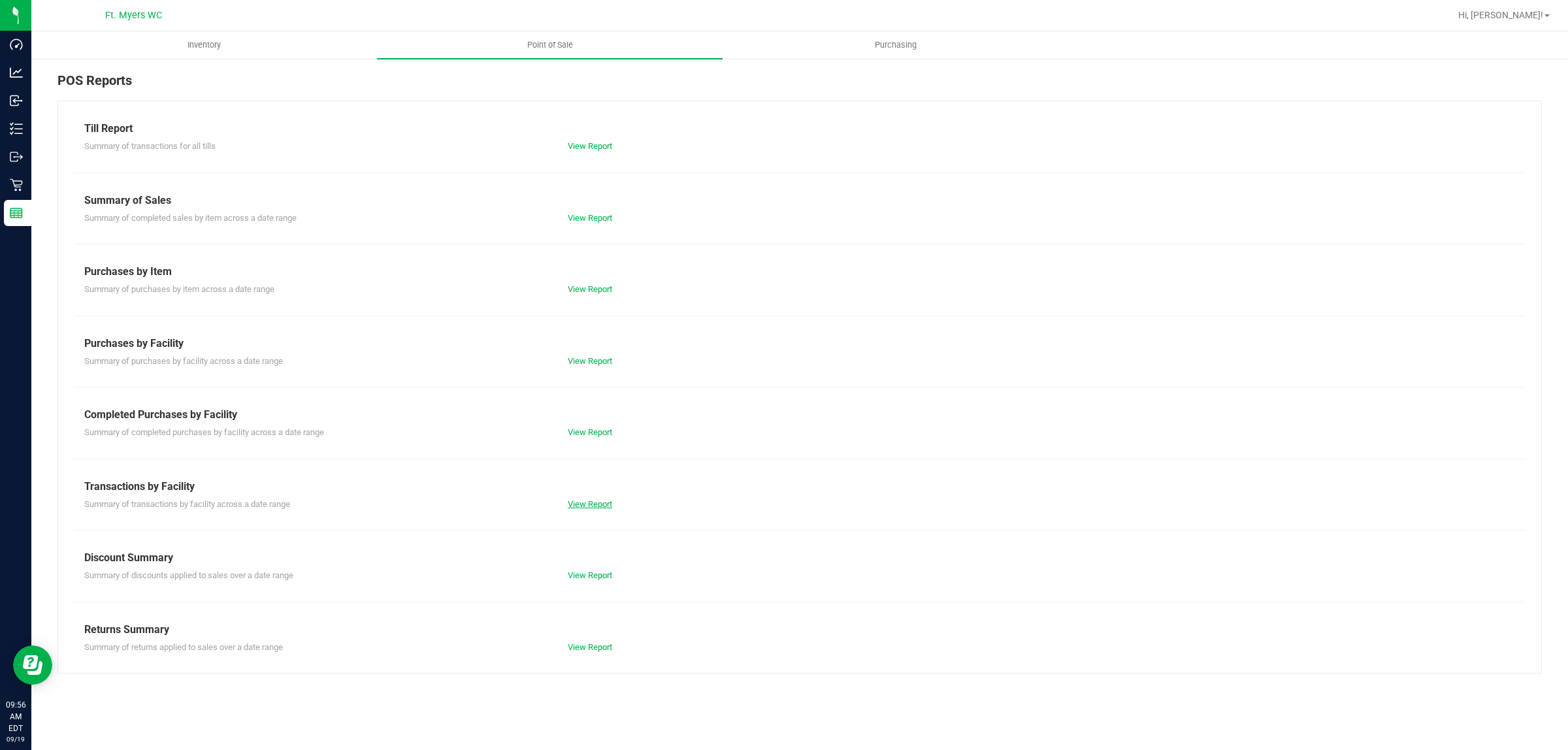
click at [600, 503] on link "View Report" at bounding box center [591, 504] width 45 height 9
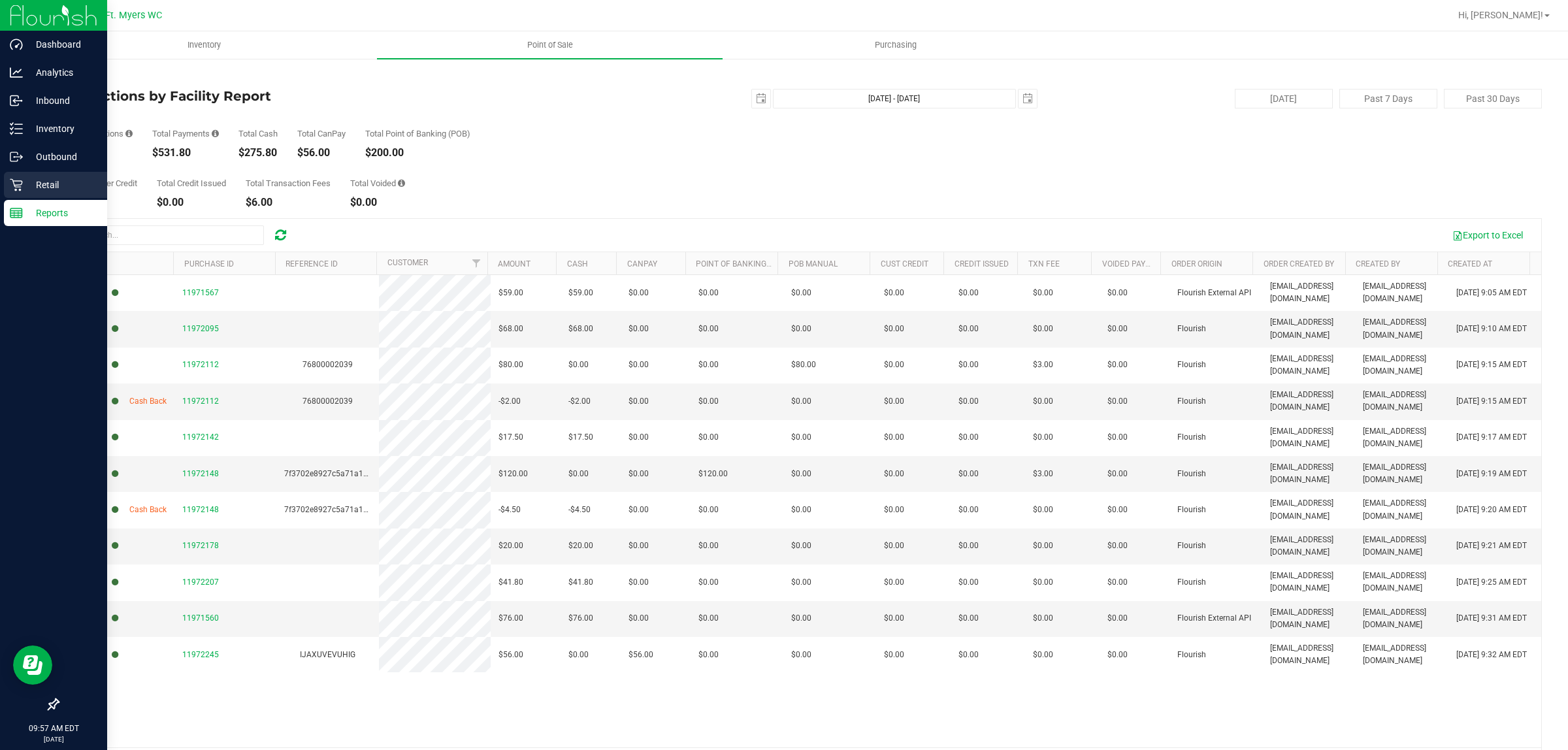
click at [25, 196] on div "Retail" at bounding box center [56, 185] width 103 height 26
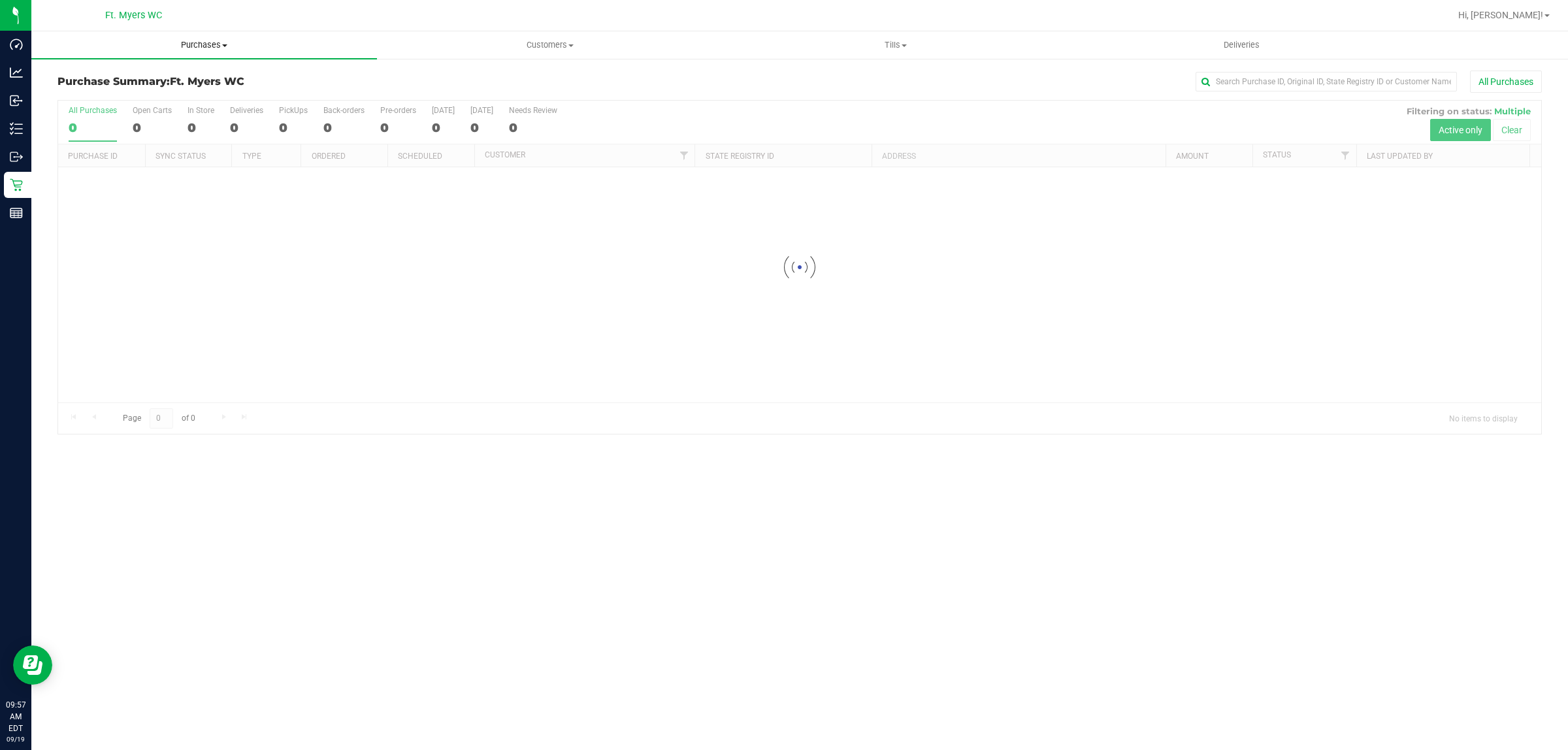
click at [271, 51] on uib-tab-heading "Purchases Summary of purchases Fulfillment All purchases" at bounding box center [203, 45] width 345 height 28
click at [253, 91] on li "Fulfillment" at bounding box center [203, 95] width 345 height 15
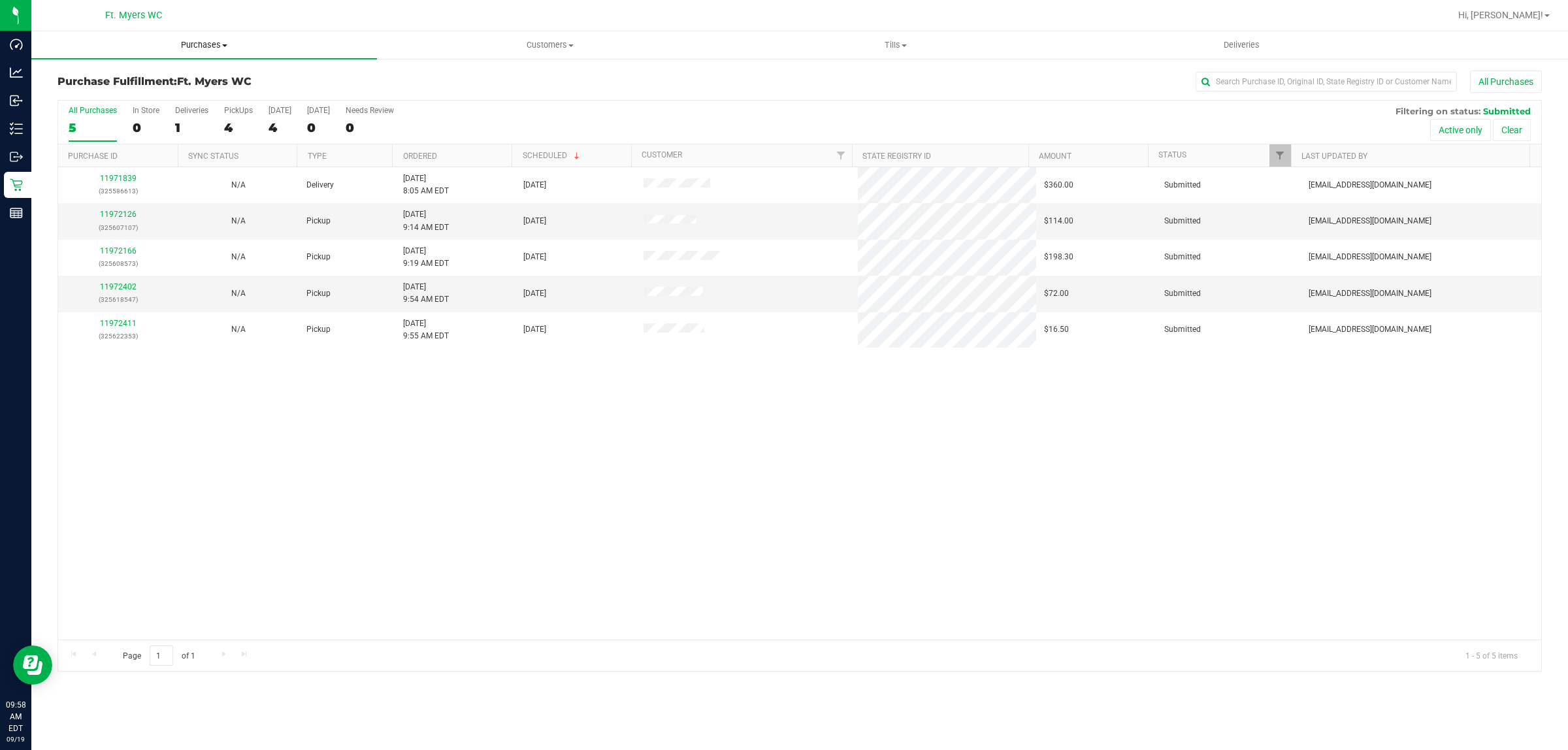
click at [267, 43] on span "Purchases" at bounding box center [203, 46] width 345 height 12
click at [220, 89] on li "Fulfillment" at bounding box center [203, 95] width 345 height 15
drag, startPoint x: 750, startPoint y: 88, endPoint x: 753, endPoint y: 79, distance: 9.5
click at [750, 86] on div "All Purchases" at bounding box center [1047, 82] width 990 height 22
click at [229, 51] on uib-tab-heading "Purchases Summary of purchases Fulfillment All purchases" at bounding box center [203, 45] width 345 height 28
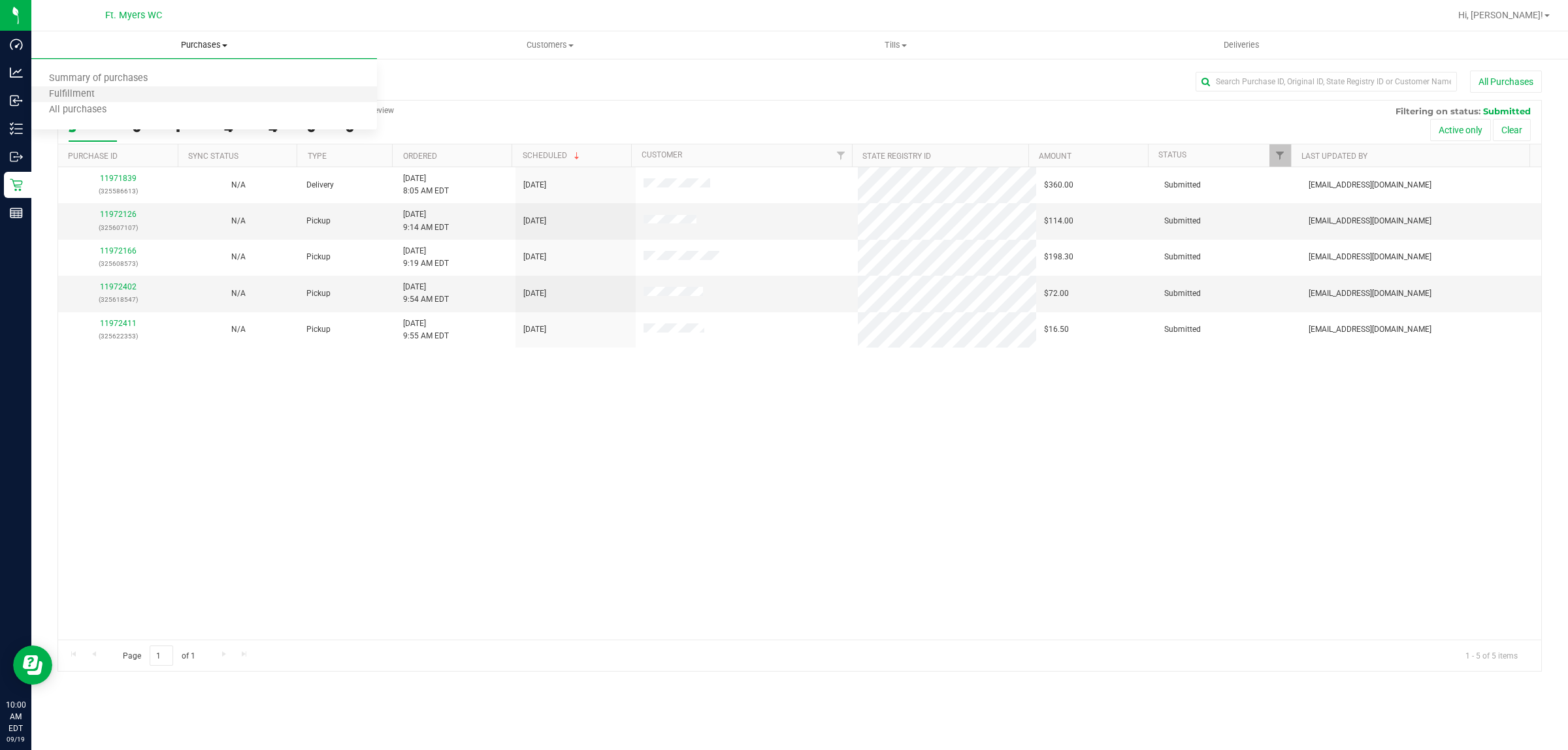
click at [209, 99] on li "Fulfillment" at bounding box center [203, 95] width 345 height 15
click at [446, 457] on div "11971839 (325586613) N/A Delivery 9/19/2025 8:05 AM EDT 9/21/2025 $360.00 Submi…" at bounding box center [800, 403] width 1484 height 473
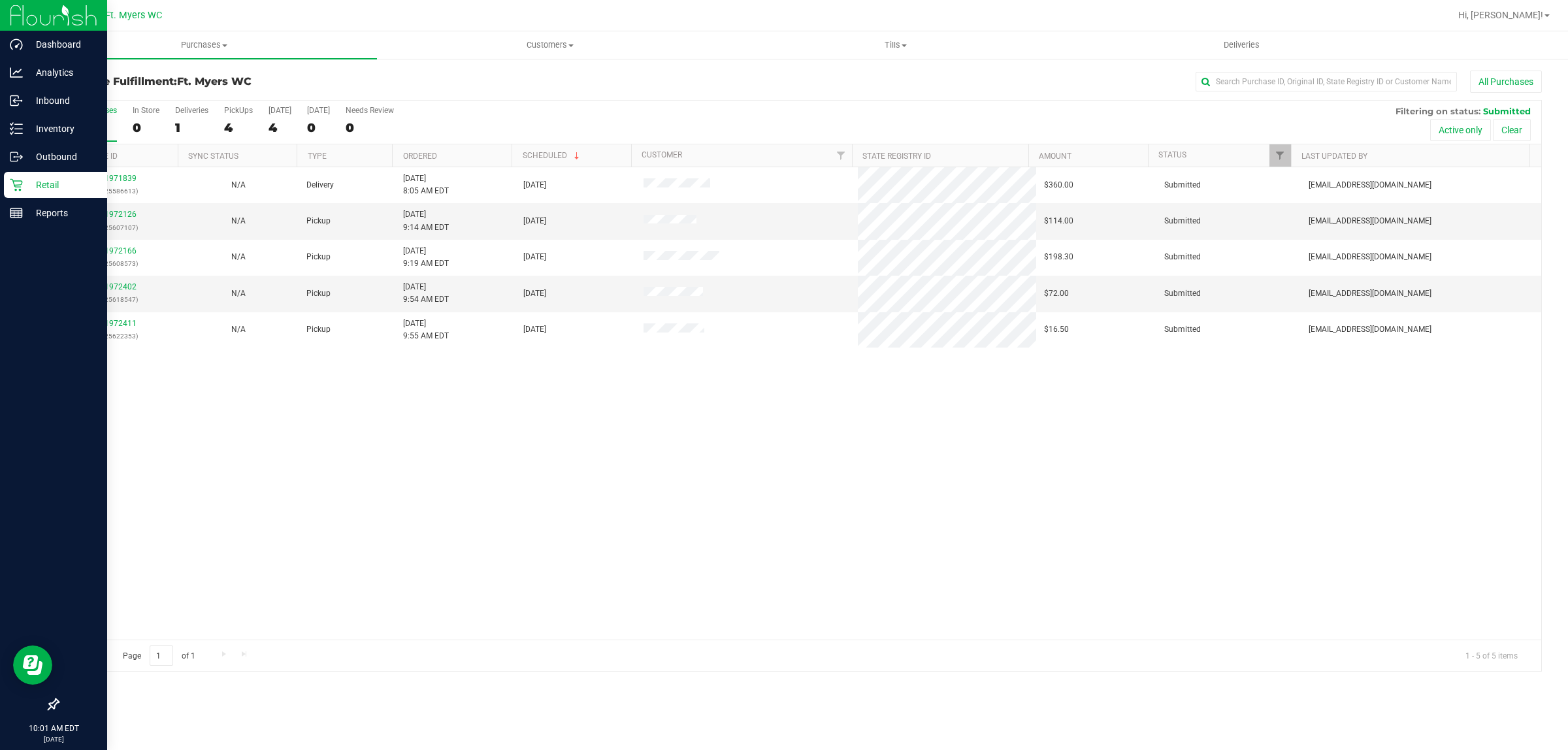
click at [41, 177] on p "Retail" at bounding box center [62, 185] width 78 height 15
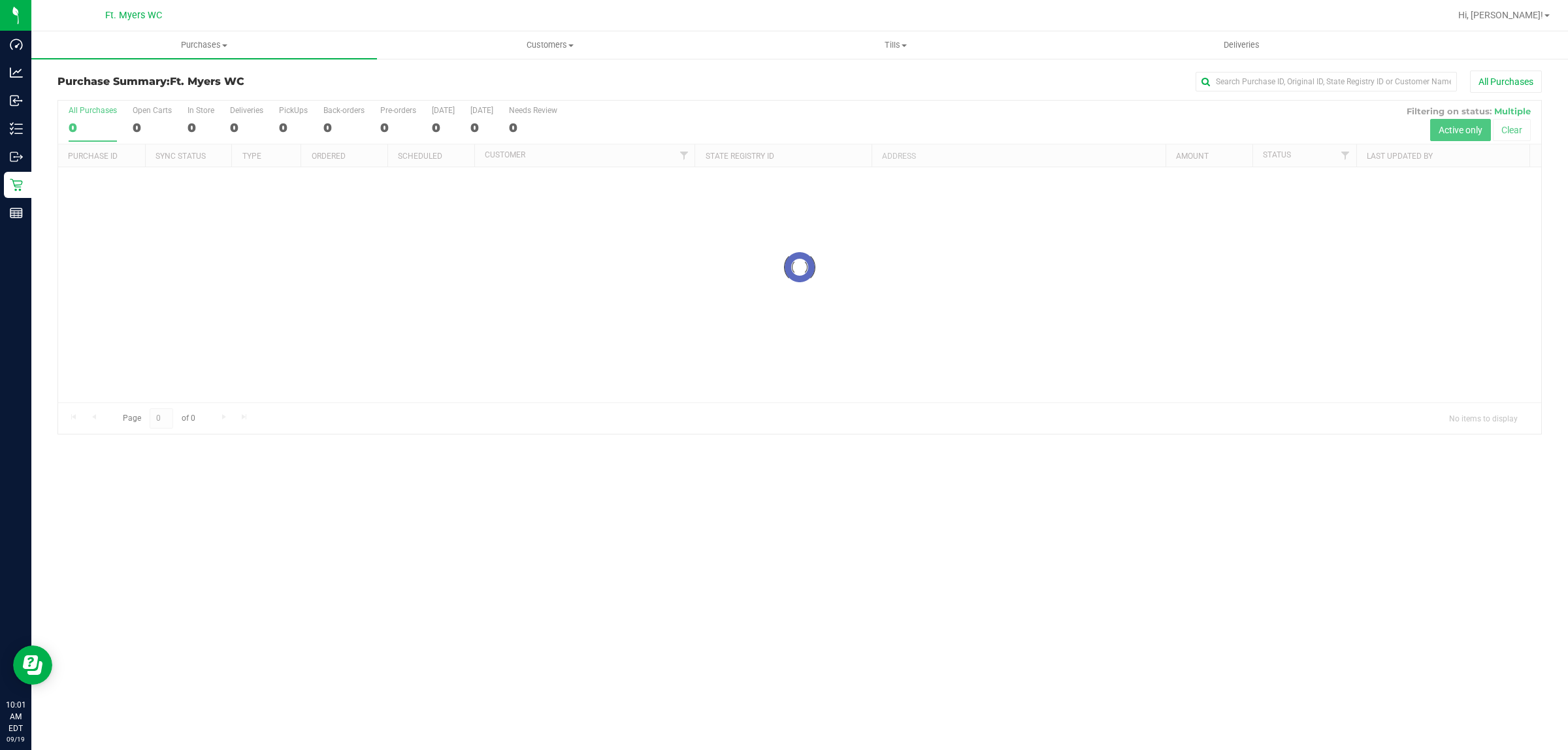
drag, startPoint x: 227, startPoint y: 23, endPoint x: 233, endPoint y: 30, distance: 9.2
click at [229, 23] on div "Ft. Myers WC" at bounding box center [136, 15] width 196 height 26
drag, startPoint x: 235, startPoint y: 47, endPoint x: 237, endPoint y: 66, distance: 19.1
click at [235, 50] on span "Purchases" at bounding box center [203, 46] width 345 height 12
click at [197, 98] on li "Fulfillment" at bounding box center [203, 95] width 345 height 15
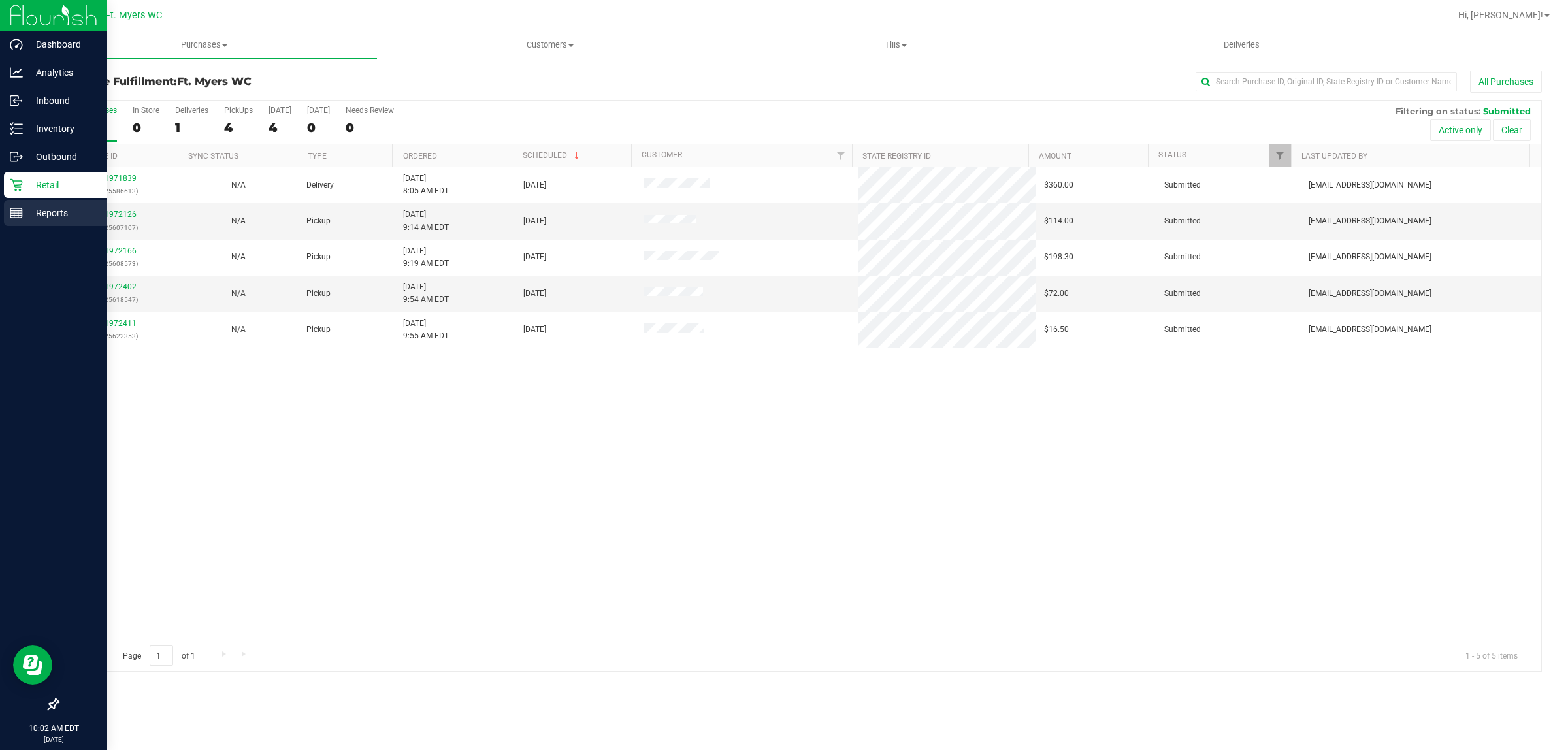
click at [59, 222] on div "Reports" at bounding box center [56, 213] width 103 height 26
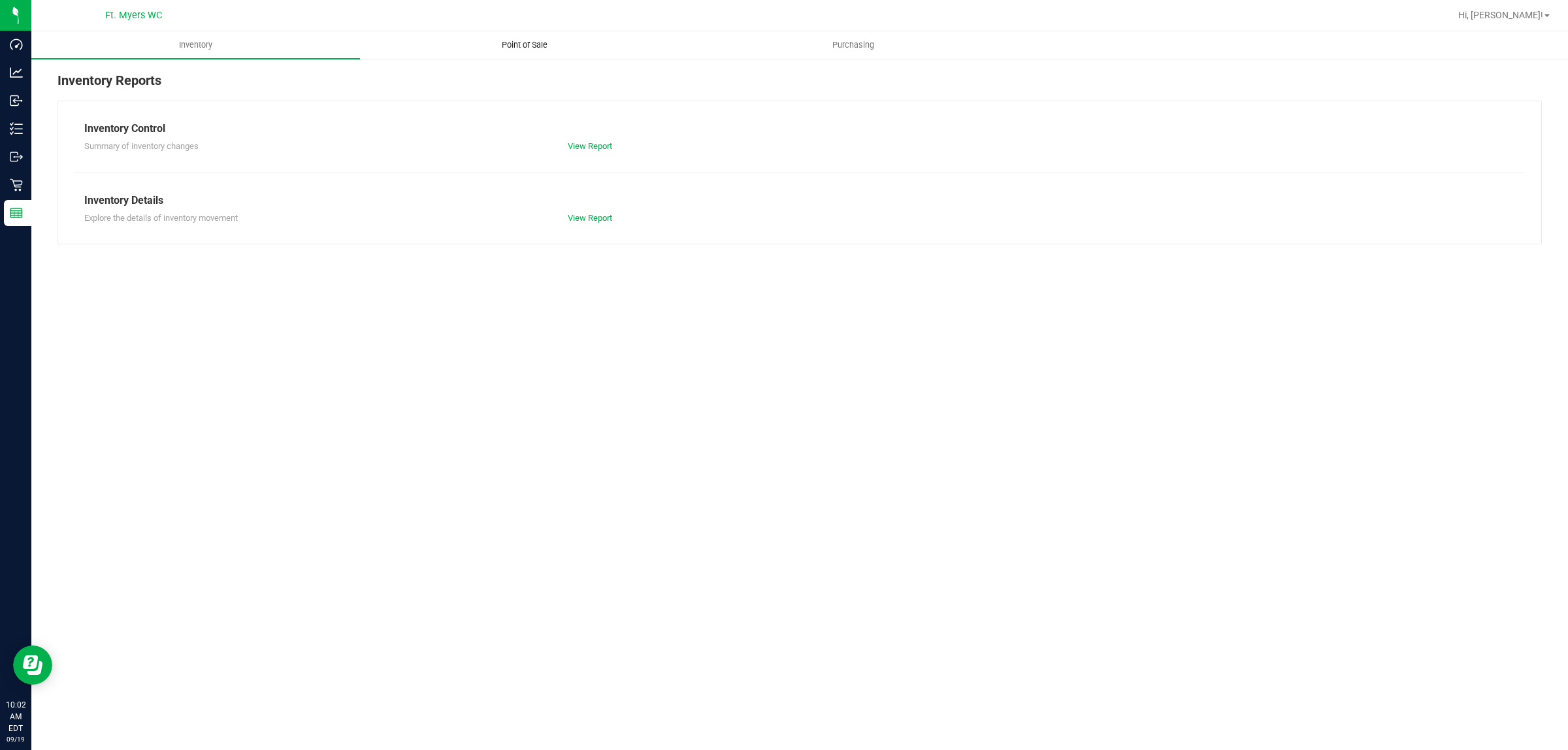
click at [492, 56] on uib-tab-heading "Point of Sale" at bounding box center [524, 45] width 327 height 26
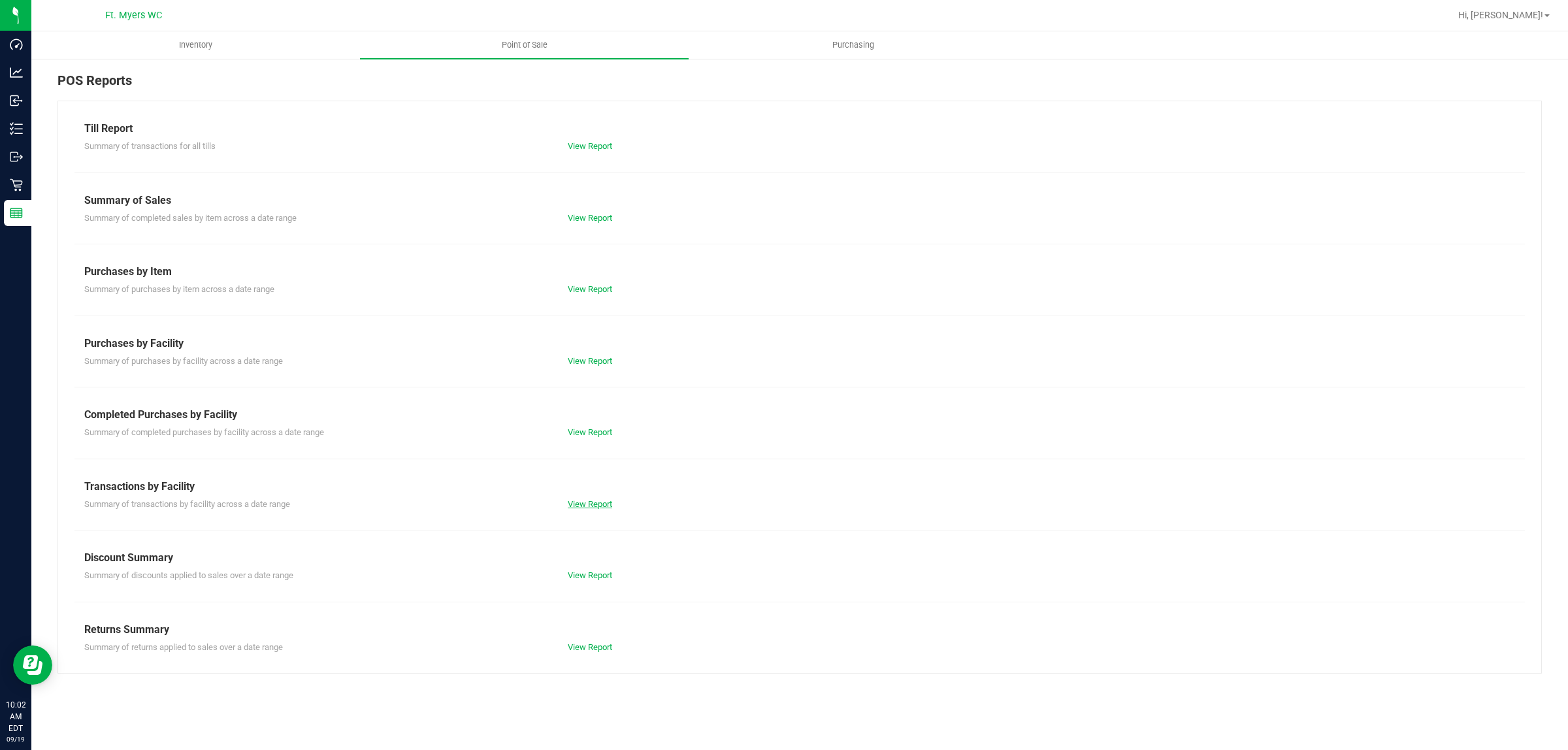
click at [588, 501] on link "View Report" at bounding box center [591, 504] width 45 height 9
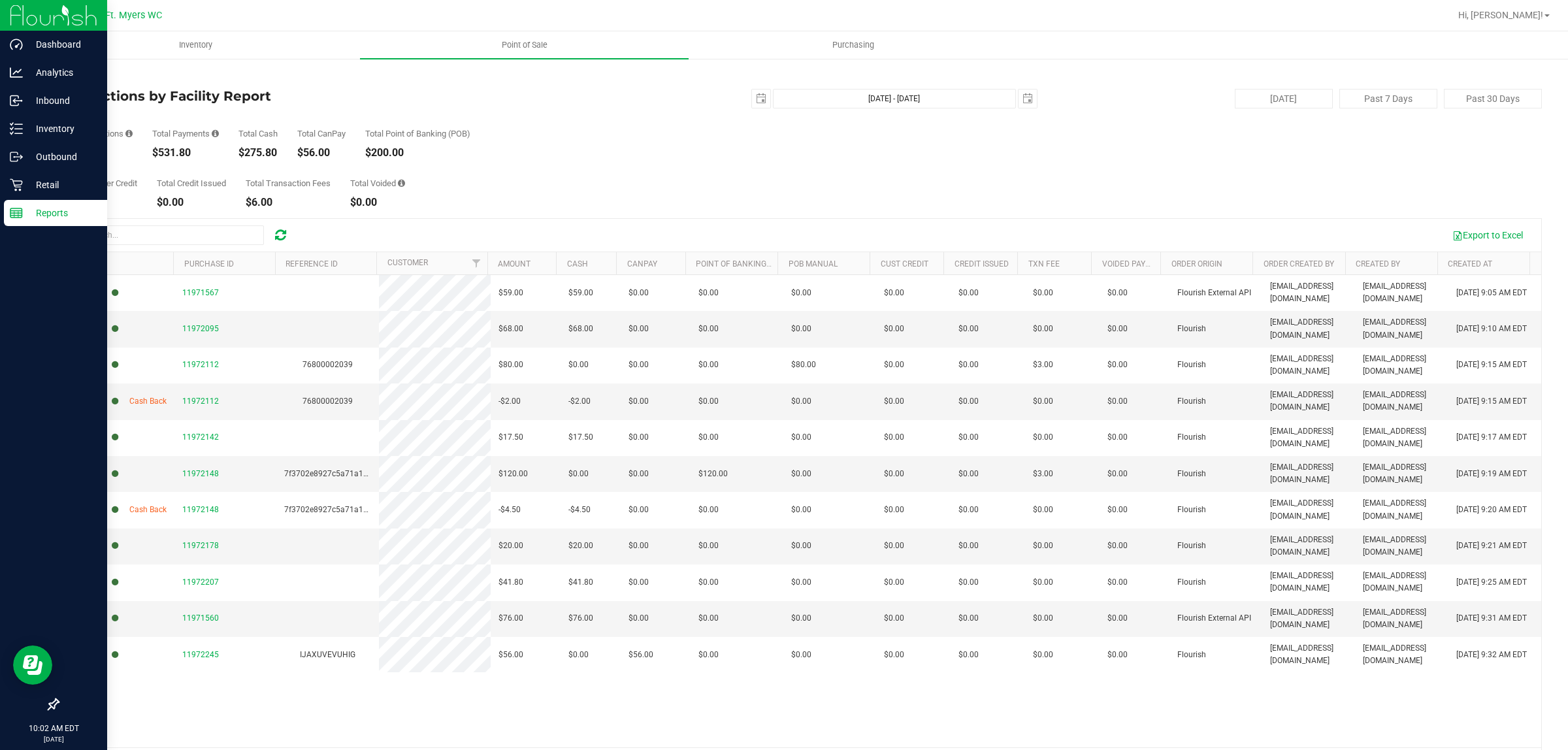
click at [17, 201] on div "Reports" at bounding box center [56, 213] width 103 height 26
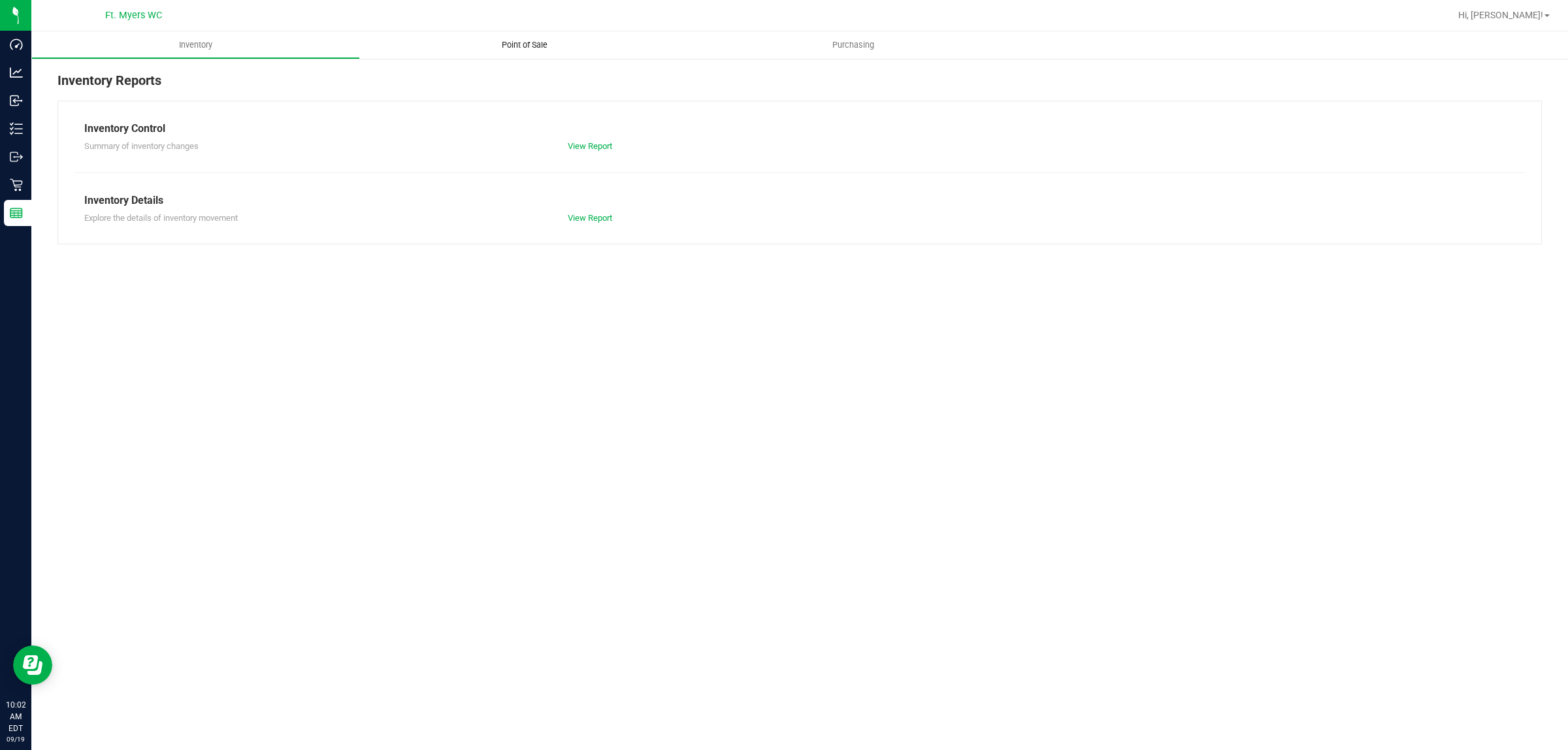
click at [566, 49] on uib-tab-heading "Point of Sale" at bounding box center [524, 45] width 329 height 28
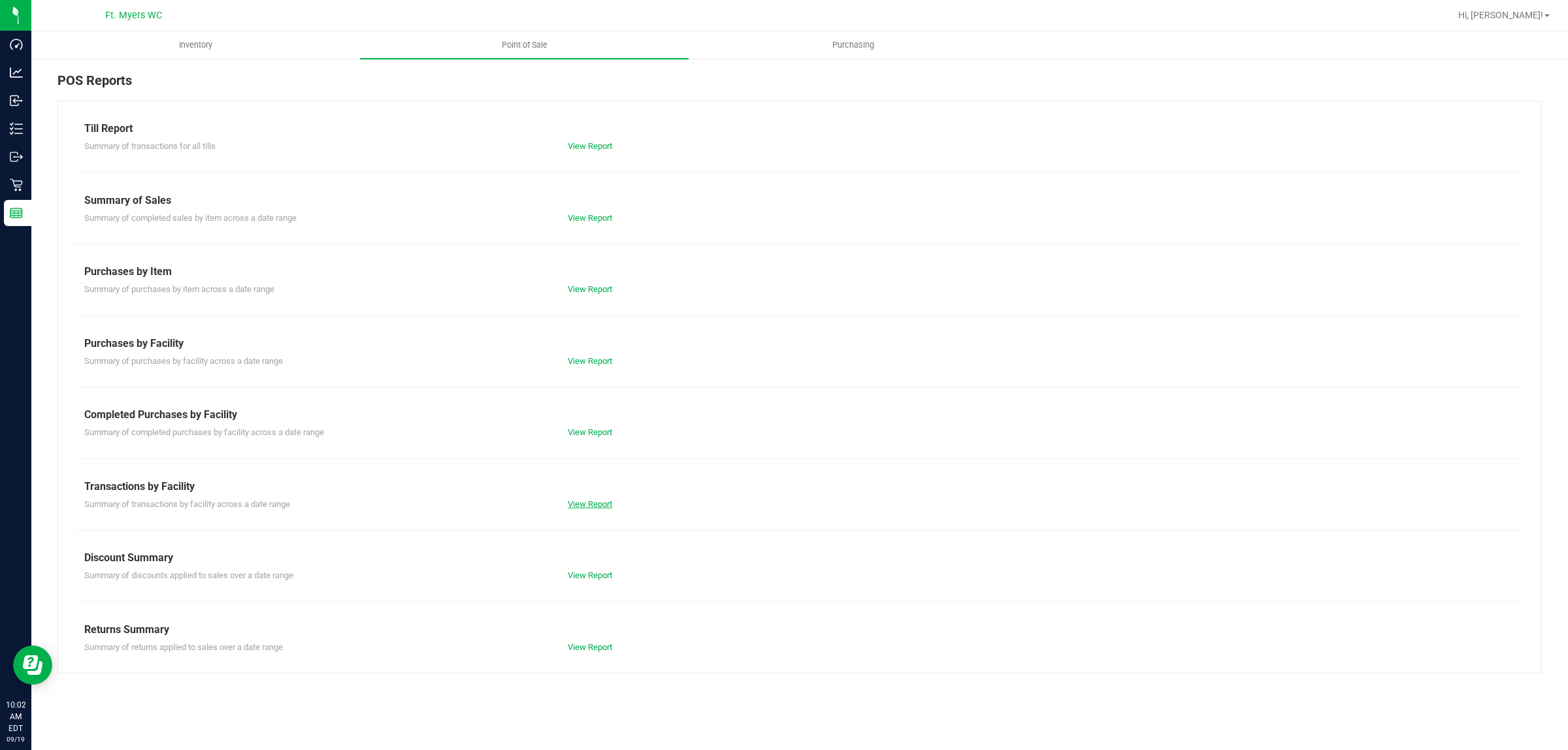
click at [599, 508] on link "View Report" at bounding box center [591, 504] width 45 height 9
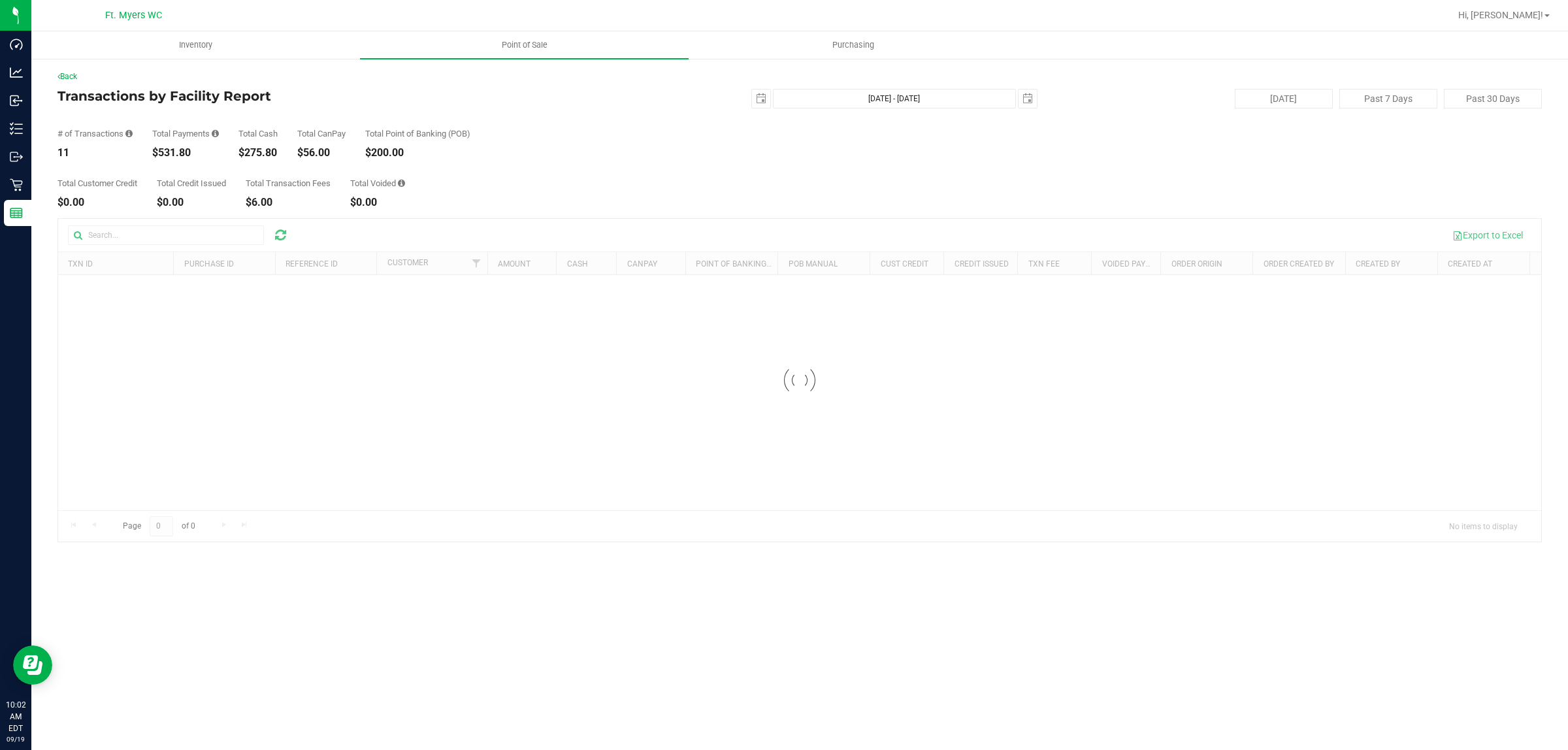
click at [652, 177] on div "Total Customer Credit $0.00 Total Credit Issued $0.00 Total Transaction Fees $6…" at bounding box center [800, 183] width 1484 height 50
click at [658, 169] on div "Total Customer Credit $0.00 Total Credit Issued $0.00 Total Transaction Fees $6…" at bounding box center [800, 183] width 1484 height 50
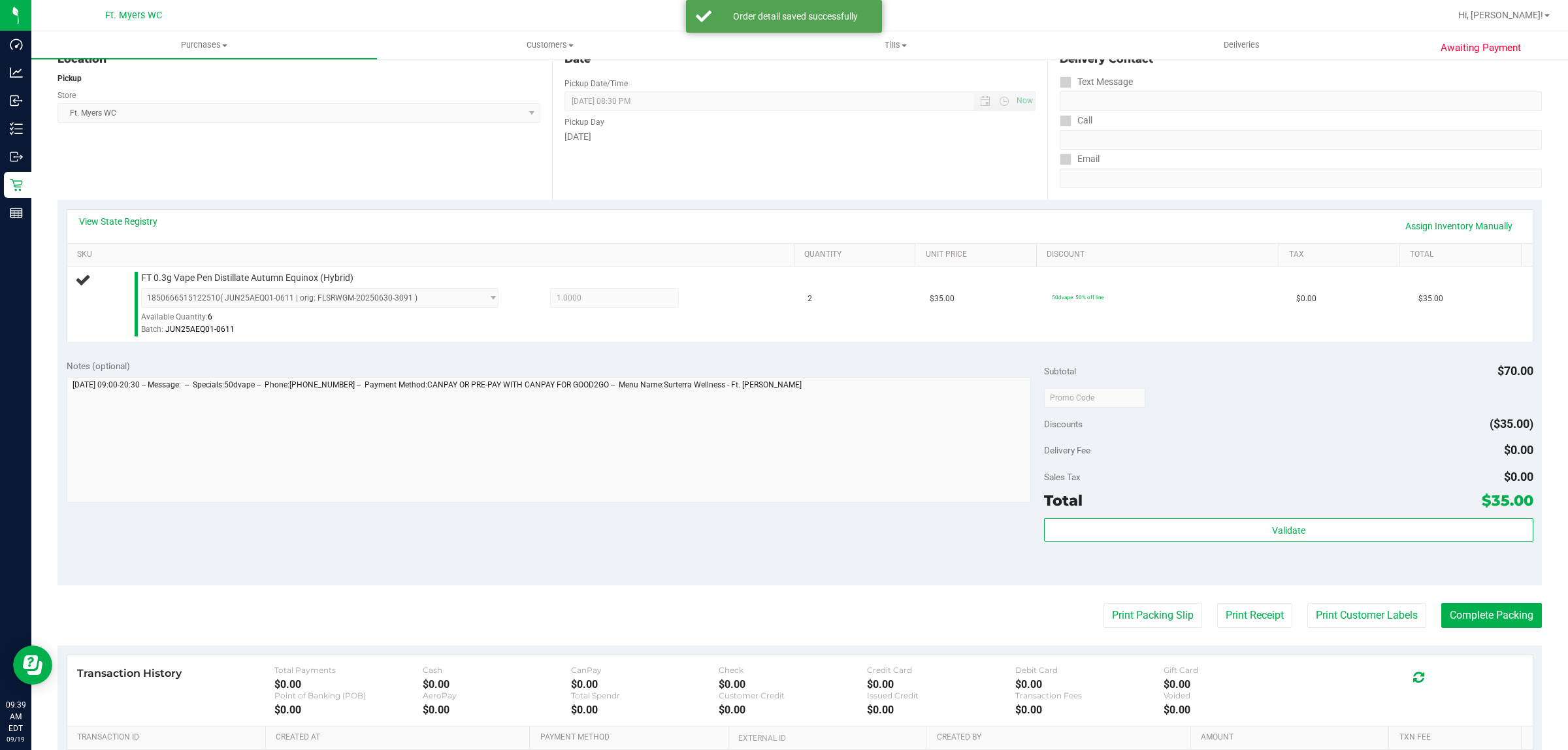
scroll to position [245, 0]
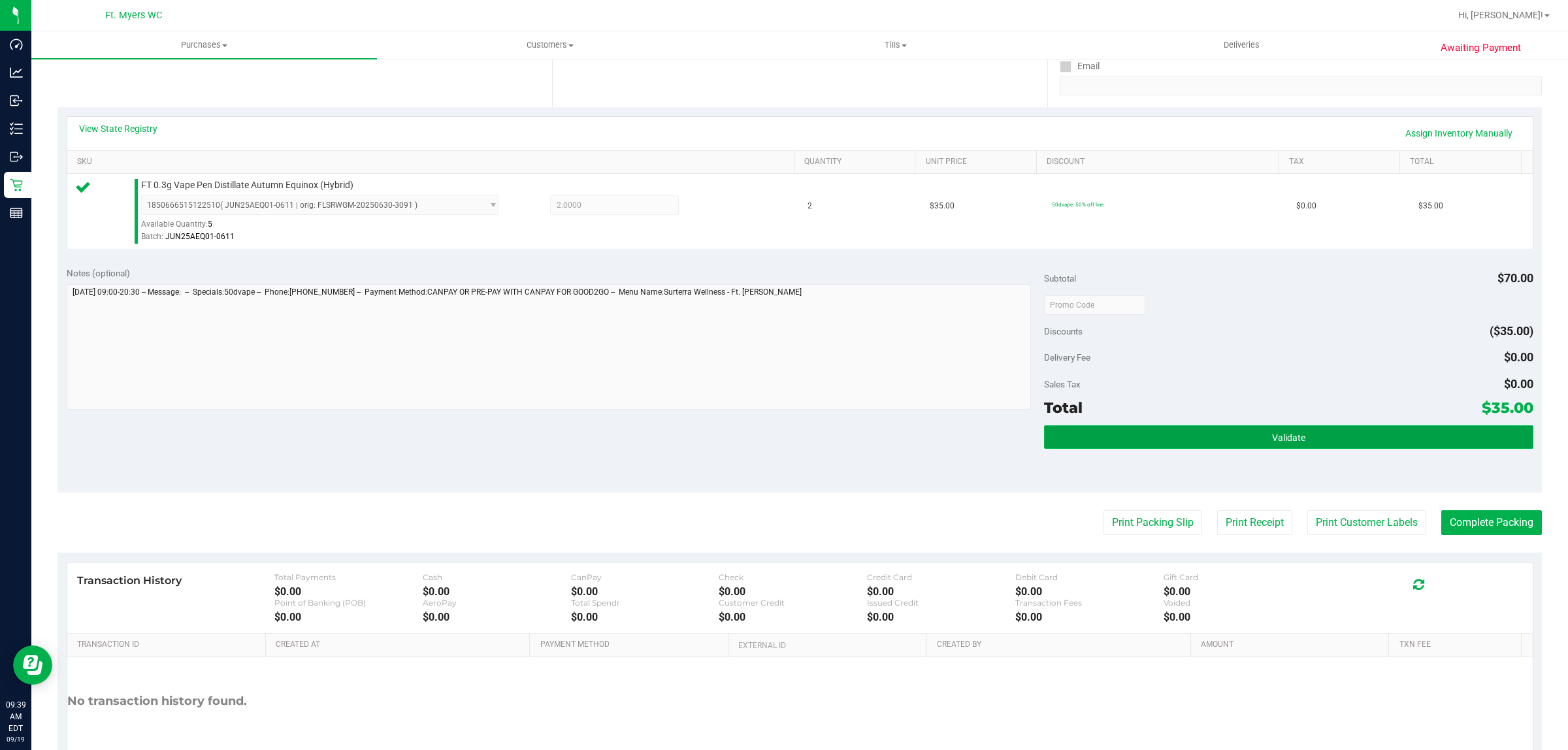
click at [1214, 430] on button "Validate" at bounding box center [1289, 437] width 489 height 23
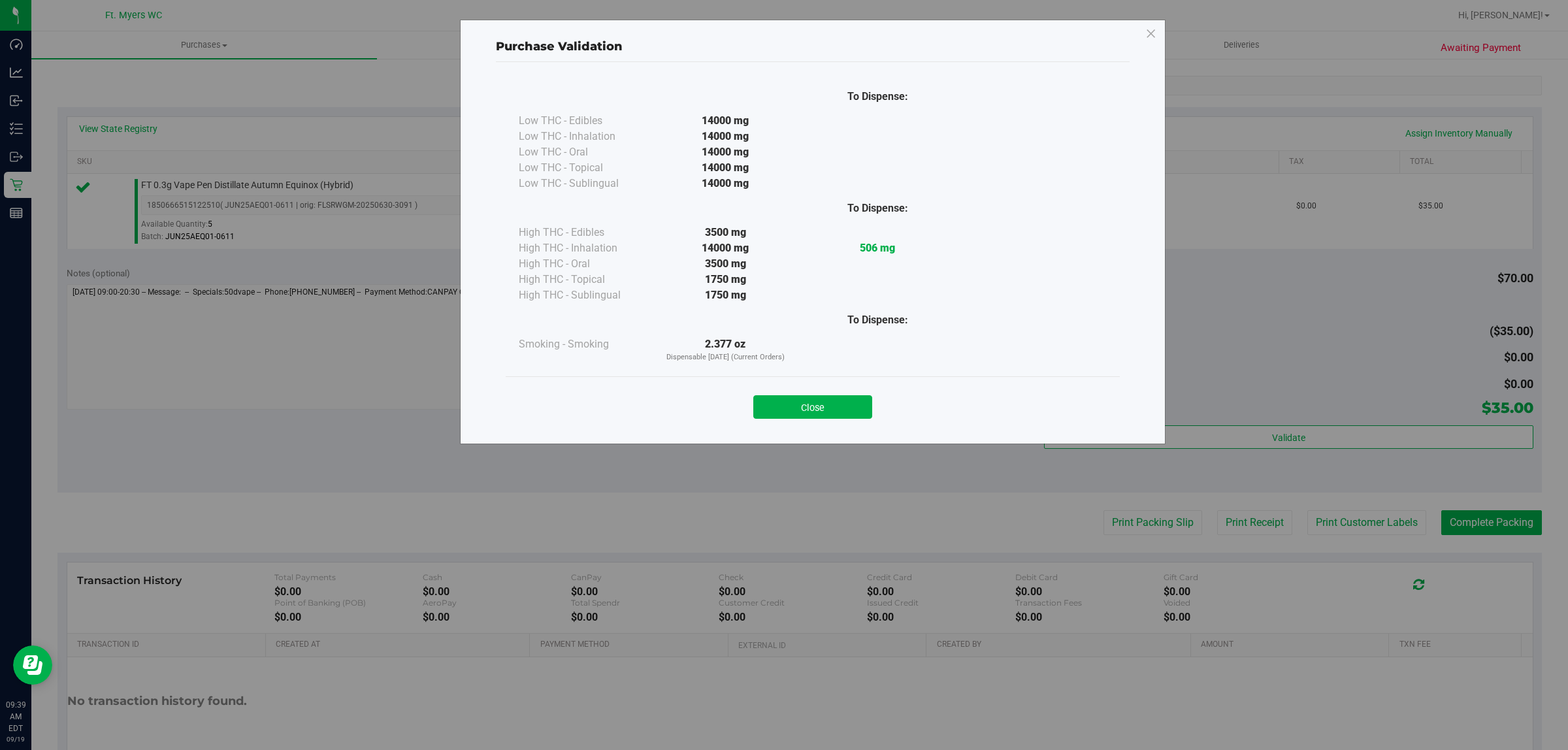
click at [803, 387] on div "Close" at bounding box center [813, 403] width 595 height 33
click at [806, 404] on button "Close" at bounding box center [813, 406] width 119 height 23
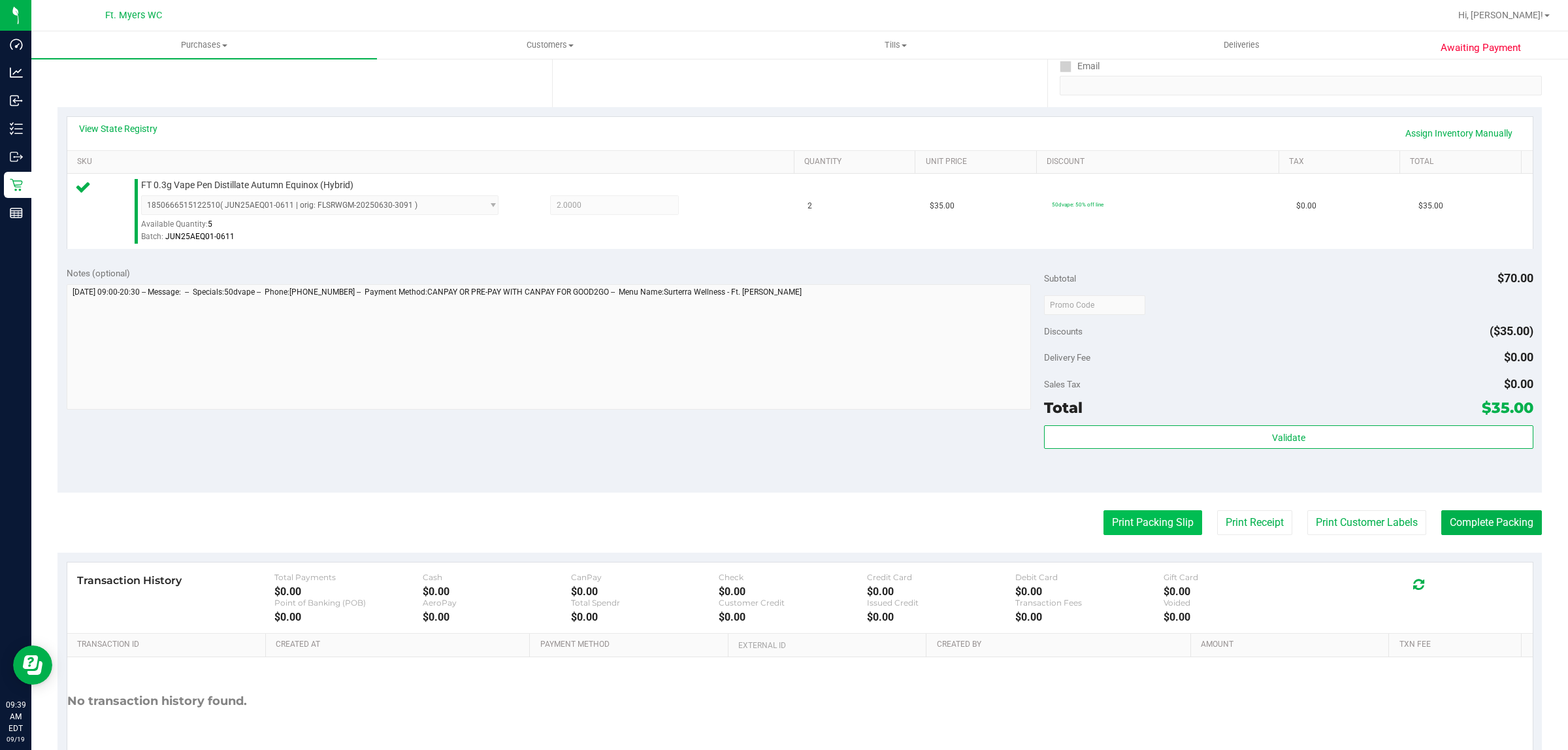
click at [1156, 527] on button "Print Packing Slip" at bounding box center [1153, 523] width 99 height 25
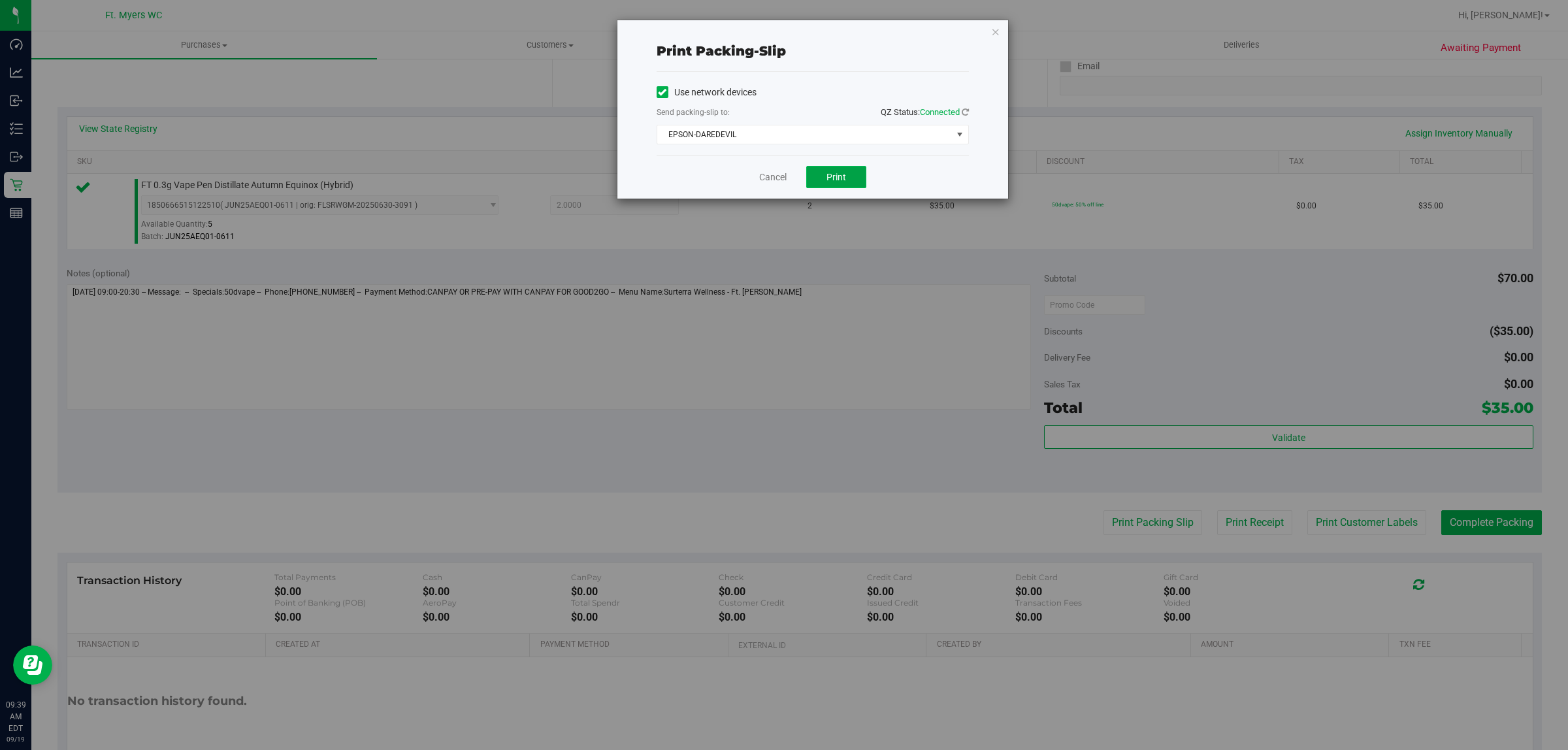
click at [854, 175] on button "Print" at bounding box center [837, 177] width 60 height 22
click at [769, 177] on link "Cancel" at bounding box center [773, 177] width 28 height 14
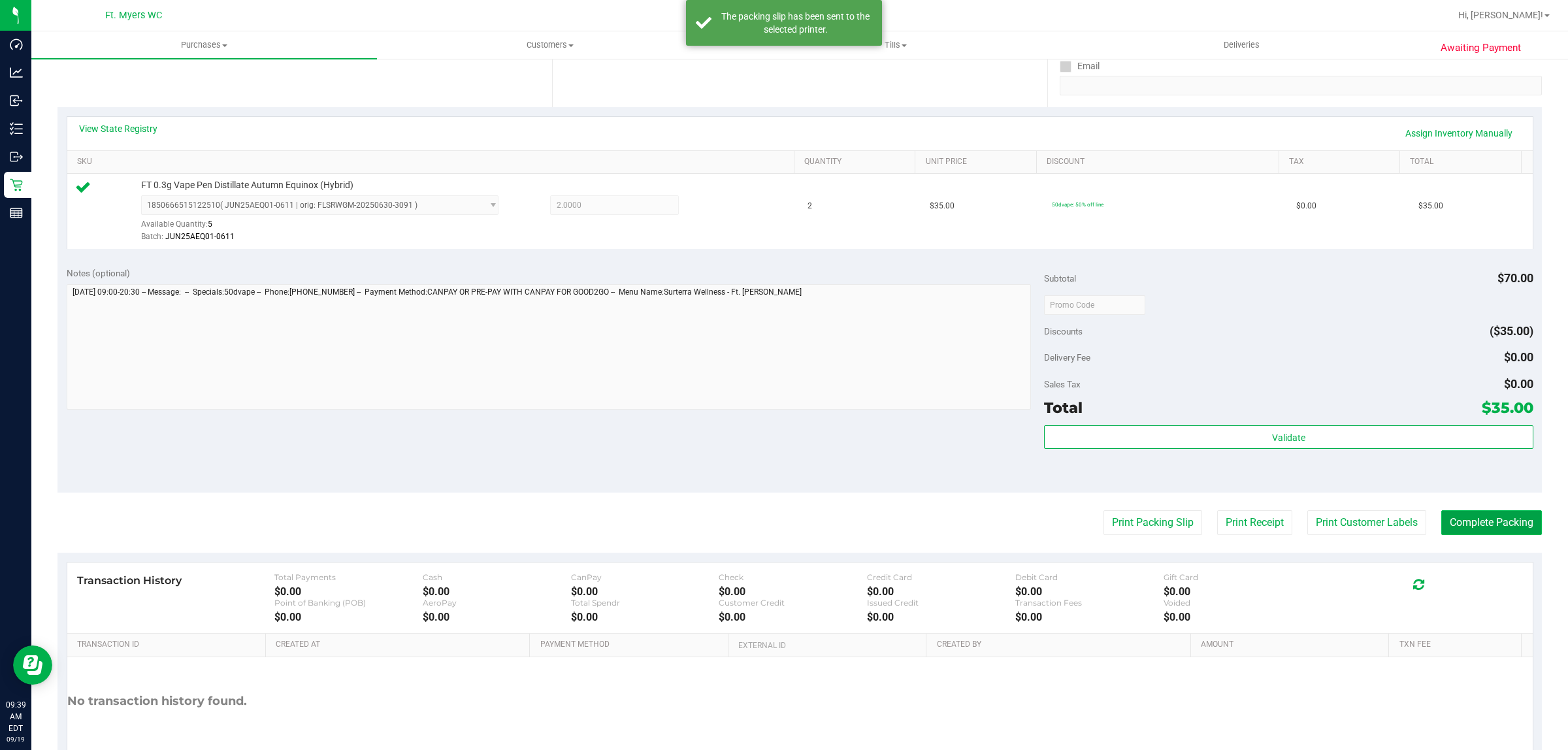
click at [1441, 511] on button "Complete Packing" at bounding box center [1491, 523] width 101 height 25
click at [1435, 514] on button "Complete Packing" at bounding box center [1486, 523] width 111 height 25
